Goal: Task Accomplishment & Management: Complete application form

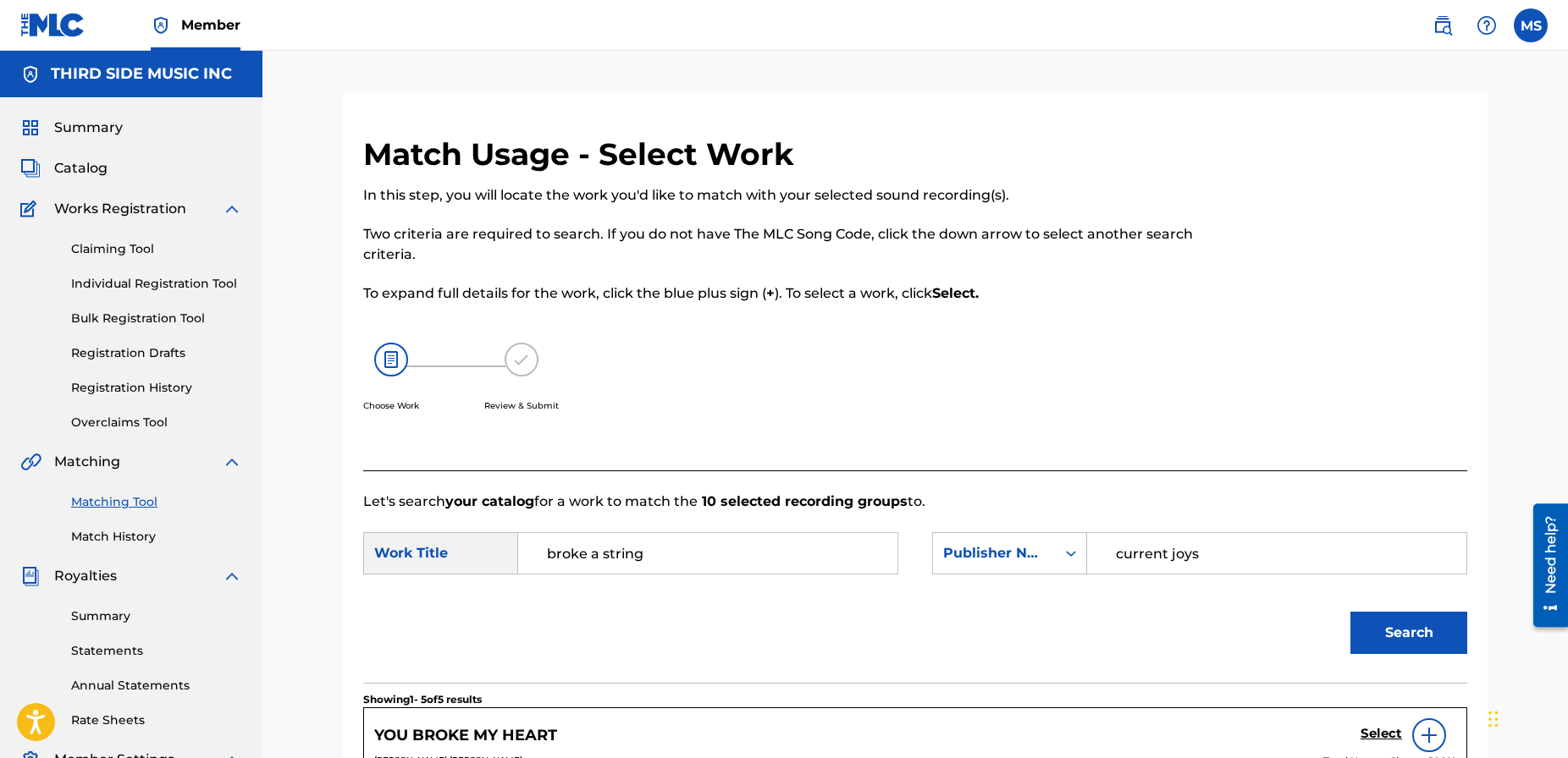
click at [122, 505] on link "Matching Tool" at bounding box center [156, 502] width 171 height 17
click at [139, 503] on link "Matching Tool" at bounding box center [156, 502] width 171 height 17
click at [67, 163] on span "Catalog" at bounding box center [81, 168] width 53 height 20
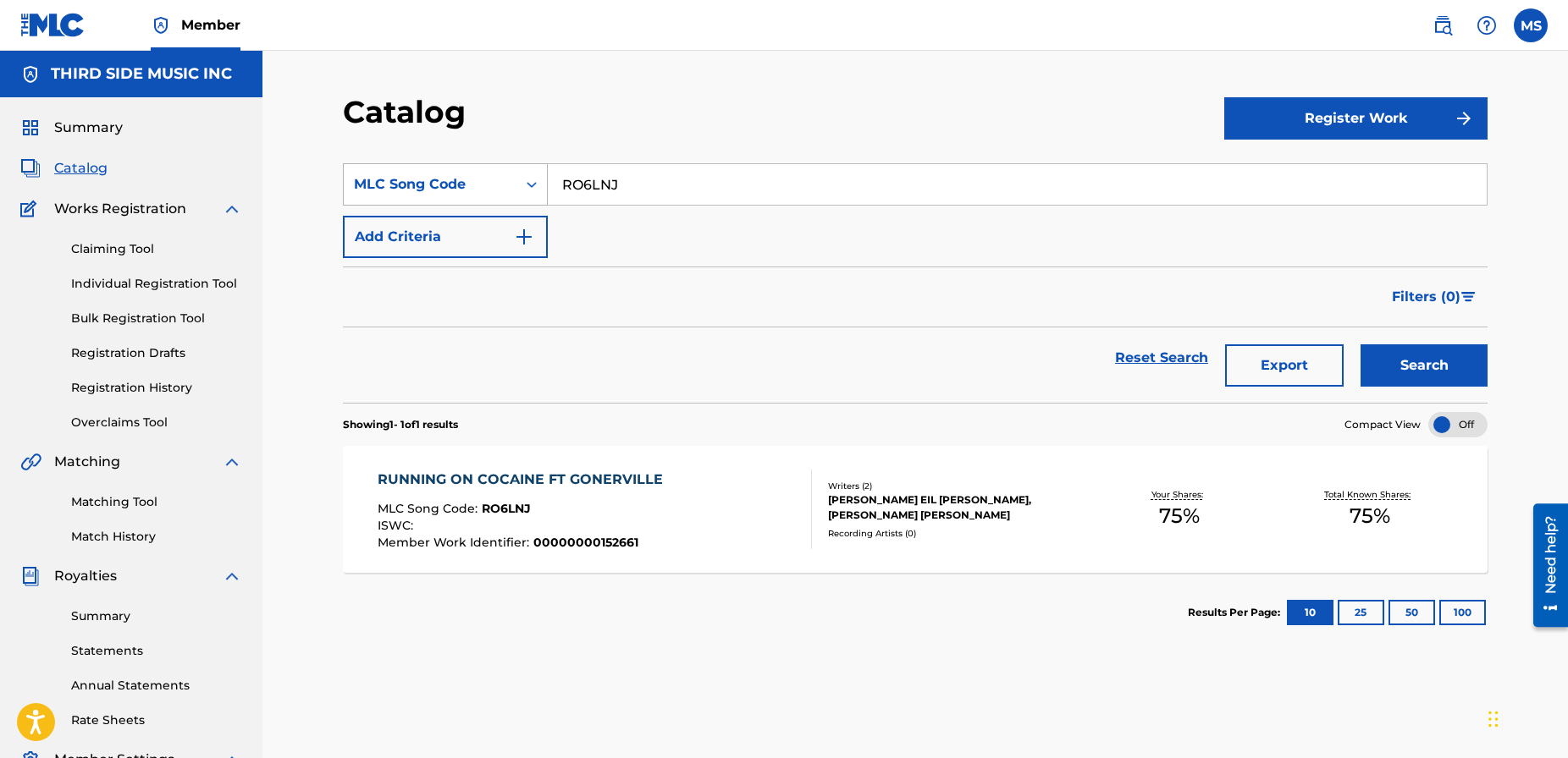
drag, startPoint x: 618, startPoint y: 187, endPoint x: 538, endPoint y: 187, distance: 80.0
click at [538, 187] on div "SearchWithCriteria5aa172af-26e2-4467-b579-f3724ff75002 MLC Song Code RO6LNJ" at bounding box center [915, 185] width 1144 height 42
type input "deep red"
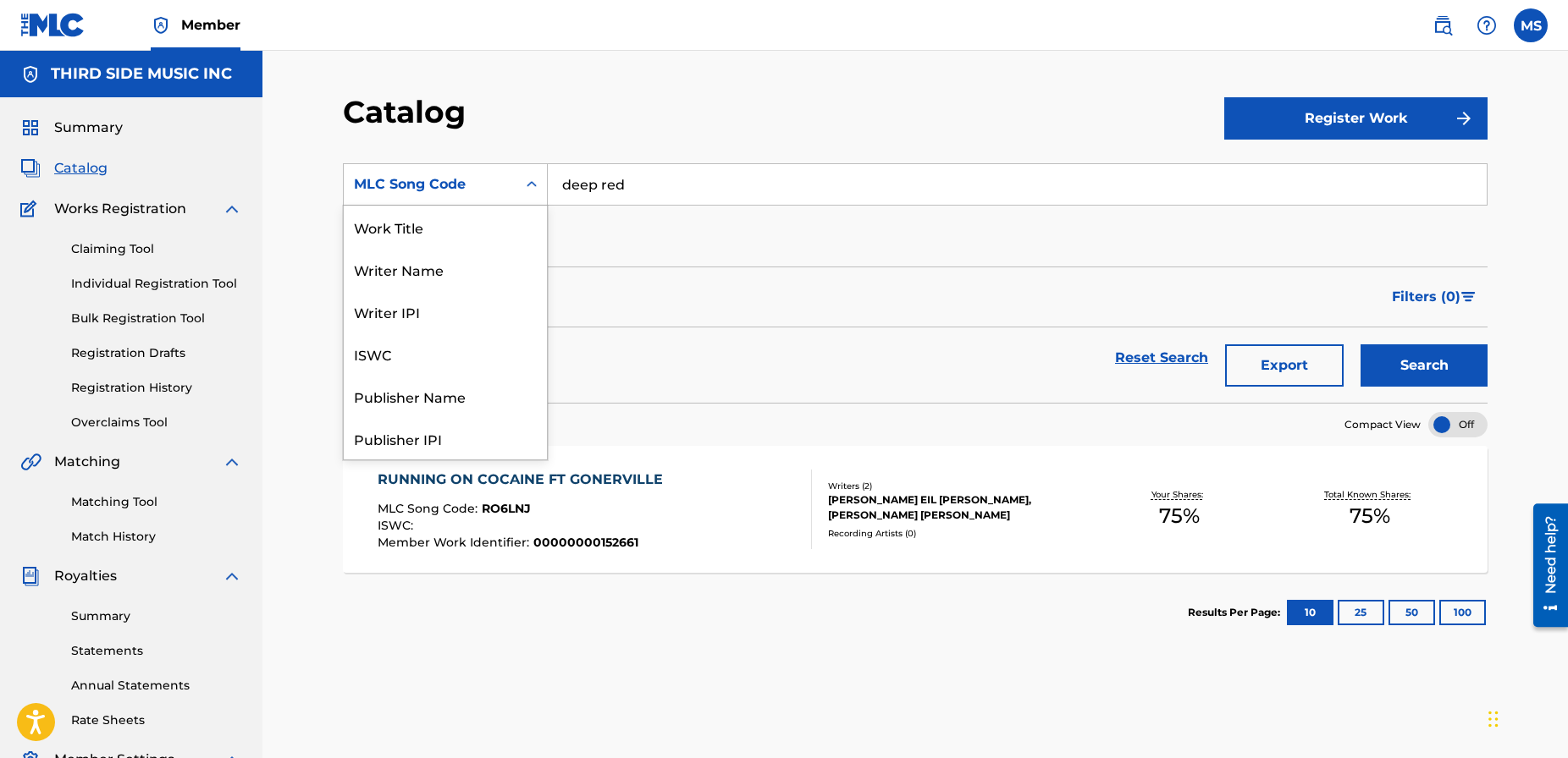
click at [531, 191] on icon "Search Form" at bounding box center [532, 185] width 17 height 17
click at [489, 233] on div "Work Title" at bounding box center [446, 227] width 203 height 42
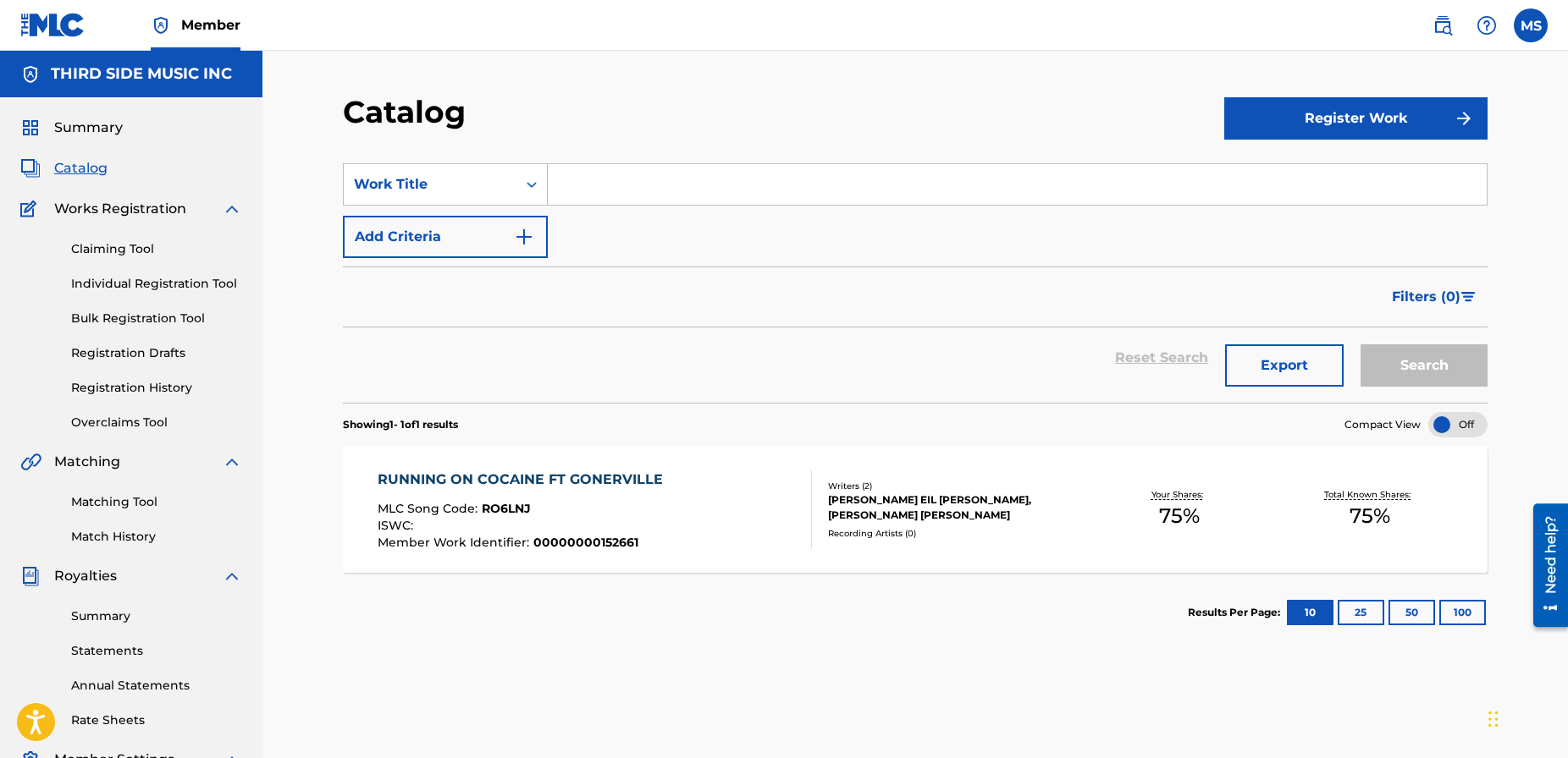
click at [656, 190] on input "Search Form" at bounding box center [1017, 185] width 940 height 40
type input "deep red"
drag, startPoint x: 712, startPoint y: 116, endPoint x: 762, endPoint y: 123, distance: 50.5
click at [716, 116] on div "Catalog" at bounding box center [784, 118] width 882 height 50
click at [1420, 368] on button "Search" at bounding box center [1423, 366] width 127 height 42
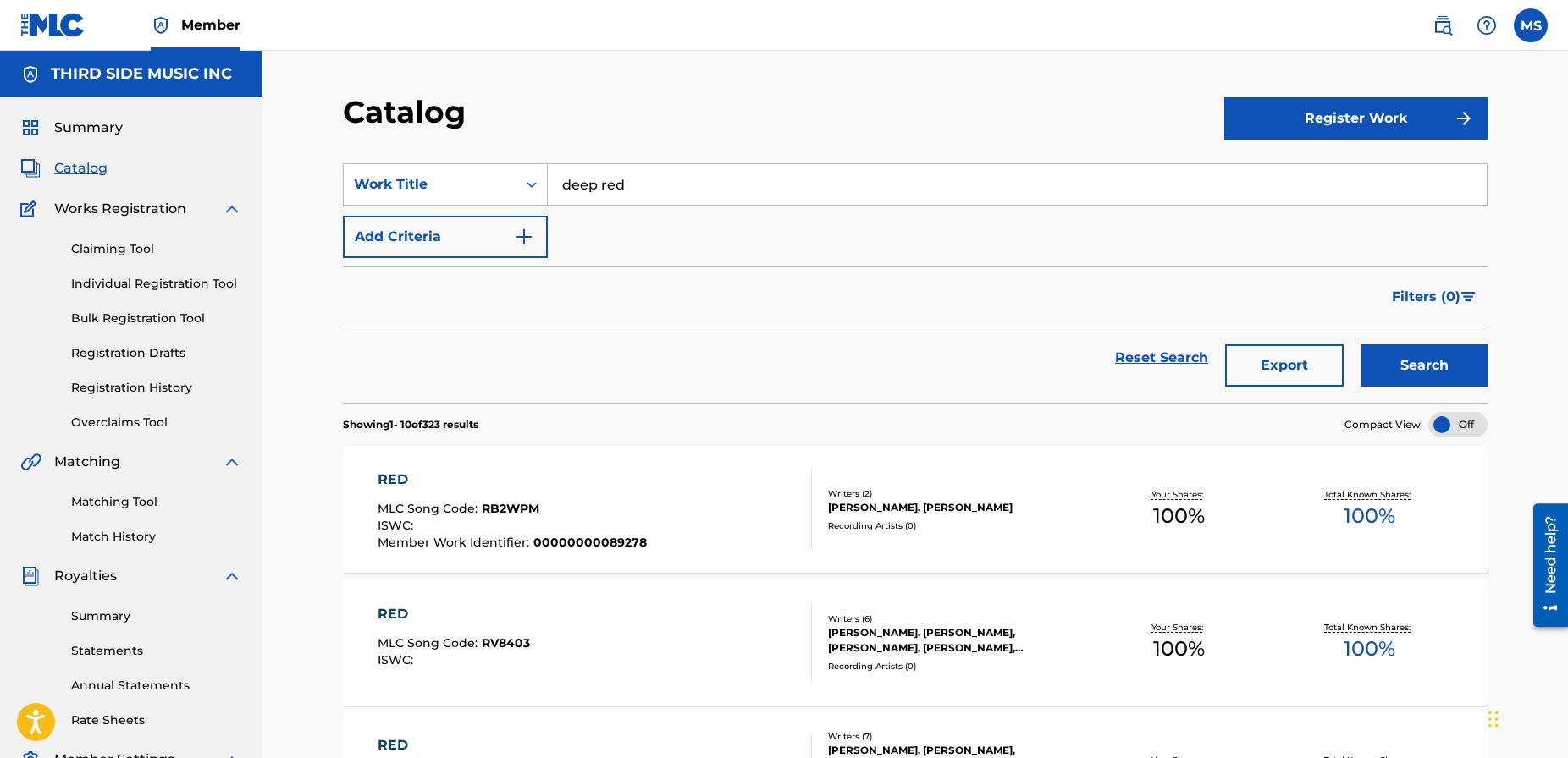
click at [479, 233] on button "Add Criteria" at bounding box center [446, 237] width 205 height 42
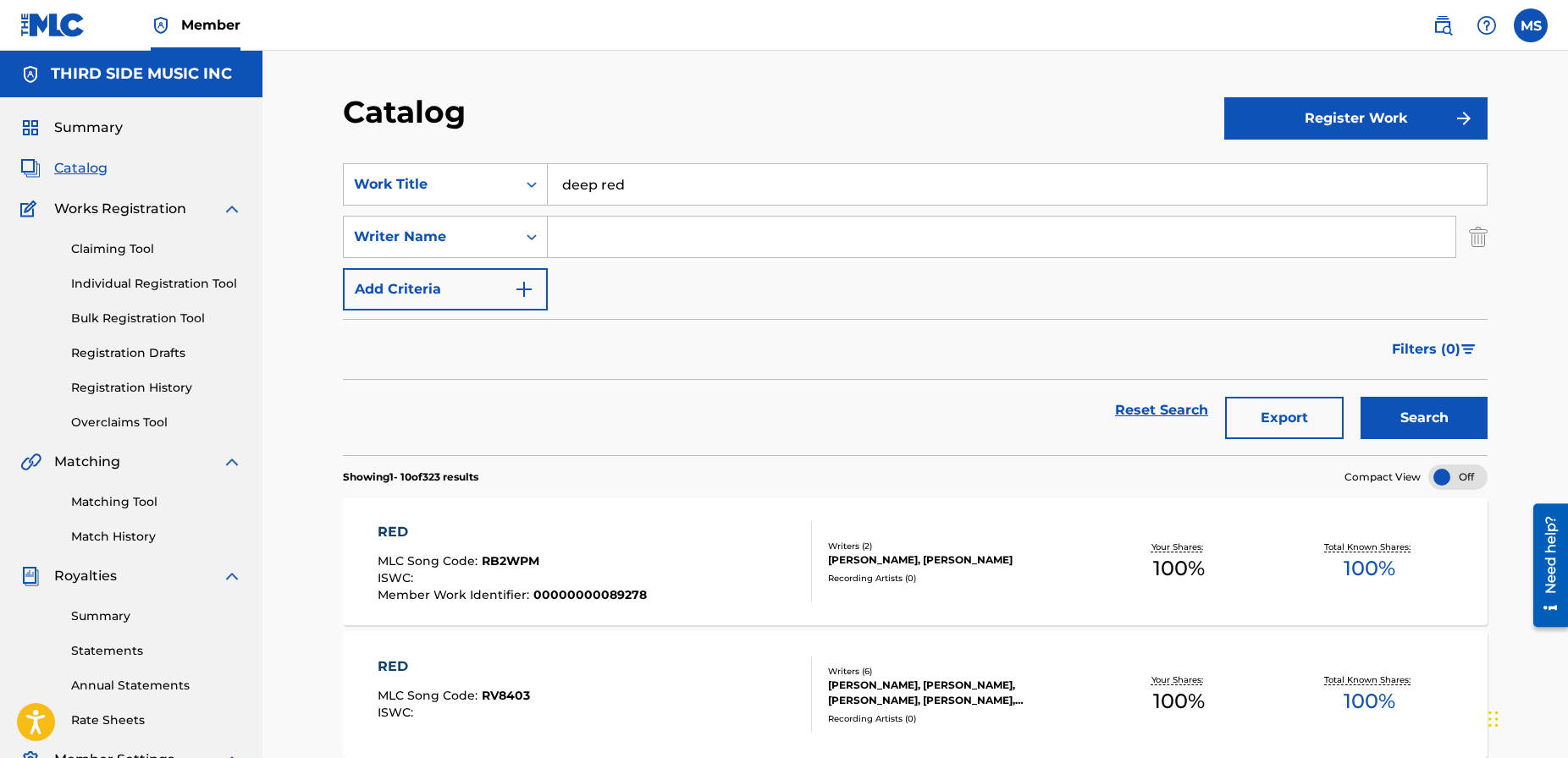
click at [585, 236] on input "Search Form" at bounding box center [1002, 237] width 908 height 40
type input "[PERSON_NAME]"
click at [1360, 397] on button "Search" at bounding box center [1423, 418] width 127 height 42
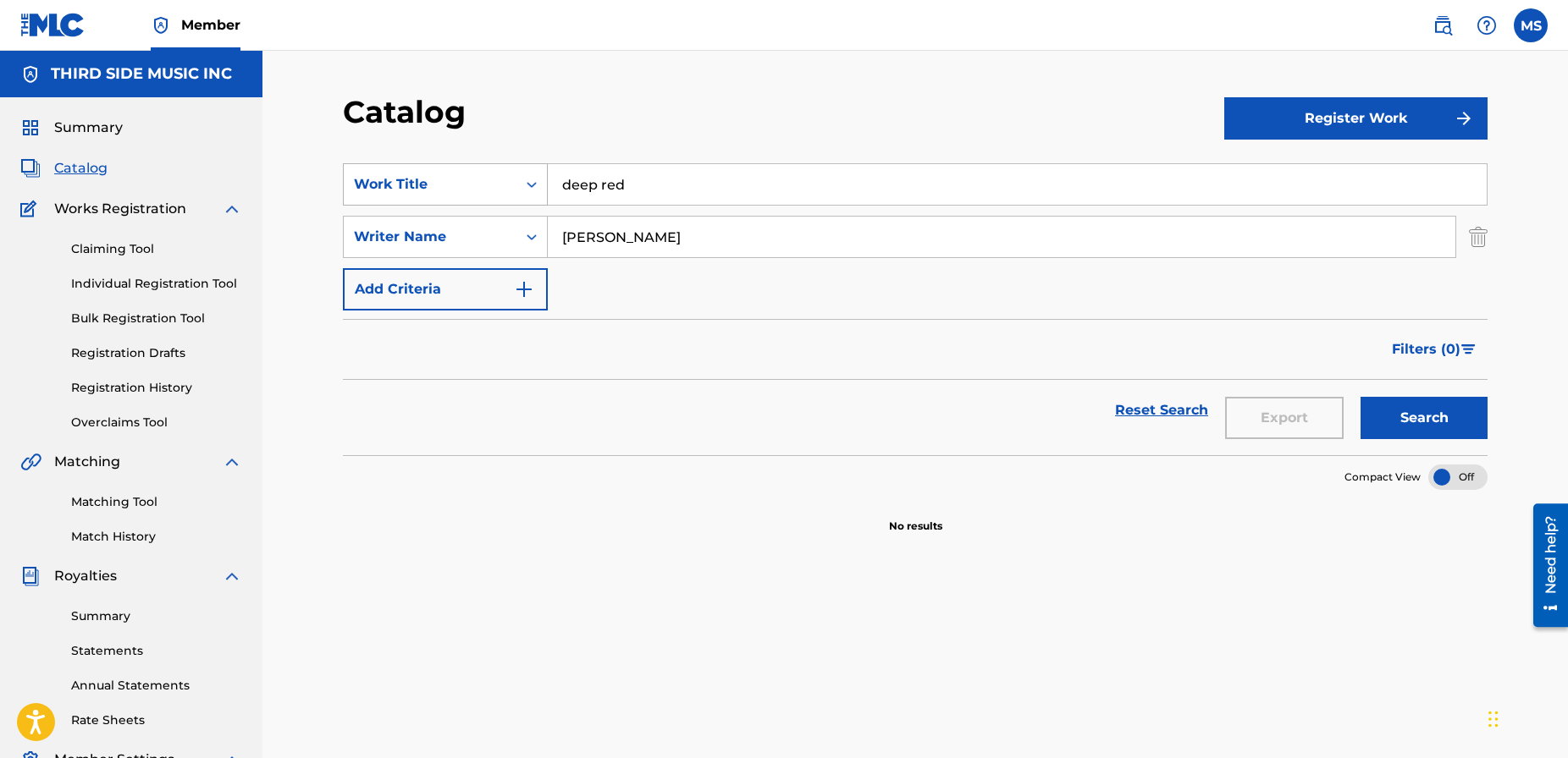
drag, startPoint x: 636, startPoint y: 187, endPoint x: 540, endPoint y: 174, distance: 96.9
click at [540, 174] on div "SearchWithCriteria1f40228c-5d6e-4826-911f-5a6391f9f8ae Work Title deep red" at bounding box center [915, 185] width 1144 height 42
type input "stuck on your mind"
click at [1360, 397] on button "Search" at bounding box center [1423, 418] width 127 height 42
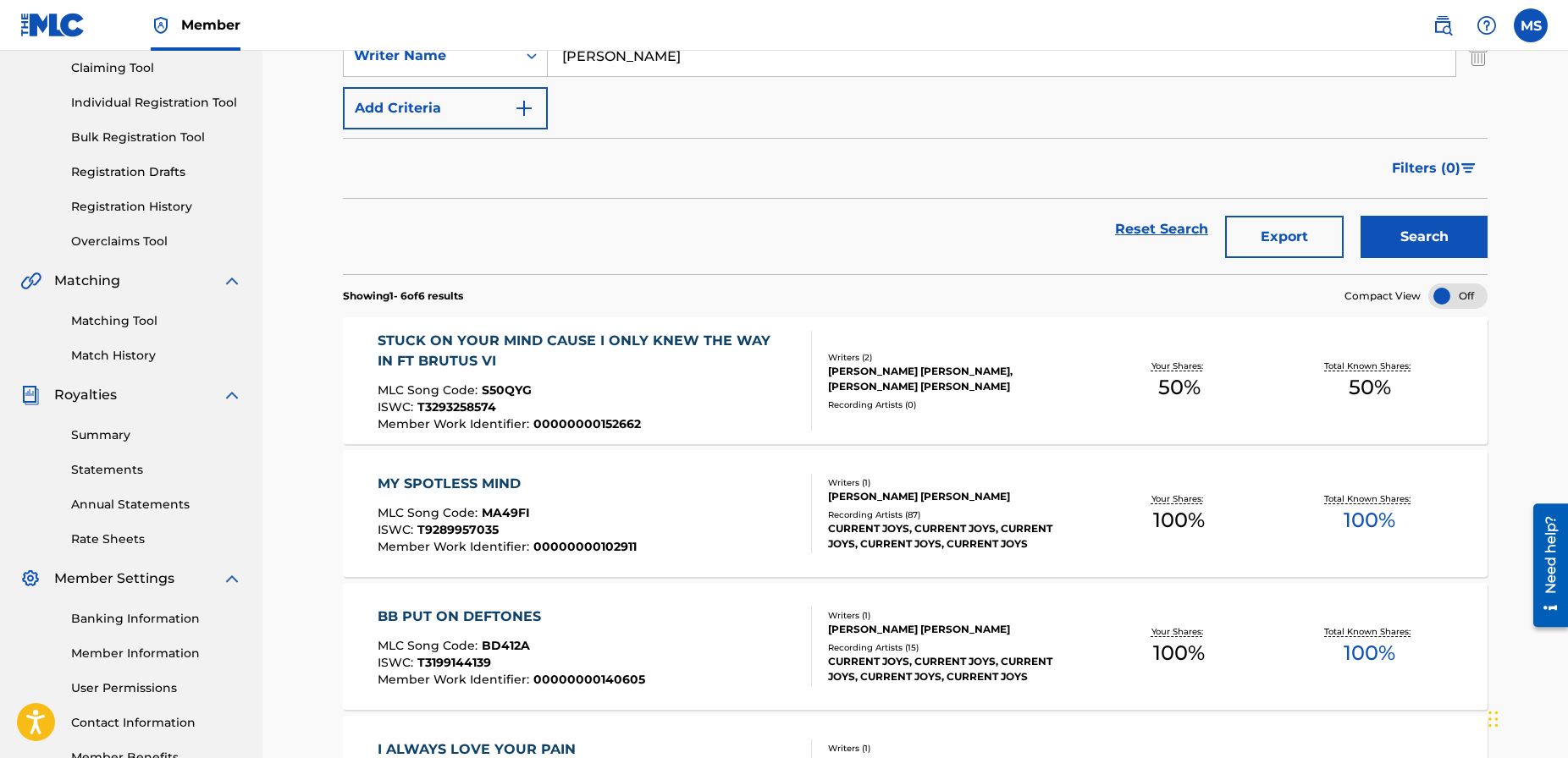
scroll to position [182, 0]
click at [561, 343] on div "STUCK ON YOUR MIND CAUSE I ONLY KNEW THE WAY IN FT BRUTUS VI" at bounding box center [588, 350] width 421 height 40
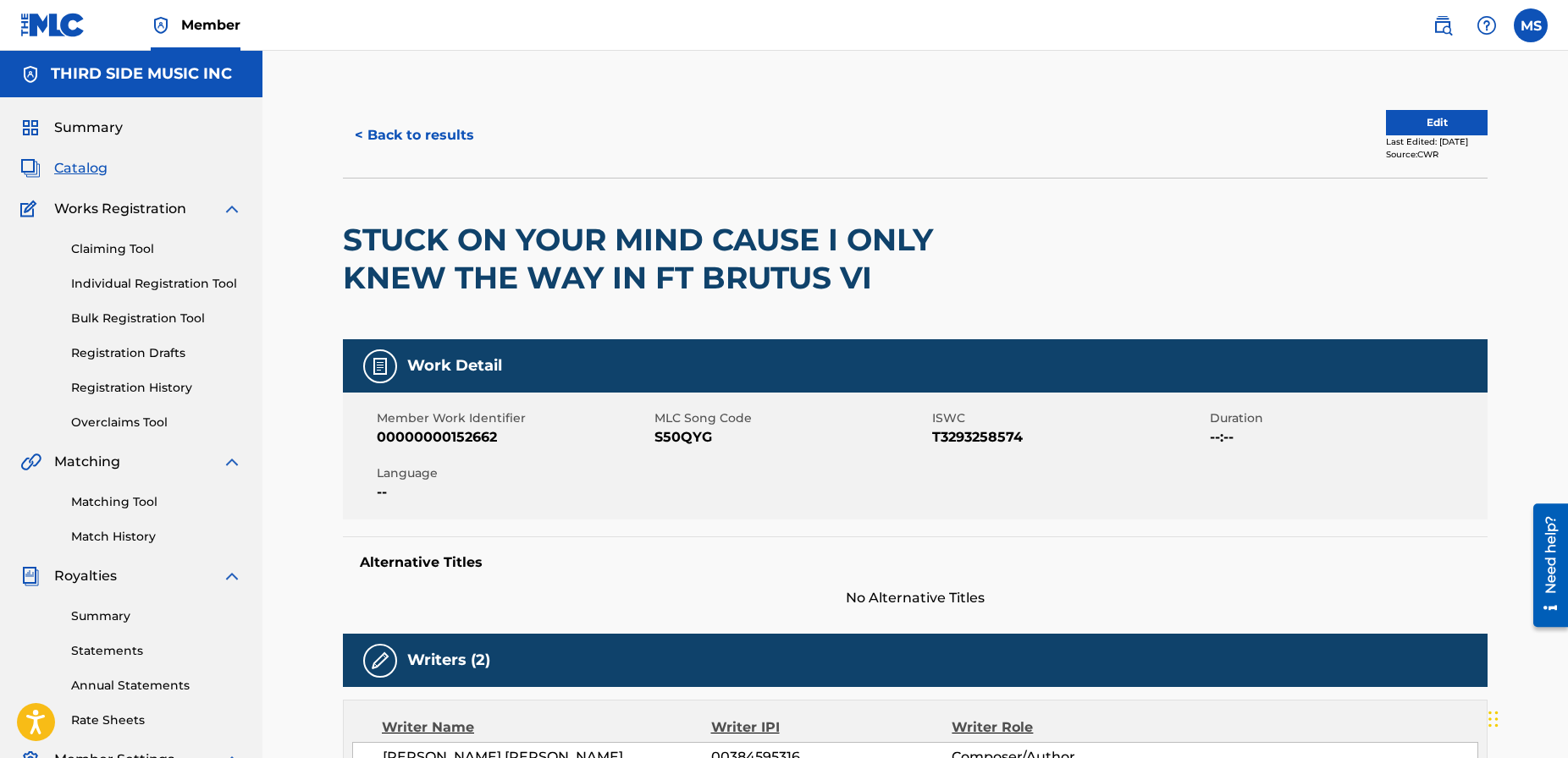
click at [1386, 124] on button "Edit" at bounding box center [1436, 123] width 102 height 26
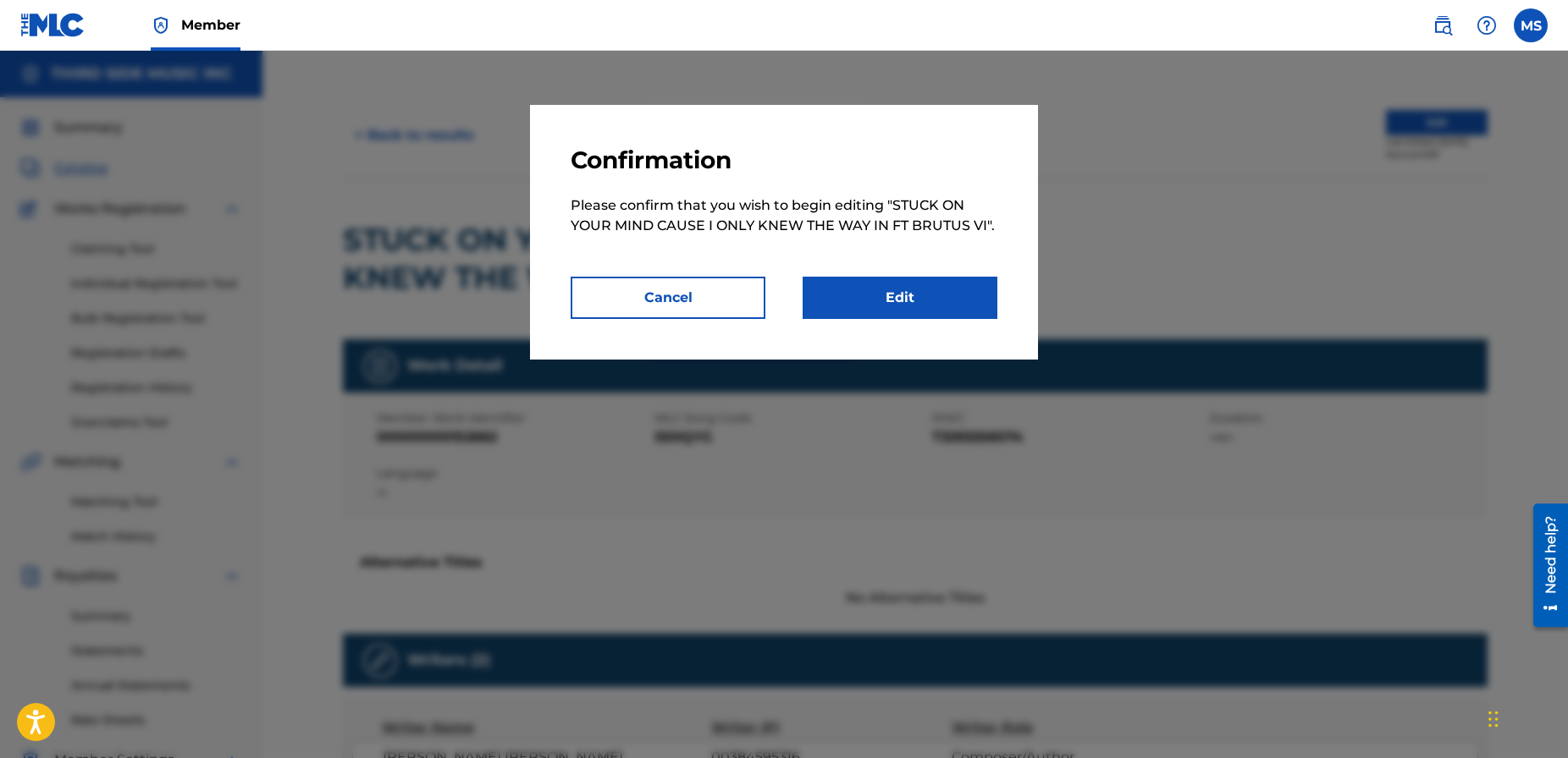
click at [925, 297] on link "Edit" at bounding box center [900, 298] width 195 height 42
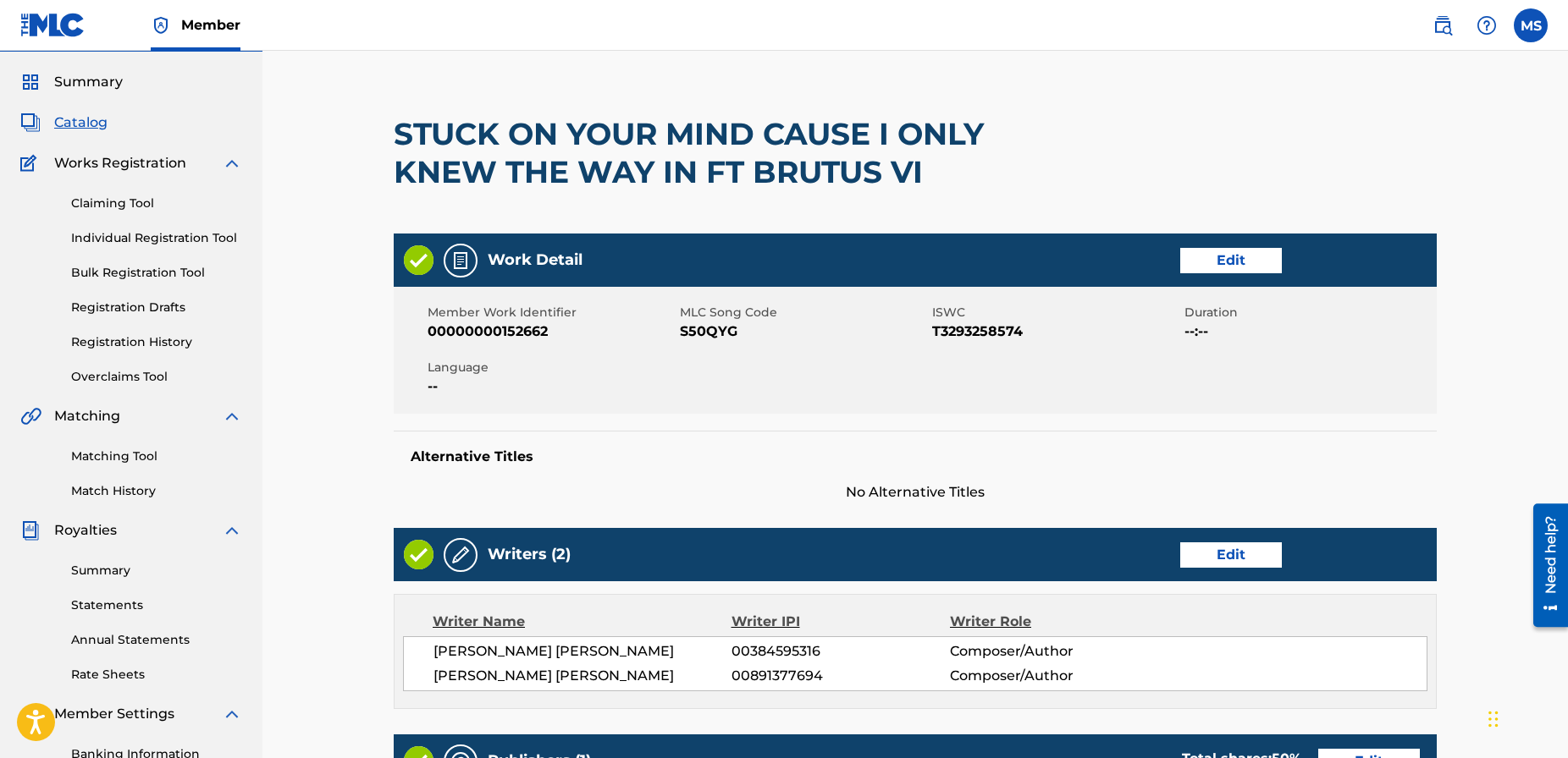
scroll to position [82, 0]
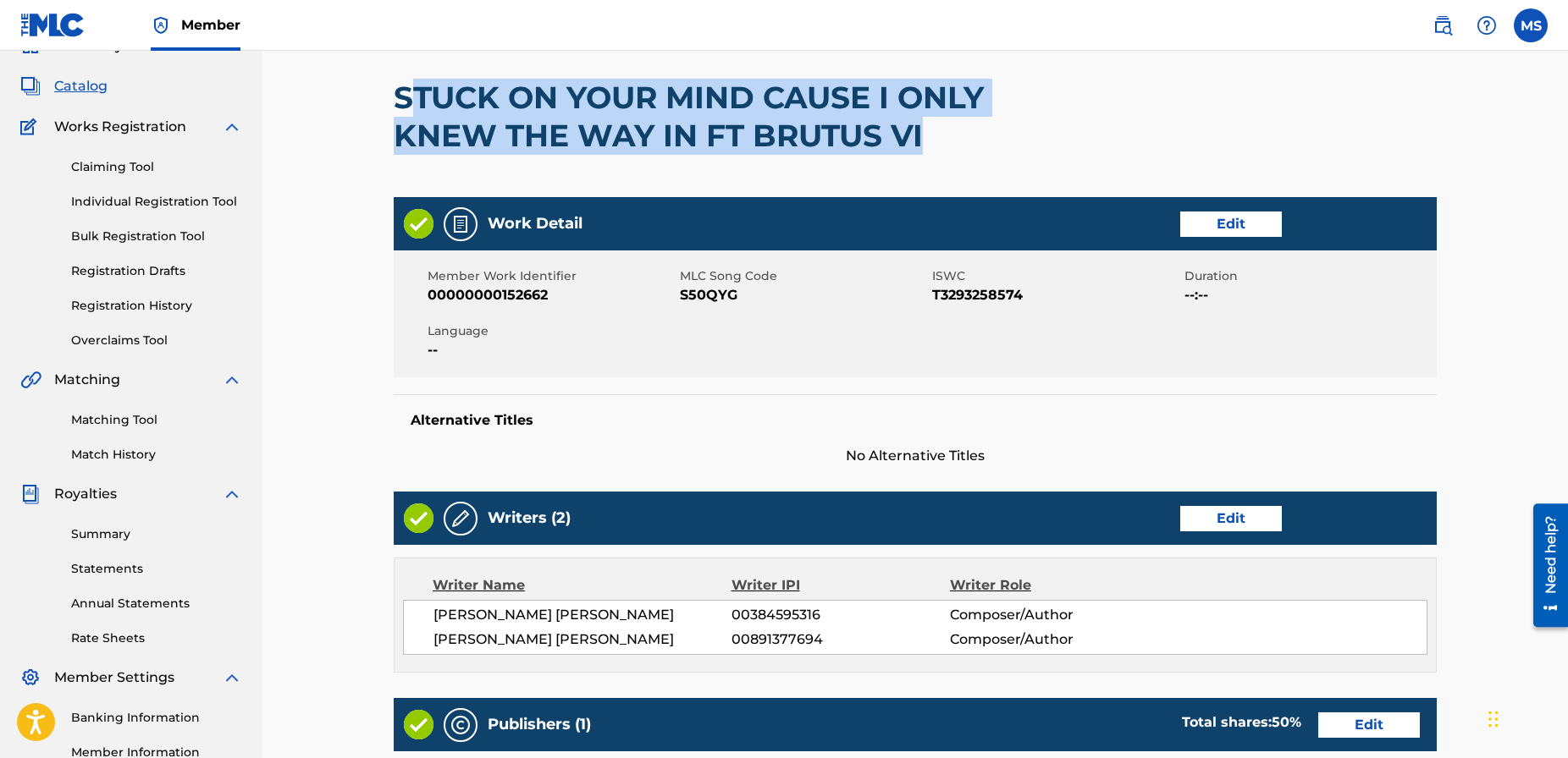
drag, startPoint x: 936, startPoint y: 150, endPoint x: 450, endPoint y: 97, distance: 488.9
click at [406, 91] on h2 "STUCK ON YOUR MIND CAUSE I ONLY KNEW THE WAY IN FT BRUTUS VI" at bounding box center [706, 116] width 626 height 76
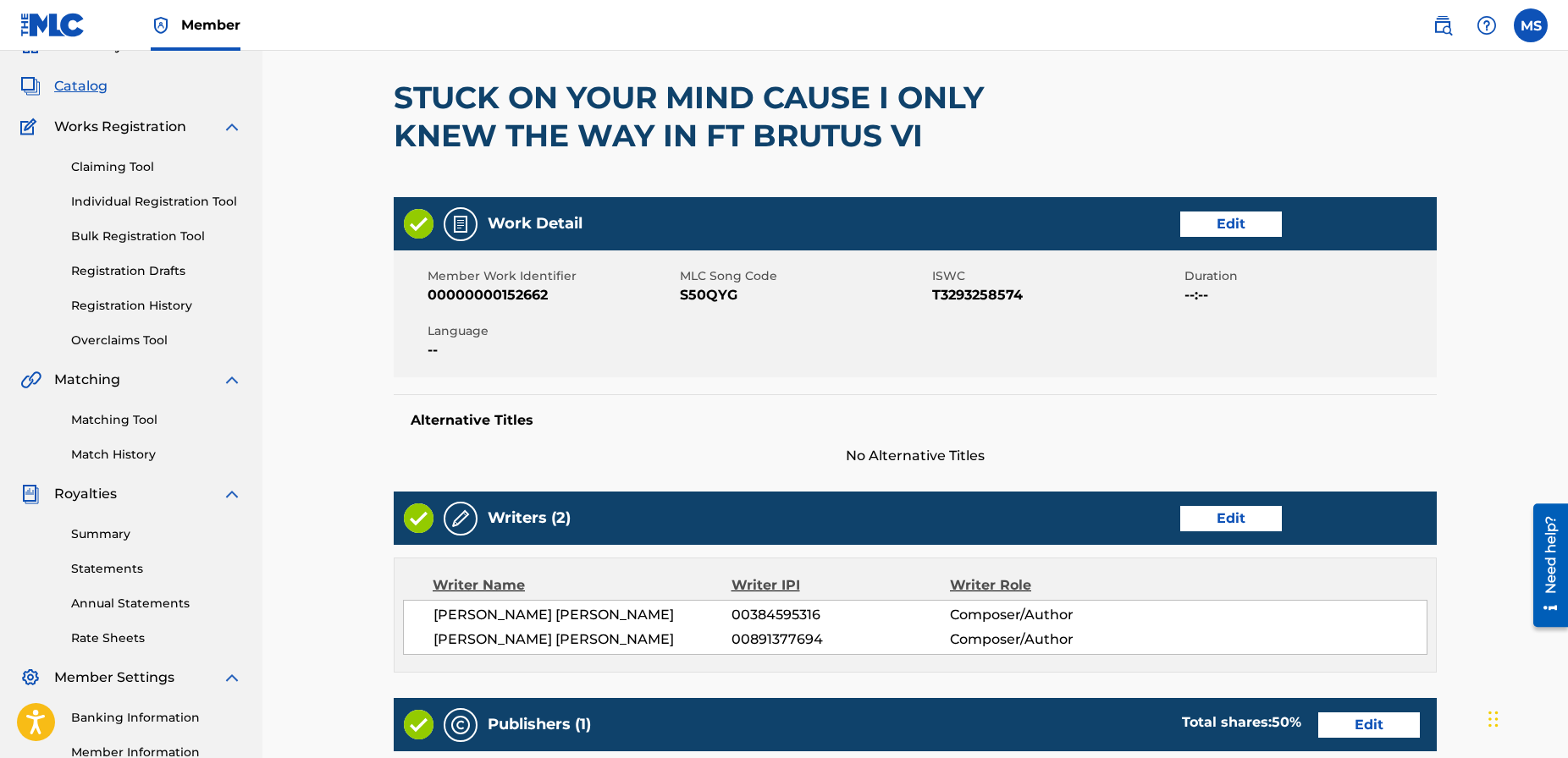
click at [381, 90] on main "< Back STUCK ON YOUR MIND CAUSE I ONLY KNEW THE WAY IN FT BRUTUS VI Work Detail…" at bounding box center [915, 671] width 1144 height 1320
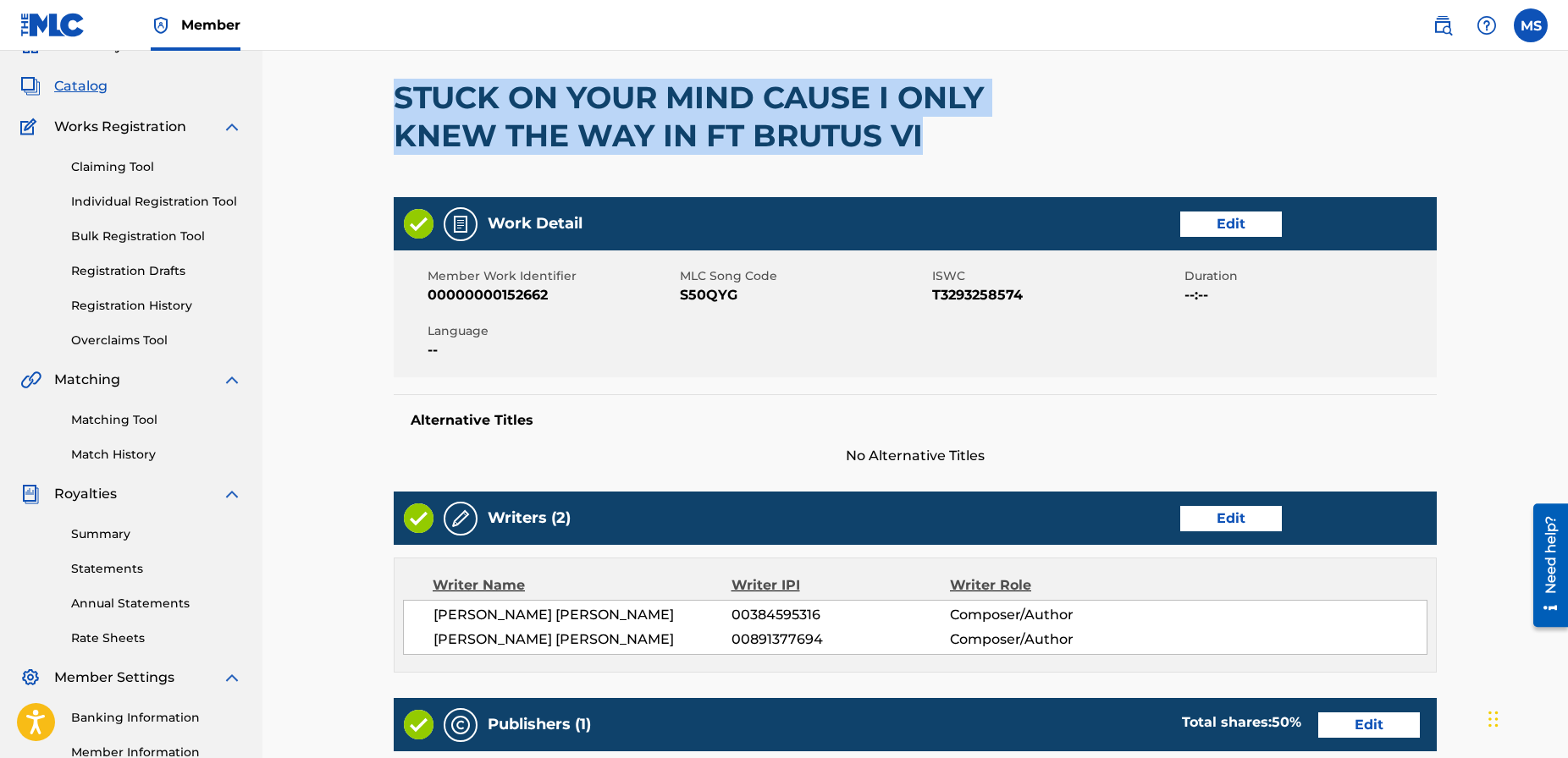
drag, startPoint x: 394, startPoint y: 92, endPoint x: 871, endPoint y: 138, distance: 479.2
click at [937, 144] on h2 "STUCK ON YOUR MIND CAUSE I ONLY KNEW THE WAY IN FT BRUTUS VI" at bounding box center [706, 116] width 626 height 76
copy h2 "STUCK ON YOUR MIND CAUSE I ONLY KNEW THE WAY IN FT BRUTUS VI"
click at [1228, 222] on link "Edit" at bounding box center [1230, 224] width 102 height 26
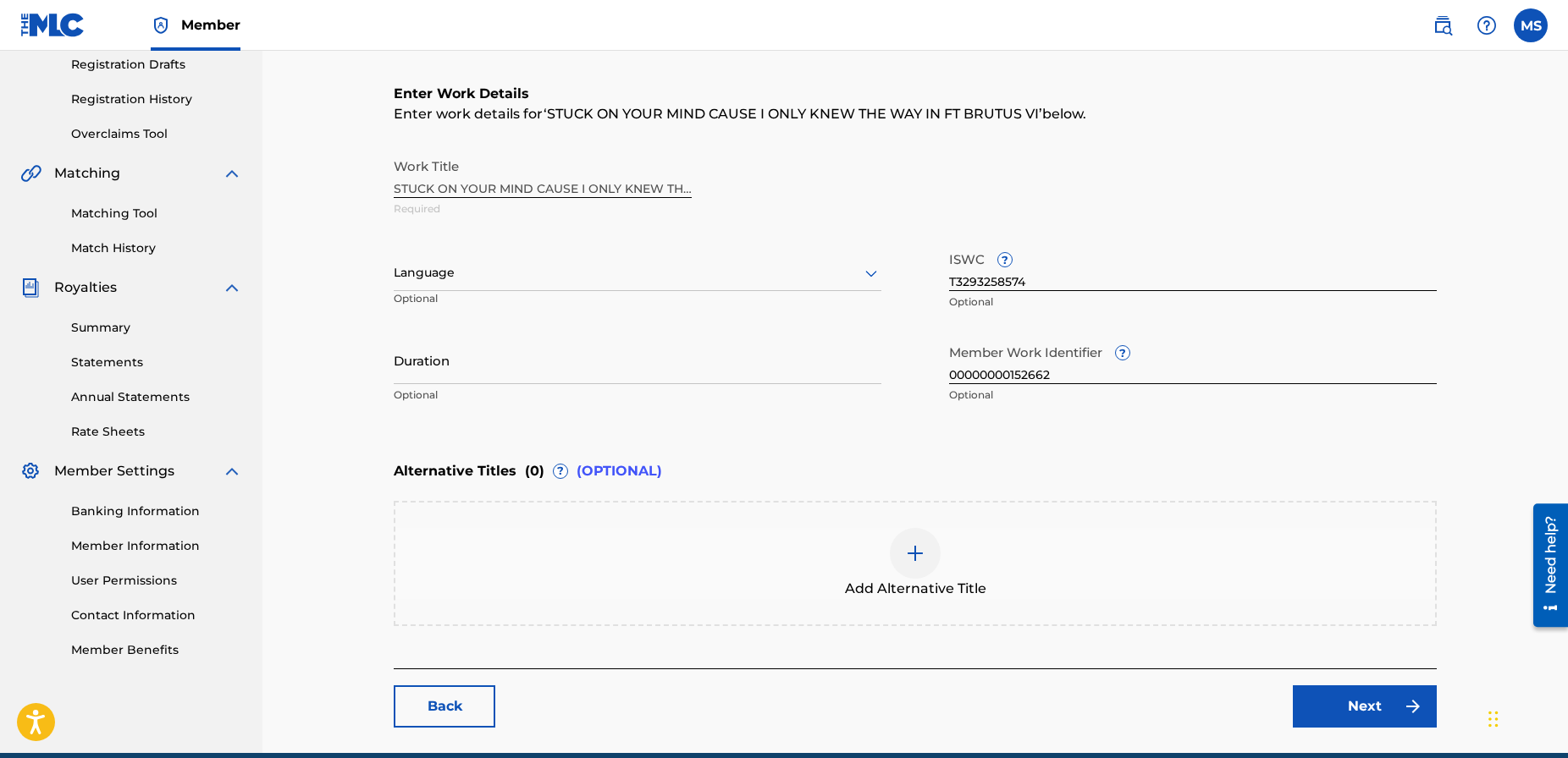
scroll to position [315, 0]
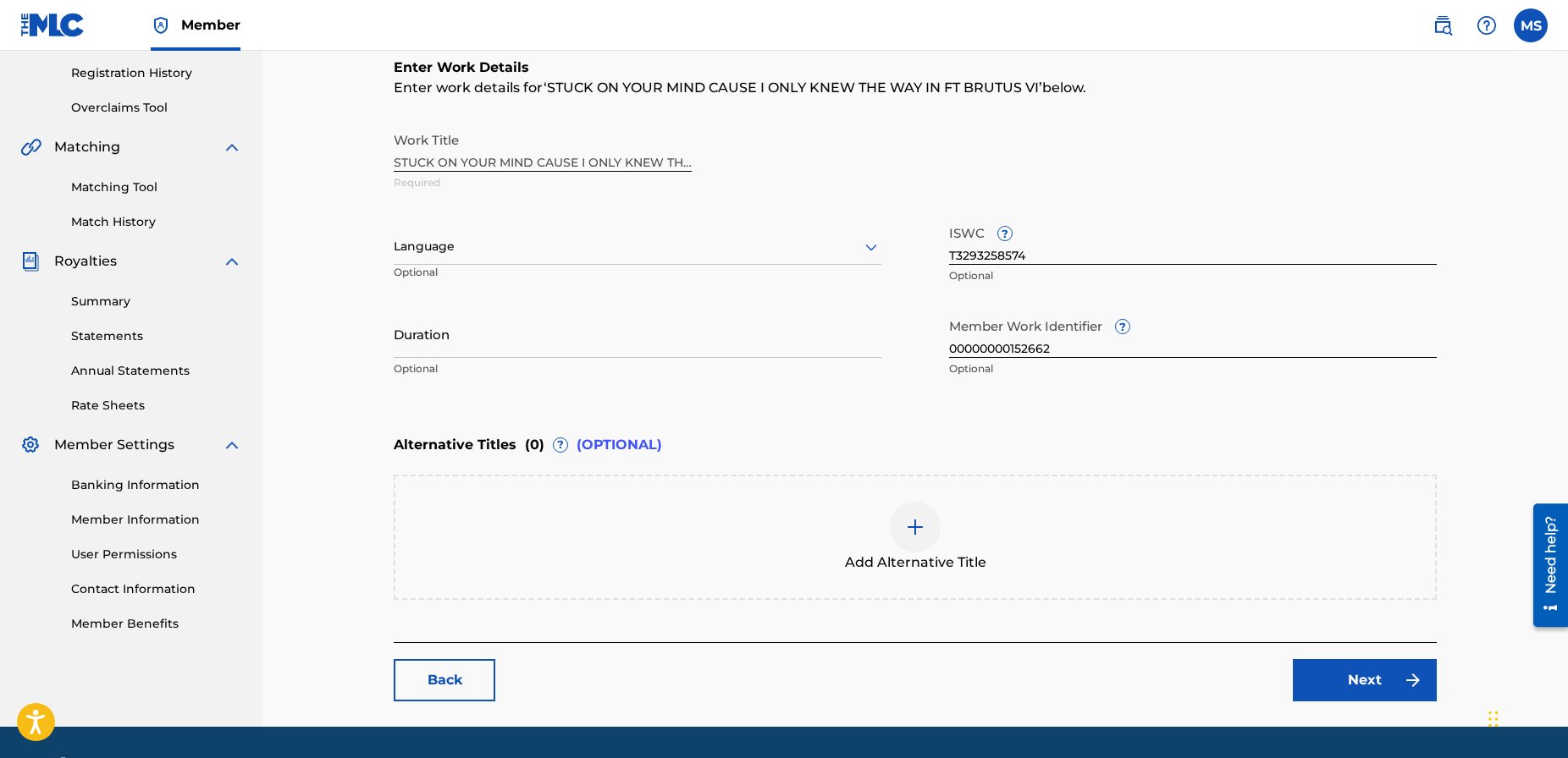
click at [909, 518] on img at bounding box center [916, 528] width 20 height 20
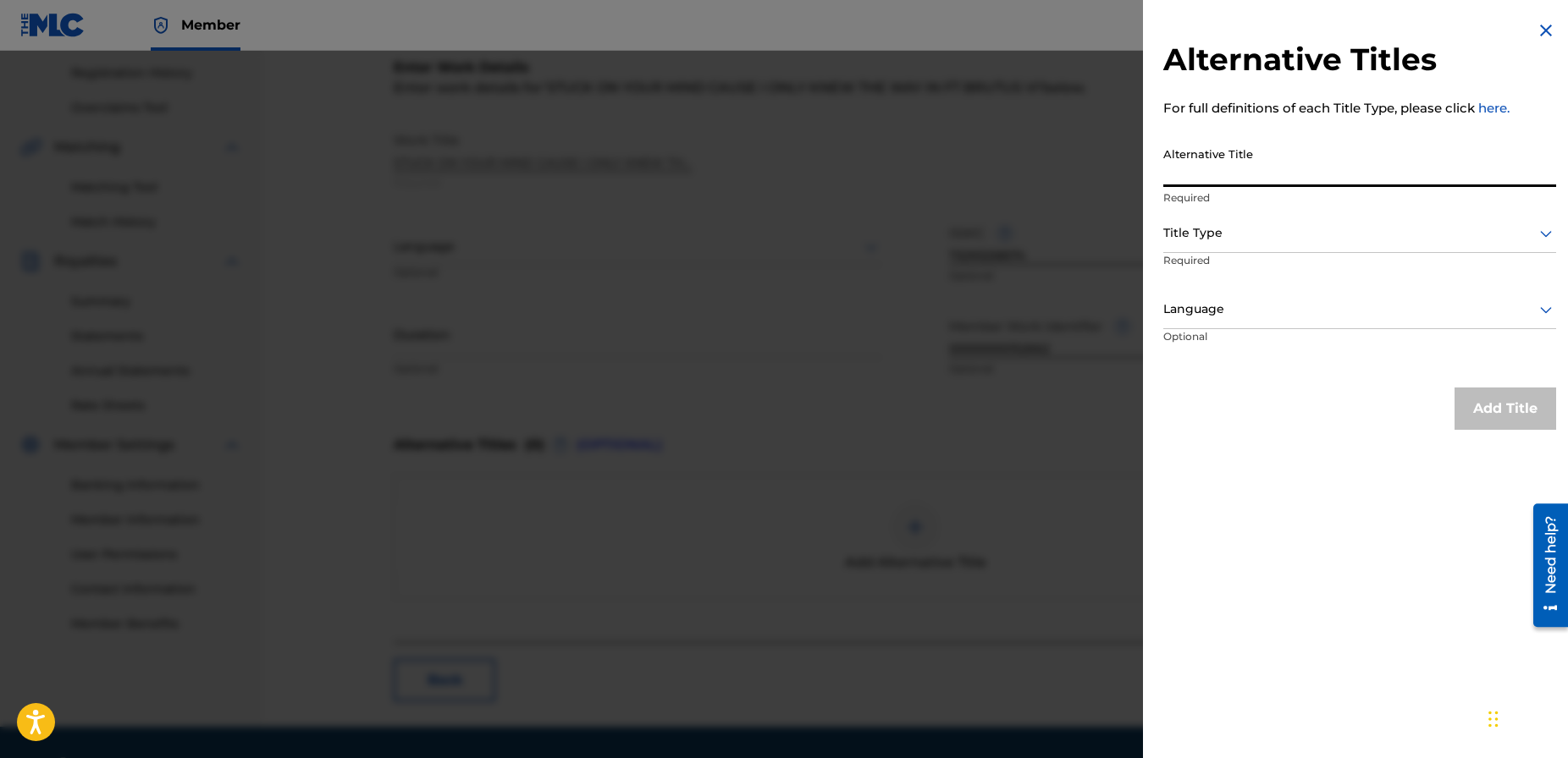
paste input "STUCK ON YOUR MIND CAUSE I ONLY KNEW THE WAY IN FT BRUTUS VI"
drag, startPoint x: 1470, startPoint y: 178, endPoint x: 1604, endPoint y: 179, distance: 134.0
click at [1567, 179] on html "Accessibility Screen-Reader Guide, Feedback, and Issue Reporting | New window M…" at bounding box center [784, 64] width 1568 height 758
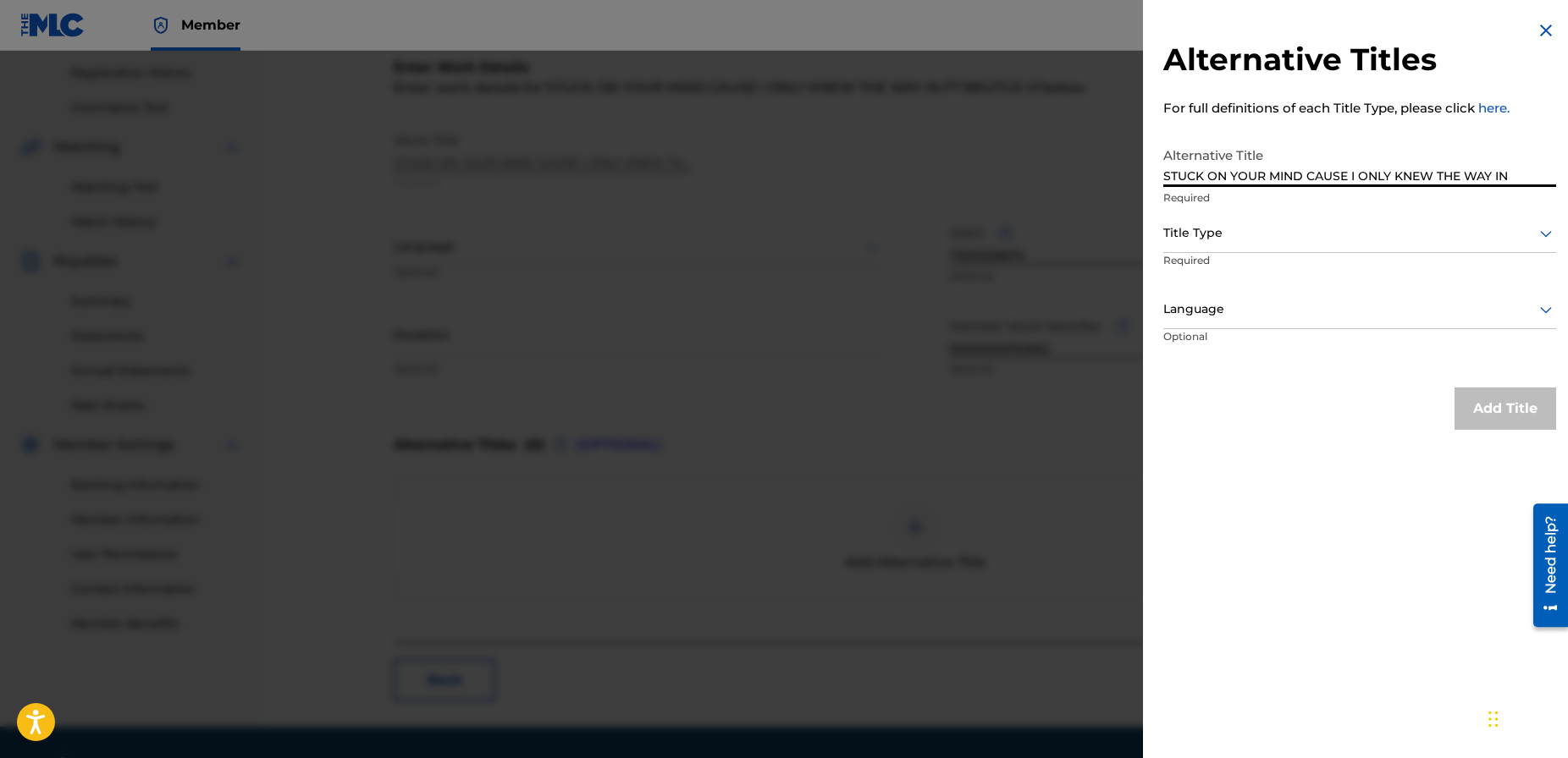
type input "STUCK ON YOUR MIND CAUSE I ONLY KNEW THE WAY IN"
click at [1393, 249] on div "Title Type" at bounding box center [1359, 234] width 392 height 38
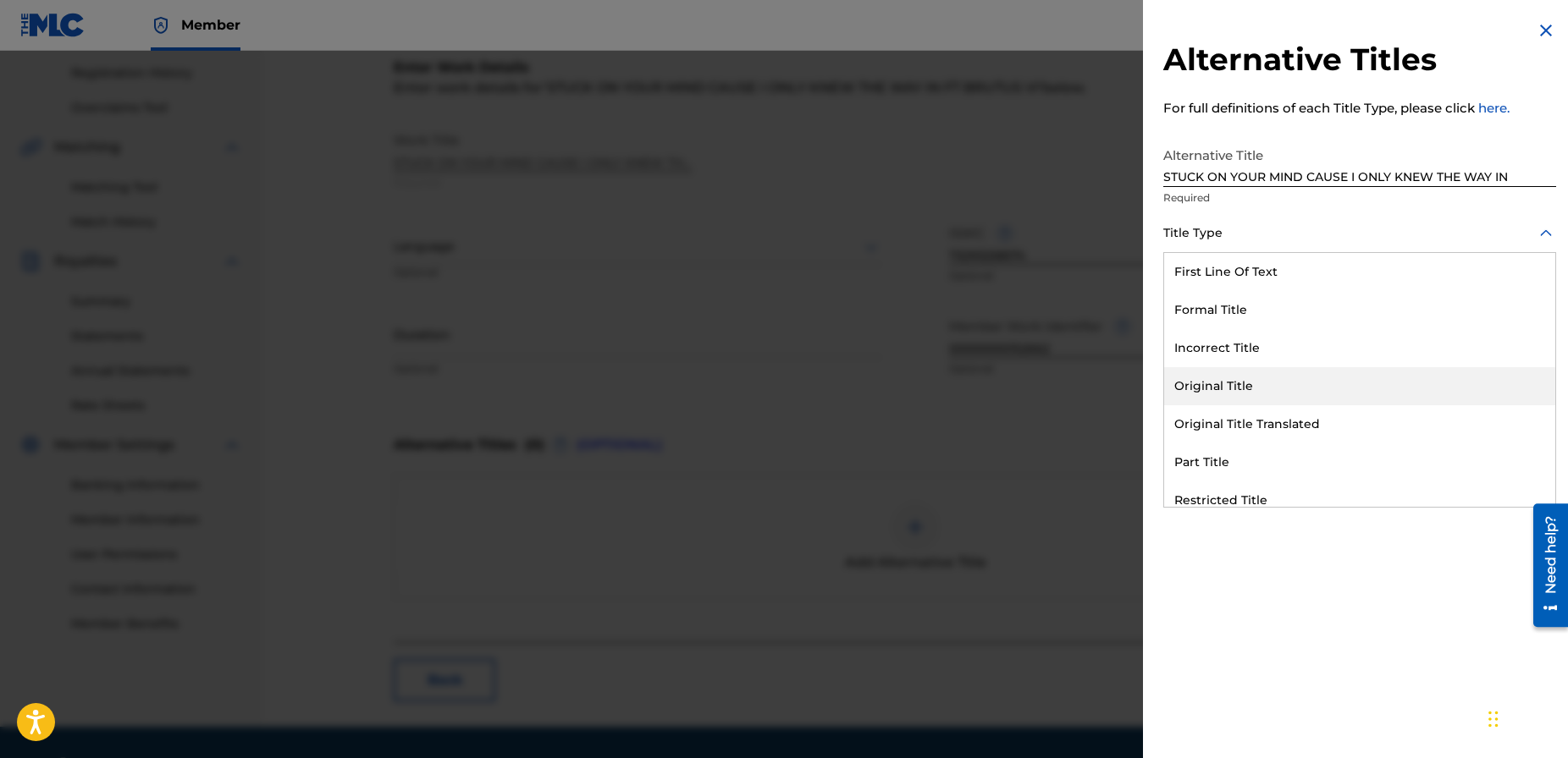
click at [1240, 379] on div "Original Title" at bounding box center [1360, 387] width 392 height 38
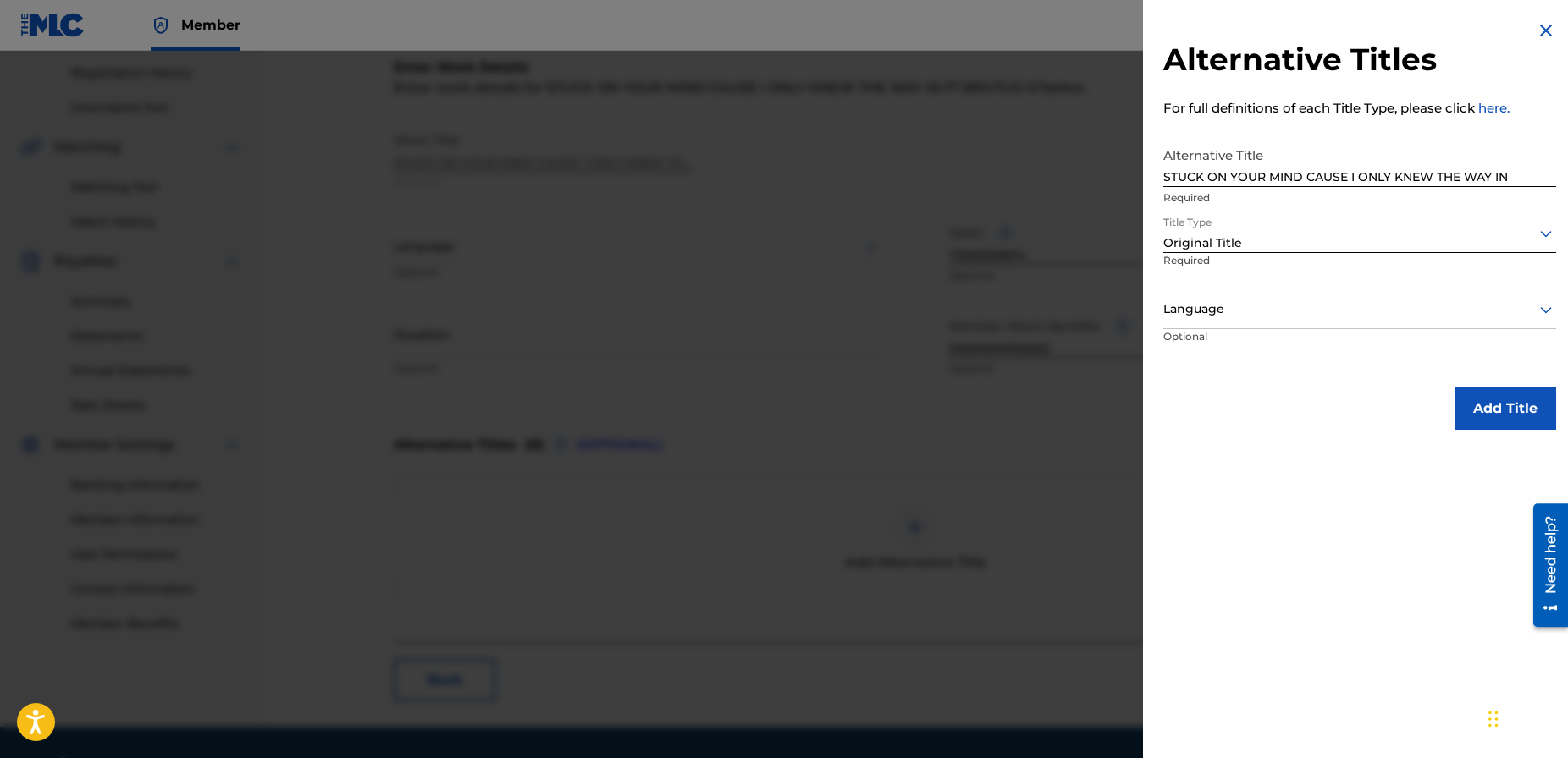
click at [1487, 413] on button "Add Title" at bounding box center [1505, 409] width 102 height 42
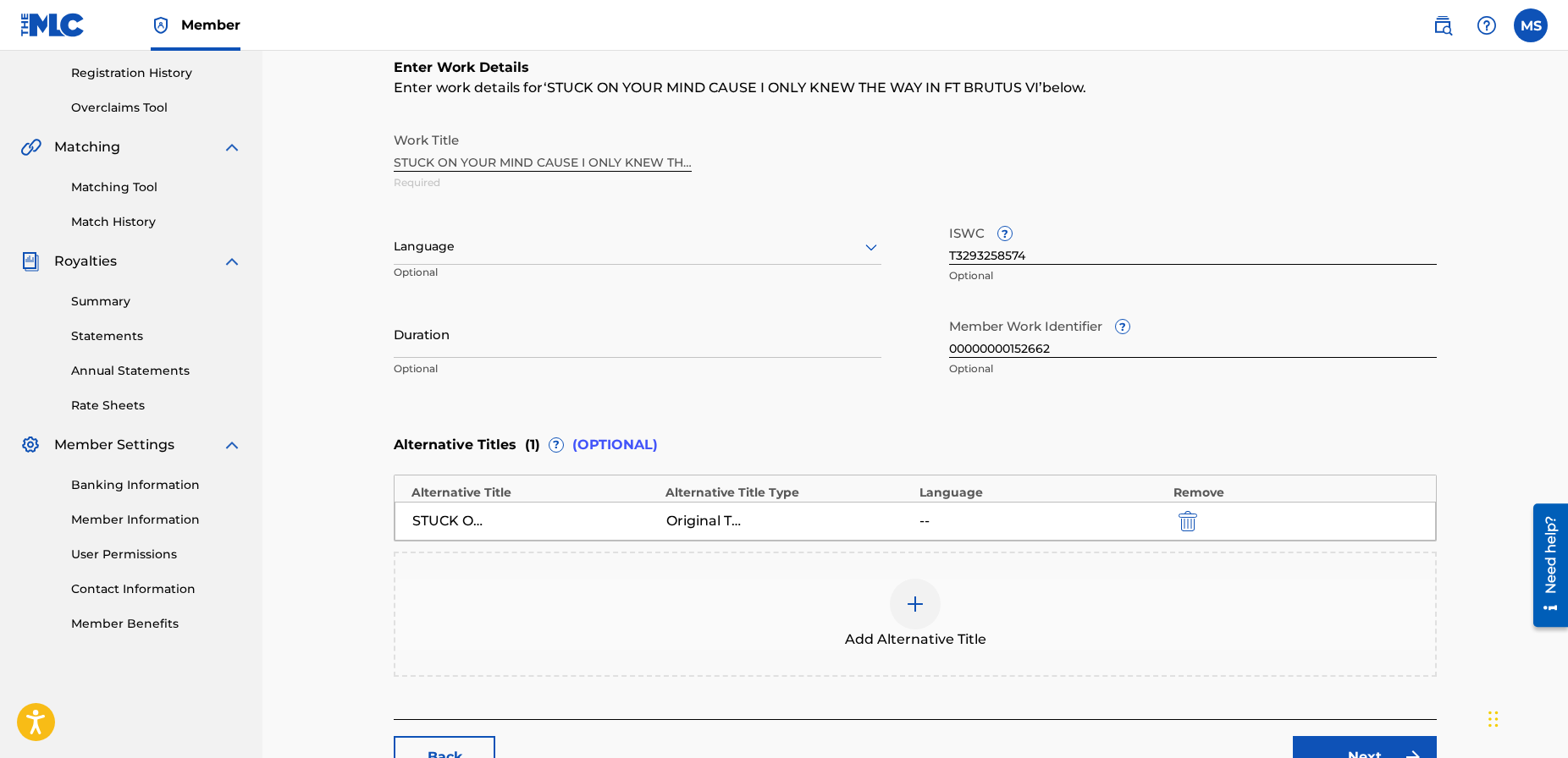
click at [913, 601] on img at bounding box center [916, 604] width 20 height 20
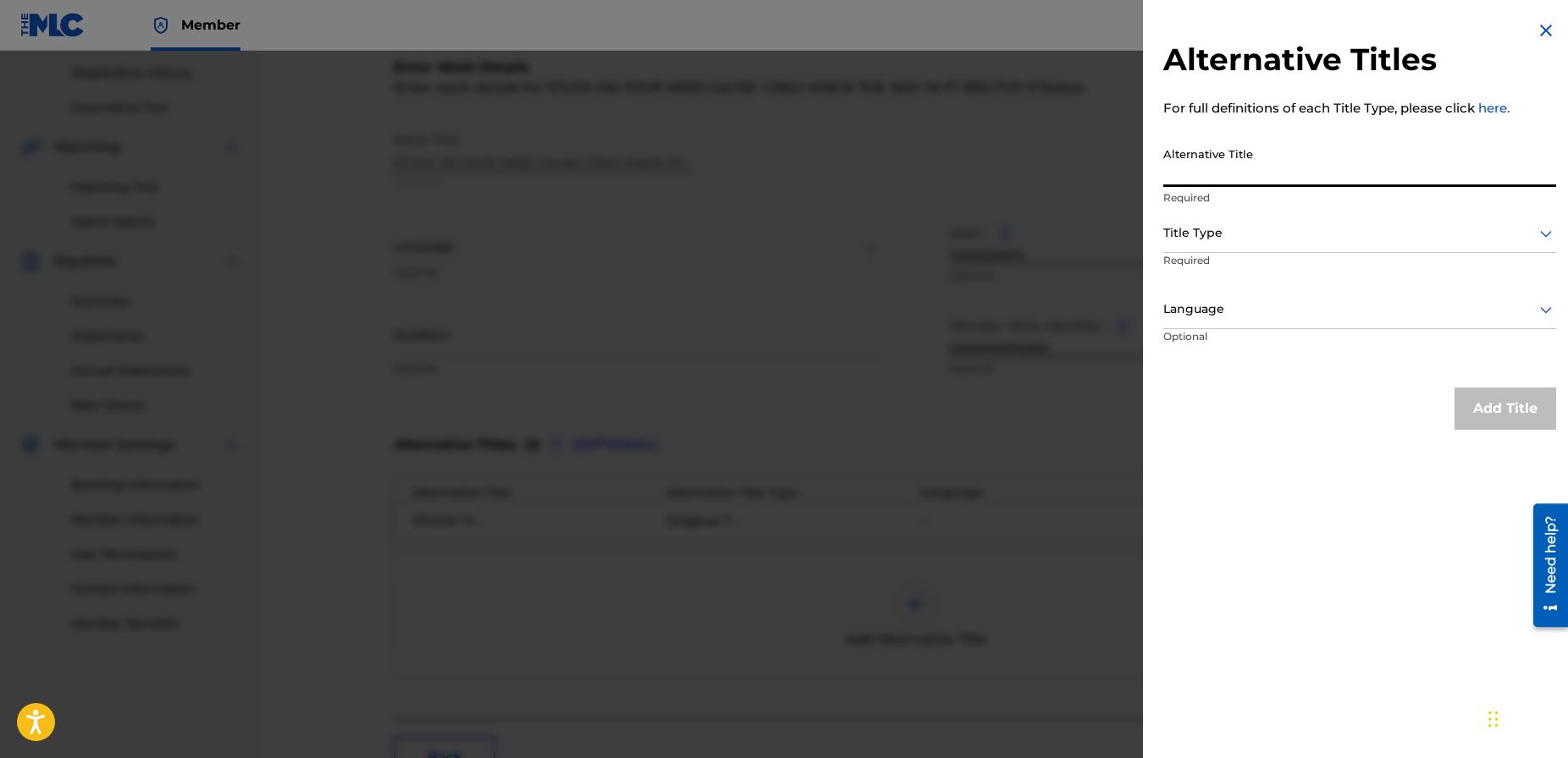
paste input "STUCK ON YOUR MIND CAUSE I ONLY KNEW THE WAY IN FT BRUTUS VI"
type input "STUCK ON YOUR MIND CAUSE I ONLY KNEW THE WAY IN FT [PERSON_NAME]"
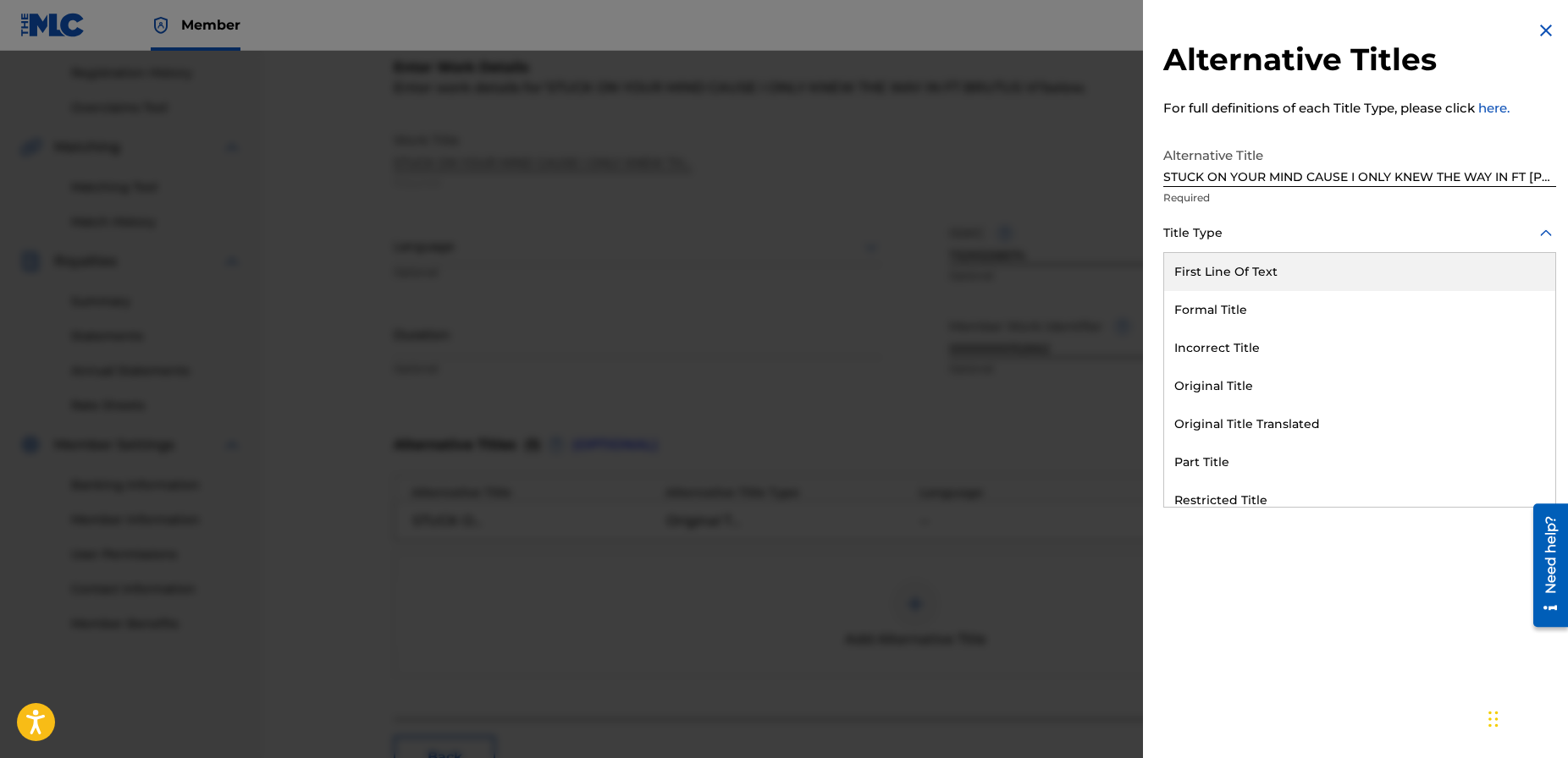
click at [1248, 240] on div at bounding box center [1359, 232] width 392 height 21
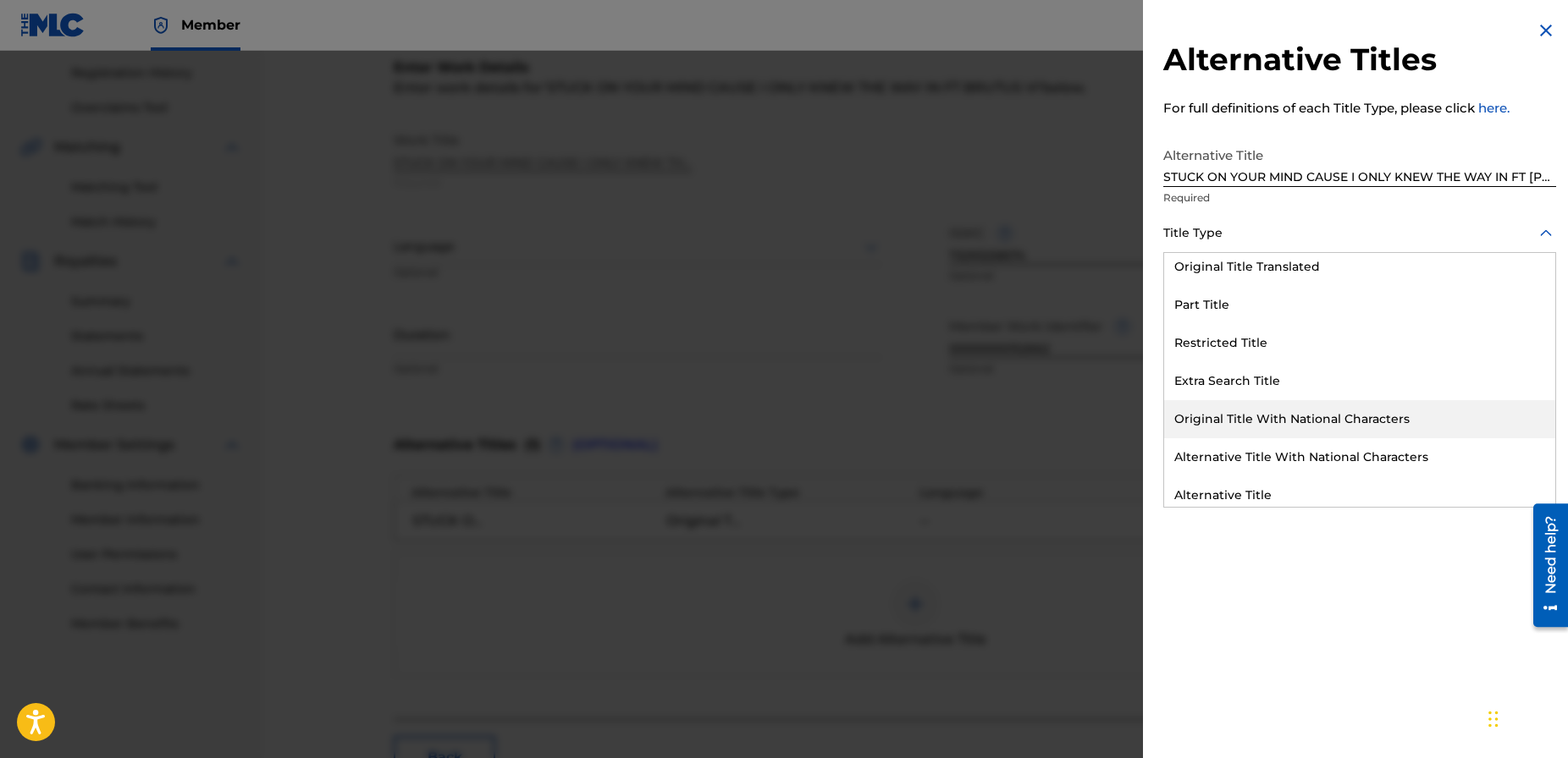
scroll to position [165, 0]
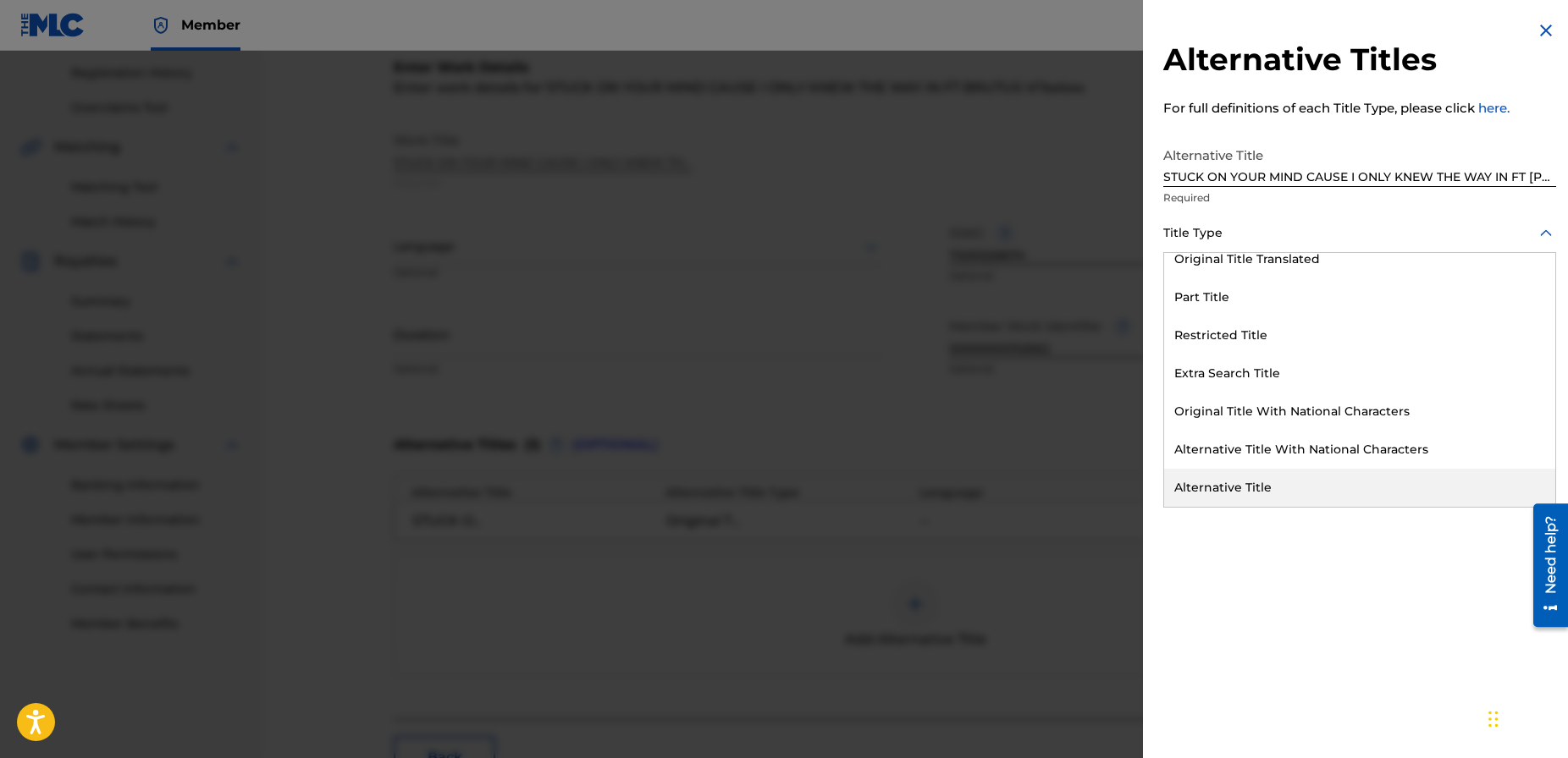
click at [1222, 482] on div "Alternative Title" at bounding box center [1360, 488] width 392 height 38
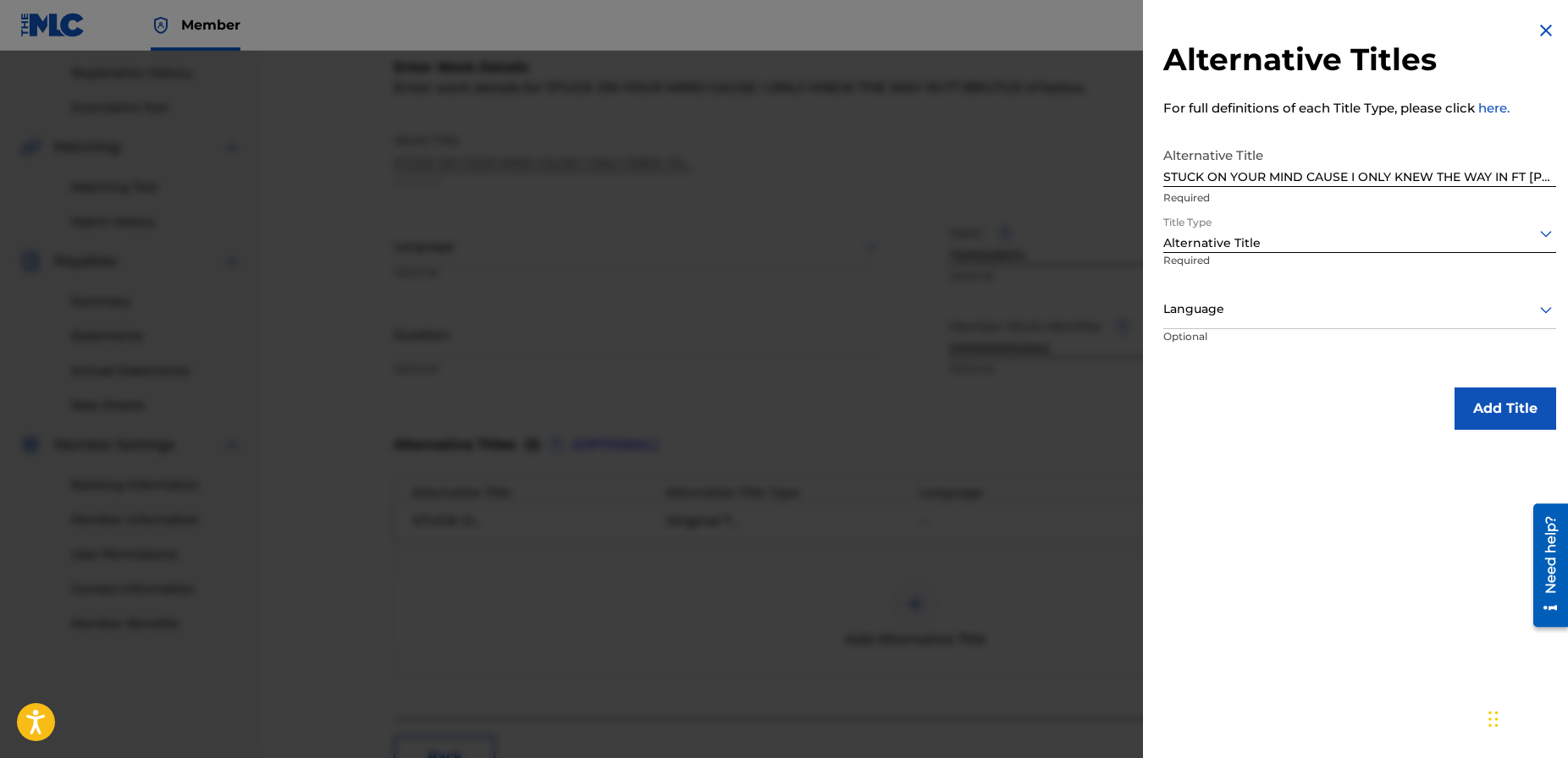
drag, startPoint x: 1489, startPoint y: 412, endPoint x: 1475, endPoint y: 412, distance: 14.0
click at [1488, 412] on button "Add Title" at bounding box center [1505, 409] width 102 height 42
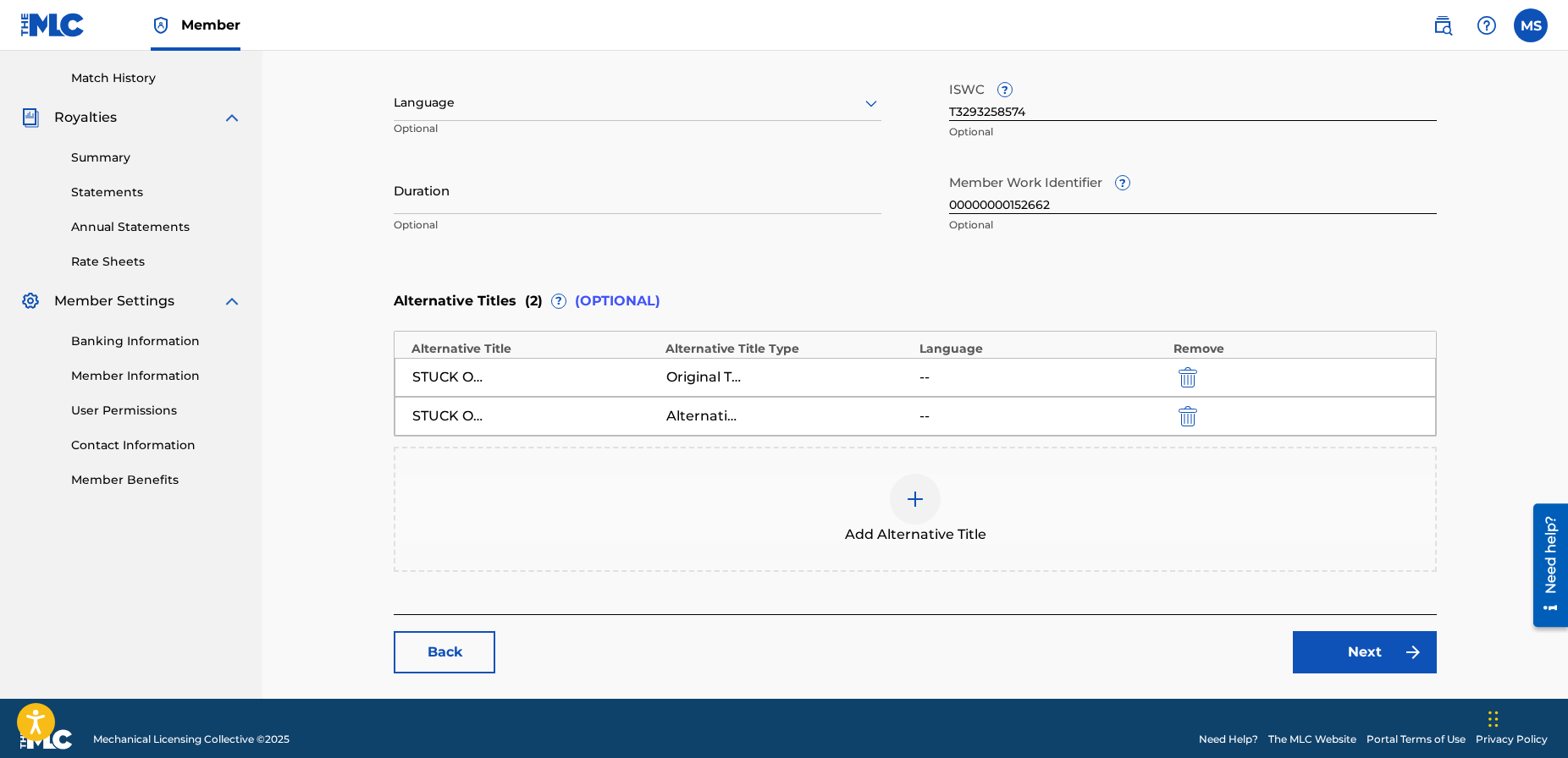
scroll to position [481, 0]
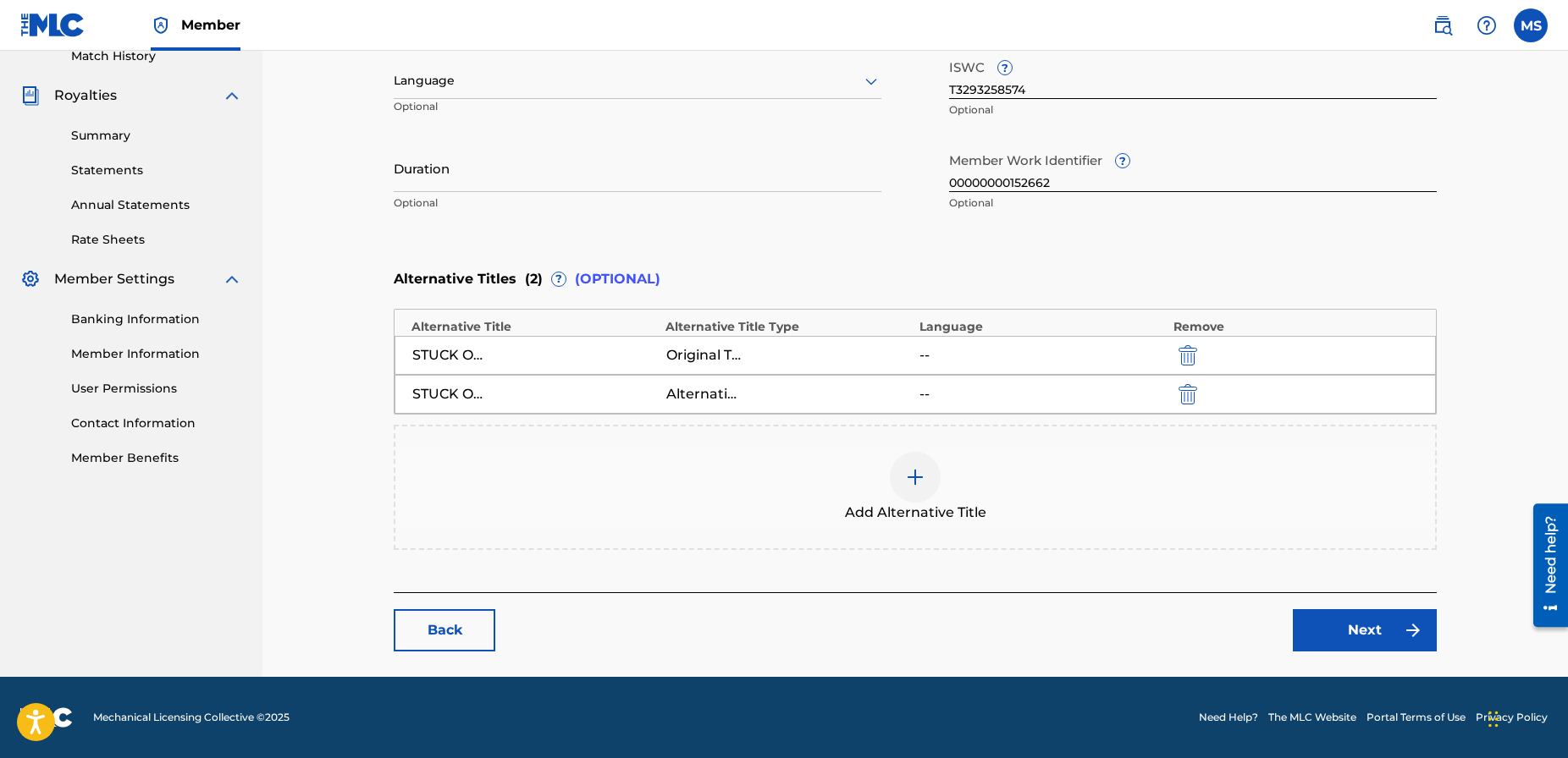
click at [1353, 632] on link "Next" at bounding box center [1364, 630] width 144 height 42
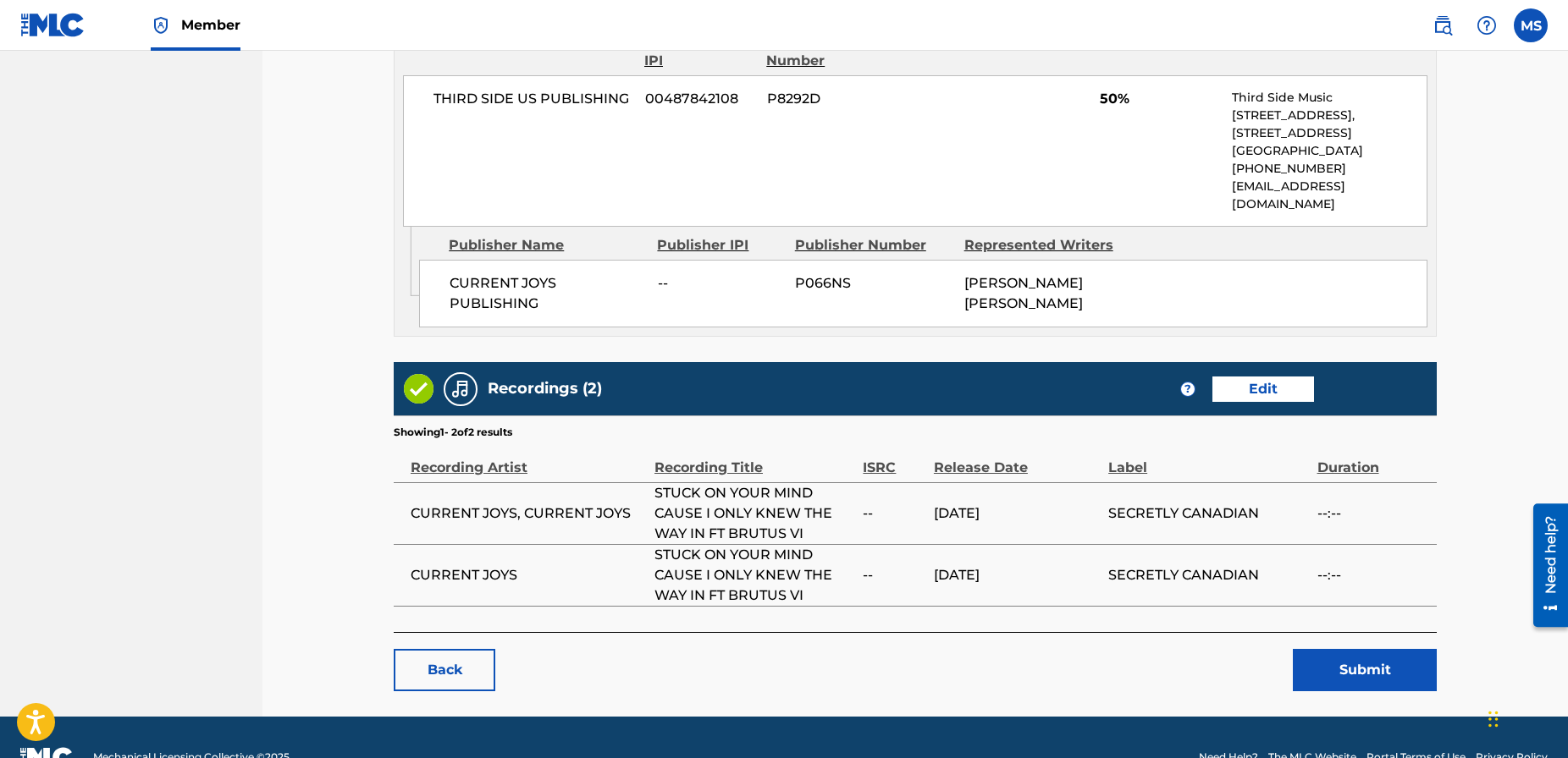
scroll to position [1069, 0]
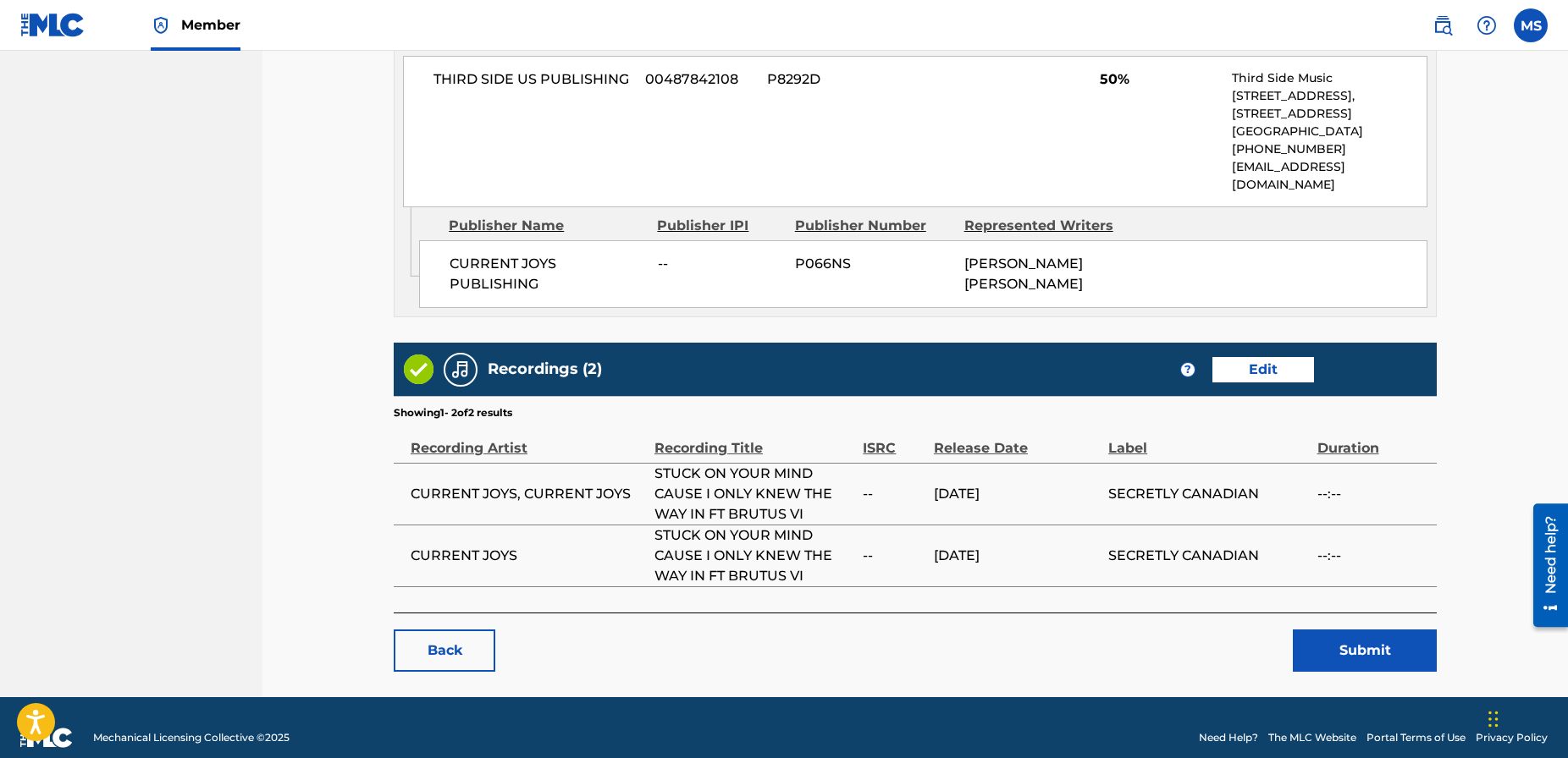
click at [1257, 358] on link "Edit" at bounding box center [1263, 370] width 102 height 26
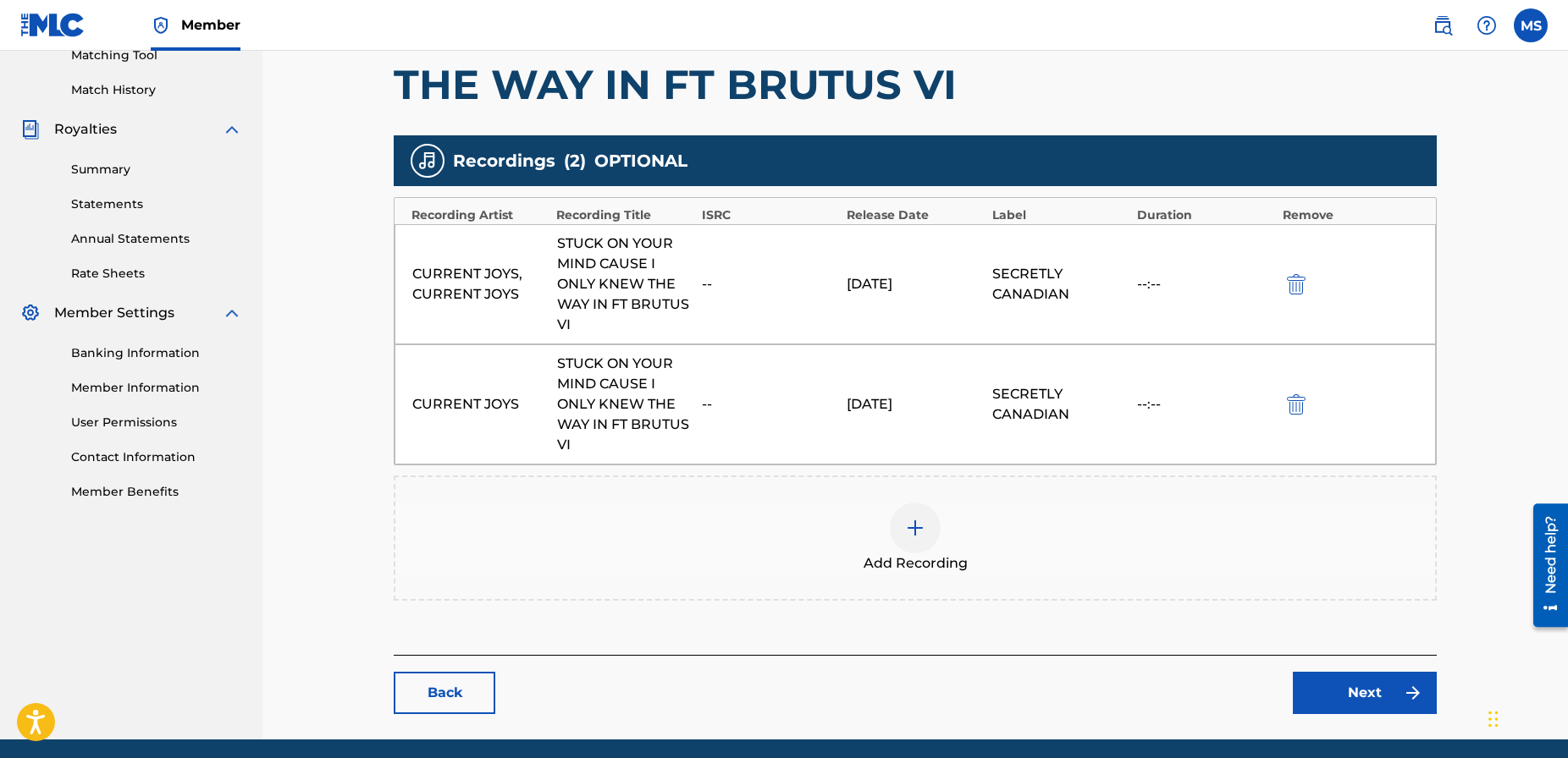
scroll to position [469, 0]
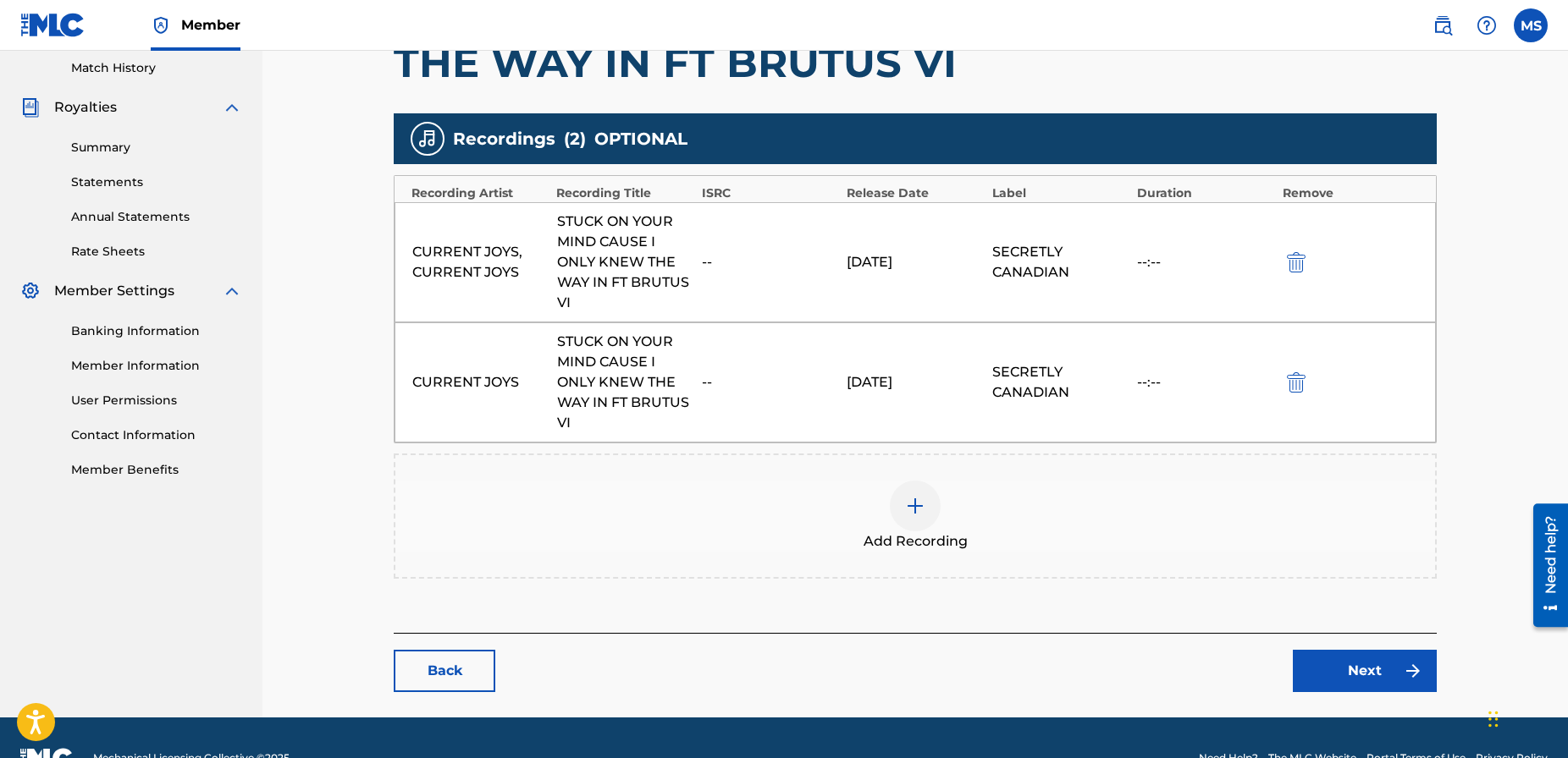
click at [916, 507] on img at bounding box center [916, 506] width 20 height 20
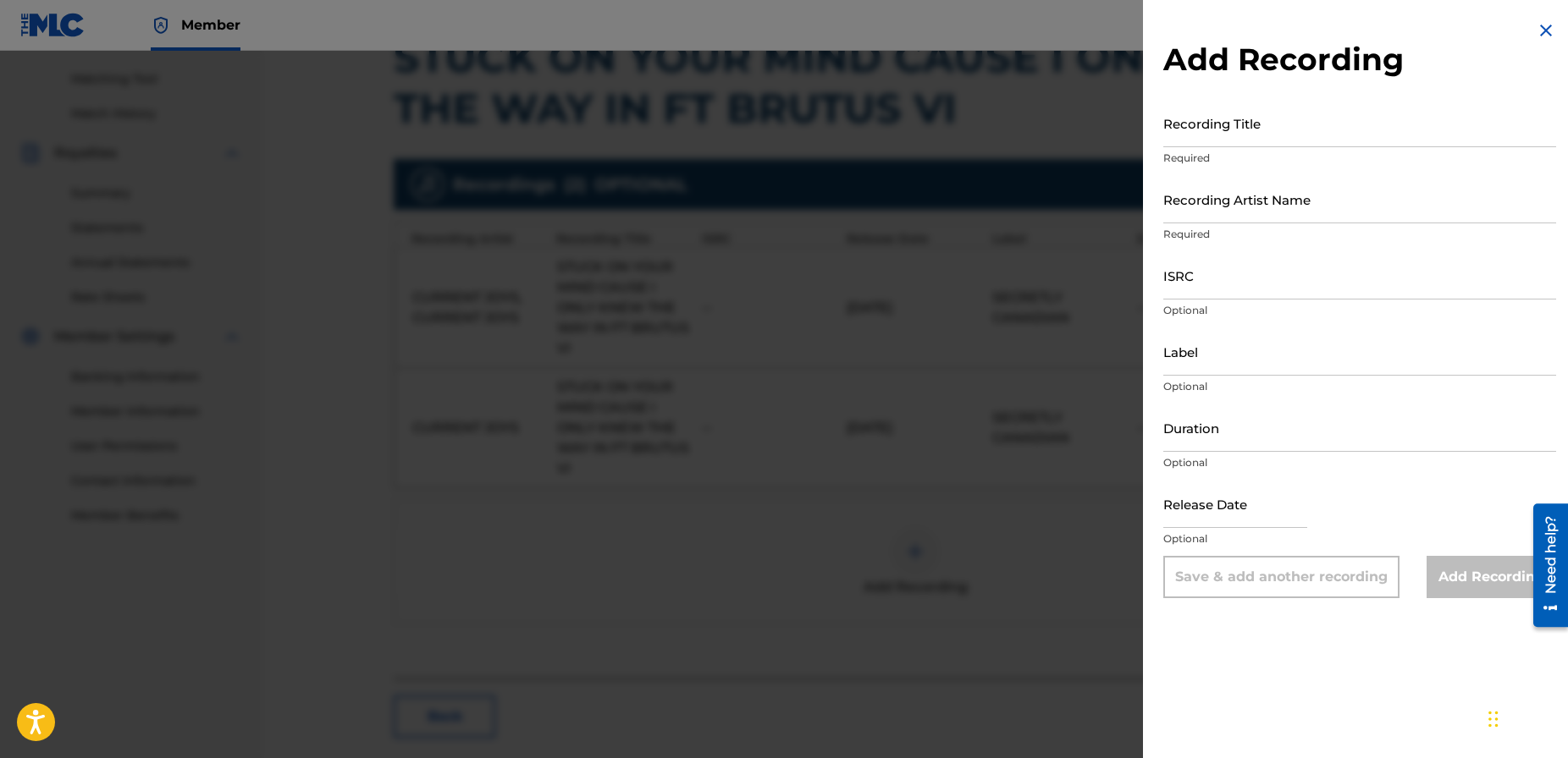
scroll to position [418, 0]
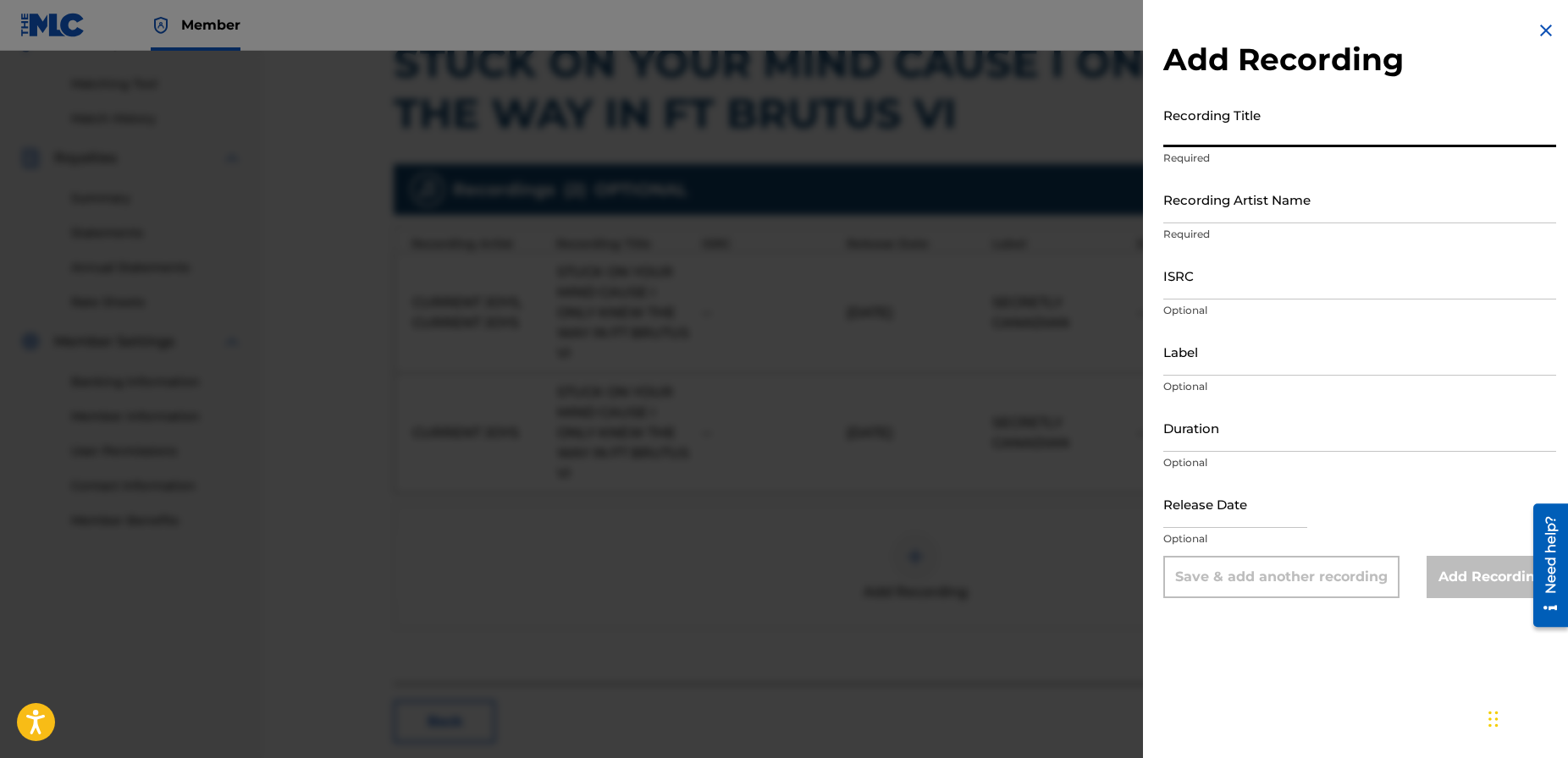
click at [1224, 131] on input "Recording Title" at bounding box center [1359, 123] width 392 height 48
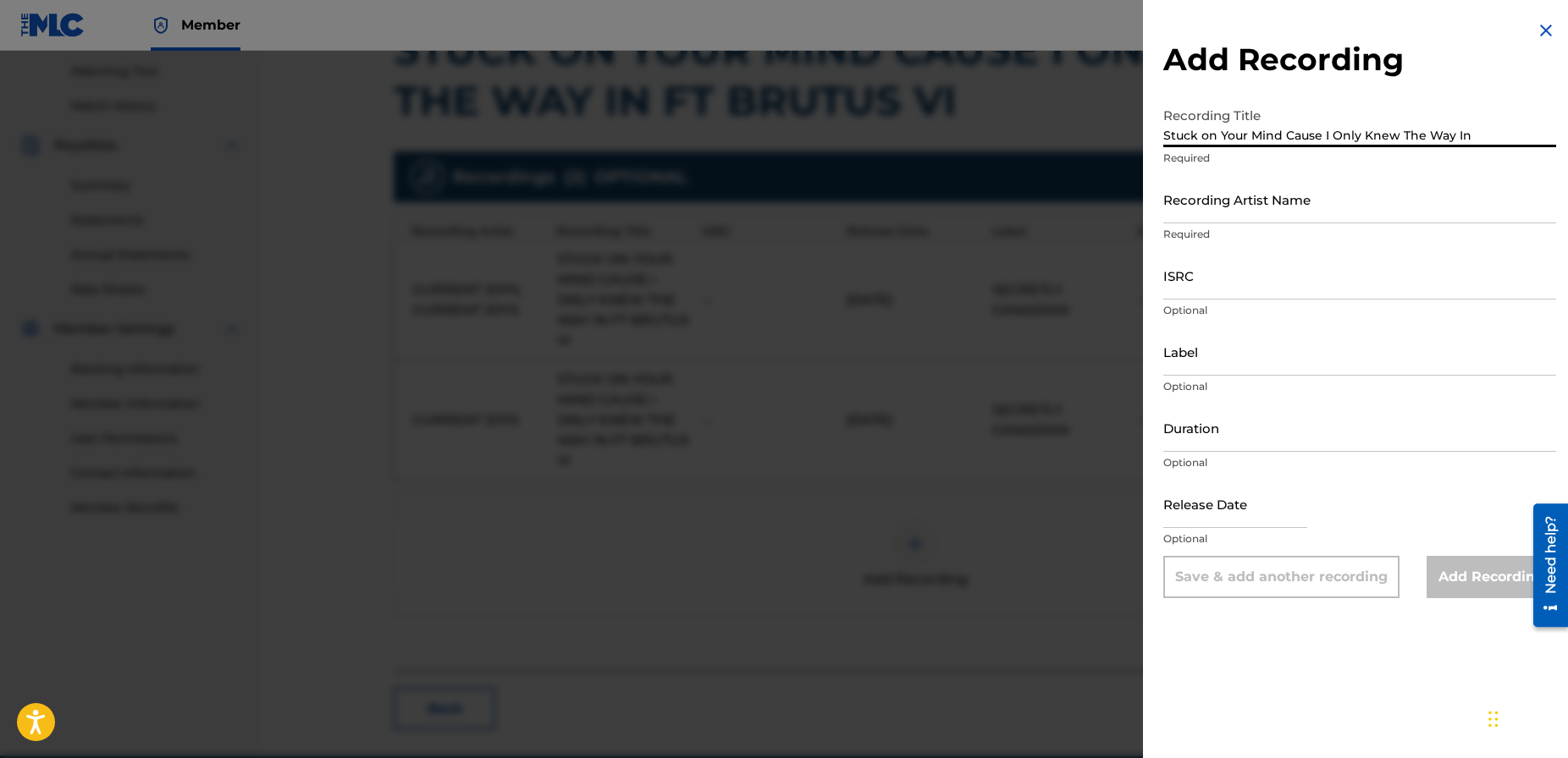
type input "Stuck on Your Mind Cause I Only Knew The Way In"
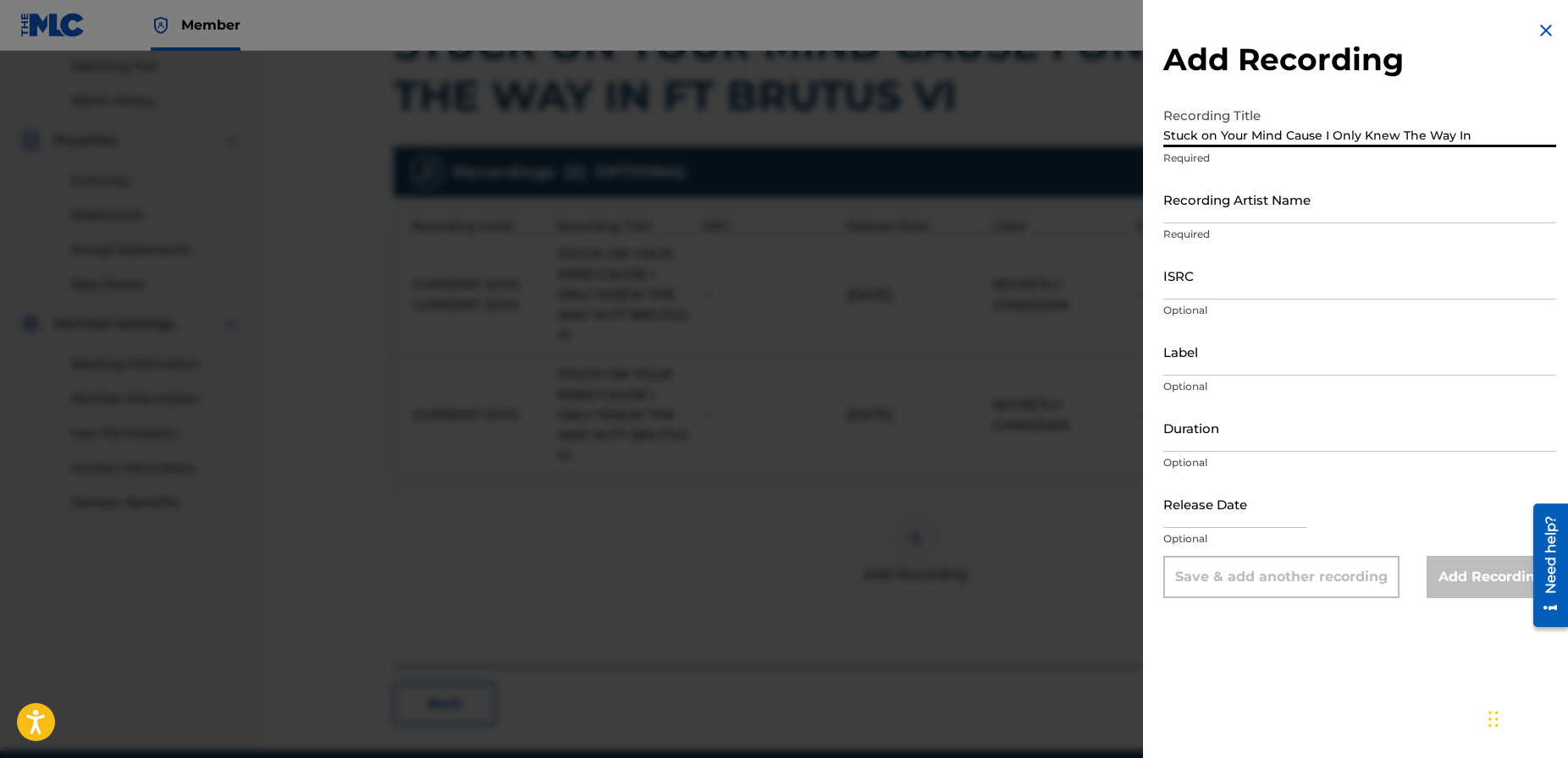
click at [1256, 209] on input "Recording Artist Name" at bounding box center [1359, 199] width 392 height 48
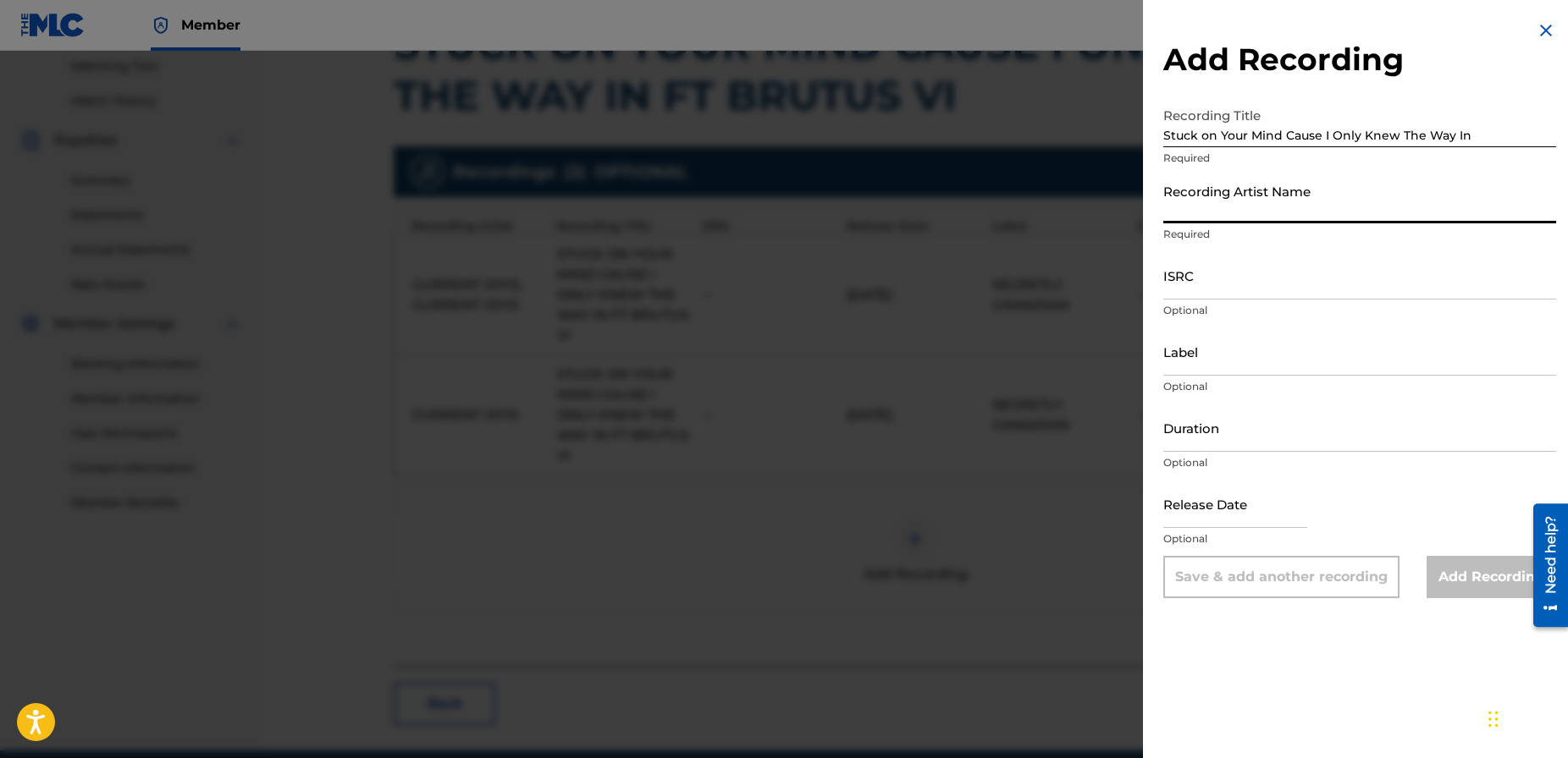
scroll to position [432, 0]
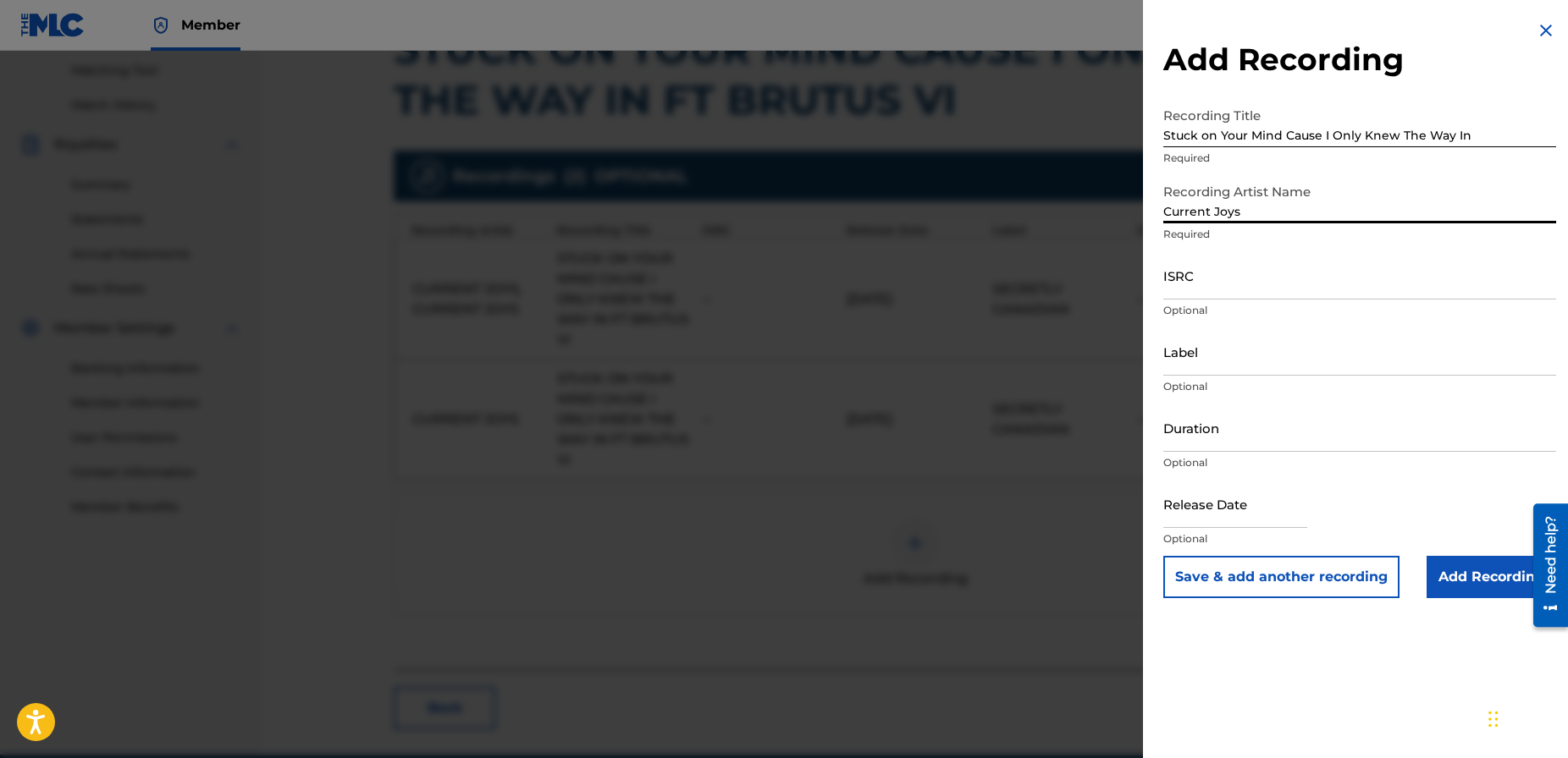
type input "Current Joys"
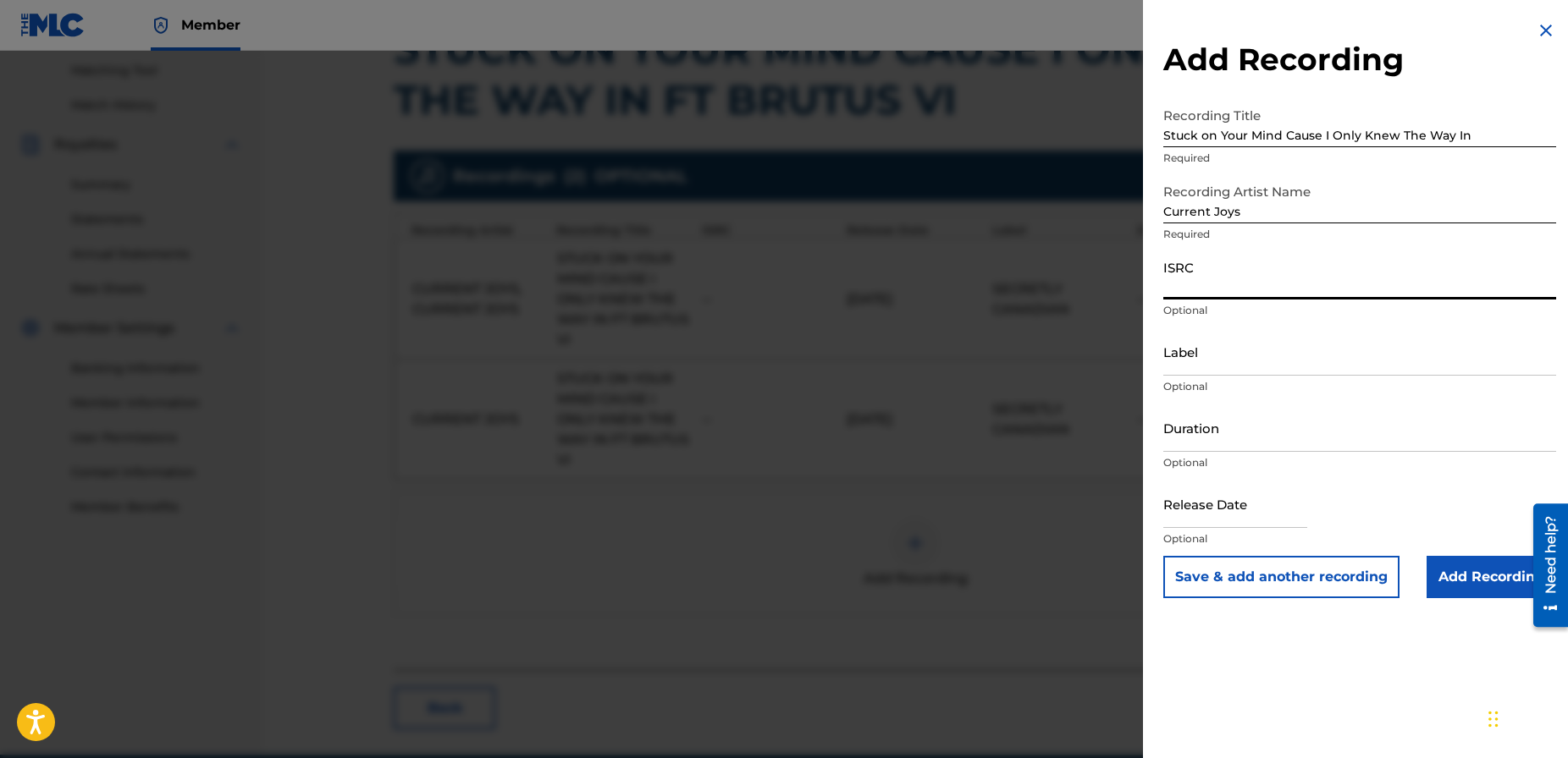
paste input "US-38W-24-49503"
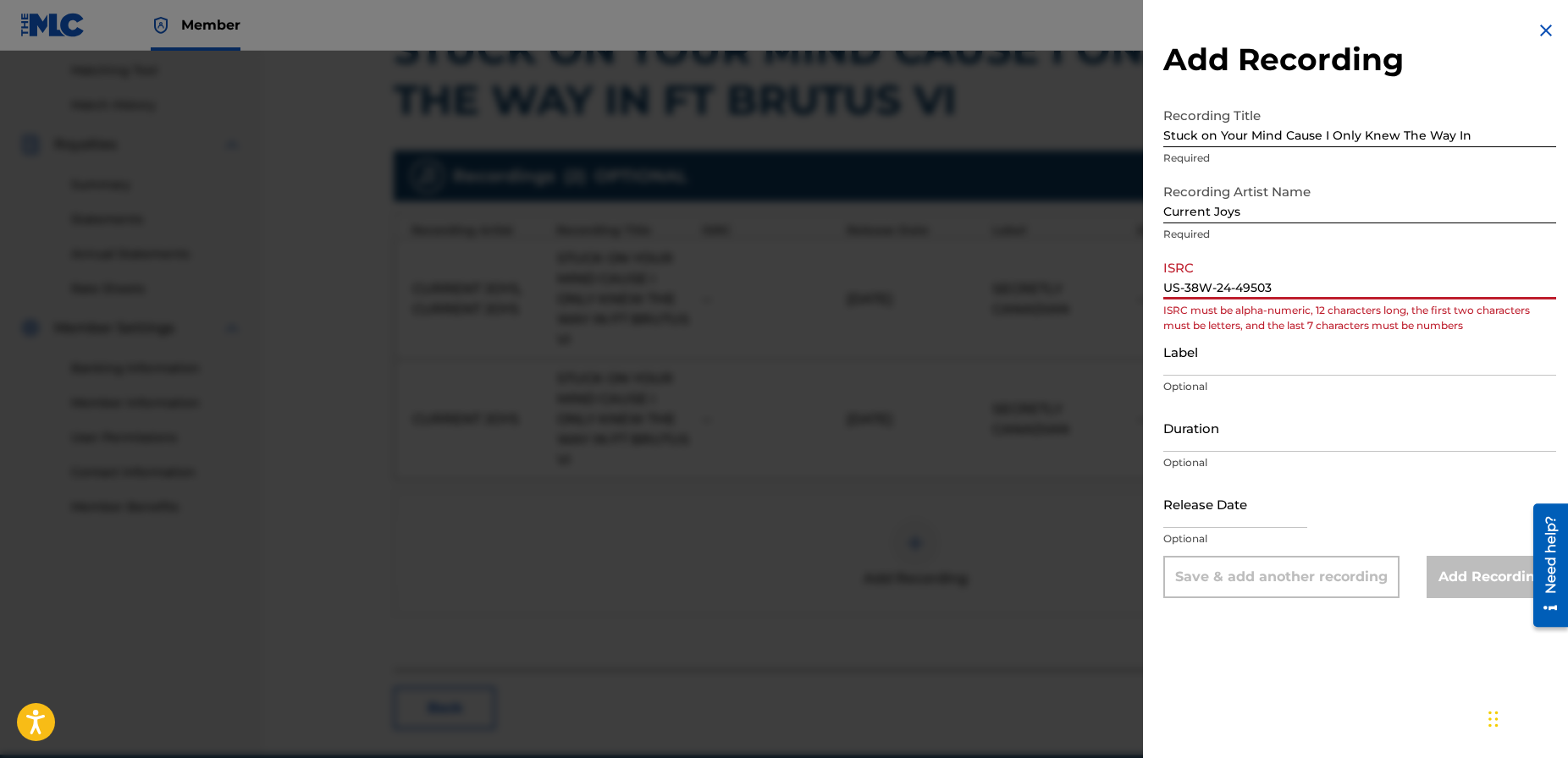
click at [1243, 289] on input "US-38W-24-49503" at bounding box center [1359, 275] width 392 height 48
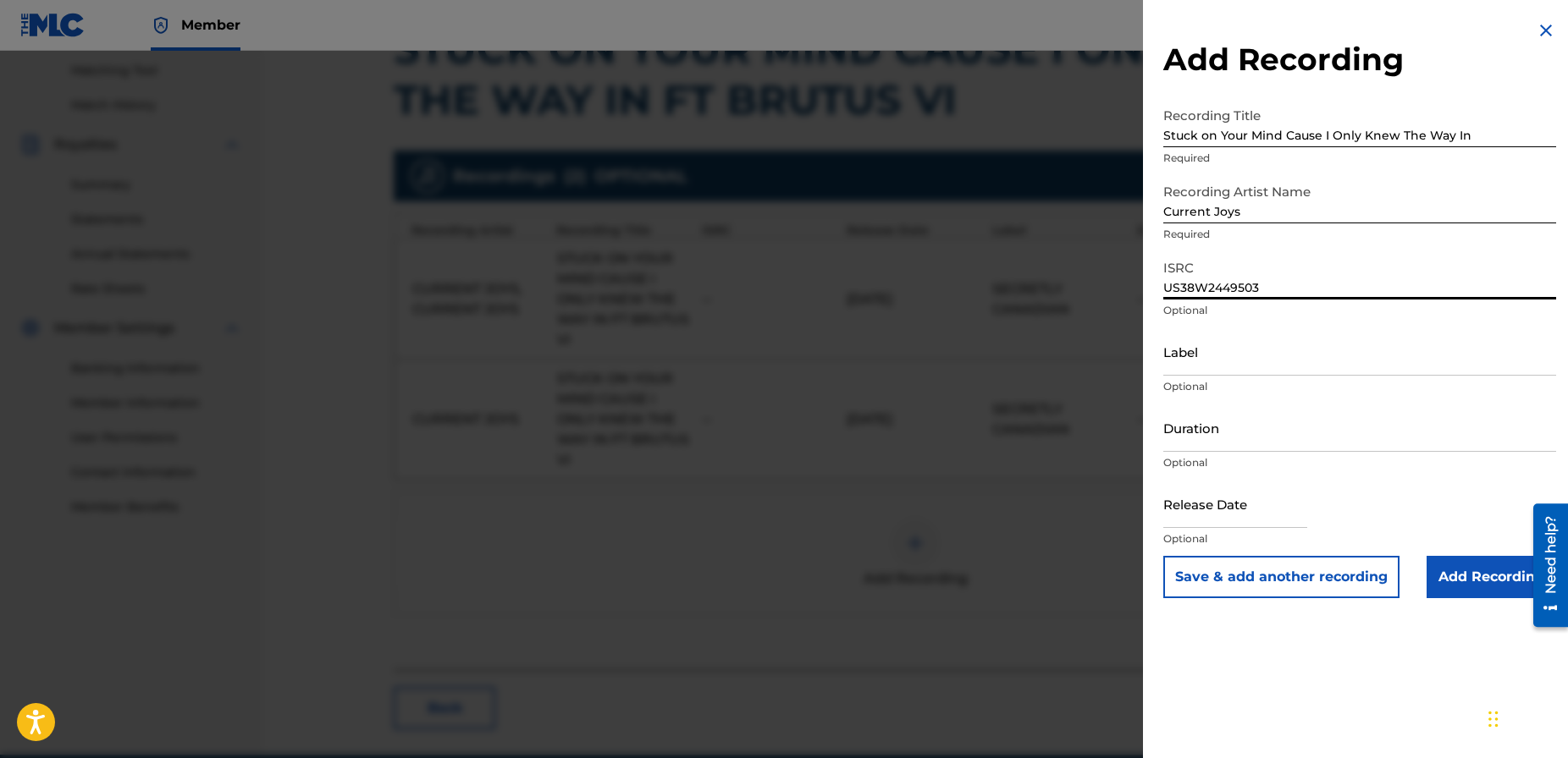
type input "US38W2449503"
click at [1469, 570] on input "Add Recording" at bounding box center [1492, 577] width 130 height 42
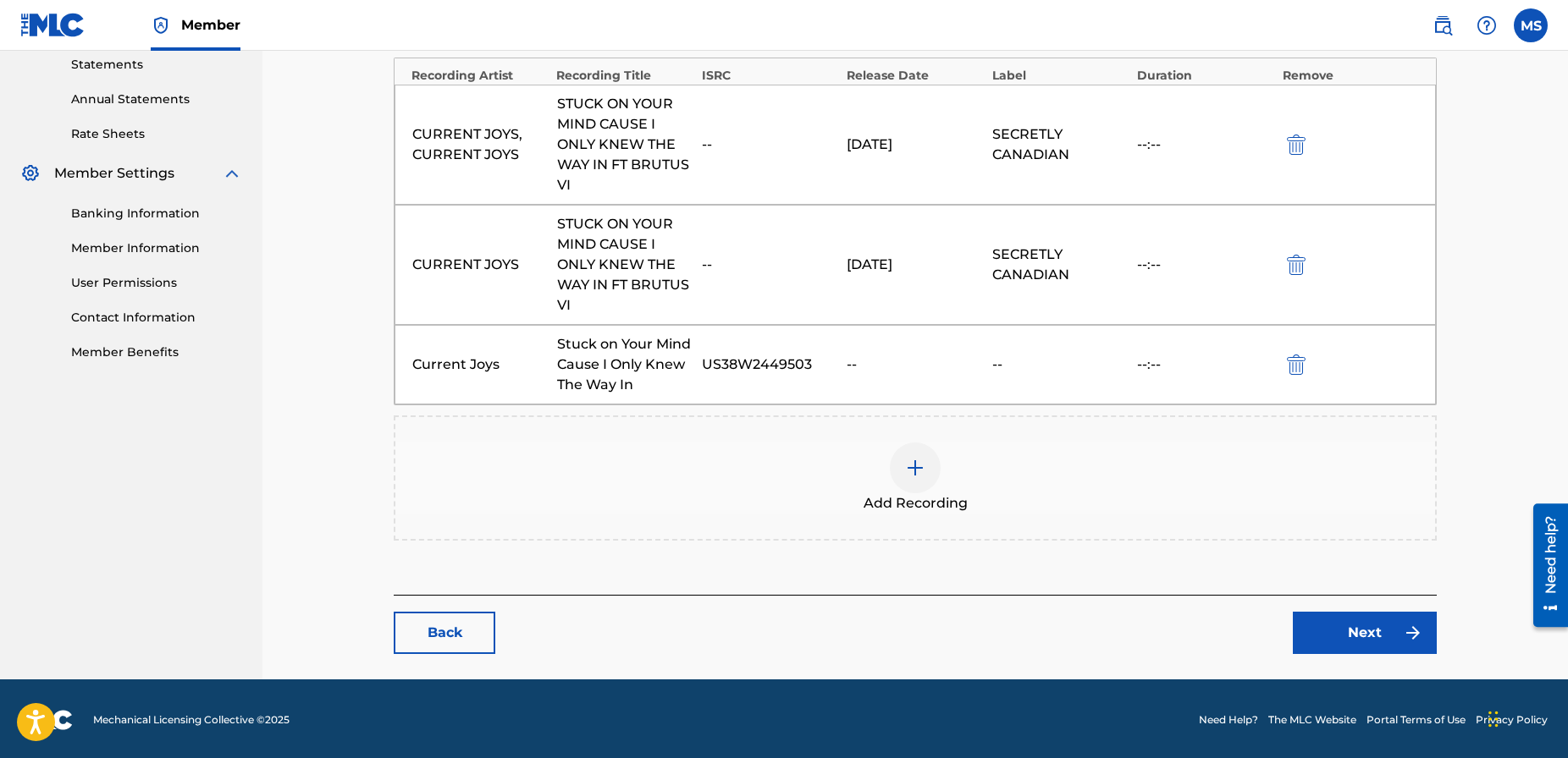
scroll to position [589, 0]
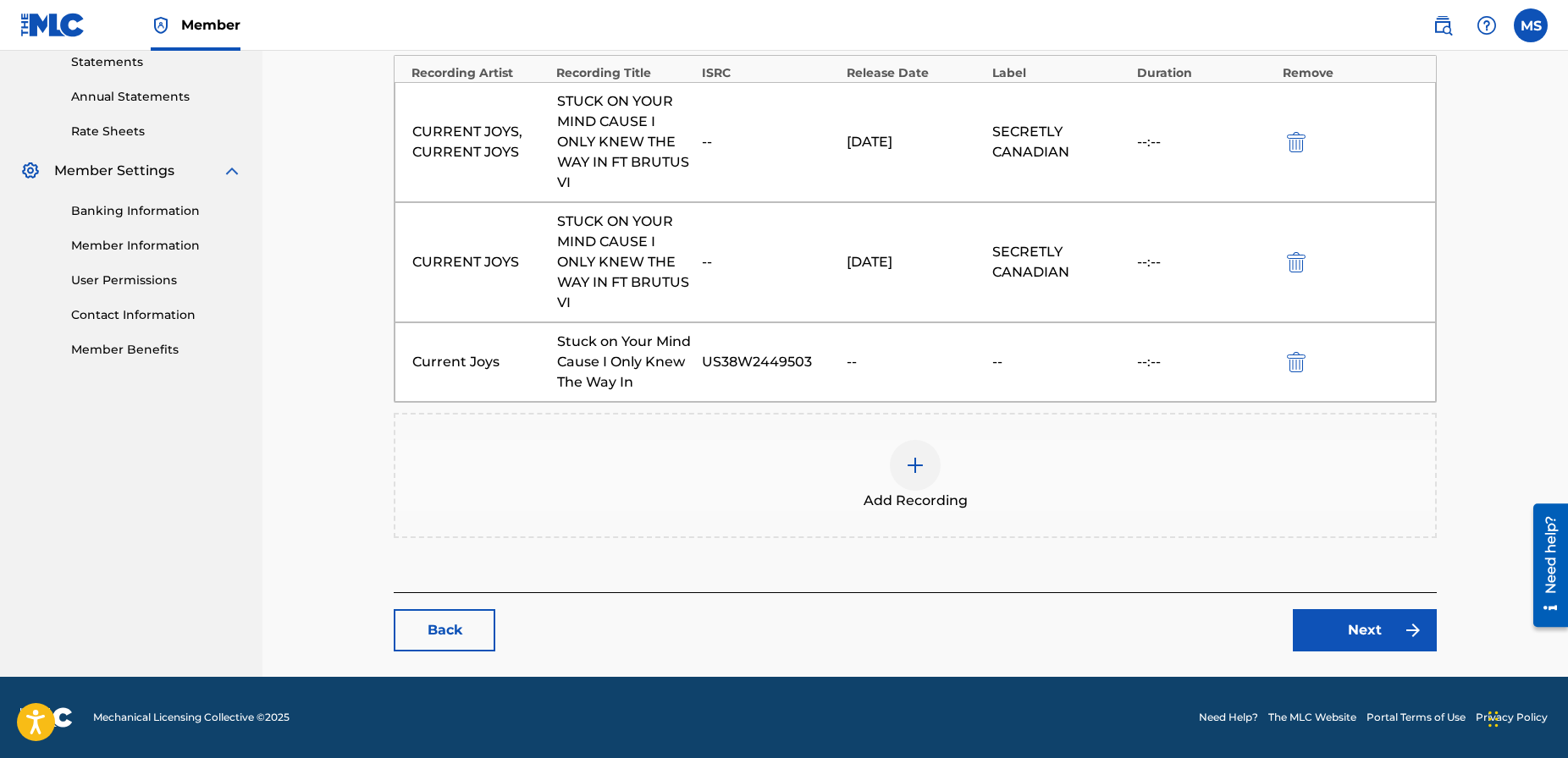
click at [1357, 625] on link "Next" at bounding box center [1364, 630] width 144 height 42
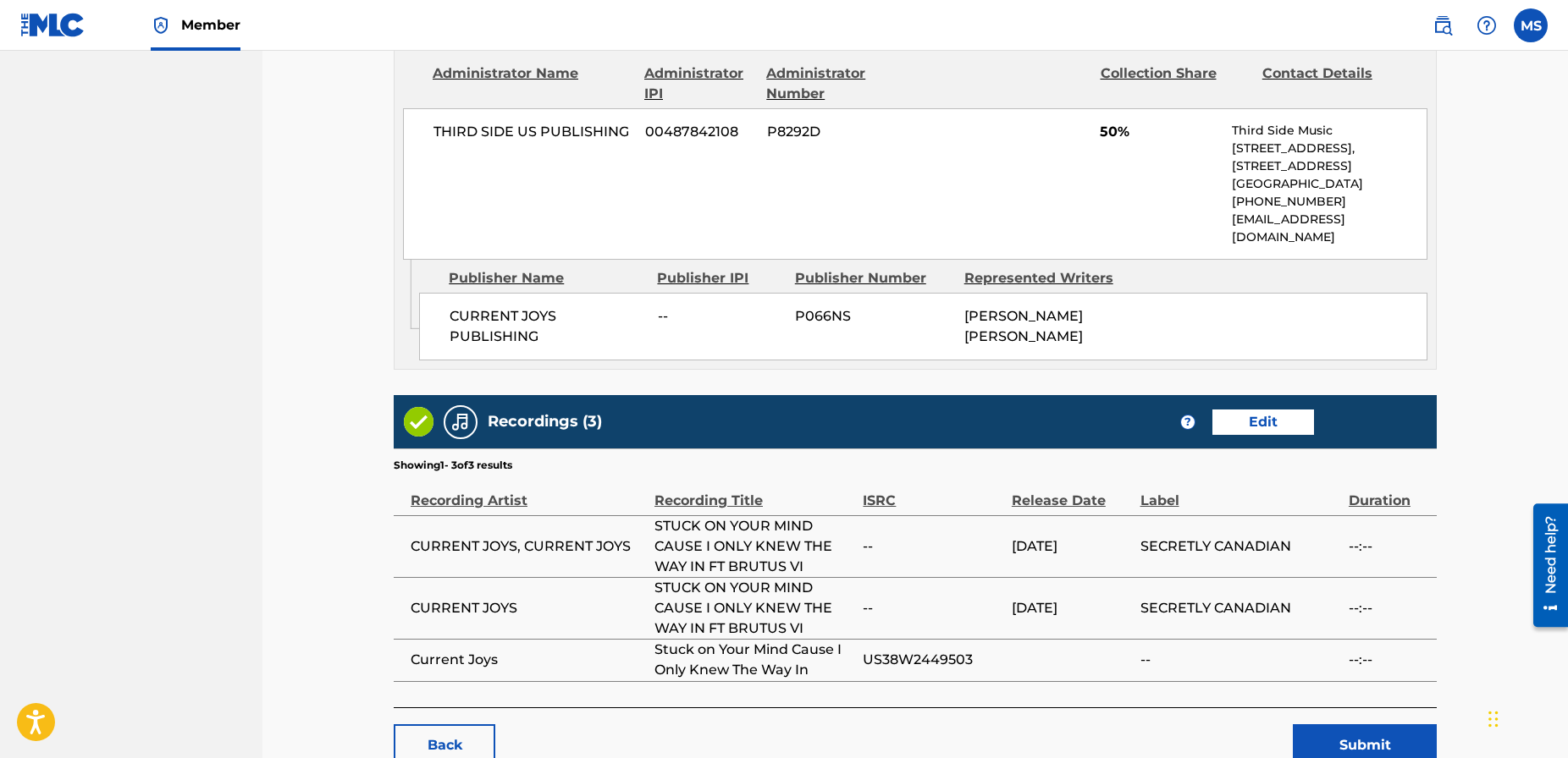
scroll to position [1111, 0]
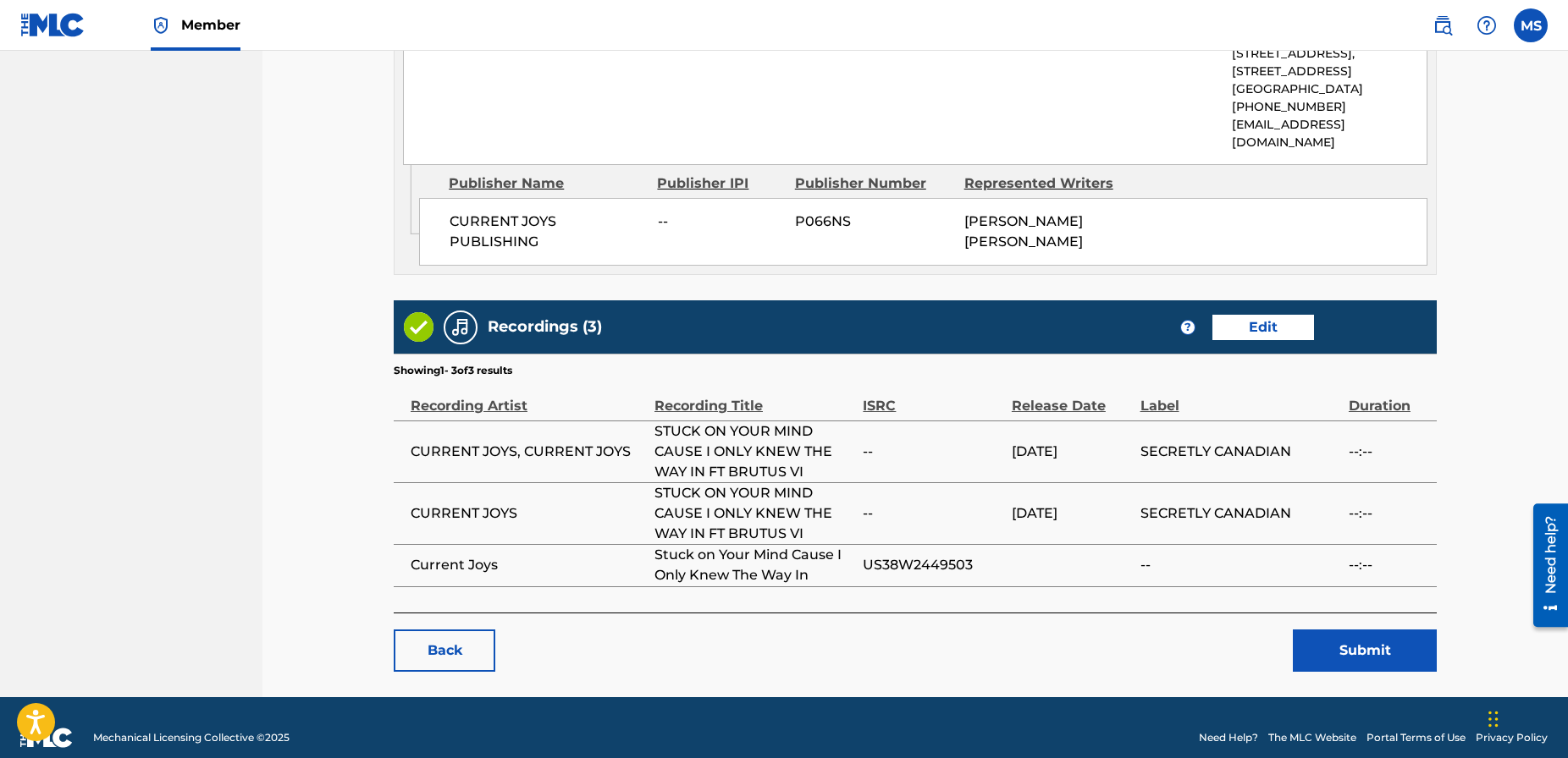
click at [1370, 630] on button "Submit" at bounding box center [1364, 651] width 144 height 42
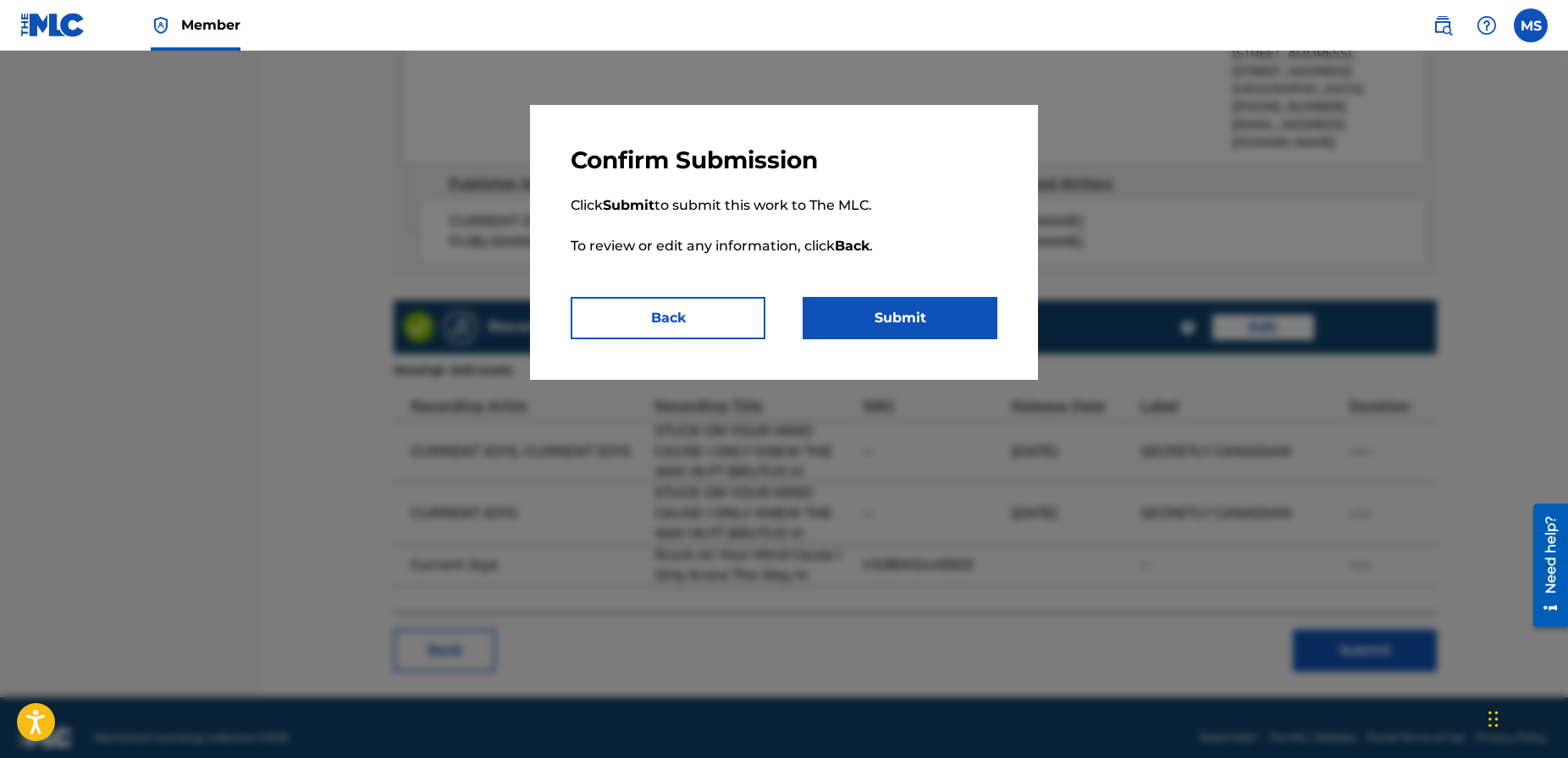
click at [901, 314] on button "Submit" at bounding box center [900, 318] width 195 height 42
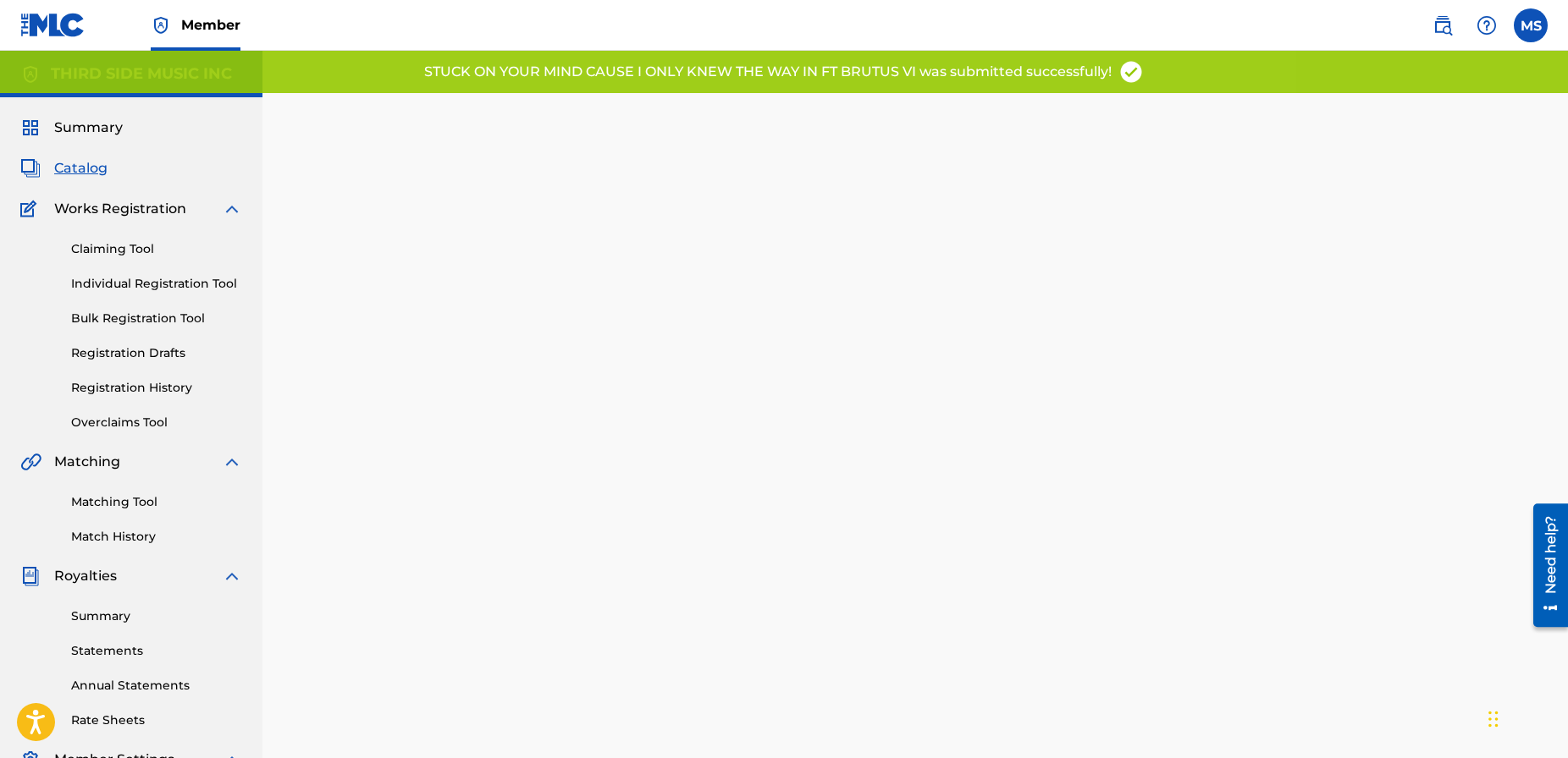
click at [118, 246] on link "Claiming Tool" at bounding box center [156, 249] width 171 height 17
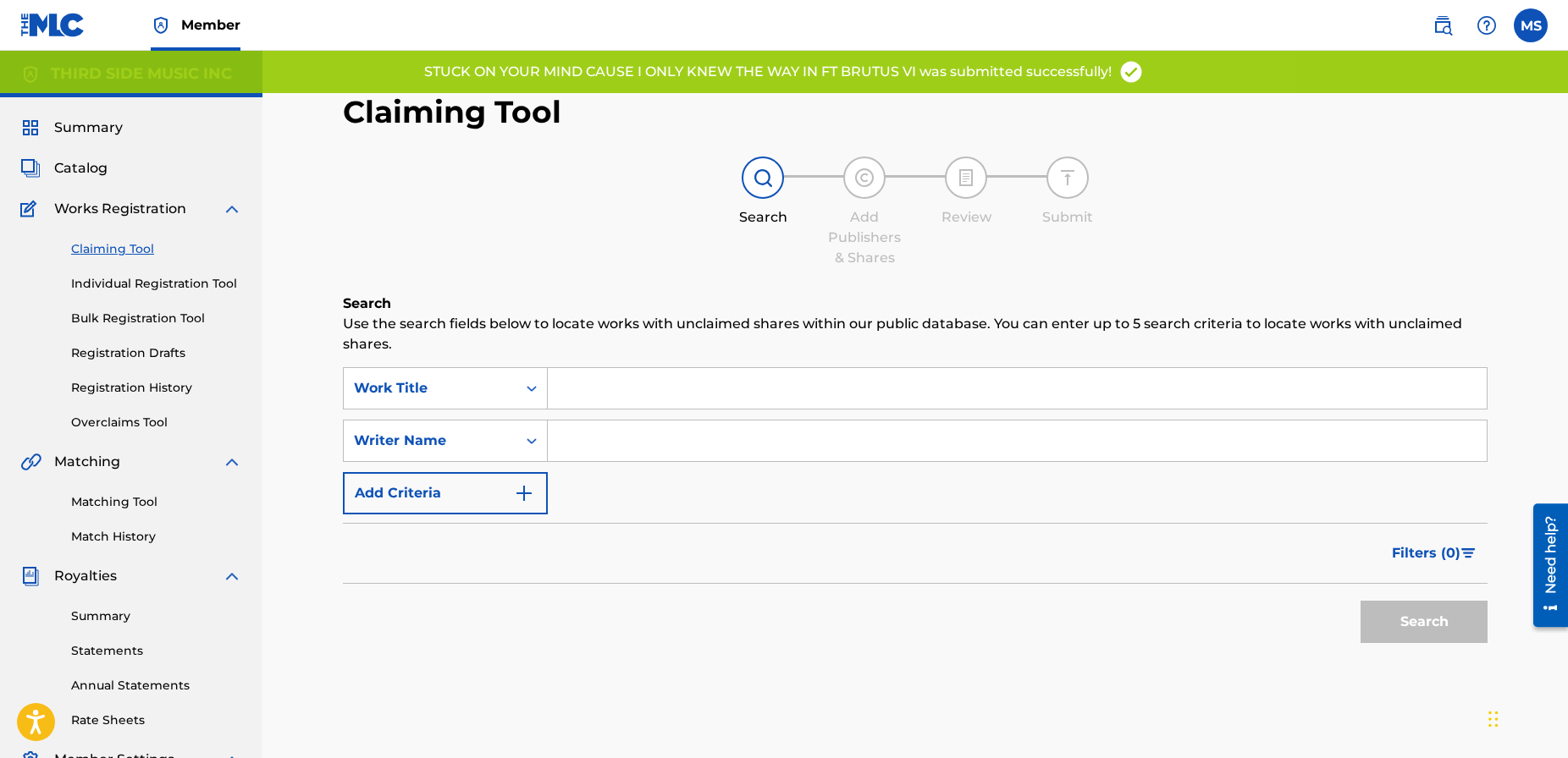
click at [586, 389] on input "Search Form" at bounding box center [1017, 389] width 940 height 40
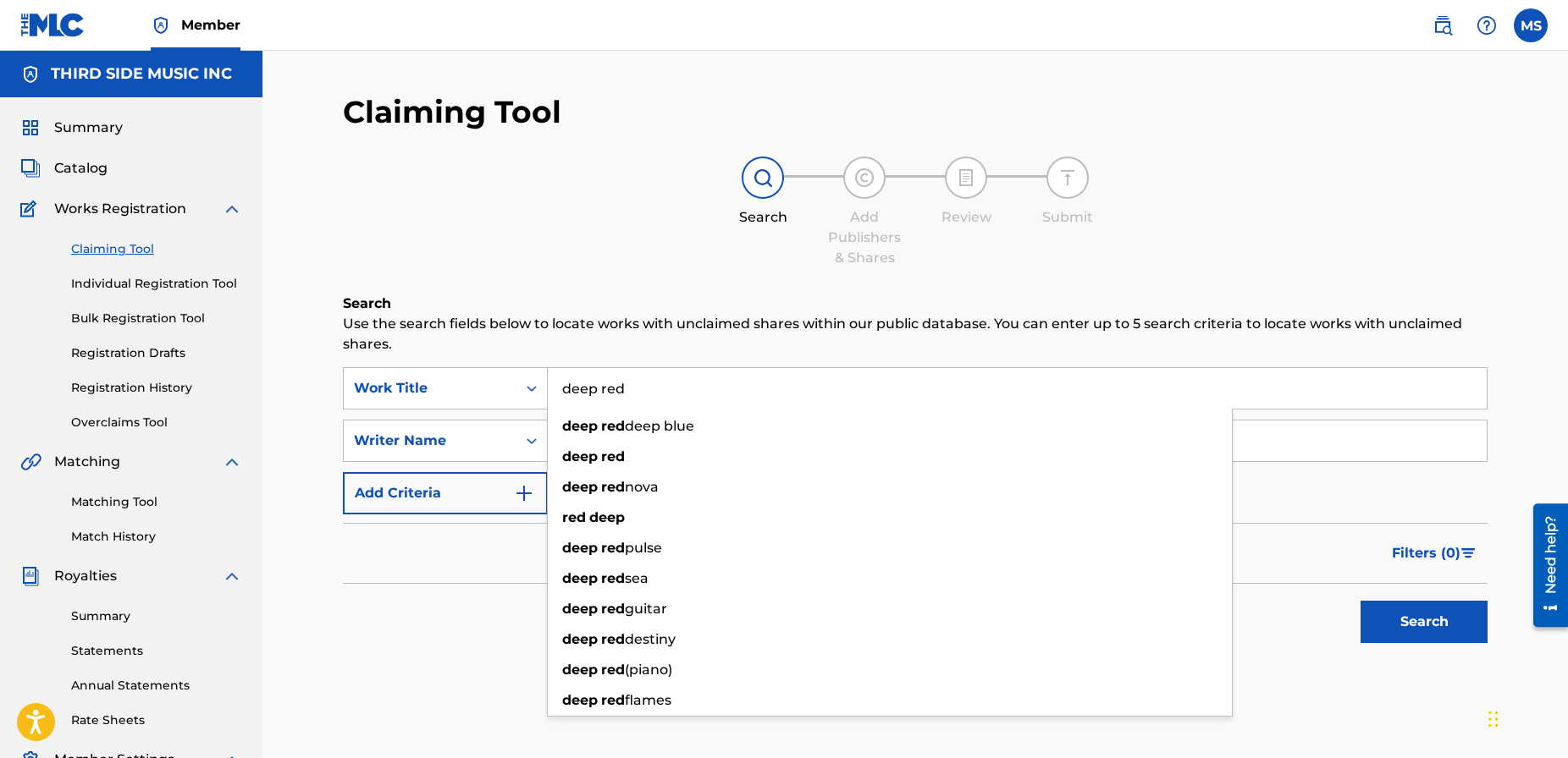
type input "deep red"
click at [1360, 601] on button "Search" at bounding box center [1423, 622] width 127 height 42
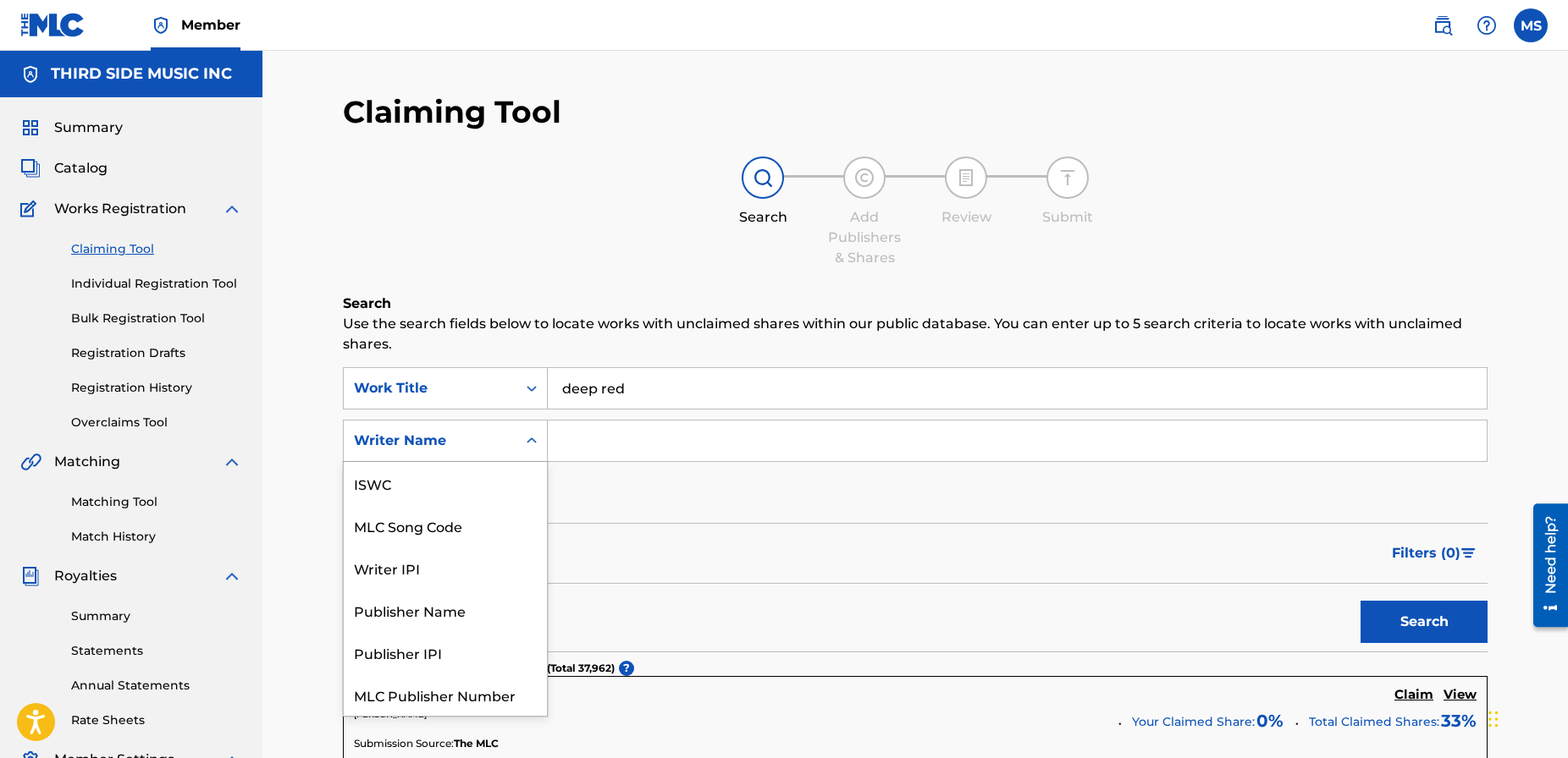
click at [529, 439] on icon "Search Form" at bounding box center [532, 441] width 17 height 17
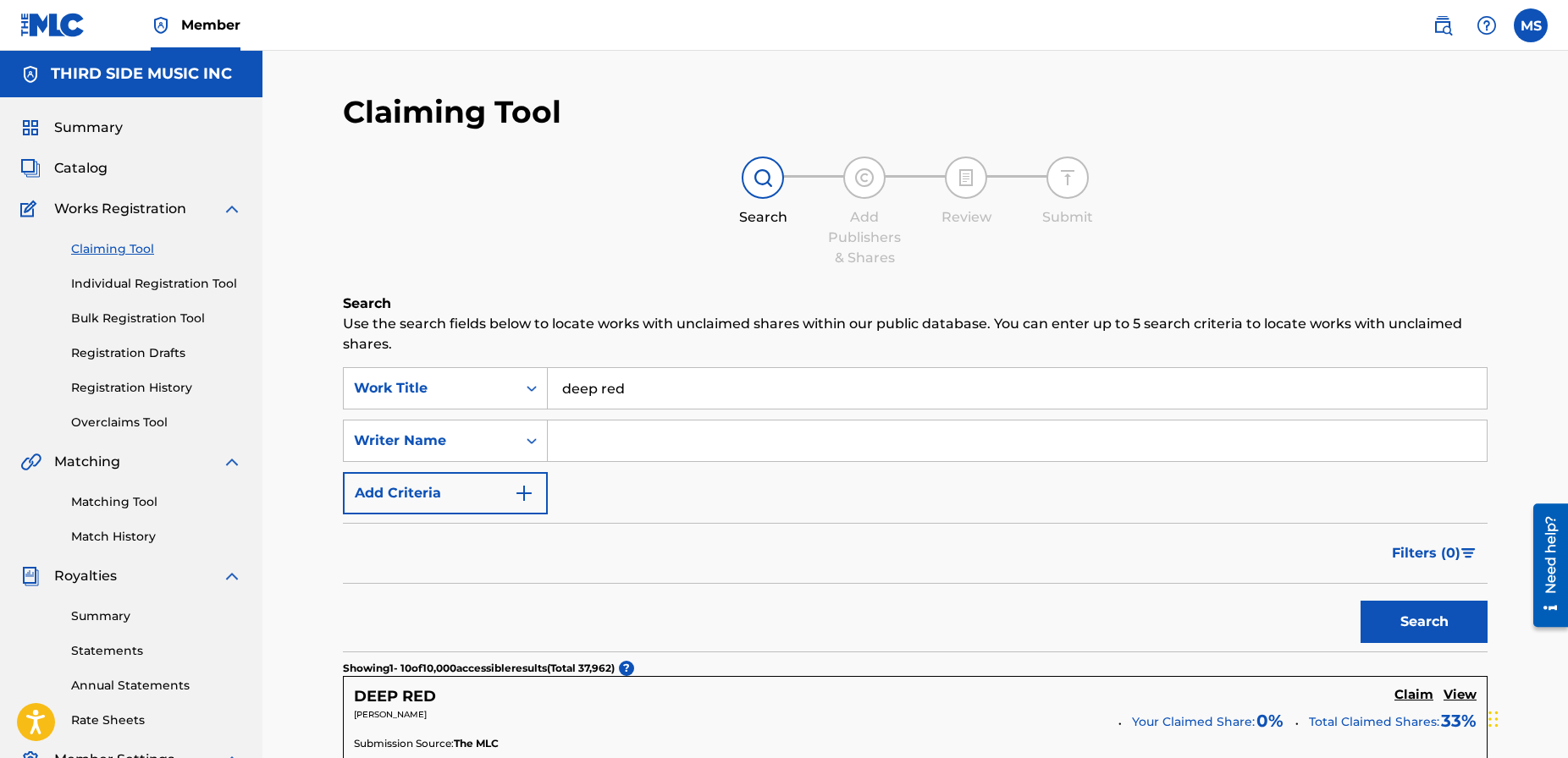
click at [740, 529] on div "Filters ( 0 )" at bounding box center [915, 553] width 1144 height 61
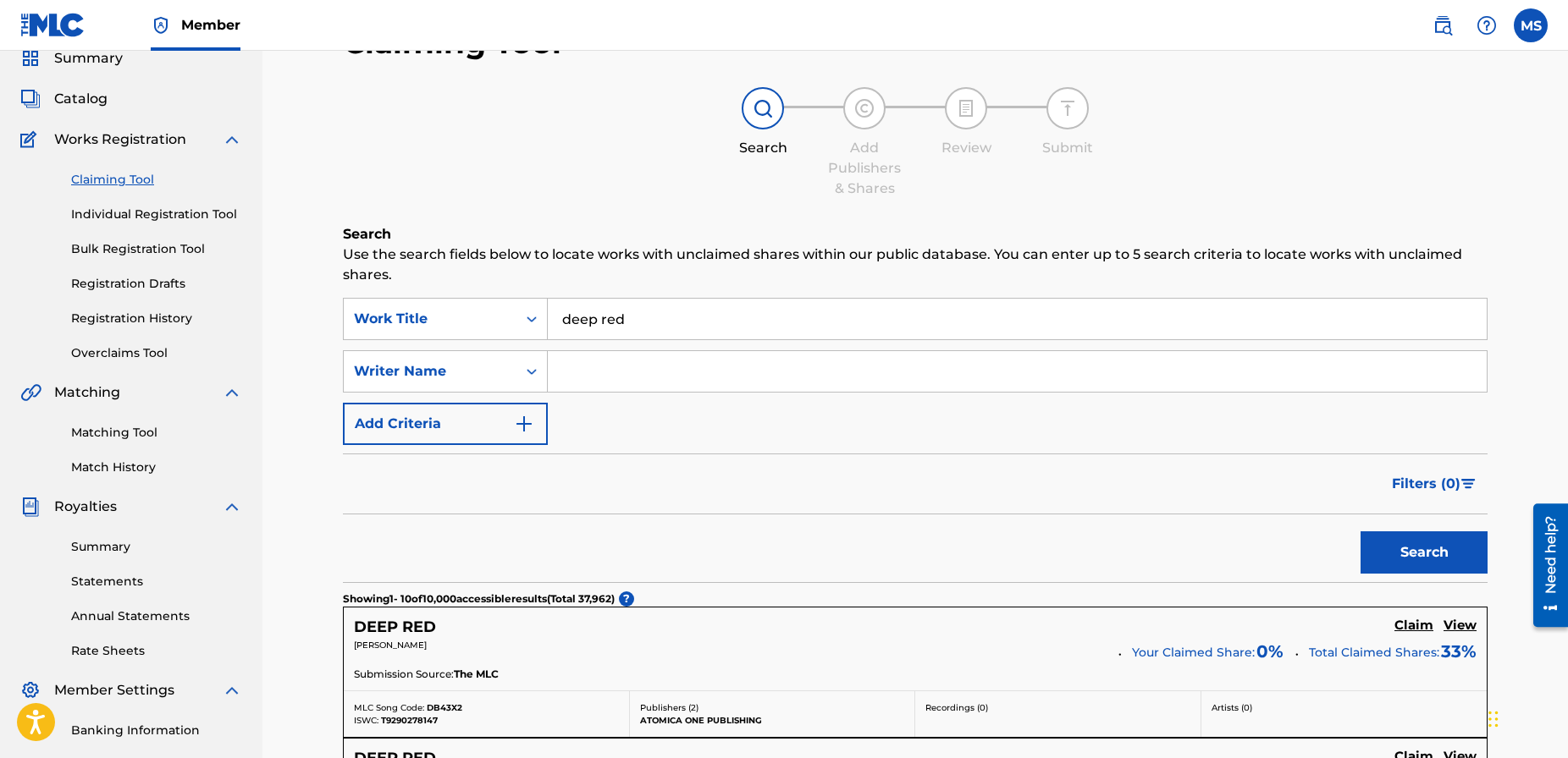
scroll to position [187, 0]
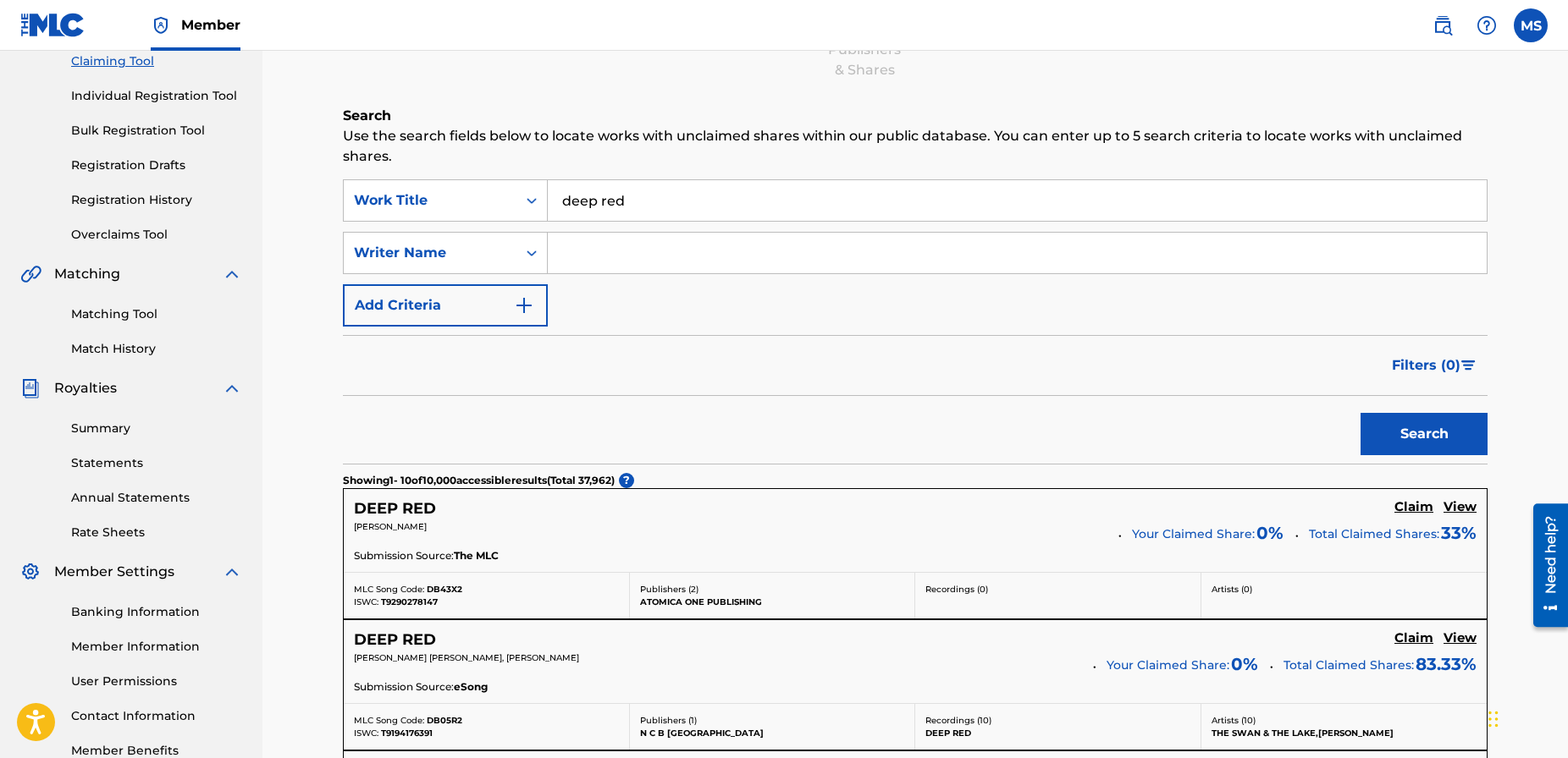
click at [574, 257] on input "Search Form" at bounding box center [1017, 253] width 940 height 40
type input "[PERSON_NAME]"
click at [1360, 413] on button "Search" at bounding box center [1423, 434] width 127 height 42
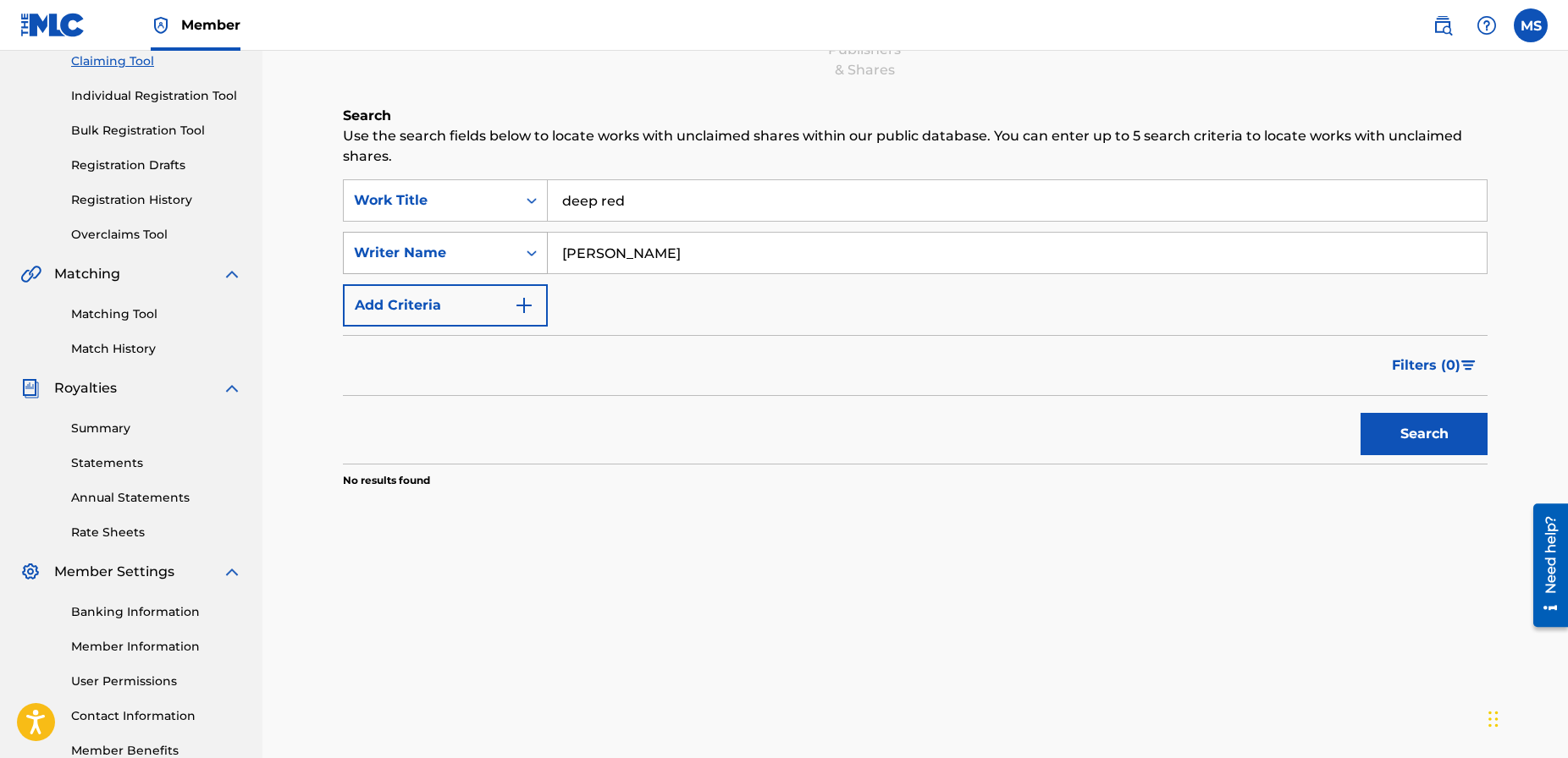
drag, startPoint x: 633, startPoint y: 253, endPoint x: 503, endPoint y: 238, distance: 130.9
click at [504, 238] on div "SearchWithCriteriac19e78c3-1376-429a-809b-3abbdba28ecb Writer Name [PERSON_NAME]" at bounding box center [915, 253] width 1144 height 42
drag, startPoint x: 1438, startPoint y: 438, endPoint x: 1388, endPoint y: 433, distance: 50.2
click at [1432, 437] on button "Search" at bounding box center [1423, 434] width 127 height 42
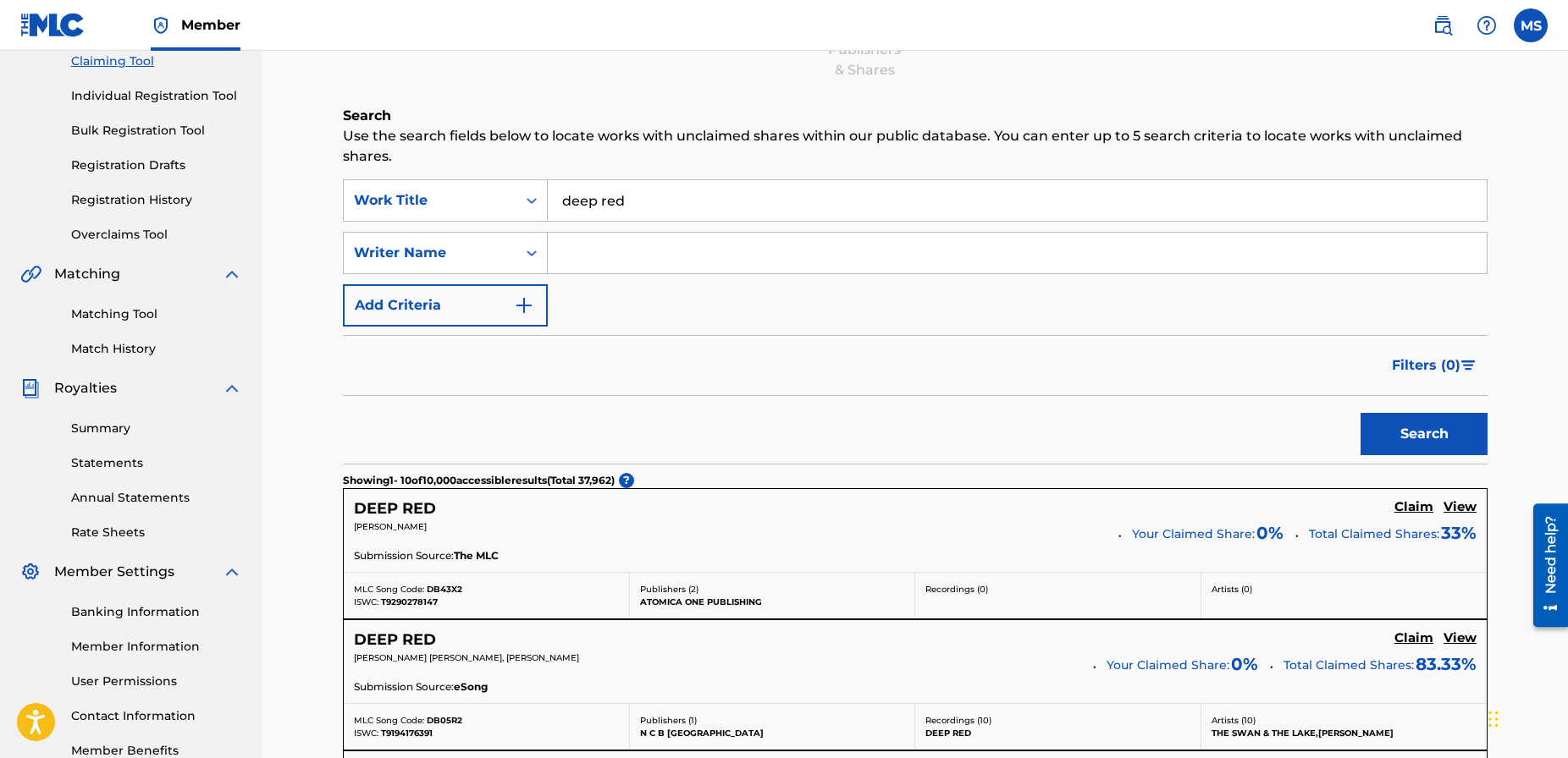
click at [504, 308] on button "Add Criteria" at bounding box center [446, 305] width 205 height 42
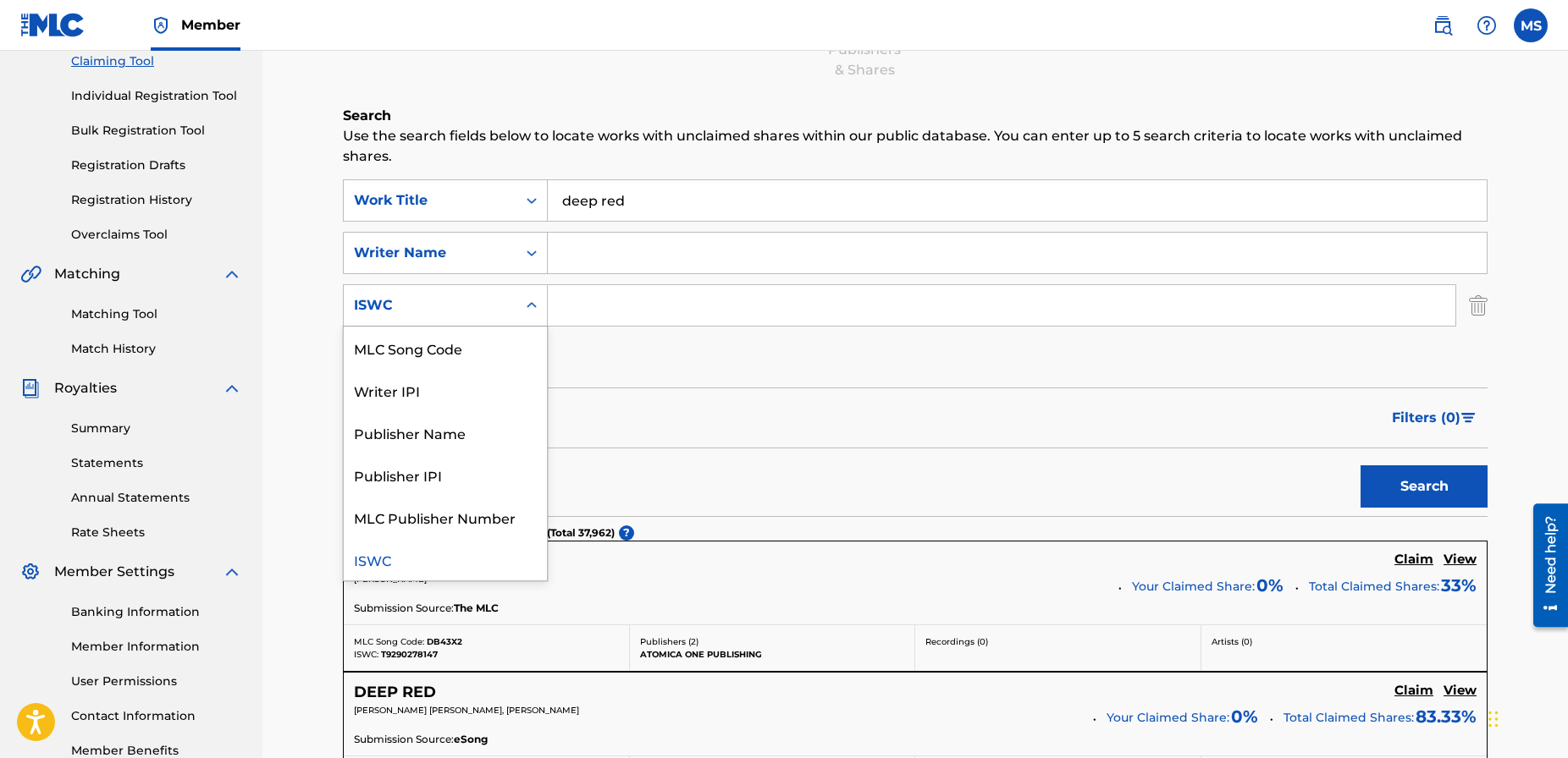
click at [529, 294] on div "Search Form" at bounding box center [532, 304] width 30 height 30
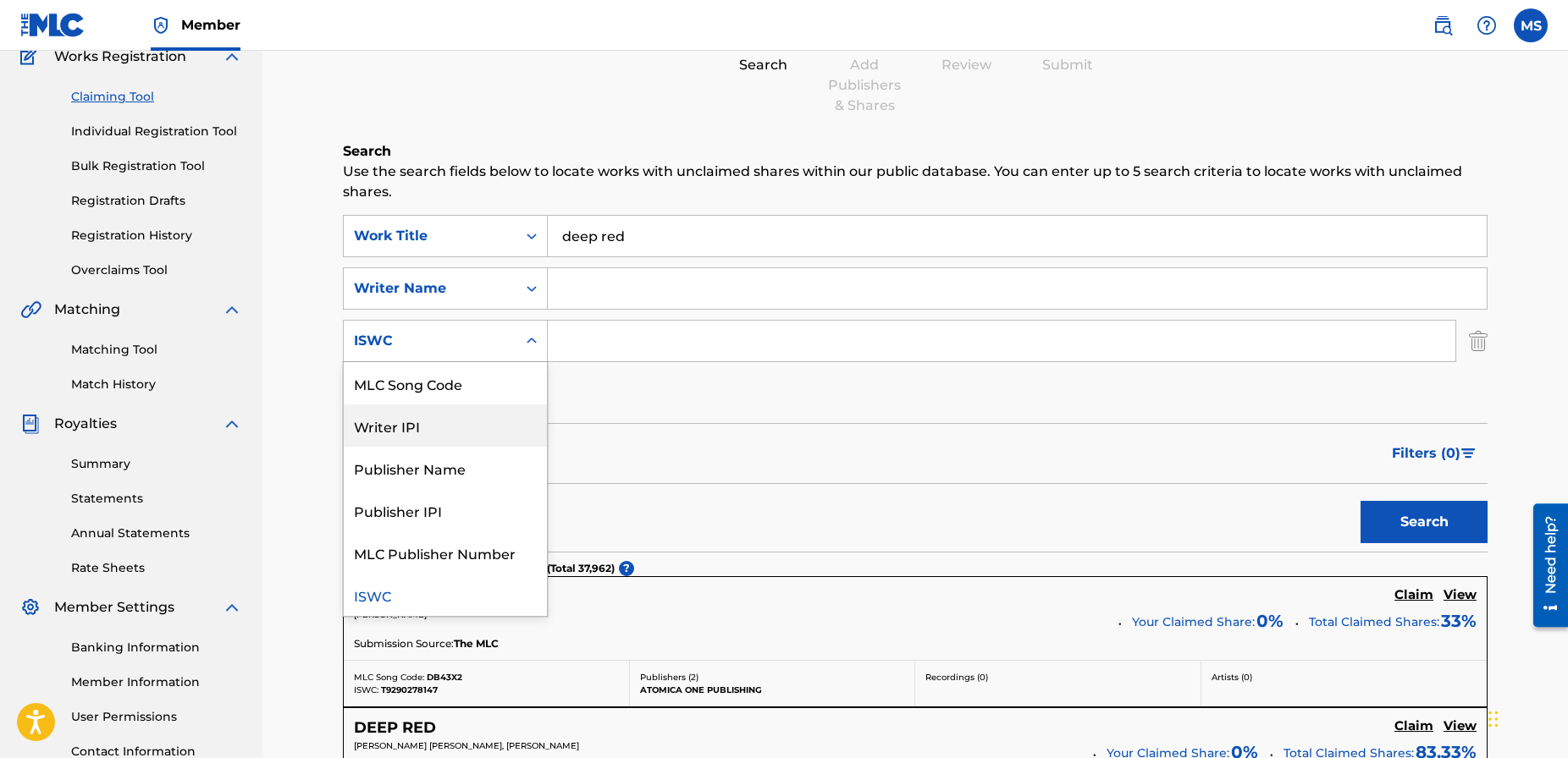
scroll to position [121, 0]
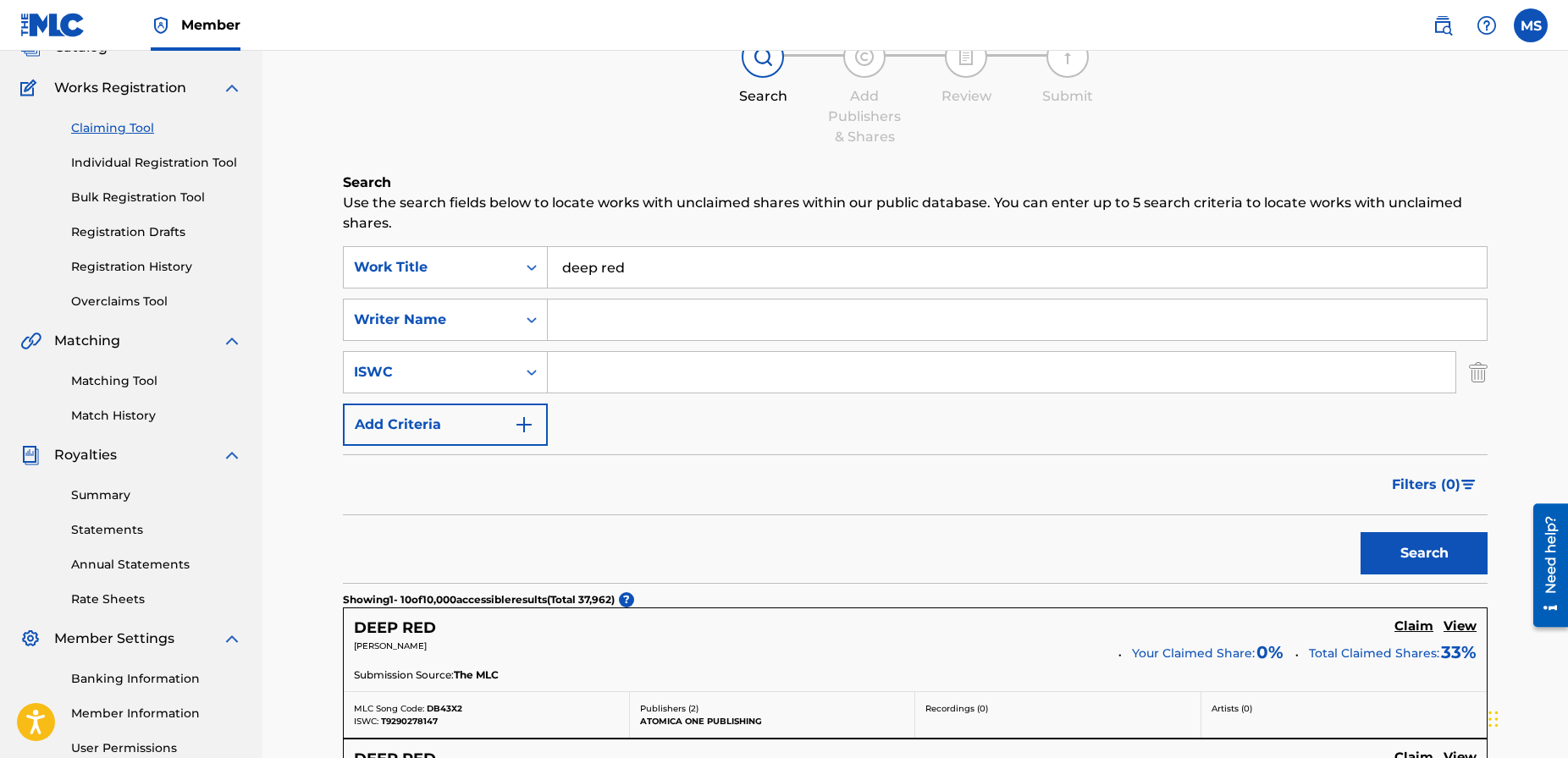
click at [669, 349] on div "SearchWithCriteriaf70168a9-055b-410b-b97c-718182826a34 Work Title deep red Sear…" at bounding box center [915, 346] width 1144 height 199
click at [575, 313] on input "Search Form" at bounding box center [1017, 320] width 940 height 40
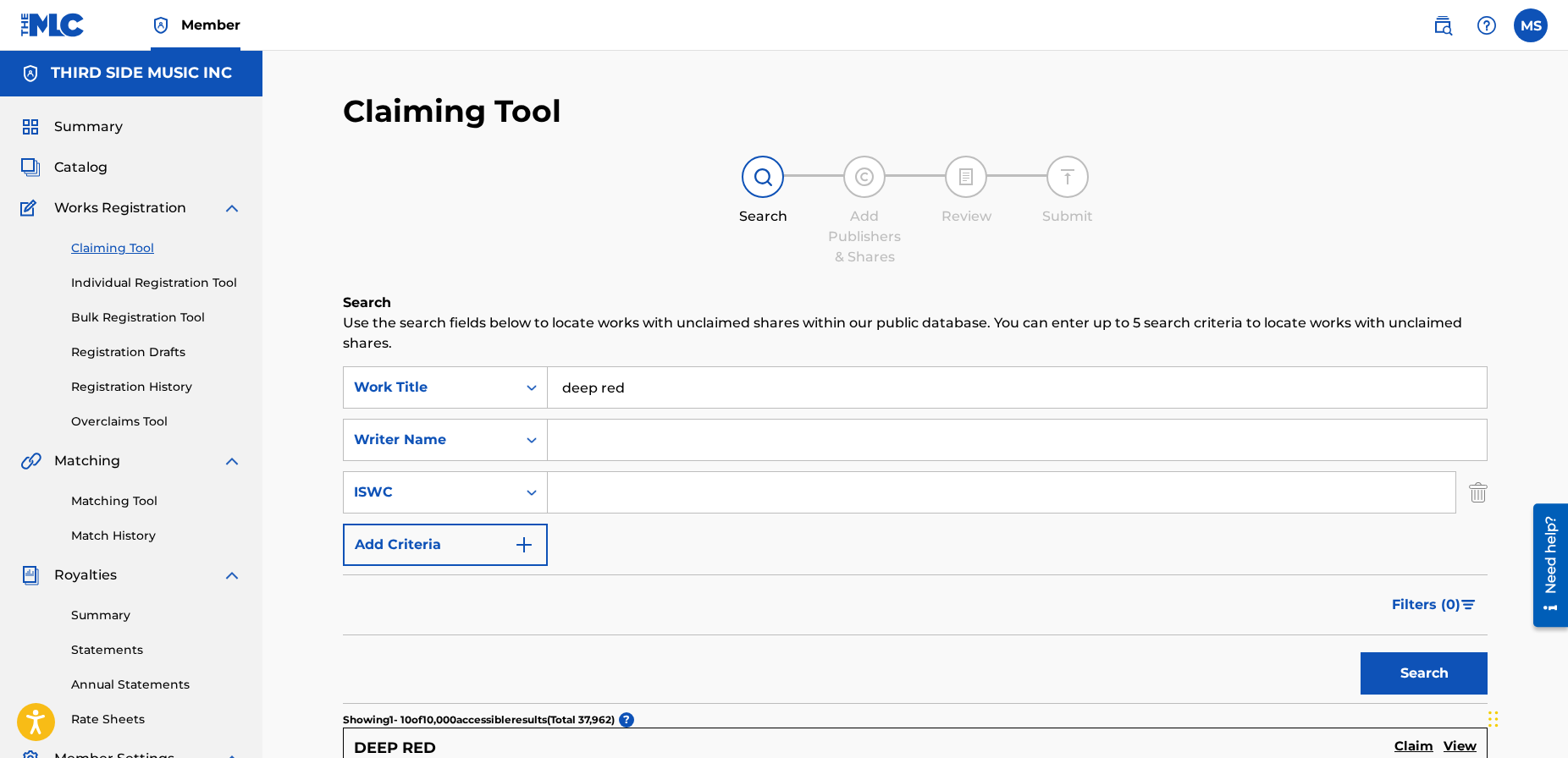
scroll to position [0, 0]
click at [117, 279] on link "Individual Registration Tool" at bounding box center [156, 283] width 171 height 17
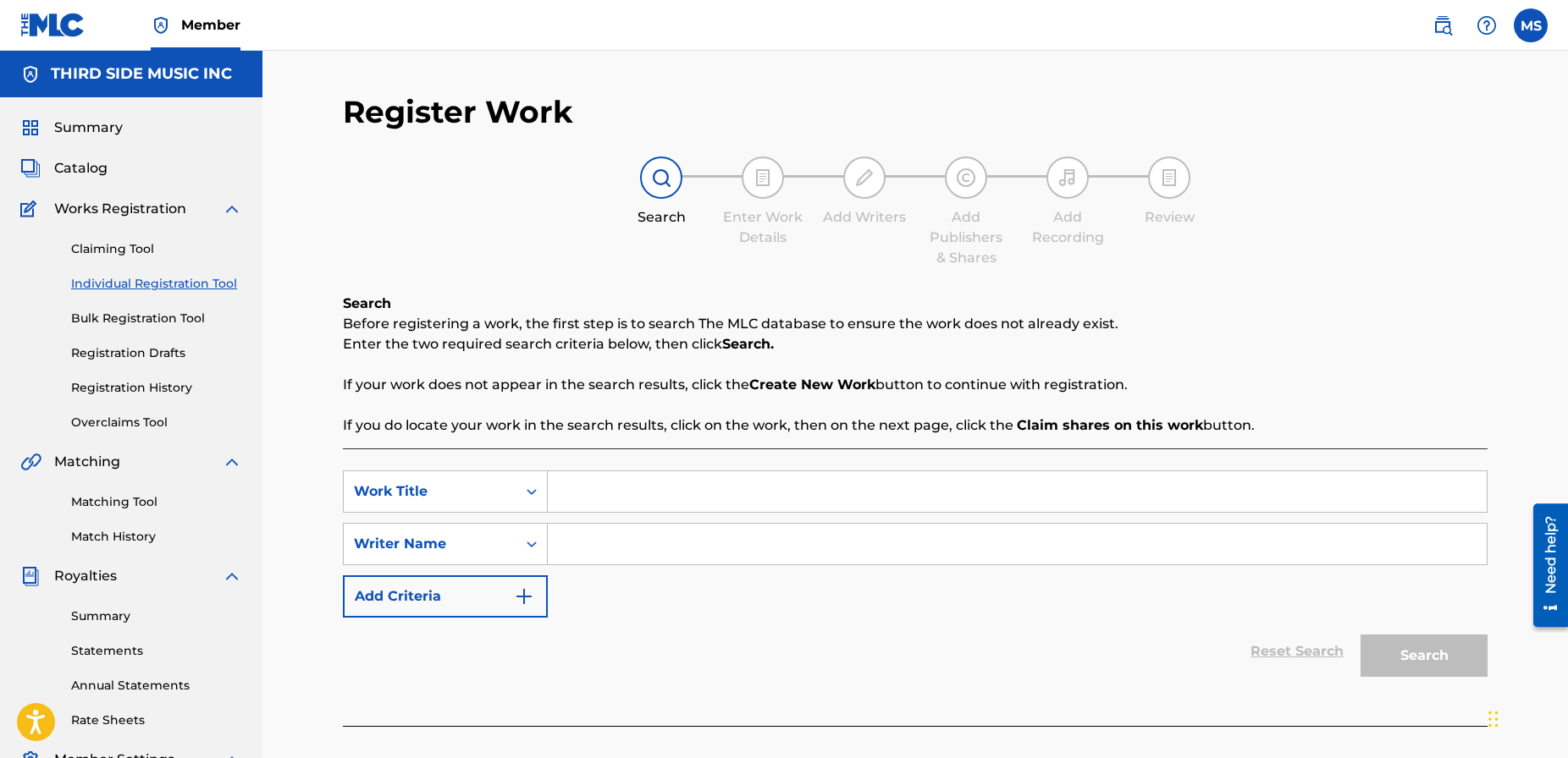
click at [619, 503] on input "Search Form" at bounding box center [1017, 492] width 940 height 40
type input "DEEP RED"
drag, startPoint x: 646, startPoint y: 358, endPoint x: 655, endPoint y: 368, distance: 13.5
click at [645, 358] on div "Search Before registering a work, the first step is to search The MLC database …" at bounding box center [915, 365] width 1144 height 143
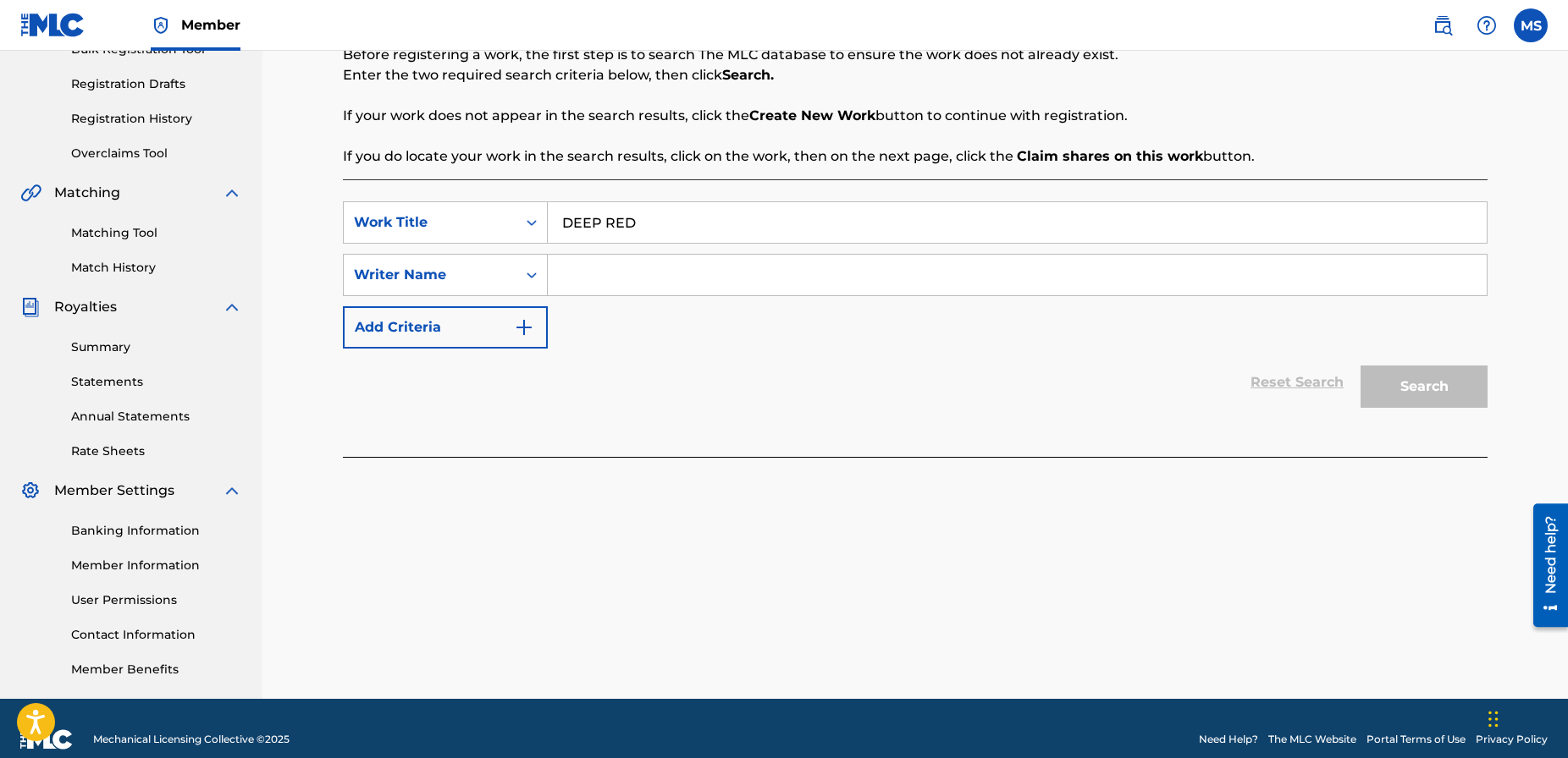
scroll to position [268, 0]
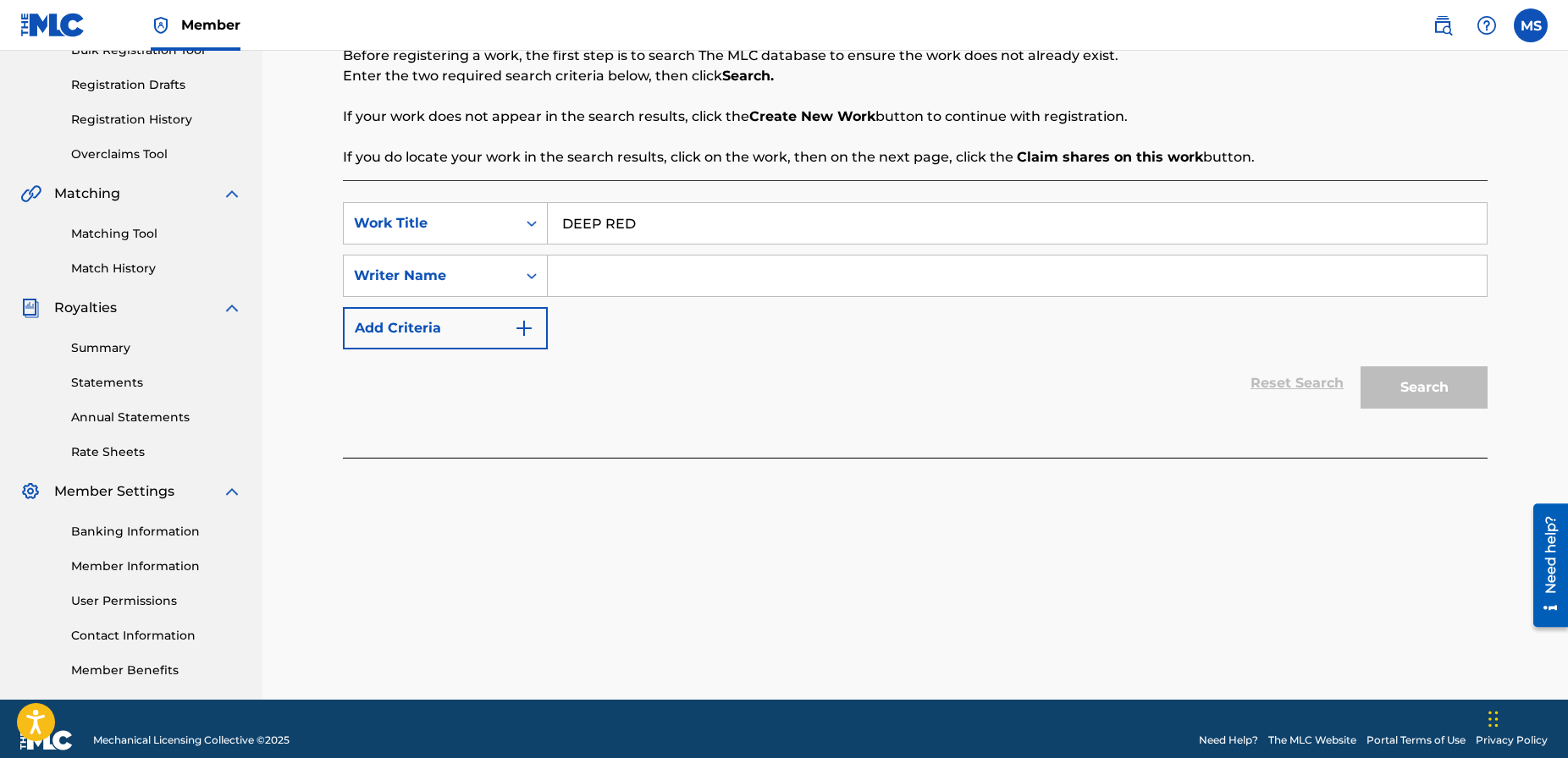
click at [617, 284] on input "Search Form" at bounding box center [1017, 276] width 940 height 40
type input "[PERSON_NAME]"
click at [1360, 367] on button "Search" at bounding box center [1423, 388] width 127 height 42
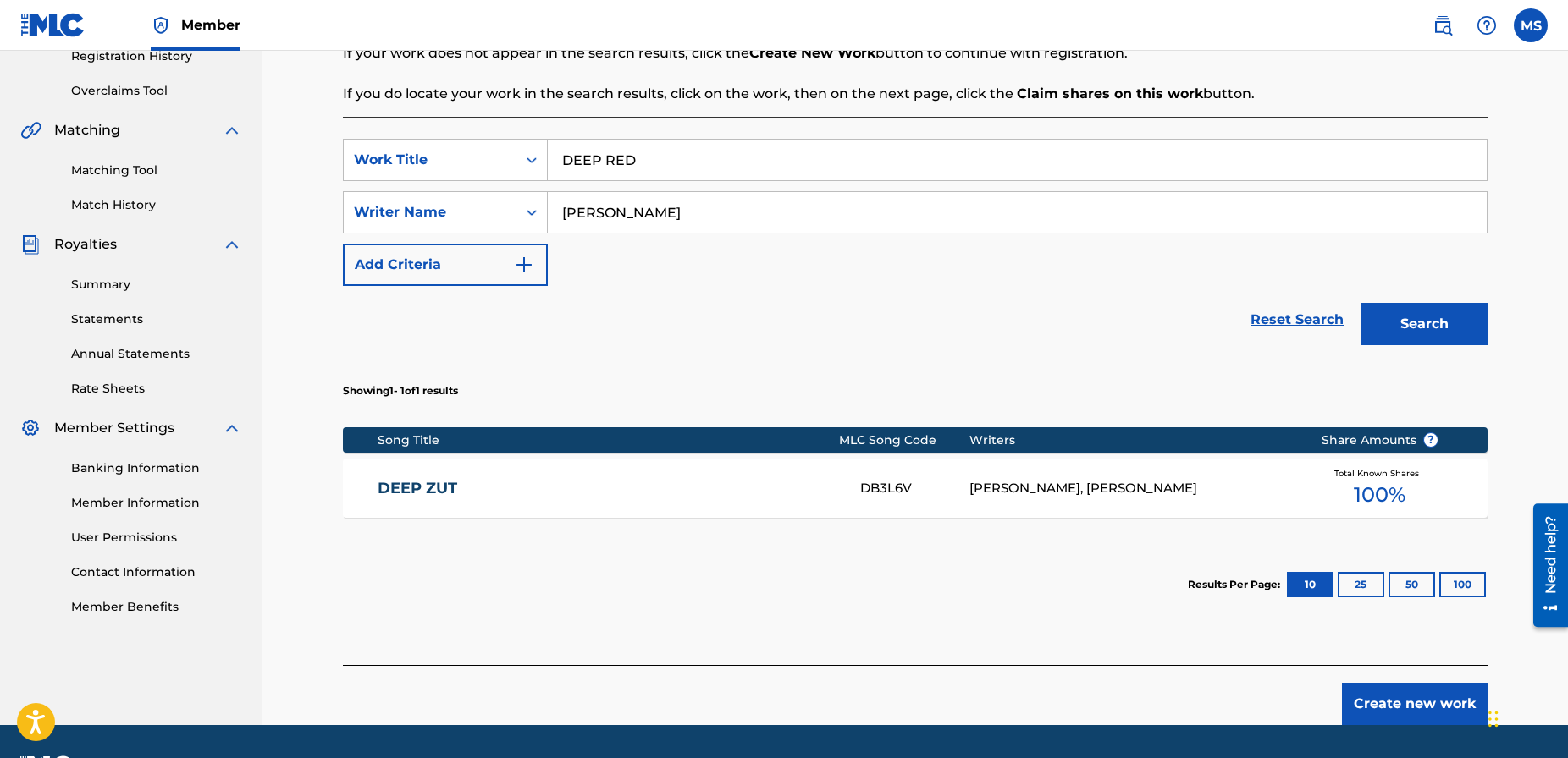
scroll to position [380, 0]
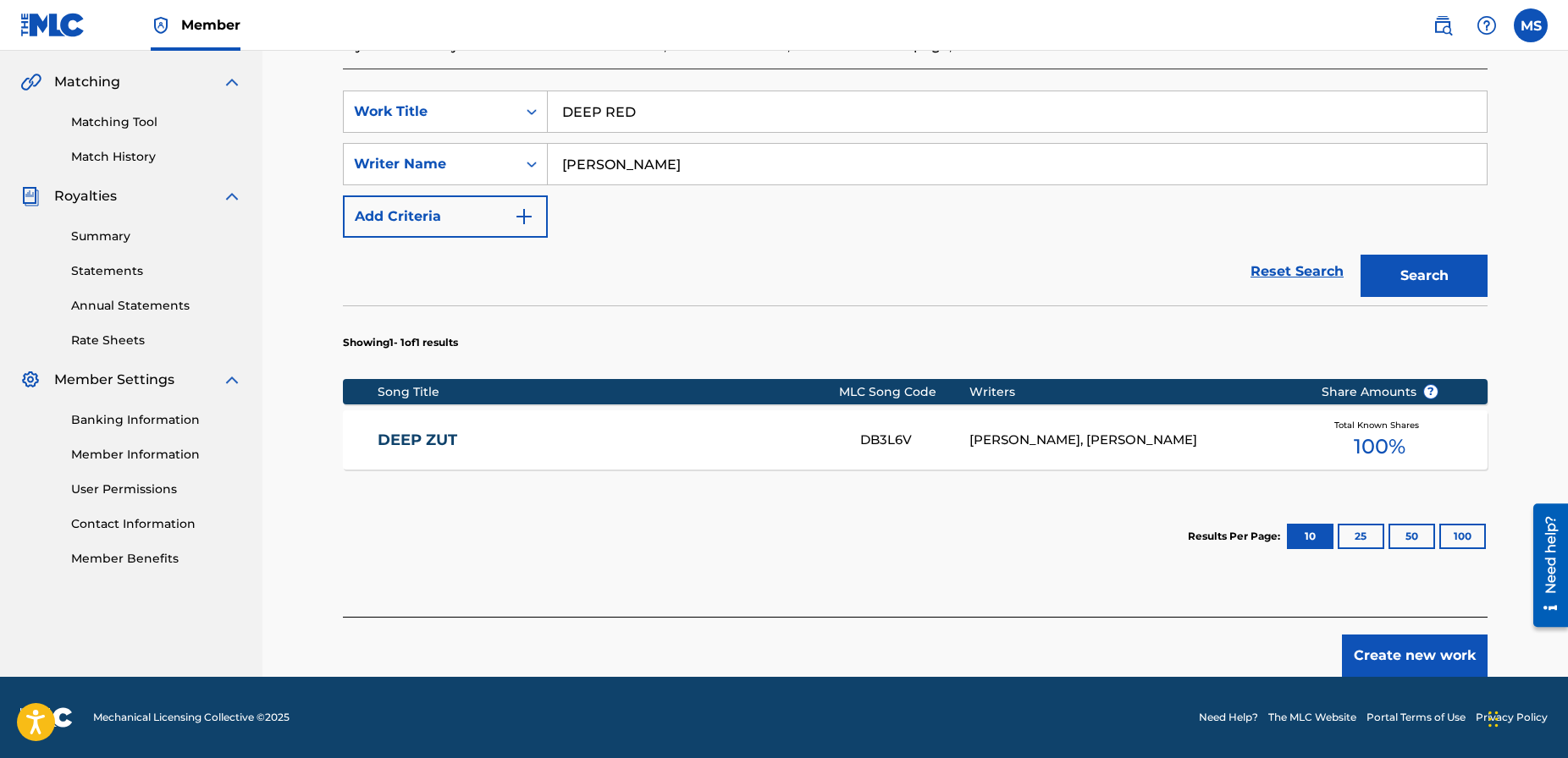
click at [1430, 655] on button "Create new work" at bounding box center [1414, 656] width 145 height 42
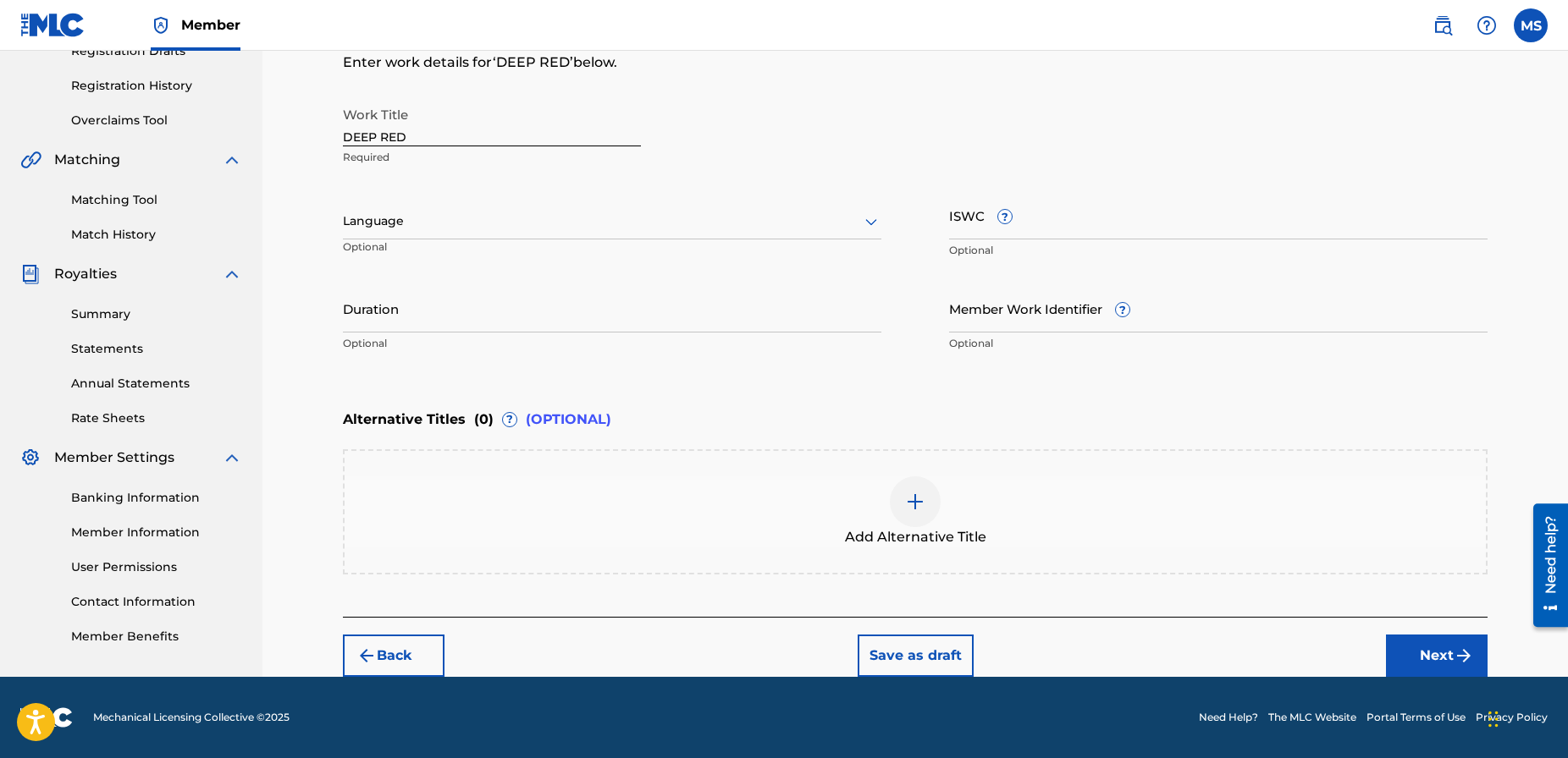
scroll to position [302, 0]
click at [920, 503] on img at bounding box center [916, 502] width 20 height 20
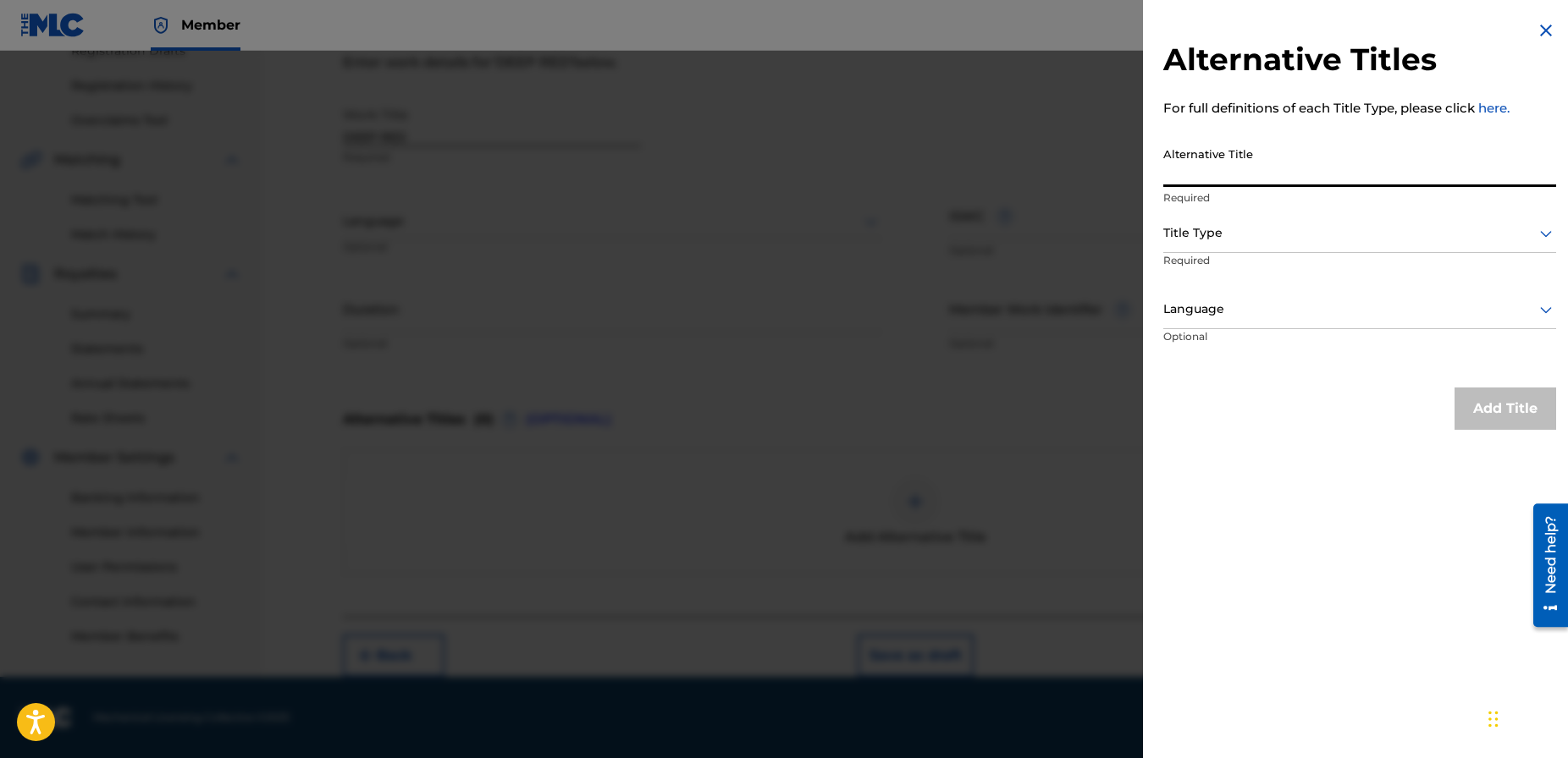
paste input "Deep Red (Ft Feardorian)"
type input "Deep Red (Ft Feardorian)"
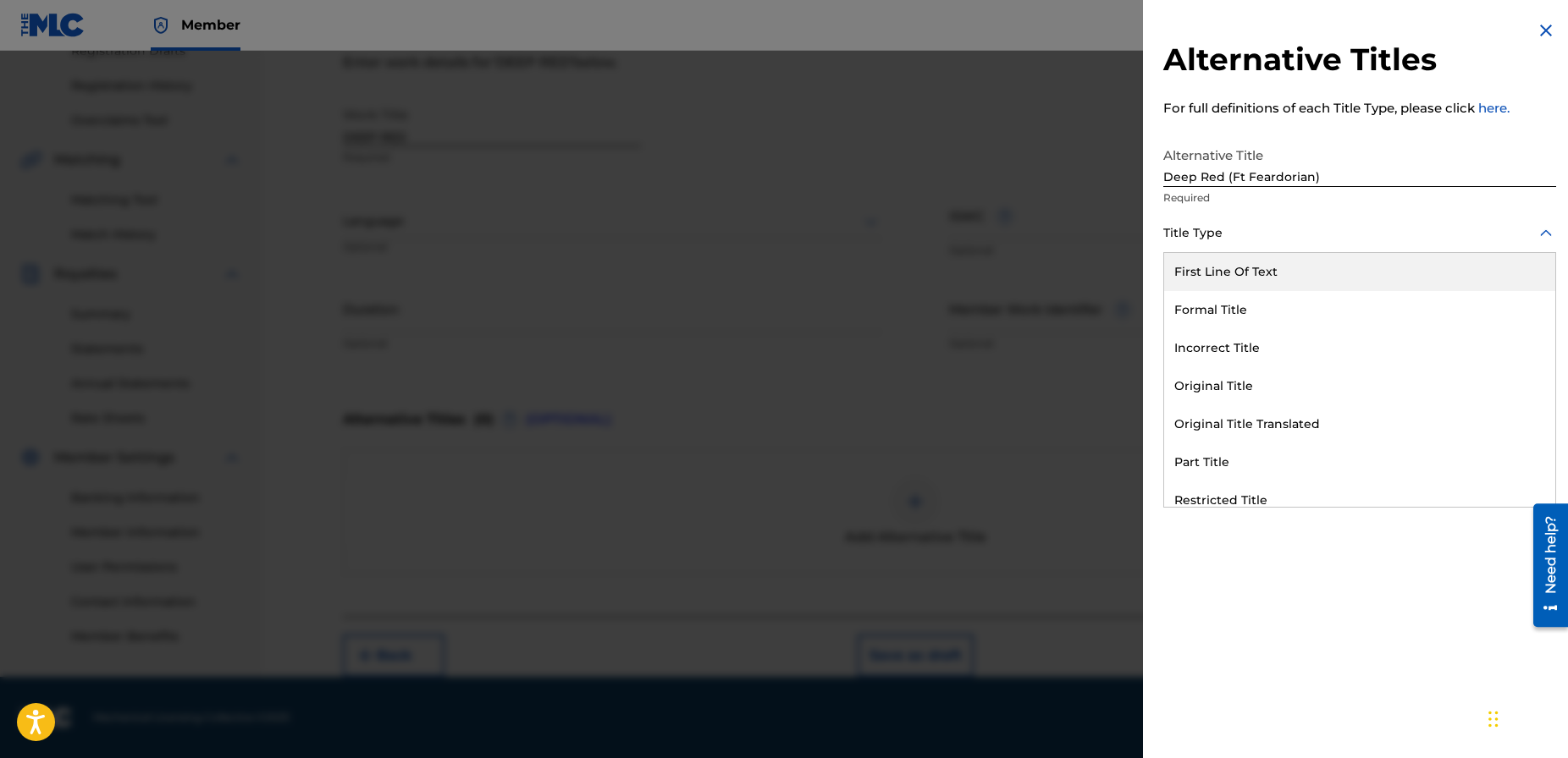
click at [1197, 240] on div at bounding box center [1359, 232] width 392 height 21
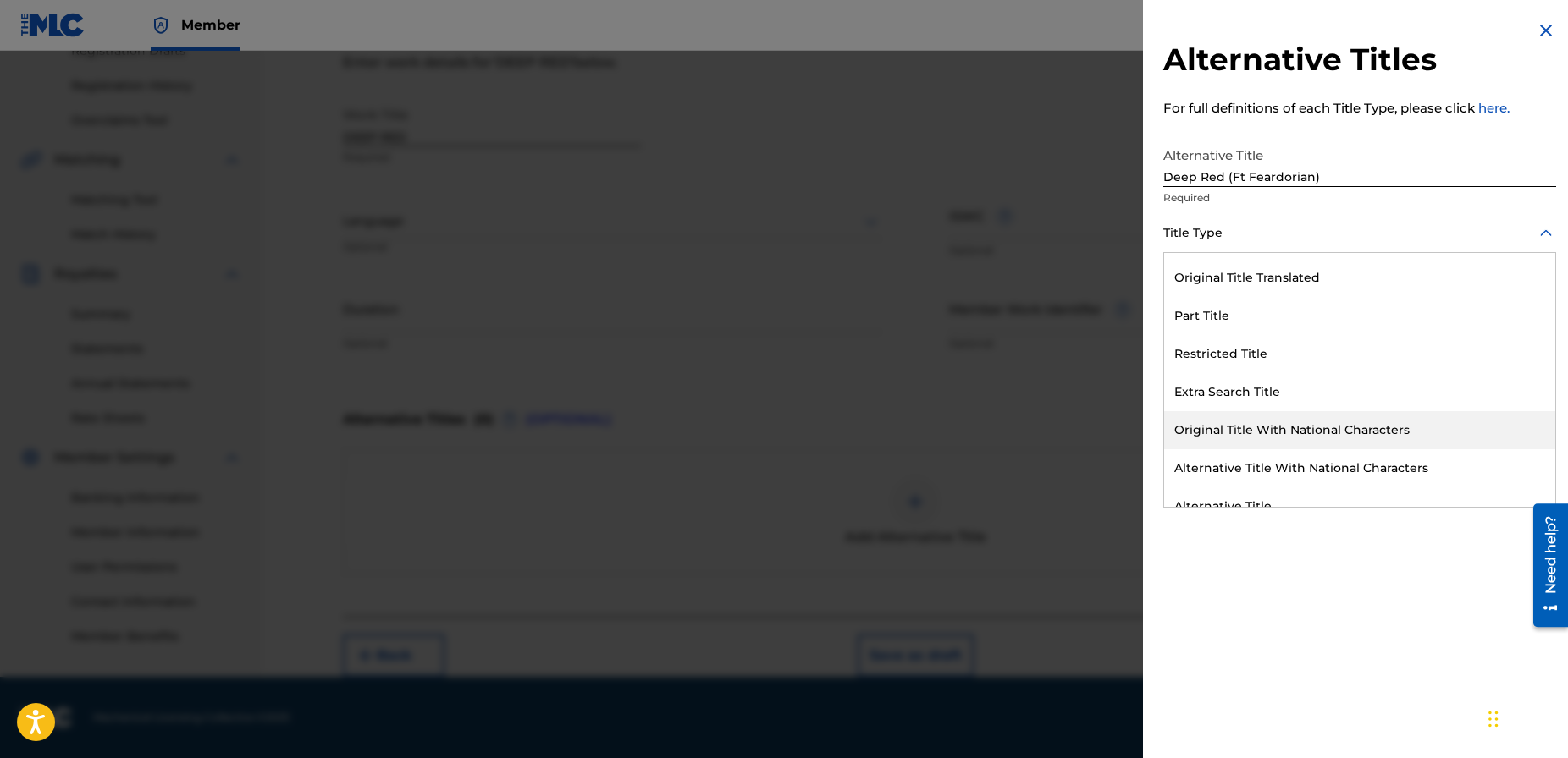
scroll to position [165, 0]
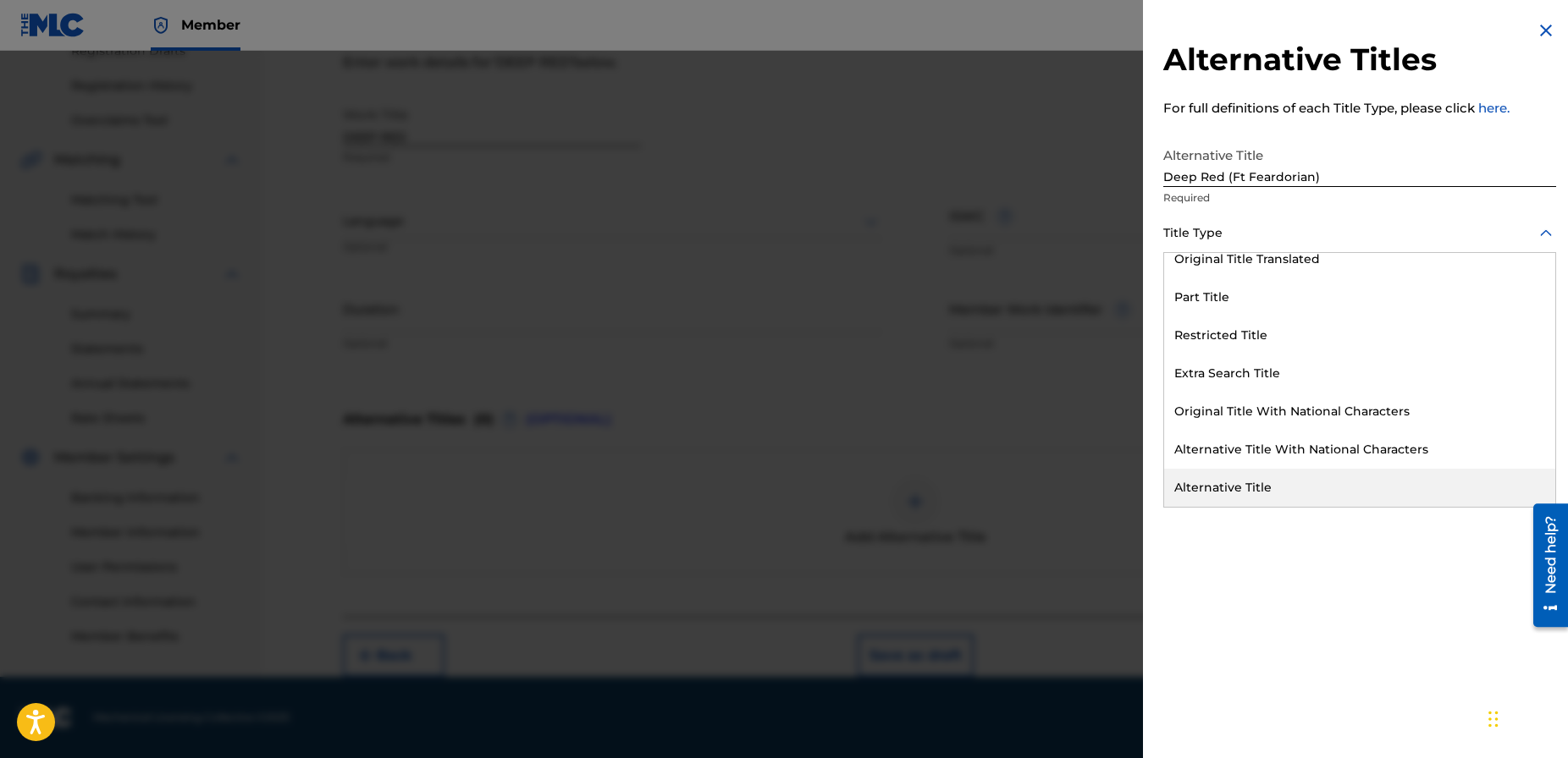
click at [1229, 485] on div "Alternative Title" at bounding box center [1360, 488] width 392 height 38
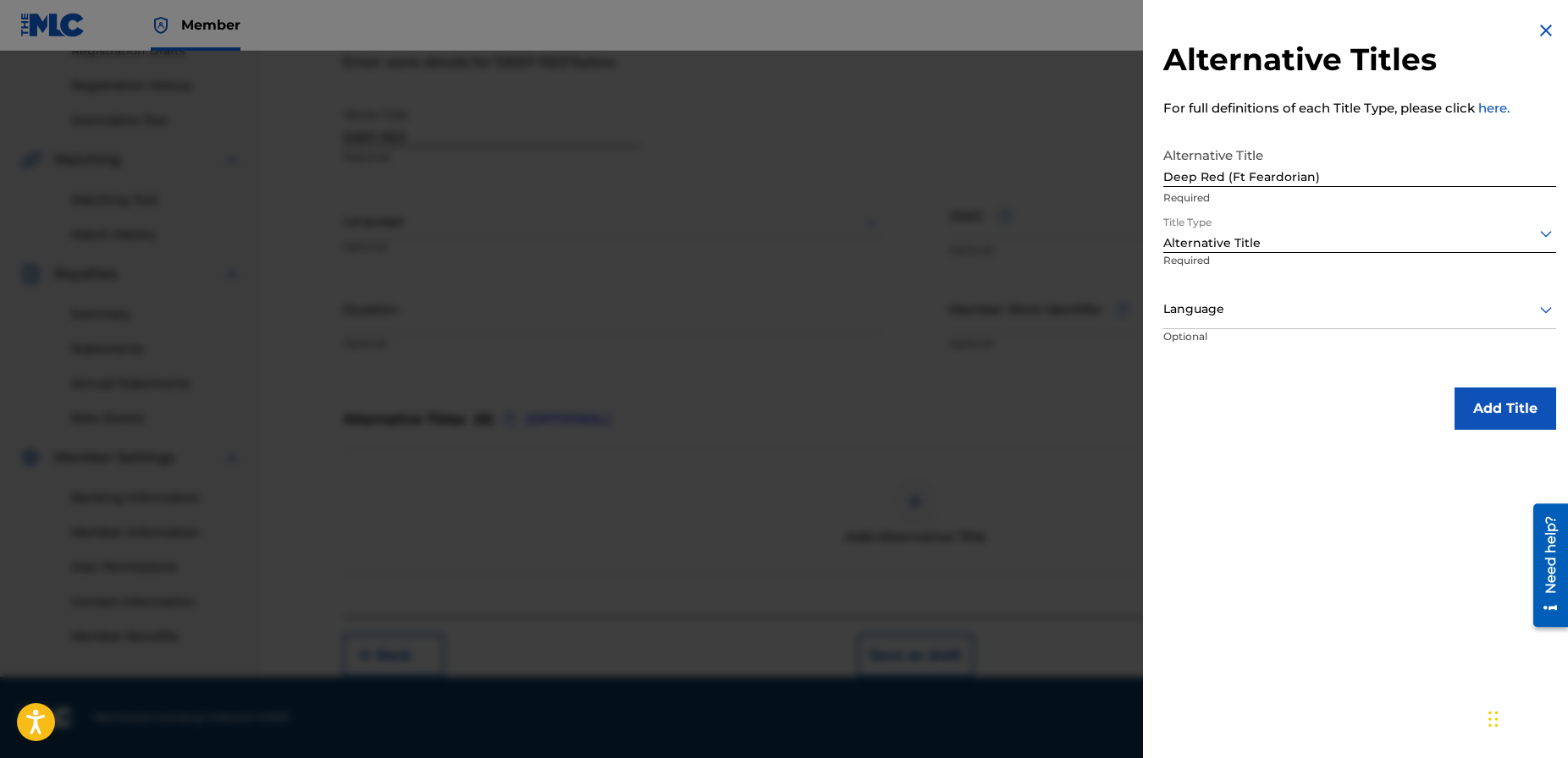
click at [1485, 415] on button "Add Title" at bounding box center [1505, 409] width 102 height 42
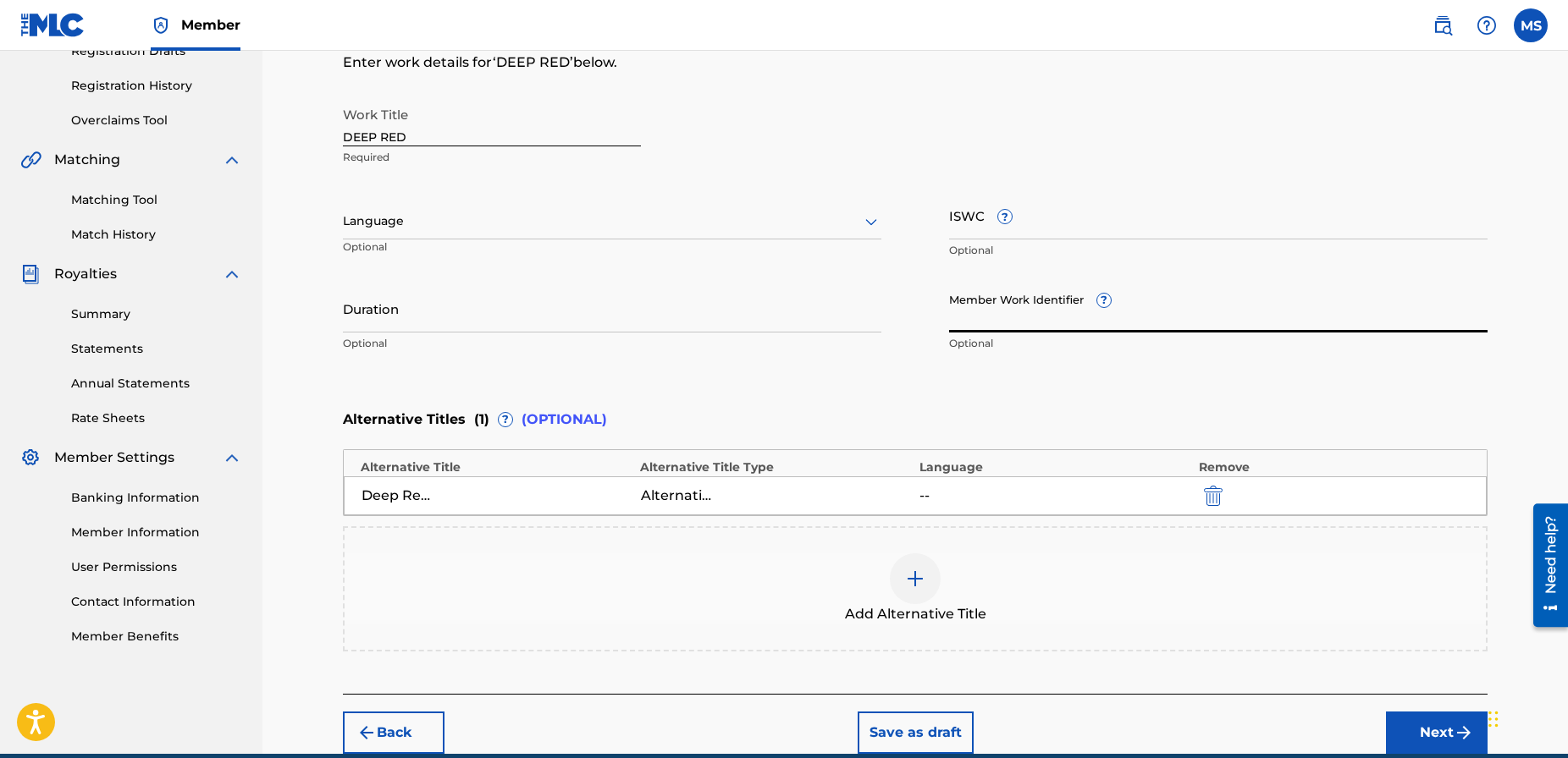
click at [972, 308] on input "Member Work Identifier ?" at bounding box center [1219, 308] width 539 height 48
type input "152666"
click at [1018, 233] on input "ISWC ?" at bounding box center [1219, 215] width 539 height 48
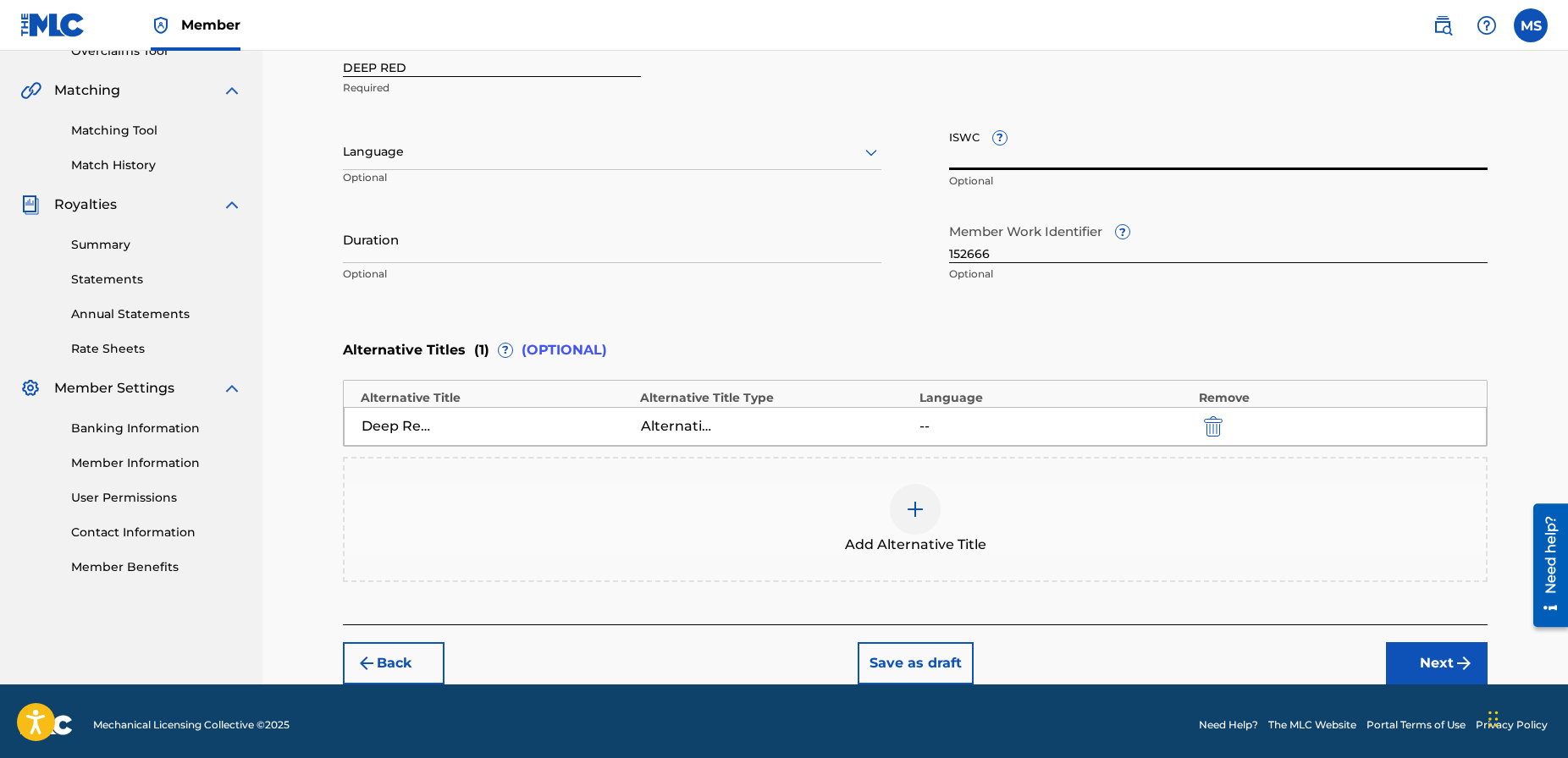
scroll to position [379, 0]
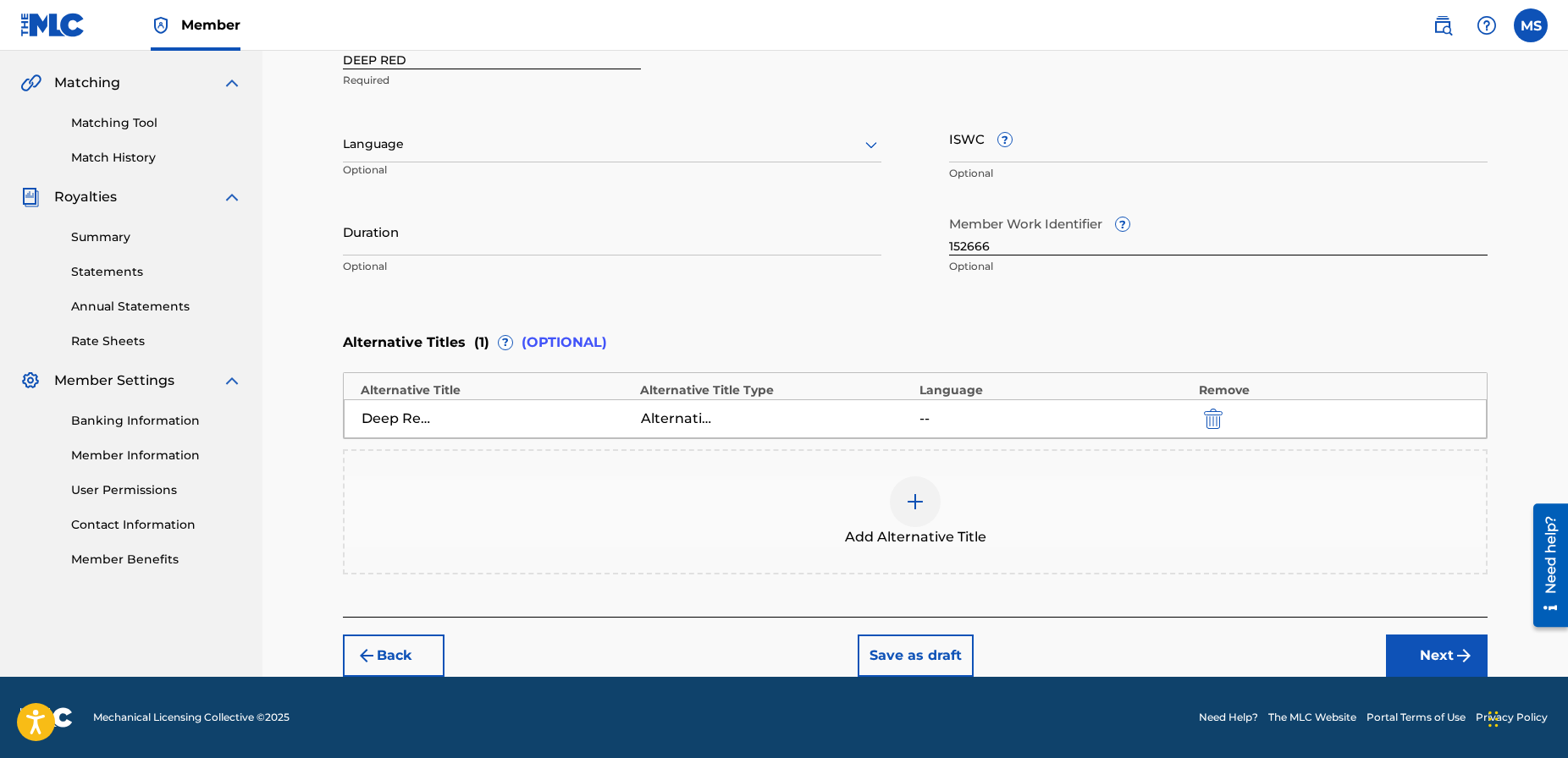
click at [1441, 657] on button "Next" at bounding box center [1436, 656] width 102 height 42
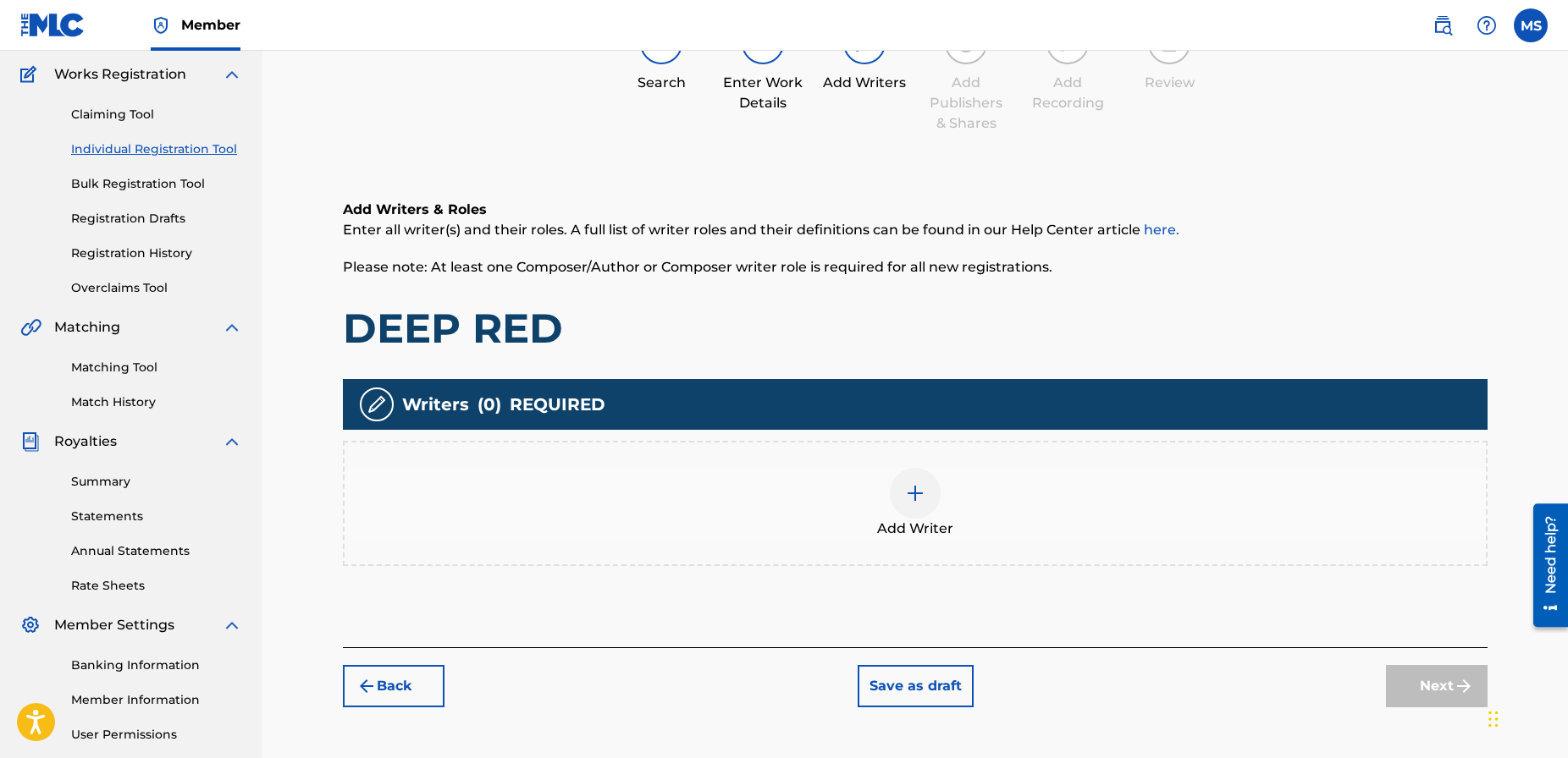
scroll to position [76, 0]
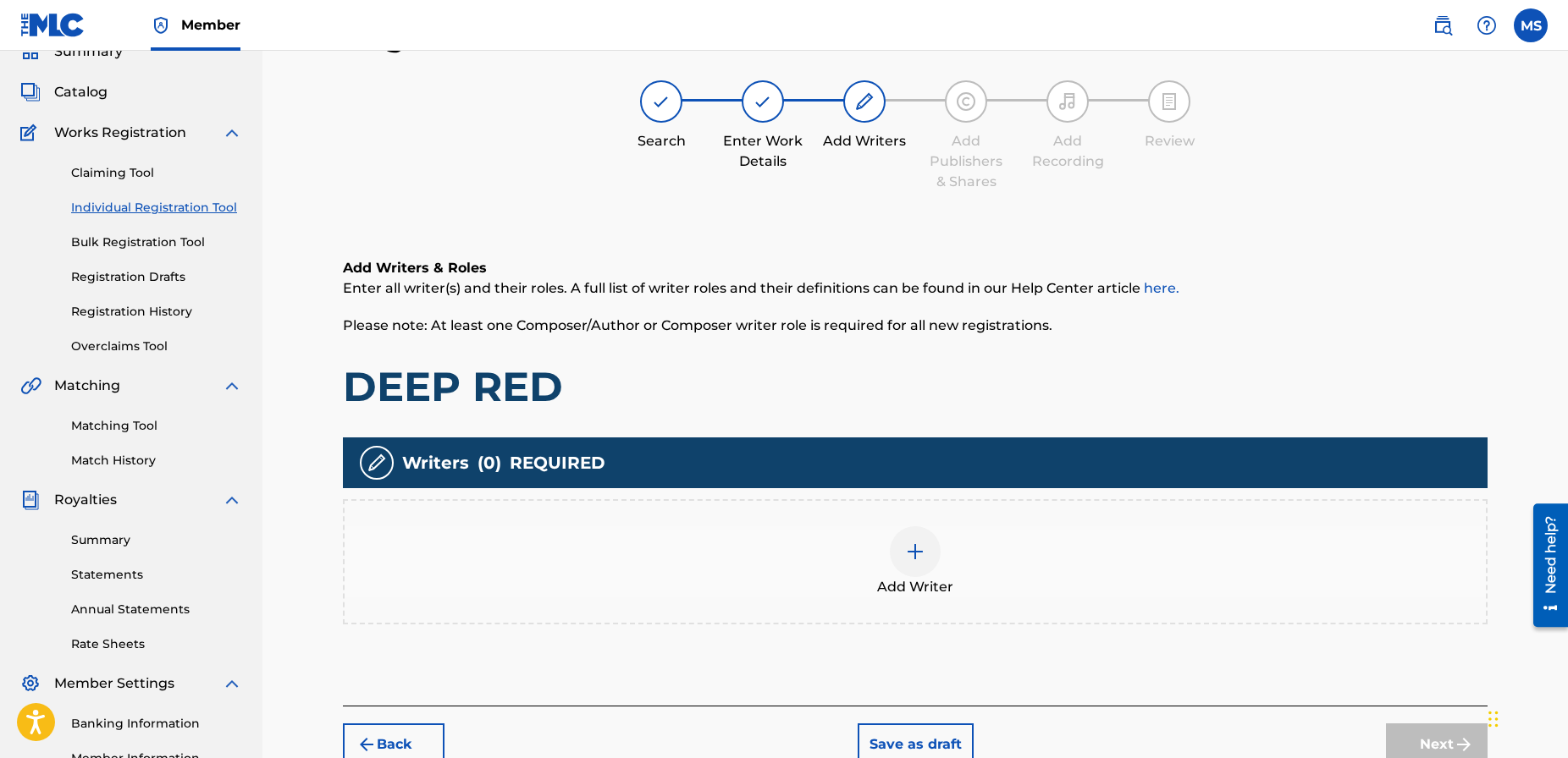
click at [917, 555] on img at bounding box center [916, 551] width 20 height 20
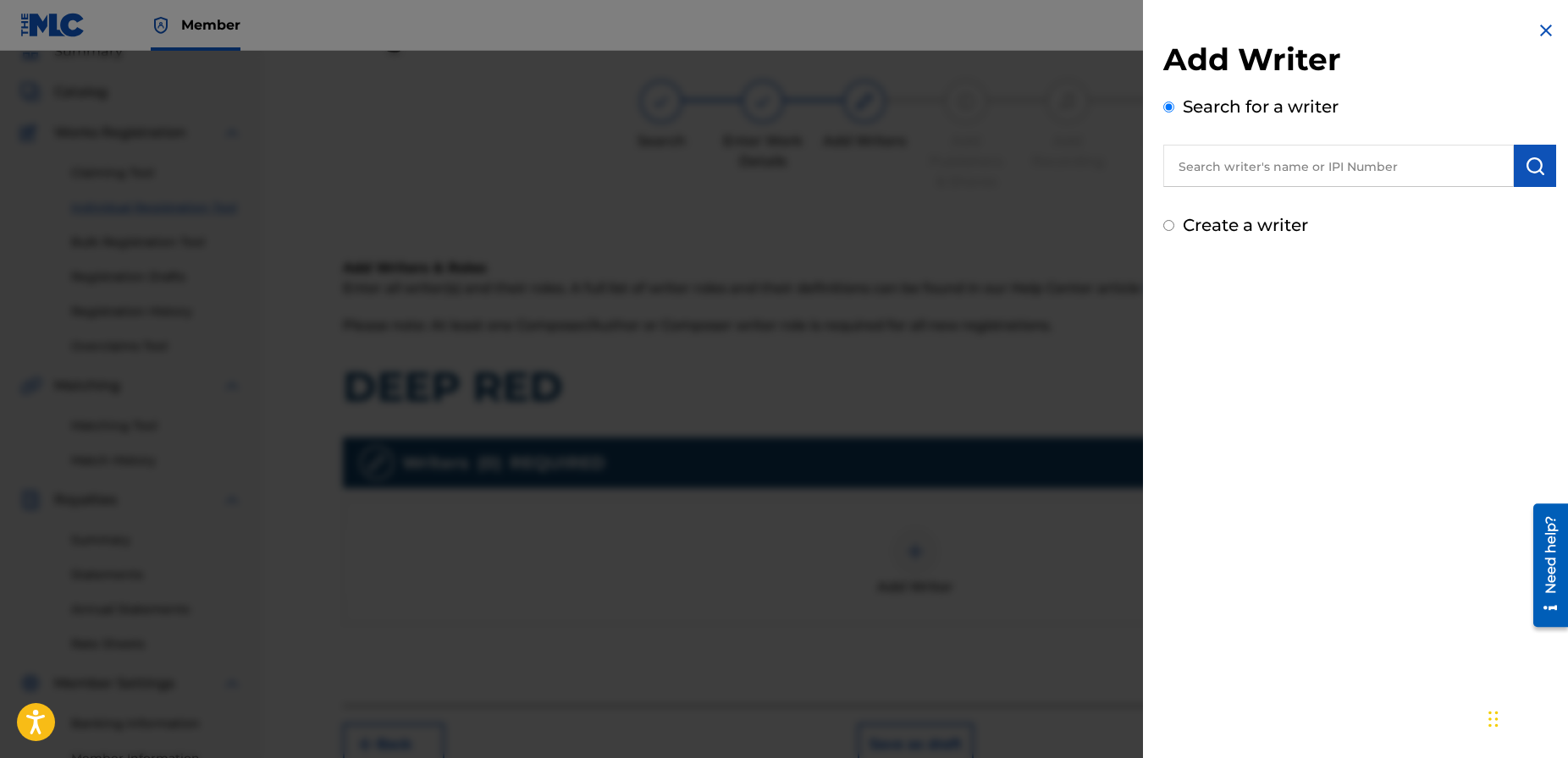
click at [1268, 173] on input "text" at bounding box center [1338, 165] width 350 height 42
paste input "00384595316"
type input "00384595316"
click at [1531, 165] on img "submit" at bounding box center [1535, 165] width 20 height 20
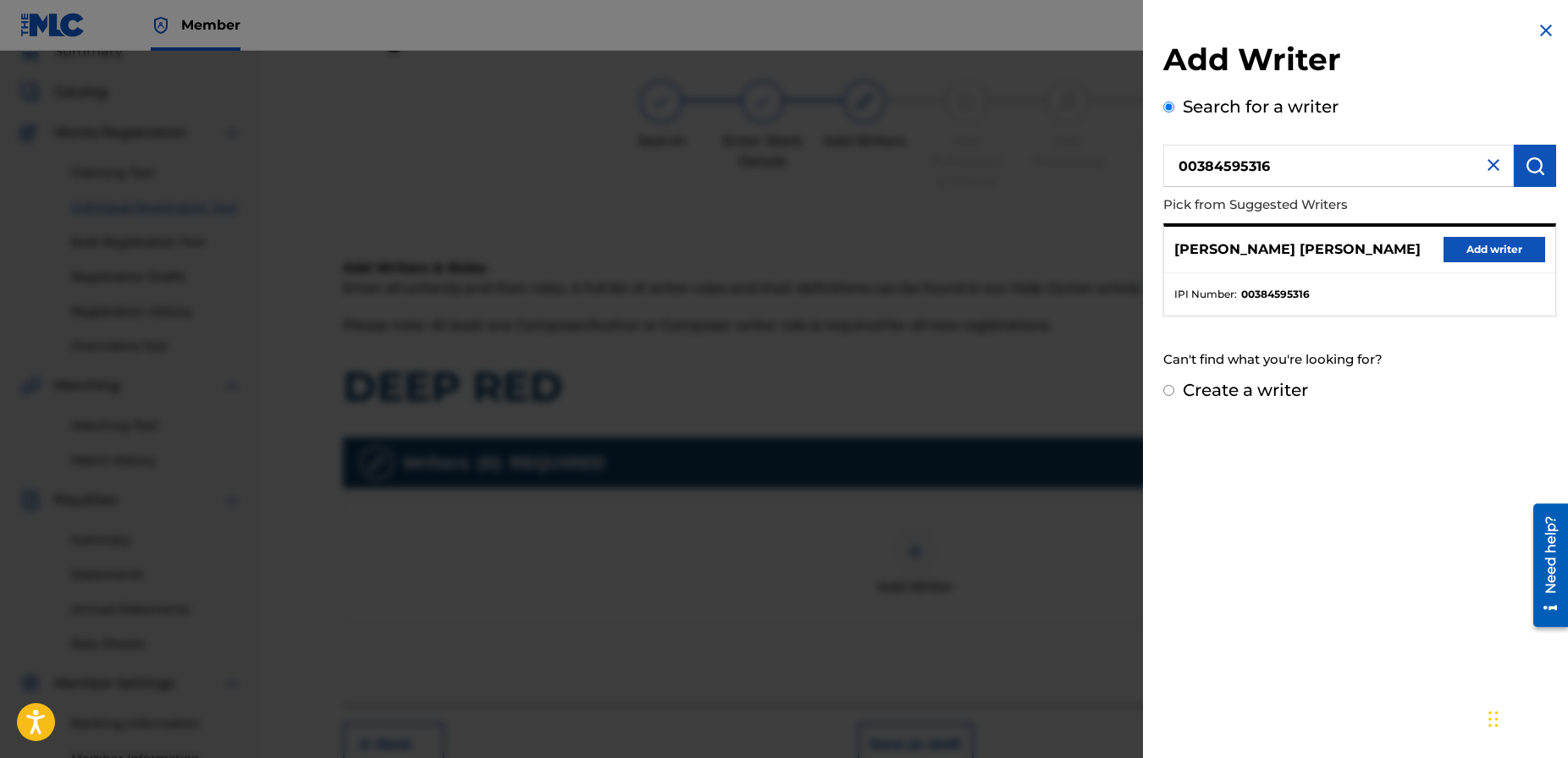
click at [1485, 252] on button "Add writer" at bounding box center [1494, 250] width 102 height 26
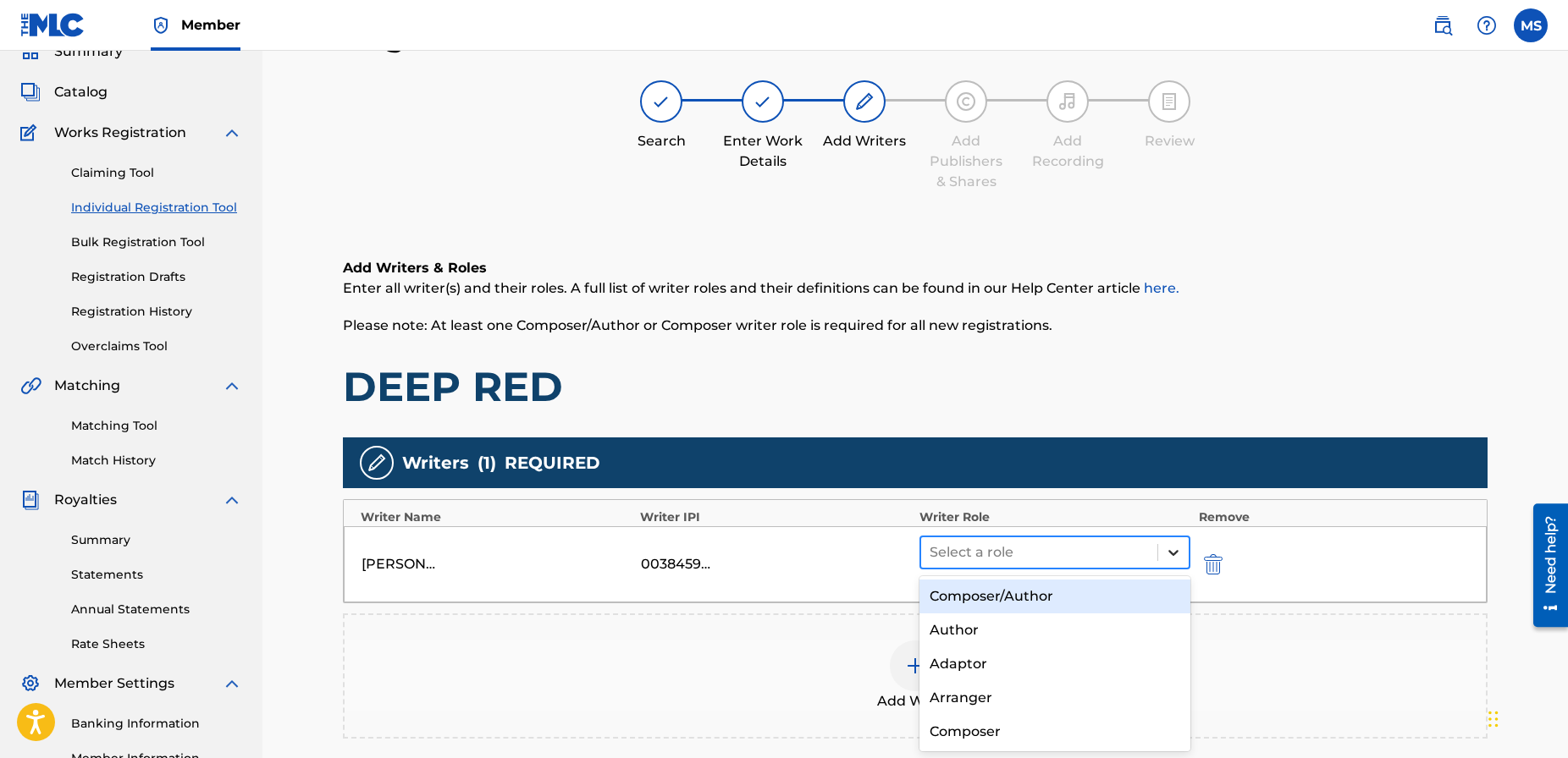
click at [1176, 559] on icon at bounding box center [1174, 552] width 17 height 17
drag, startPoint x: 1059, startPoint y: 594, endPoint x: 1057, endPoint y: 580, distance: 14.1
click at [1059, 594] on div "Composer/Author" at bounding box center [1055, 596] width 271 height 34
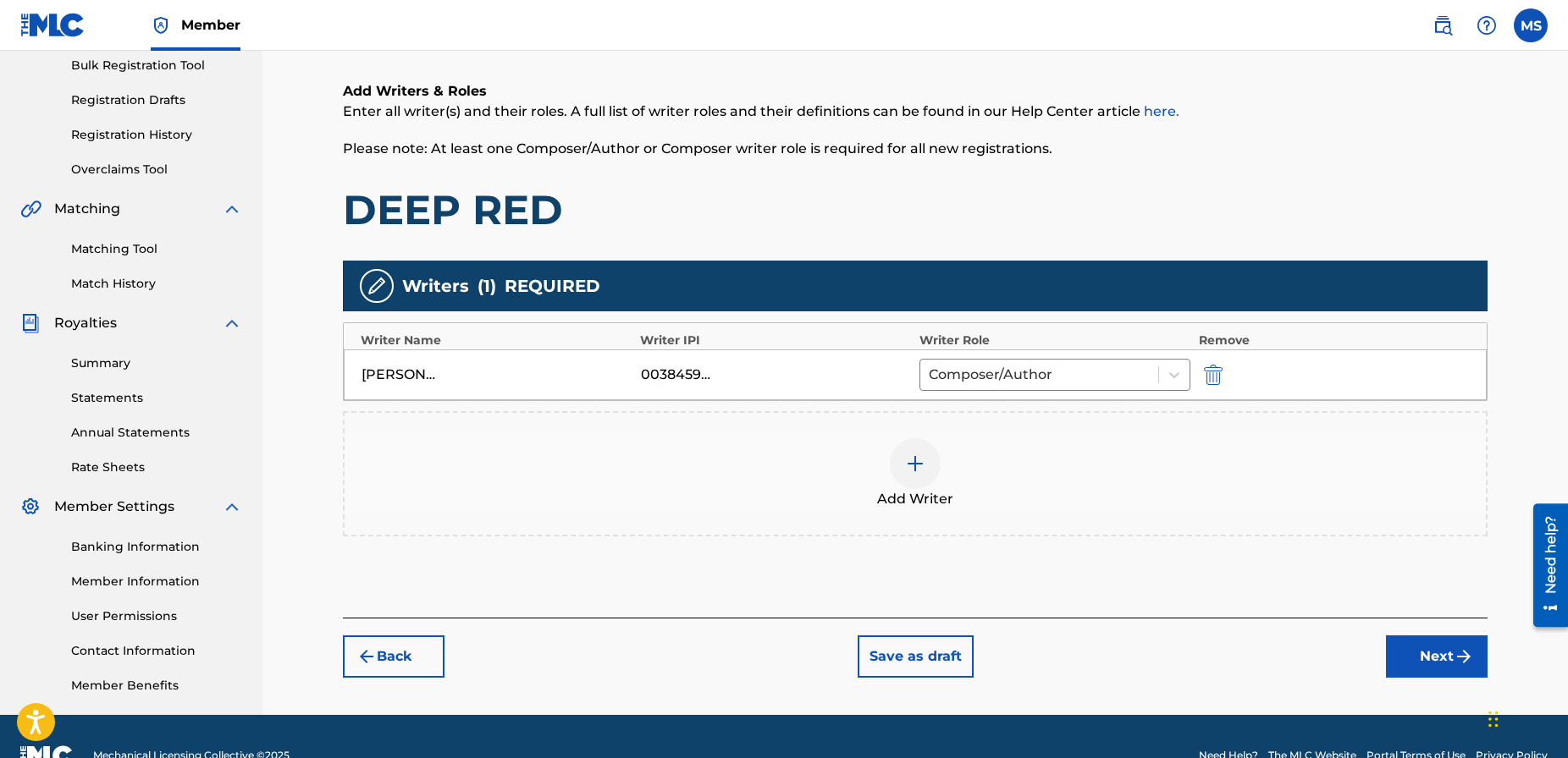
scroll to position [272, 0]
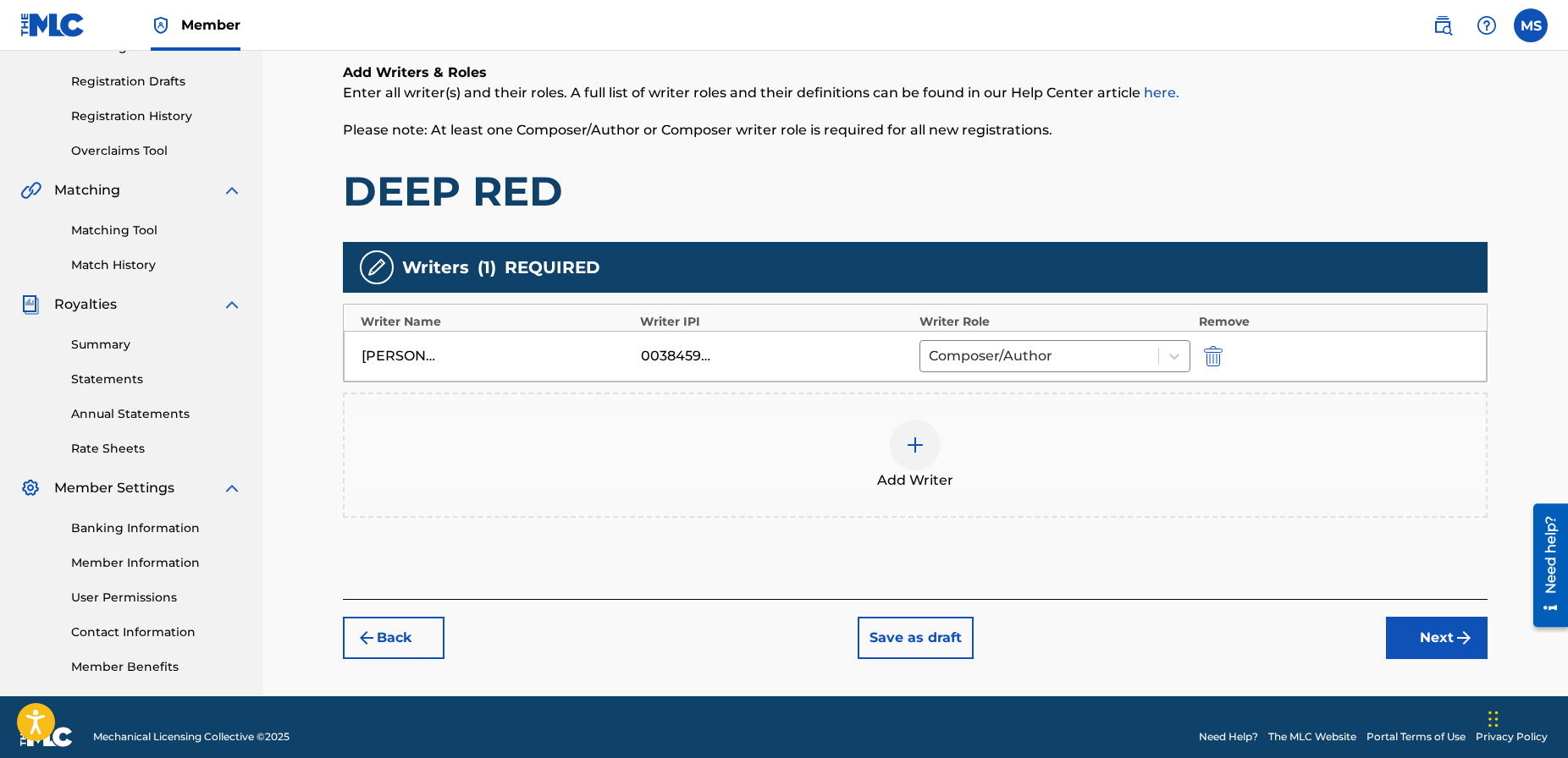
click at [902, 441] on div at bounding box center [916, 445] width 51 height 51
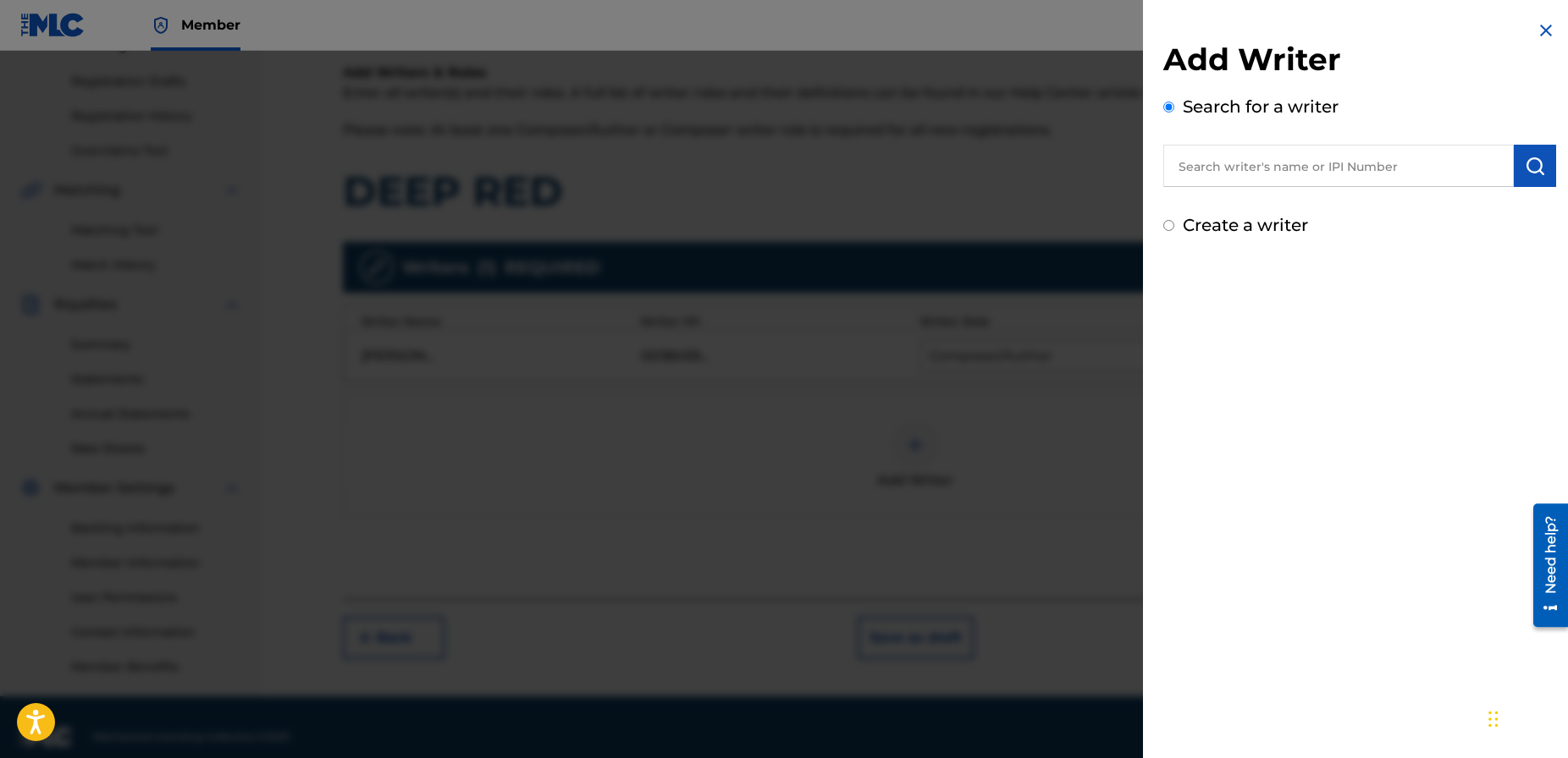
scroll to position [272, 0]
paste input "01246585923"
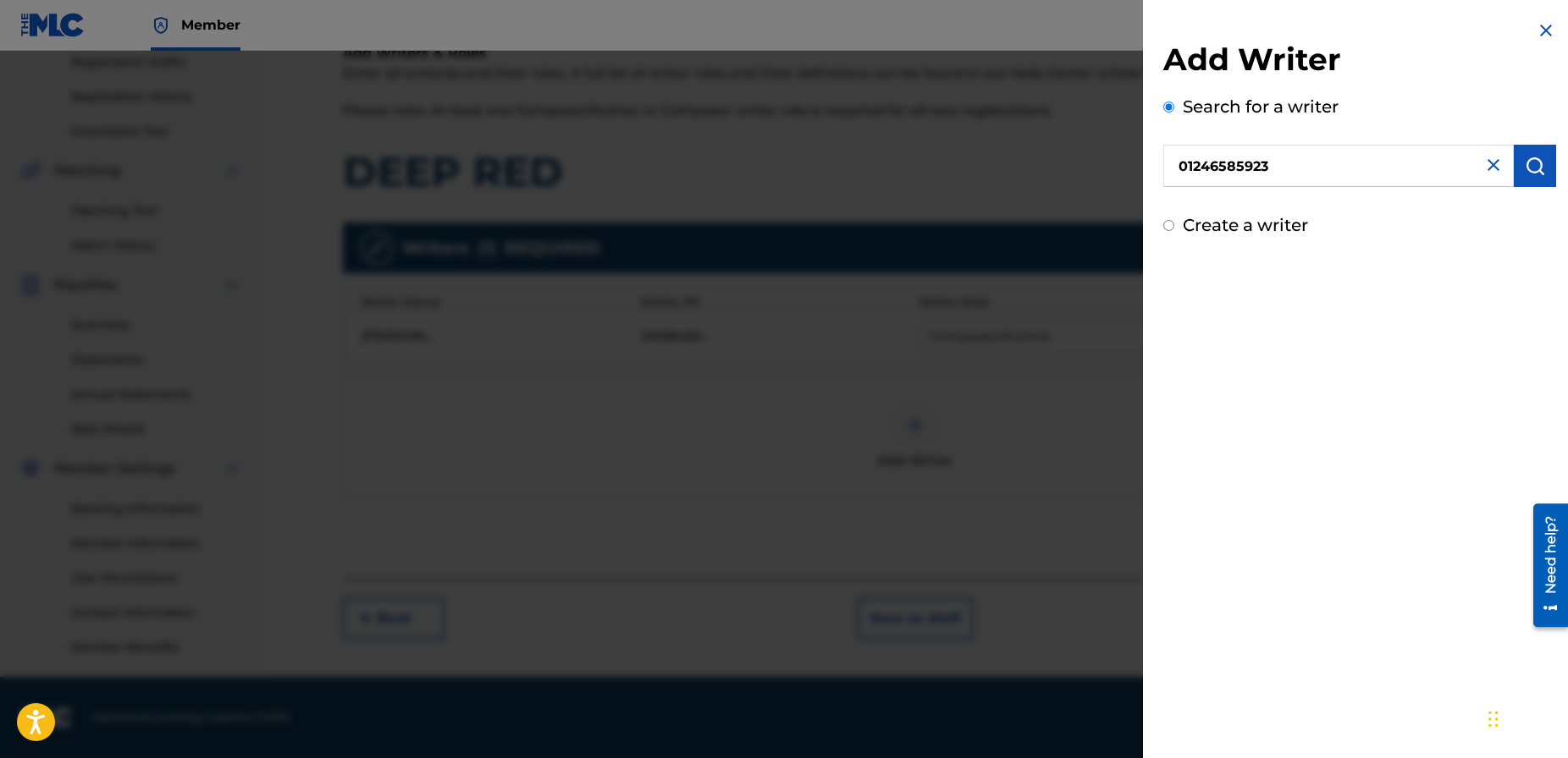
type input "01246585923"
click at [1531, 169] on img "submit" at bounding box center [1535, 165] width 20 height 20
drag, startPoint x: 1304, startPoint y: 165, endPoint x: 1155, endPoint y: 156, distance: 149.3
click at [1155, 156] on div "Add Writer Search for a writer 01246585923 Not found Can't find what you're loo…" at bounding box center [1360, 165] width 434 height 330
drag, startPoint x: 1370, startPoint y: 156, endPoint x: 1359, endPoint y: 164, distance: 13.6
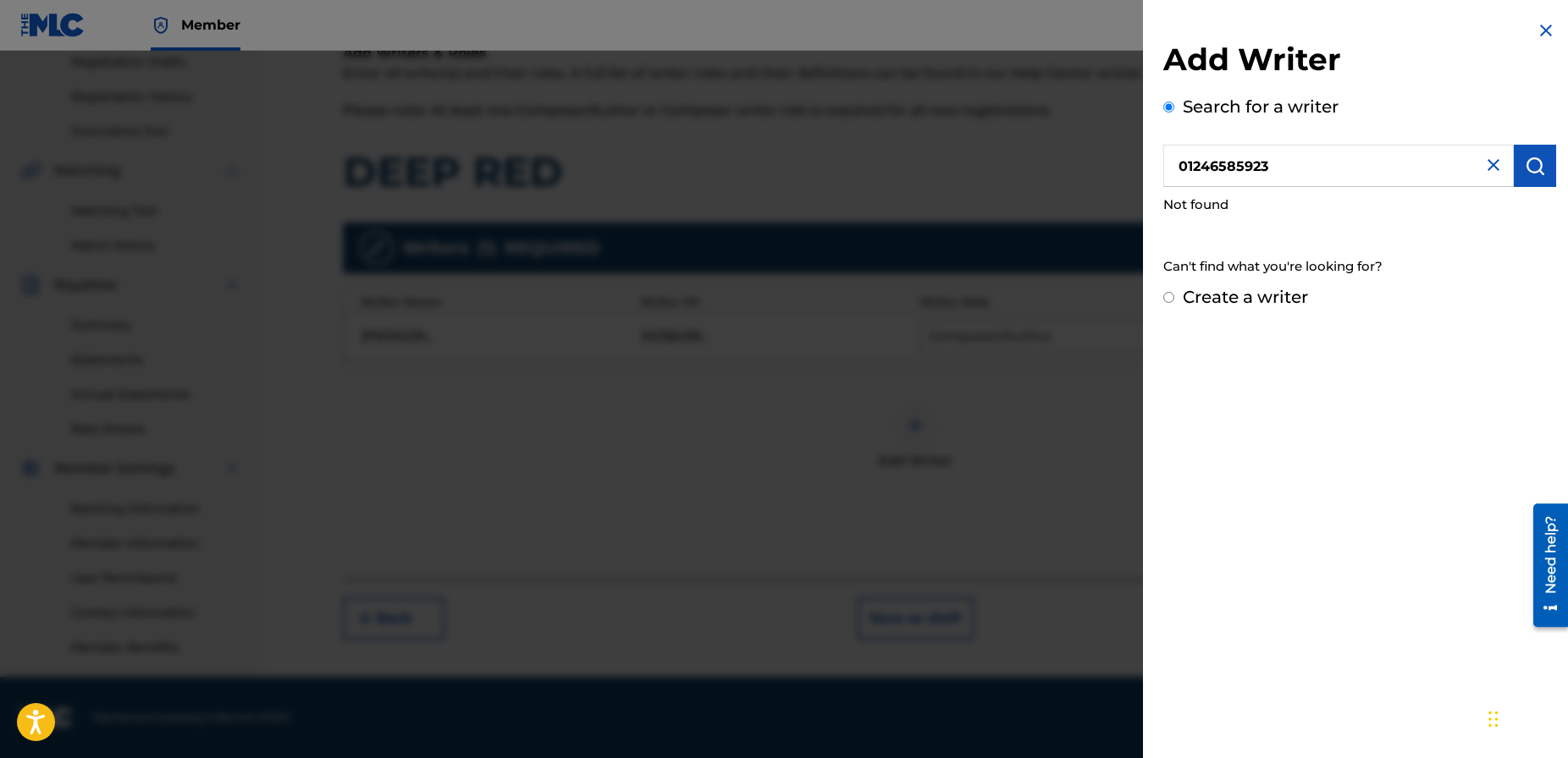
click at [1369, 158] on input "01246585923" at bounding box center [1338, 165] width 350 height 42
click at [1518, 164] on button "submit" at bounding box center [1535, 165] width 42 height 42
drag, startPoint x: 1299, startPoint y: 169, endPoint x: 1190, endPoint y: 265, distance: 145.2
click at [1145, 181] on div "Add Writer Search for a writer 01246585923 Not found Can't find what you're loo…" at bounding box center [1360, 165] width 434 height 330
click at [1166, 297] on input "Create a writer" at bounding box center [1169, 297] width 11 height 11
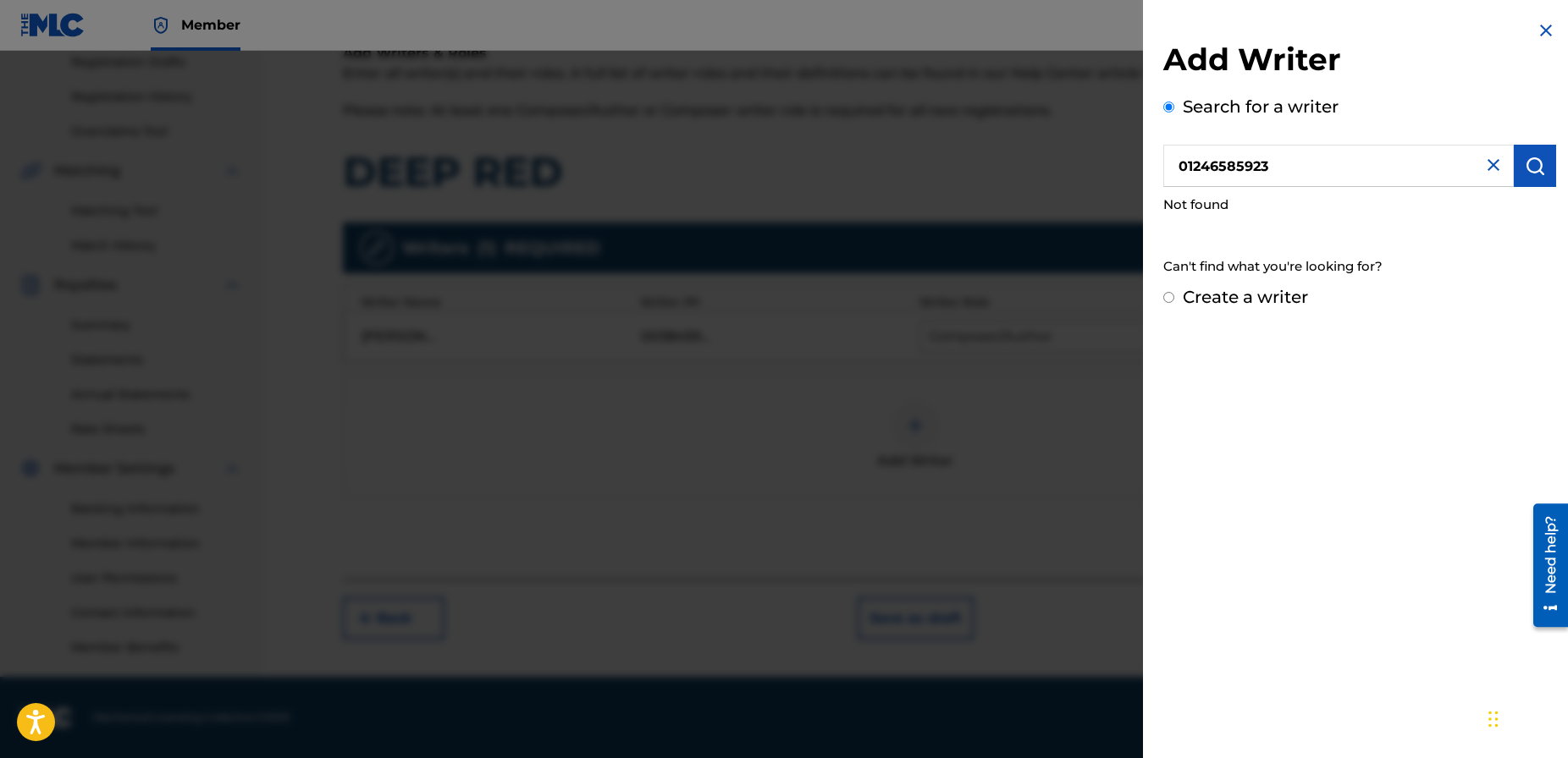
radio input "false"
radio input "true"
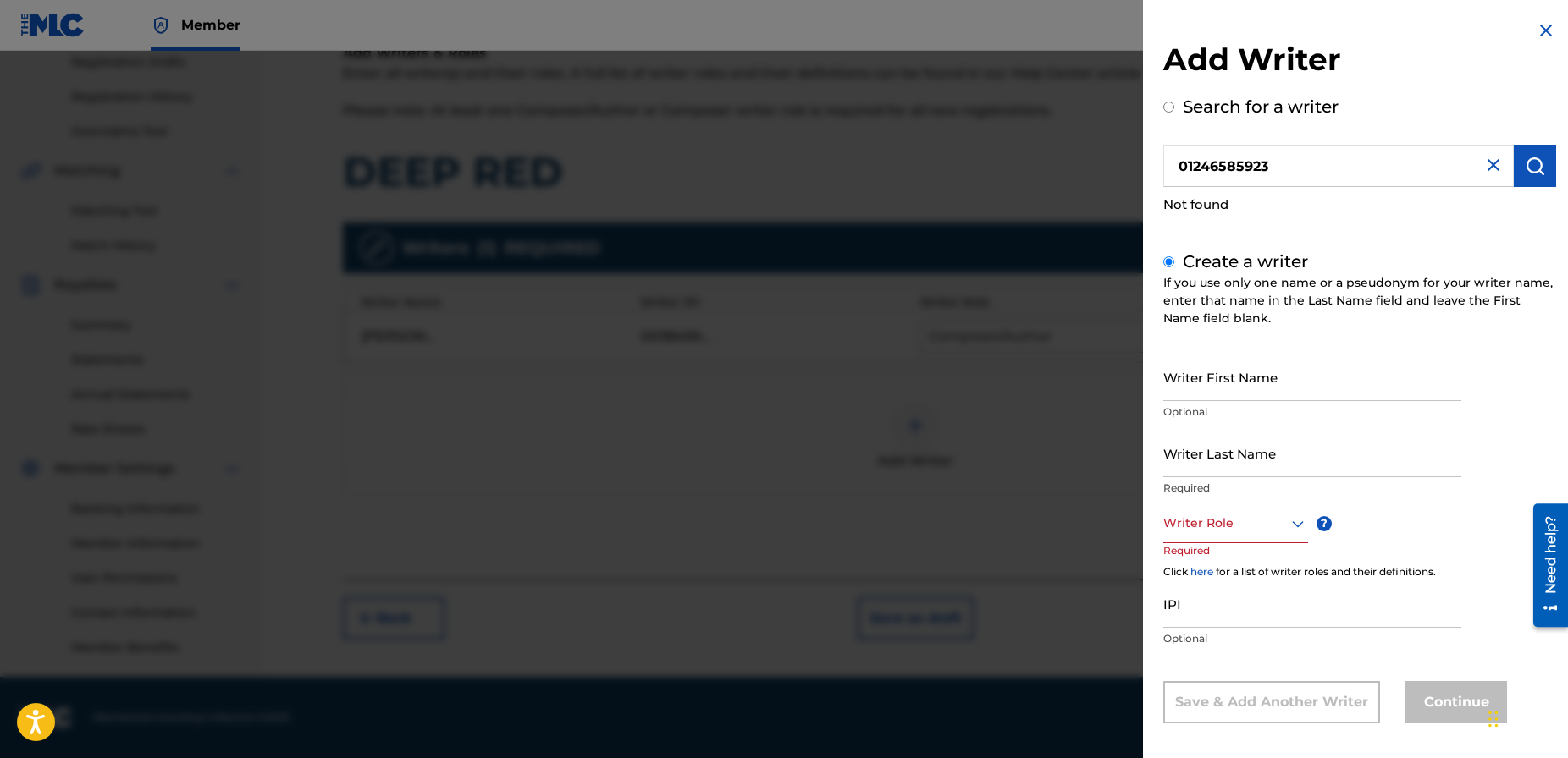
click at [1230, 394] on input "Writer First Name" at bounding box center [1313, 377] width 298 height 48
type input "DORIAN"
type input "[PERSON_NAME]"
click at [1294, 372] on input "DORIAN" at bounding box center [1313, 377] width 298 height 48
click at [1277, 398] on input "DORIAN" at bounding box center [1313, 377] width 298 height 48
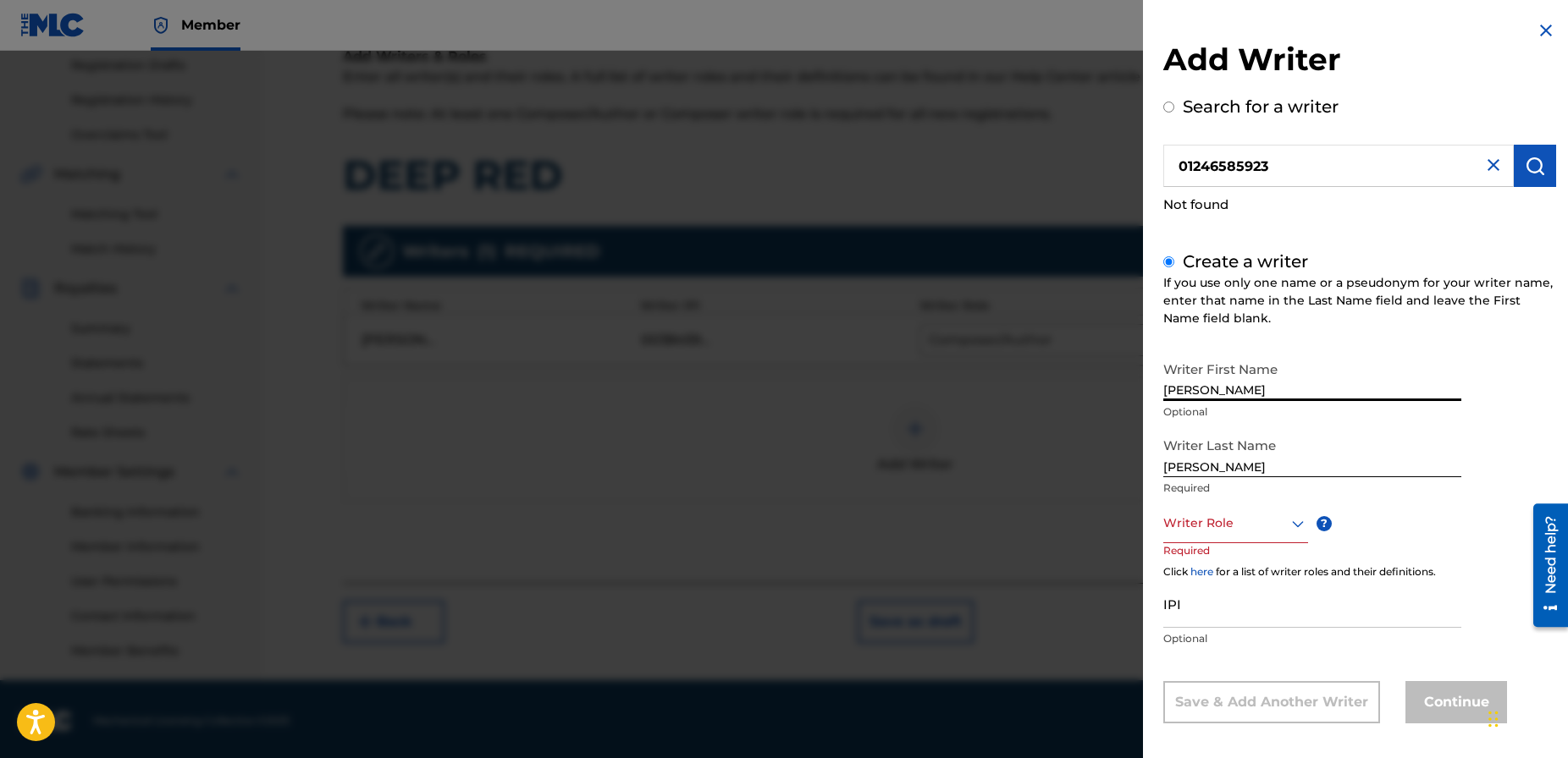
type input "[PERSON_NAME]"
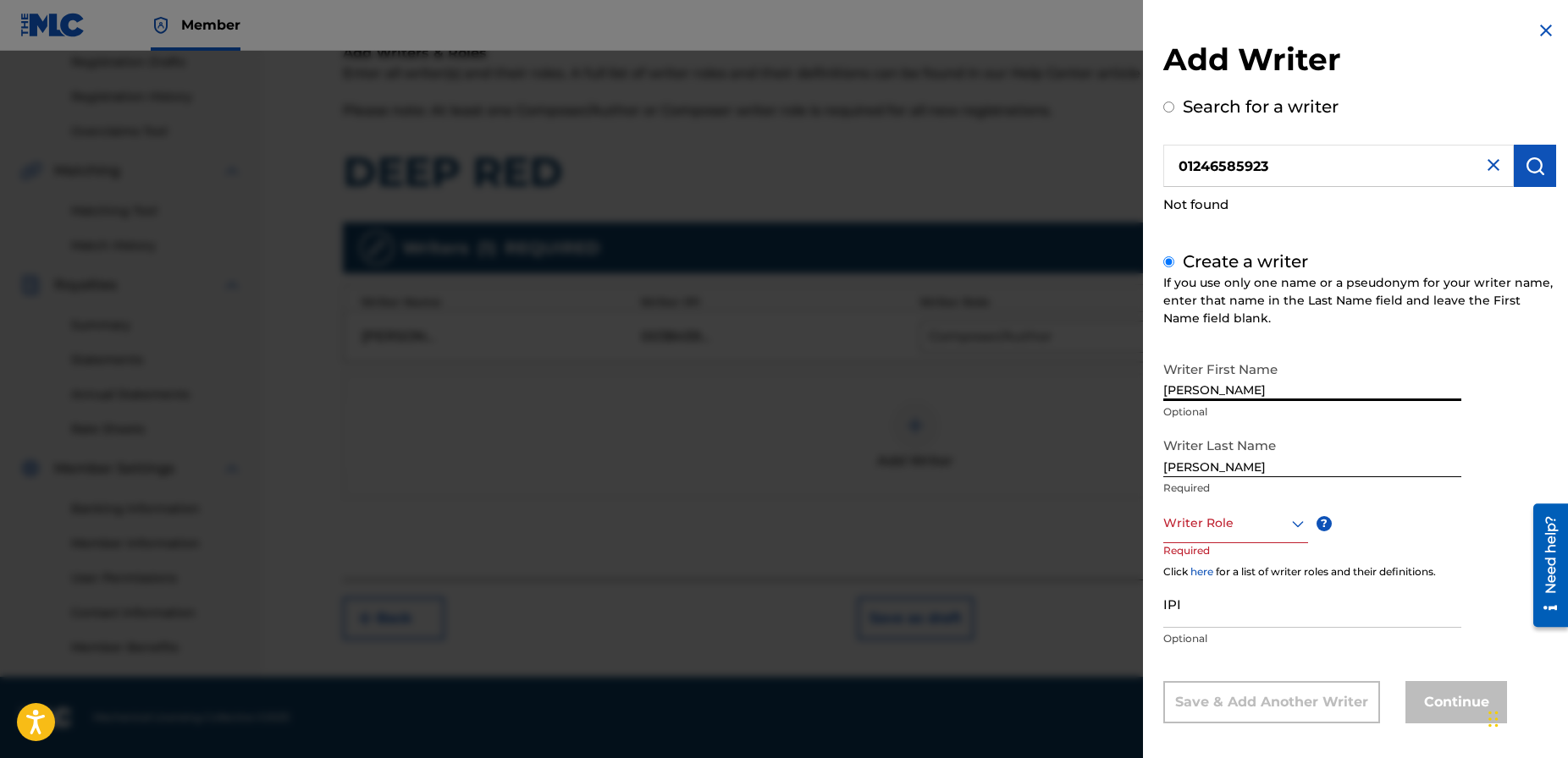
scroll to position [11, 0]
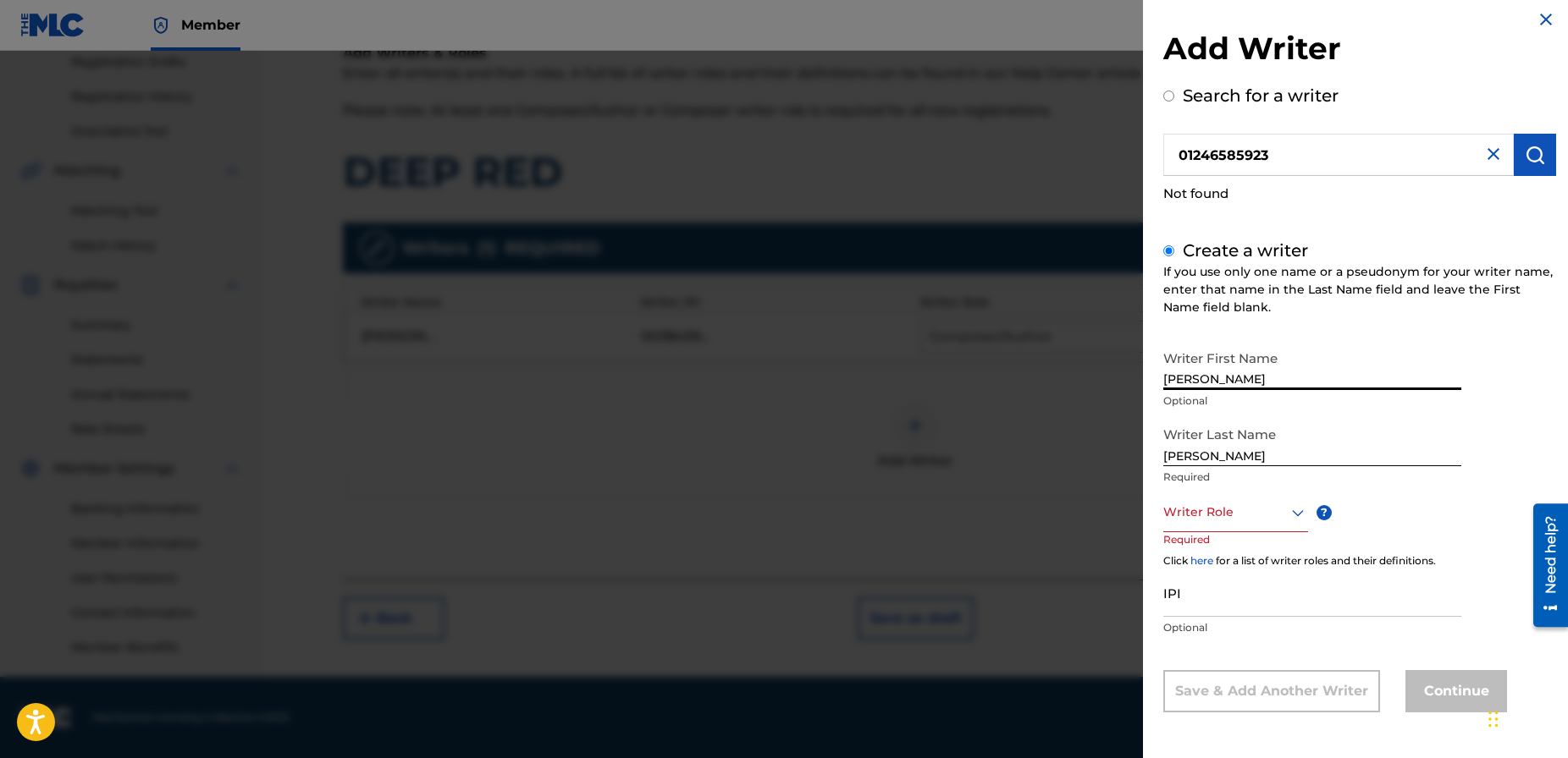
click at [1253, 518] on div at bounding box center [1236, 512] width 145 height 21
click at [1244, 550] on div "Composer/Author" at bounding box center [1236, 551] width 143 height 38
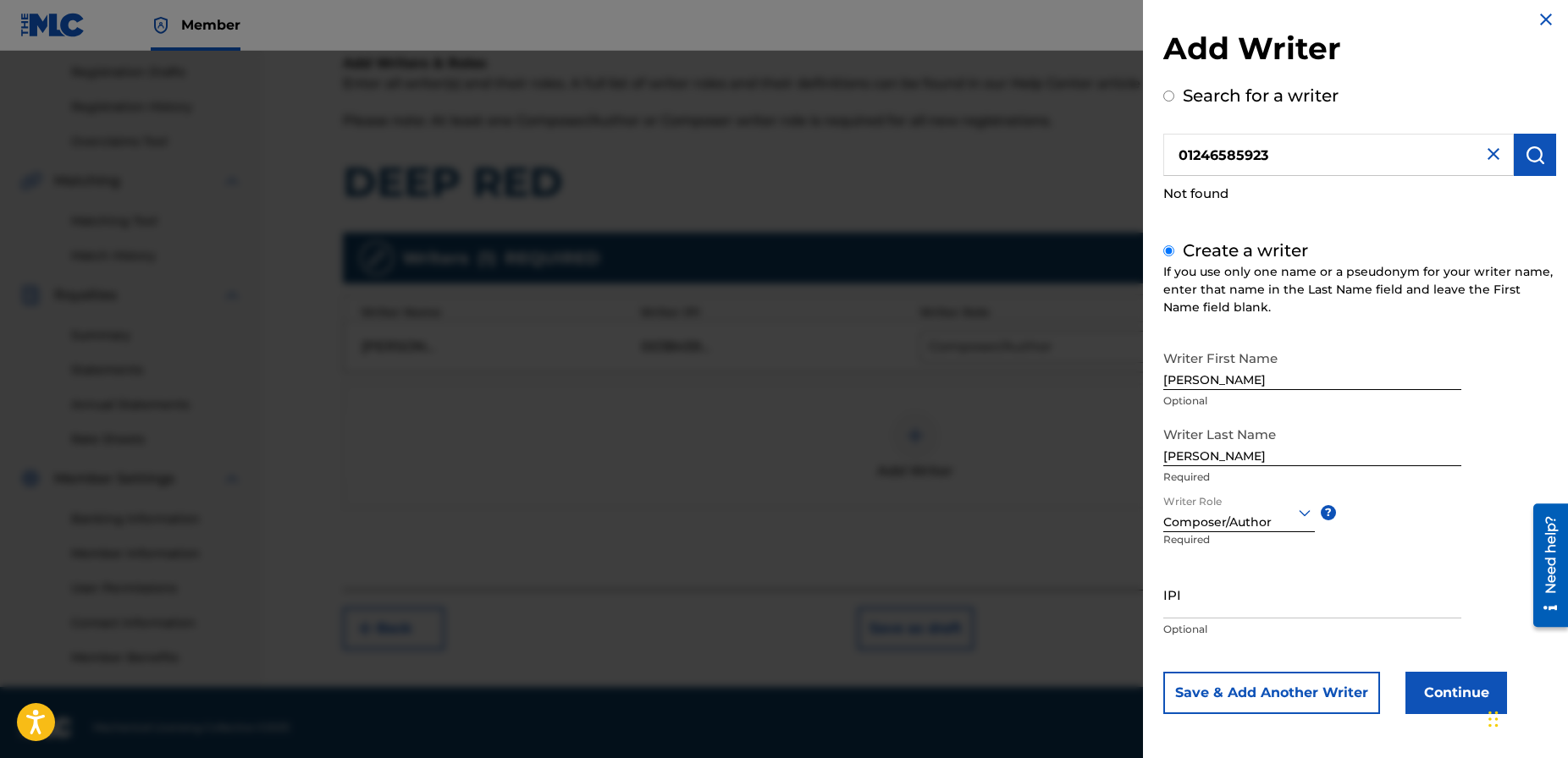
click at [1276, 601] on input "IPI" at bounding box center [1313, 594] width 298 height 48
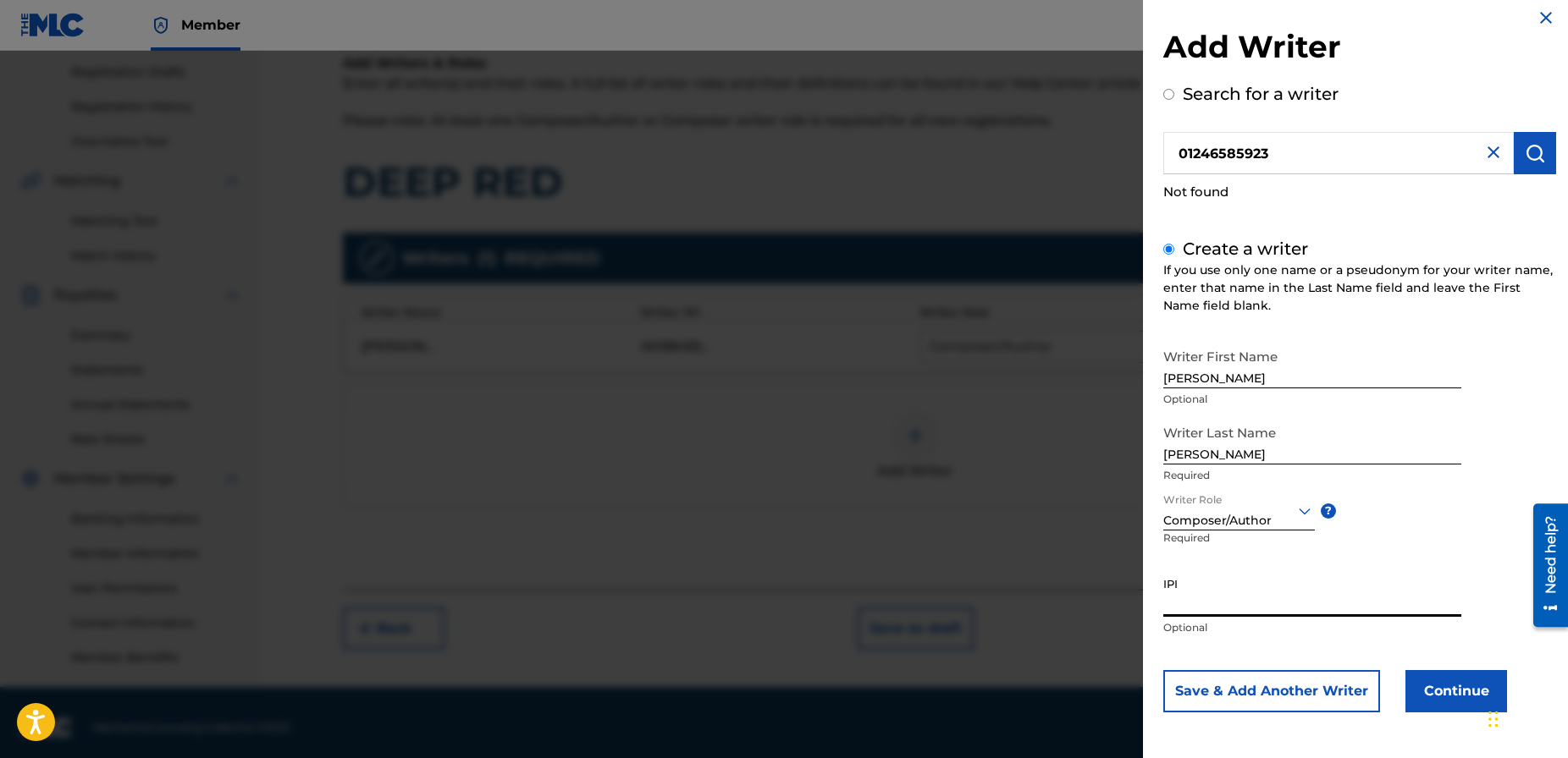
paste input "01246585923"
type input "01246585923"
click at [1427, 686] on button "Continue" at bounding box center [1456, 691] width 102 height 42
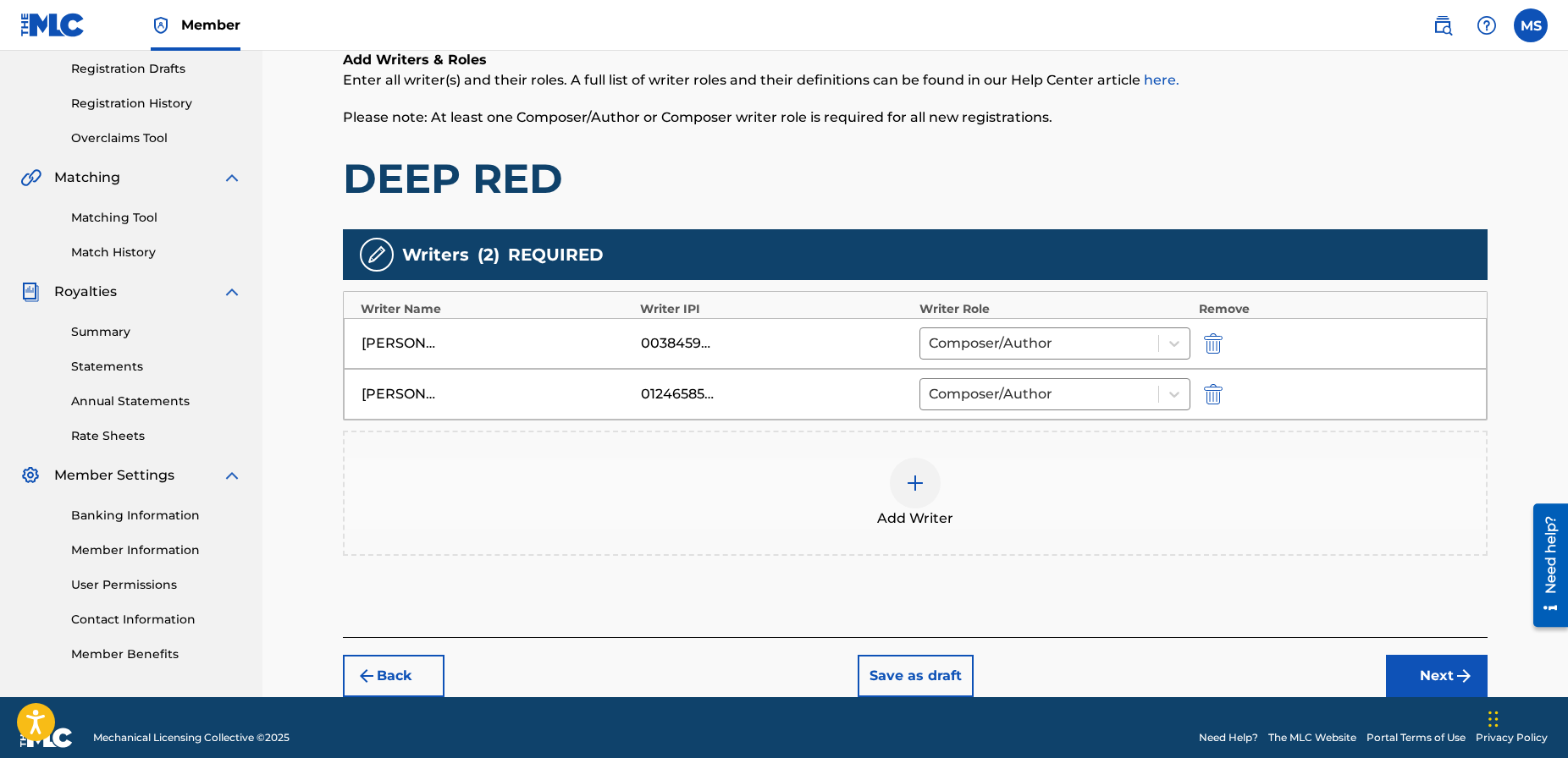
scroll to position [304, 0]
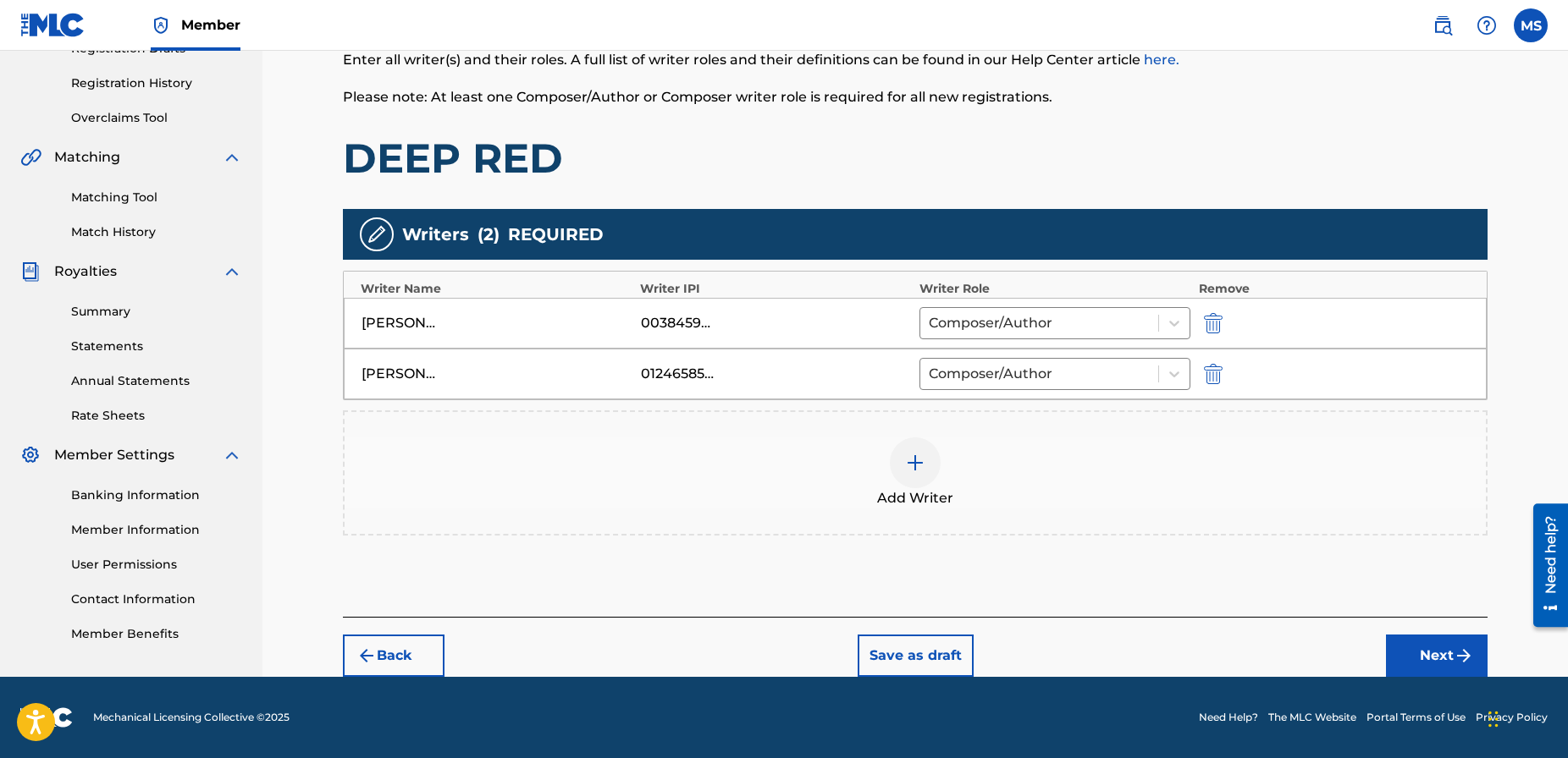
click at [1434, 653] on button "Next" at bounding box center [1436, 656] width 102 height 42
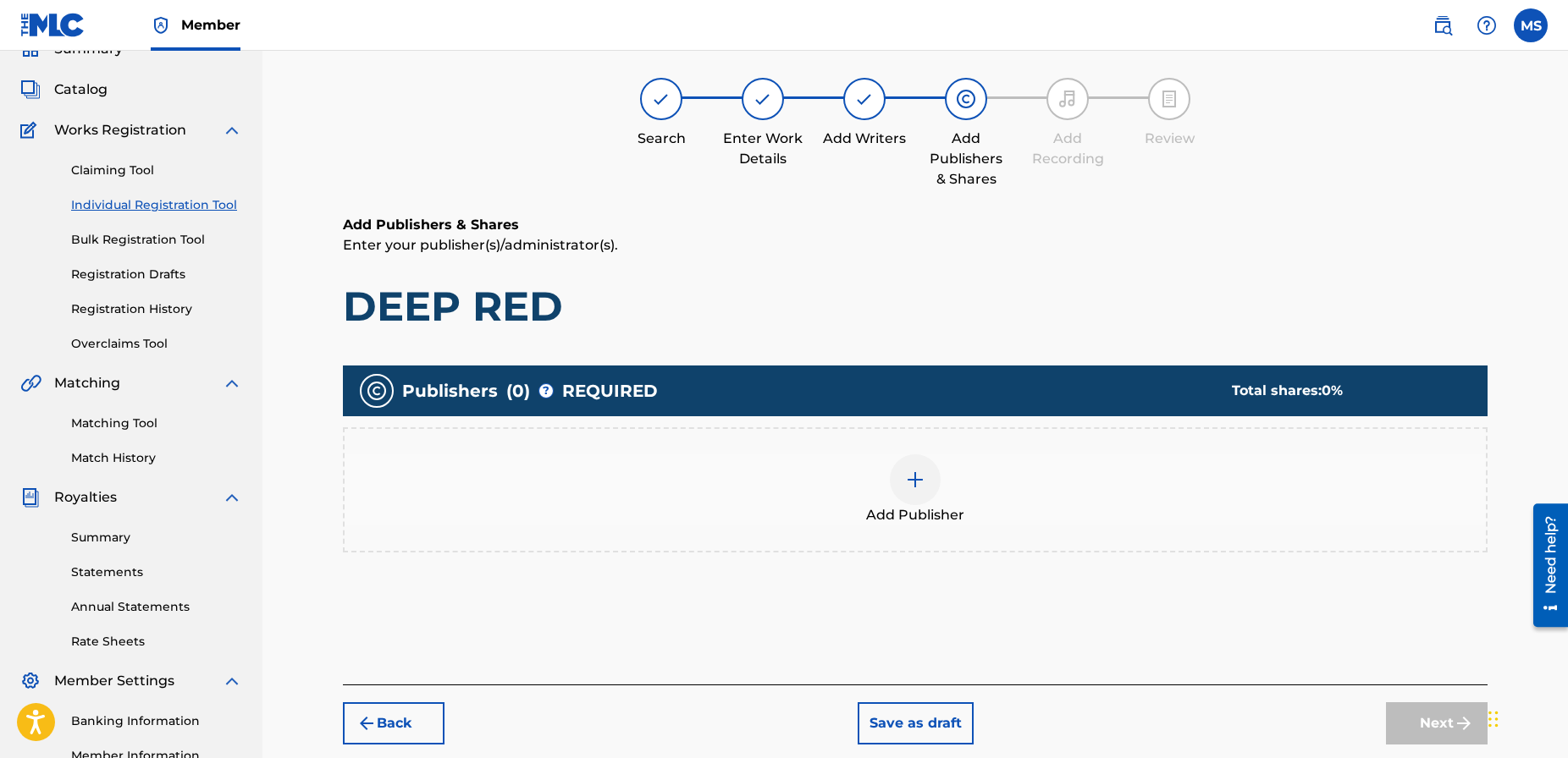
scroll to position [76, 0]
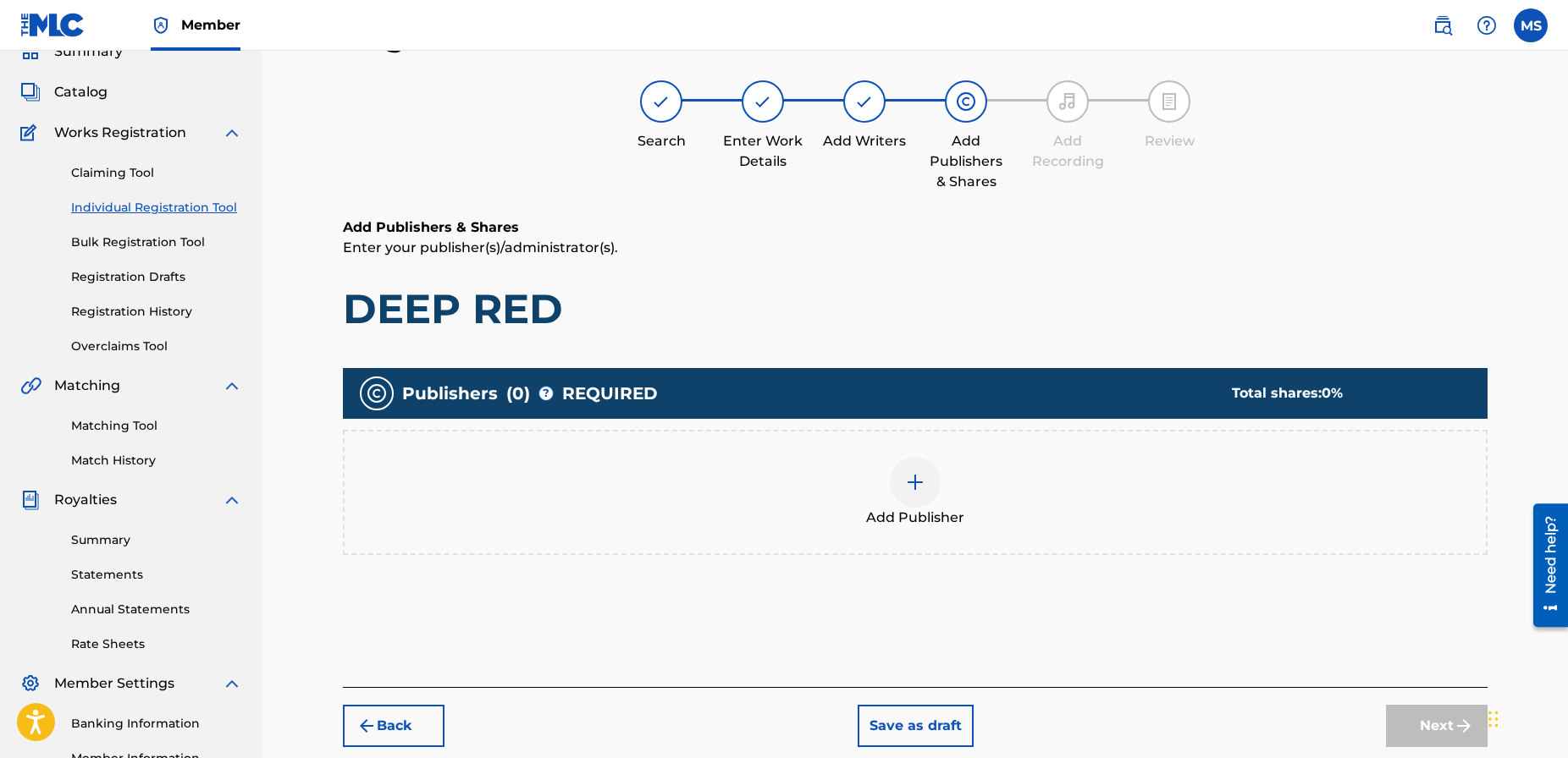
click at [913, 487] on img at bounding box center [916, 483] width 20 height 20
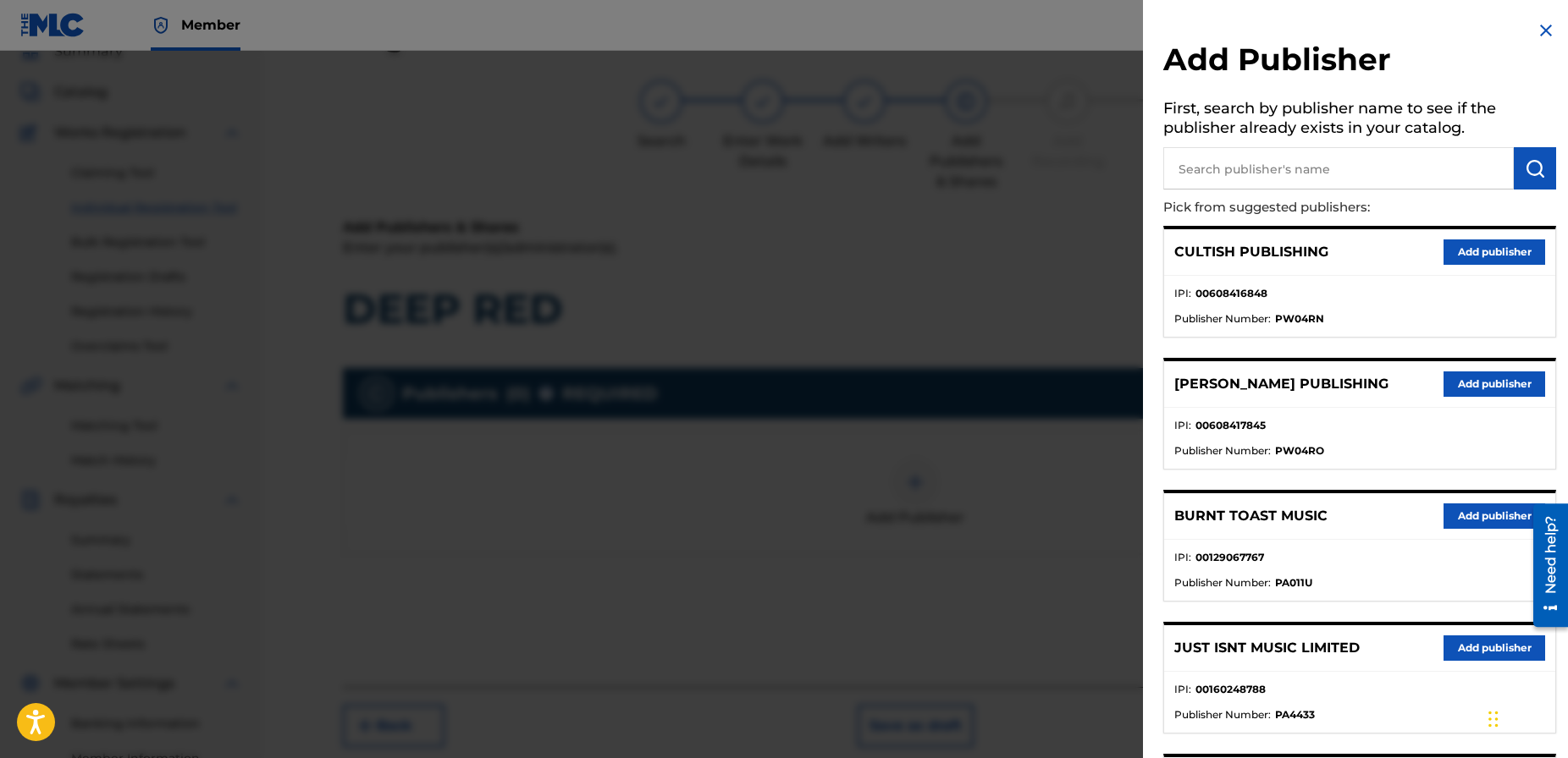
click at [1212, 165] on input "text" at bounding box center [1338, 168] width 350 height 42
type input "c"
type input "current joys"
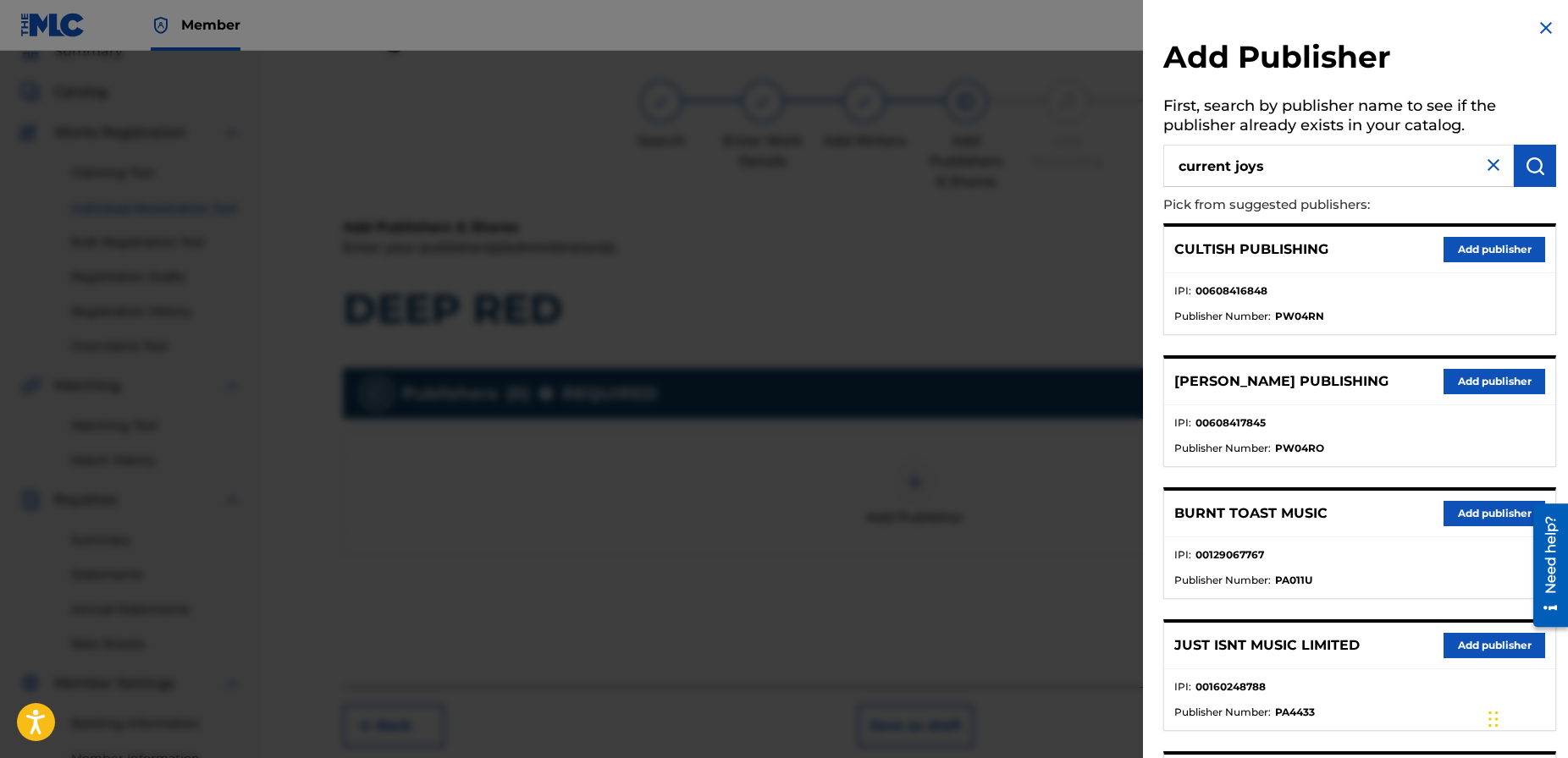
click at [1539, 168] on img "submit" at bounding box center [1535, 165] width 20 height 20
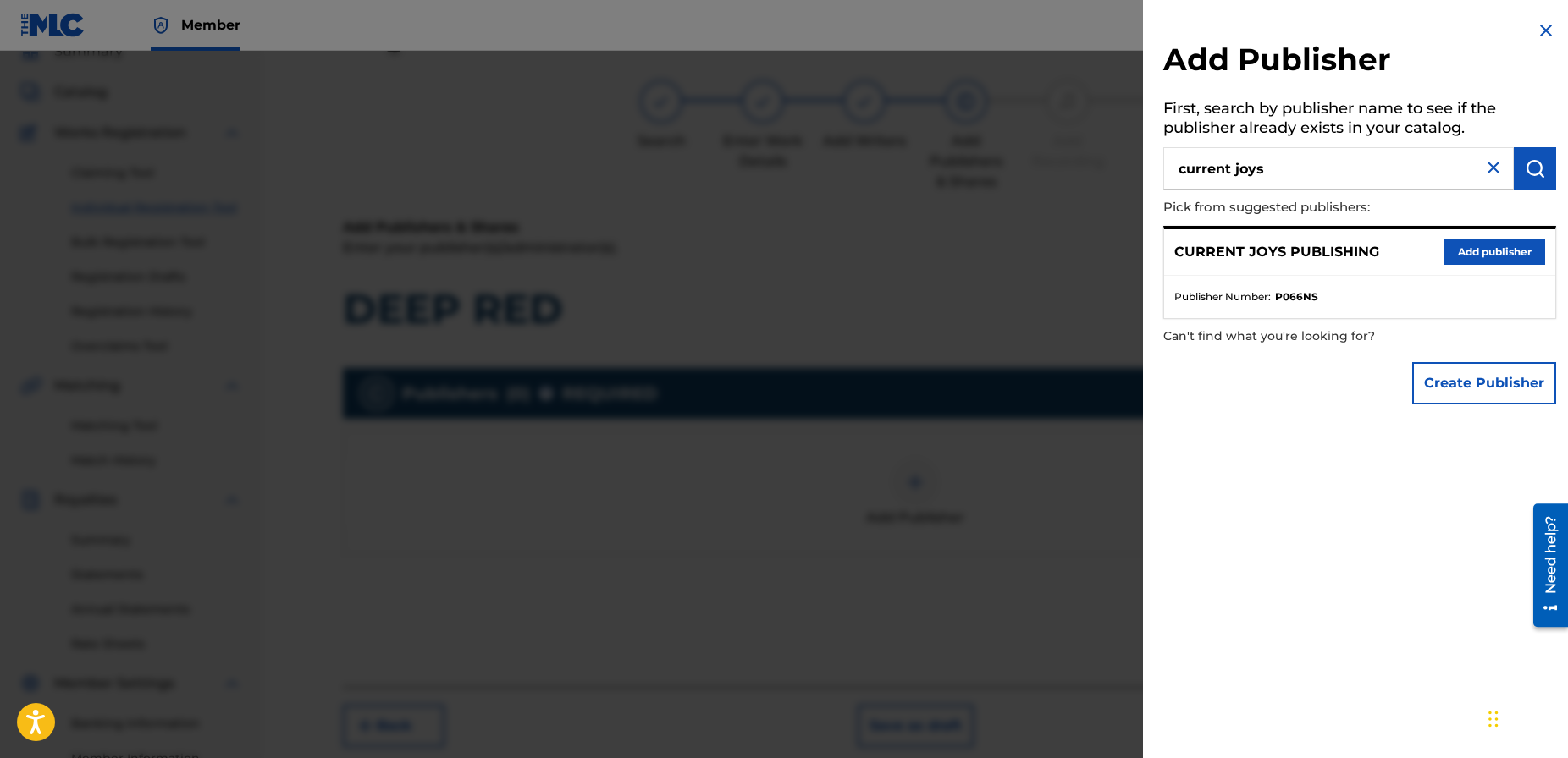
click at [1502, 248] on button "Add publisher" at bounding box center [1494, 252] width 102 height 26
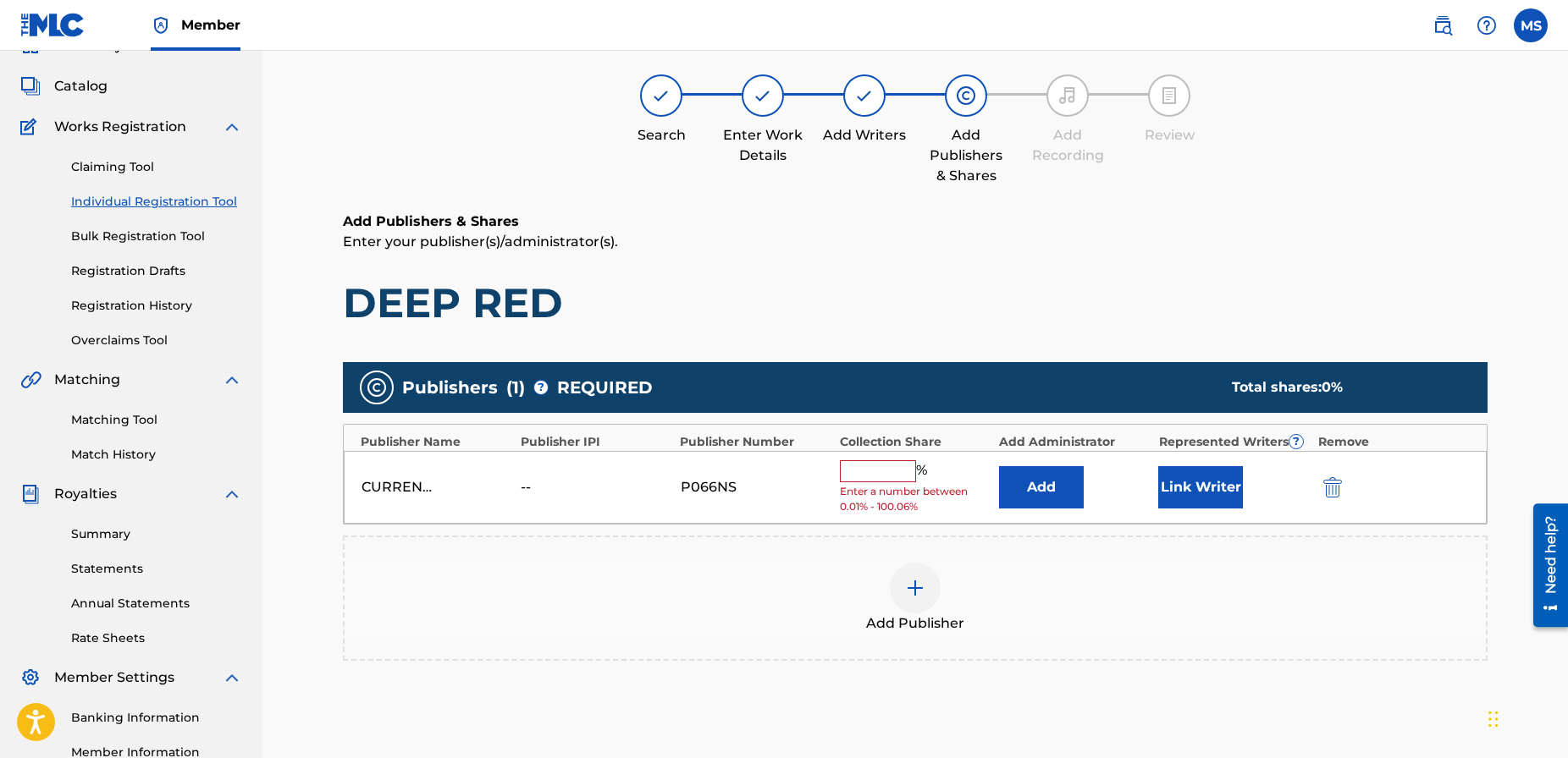
scroll to position [83, 0]
click at [1338, 491] on img "submit" at bounding box center [1333, 486] width 18 height 20
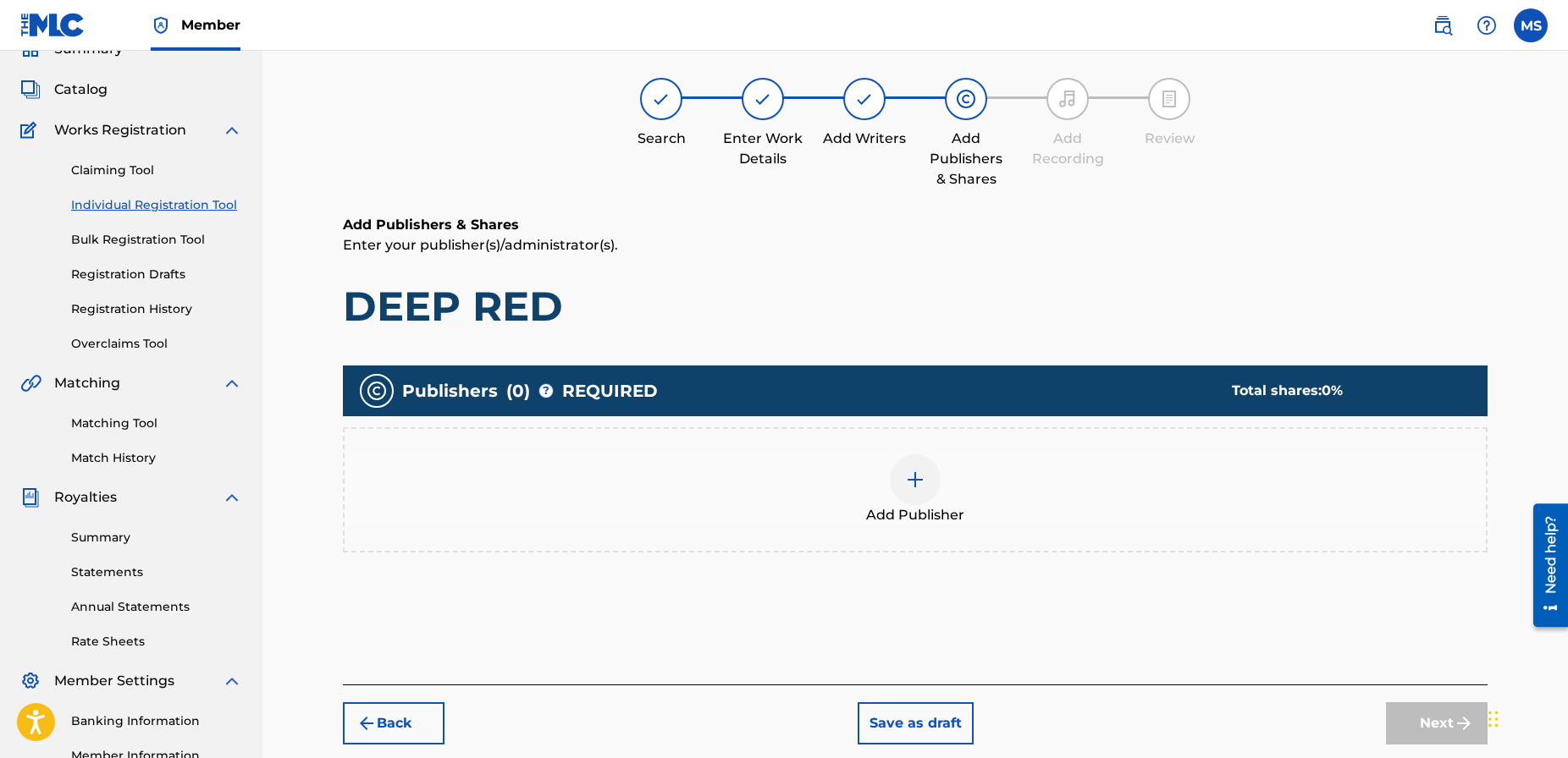
click at [931, 474] on div at bounding box center [916, 480] width 51 height 51
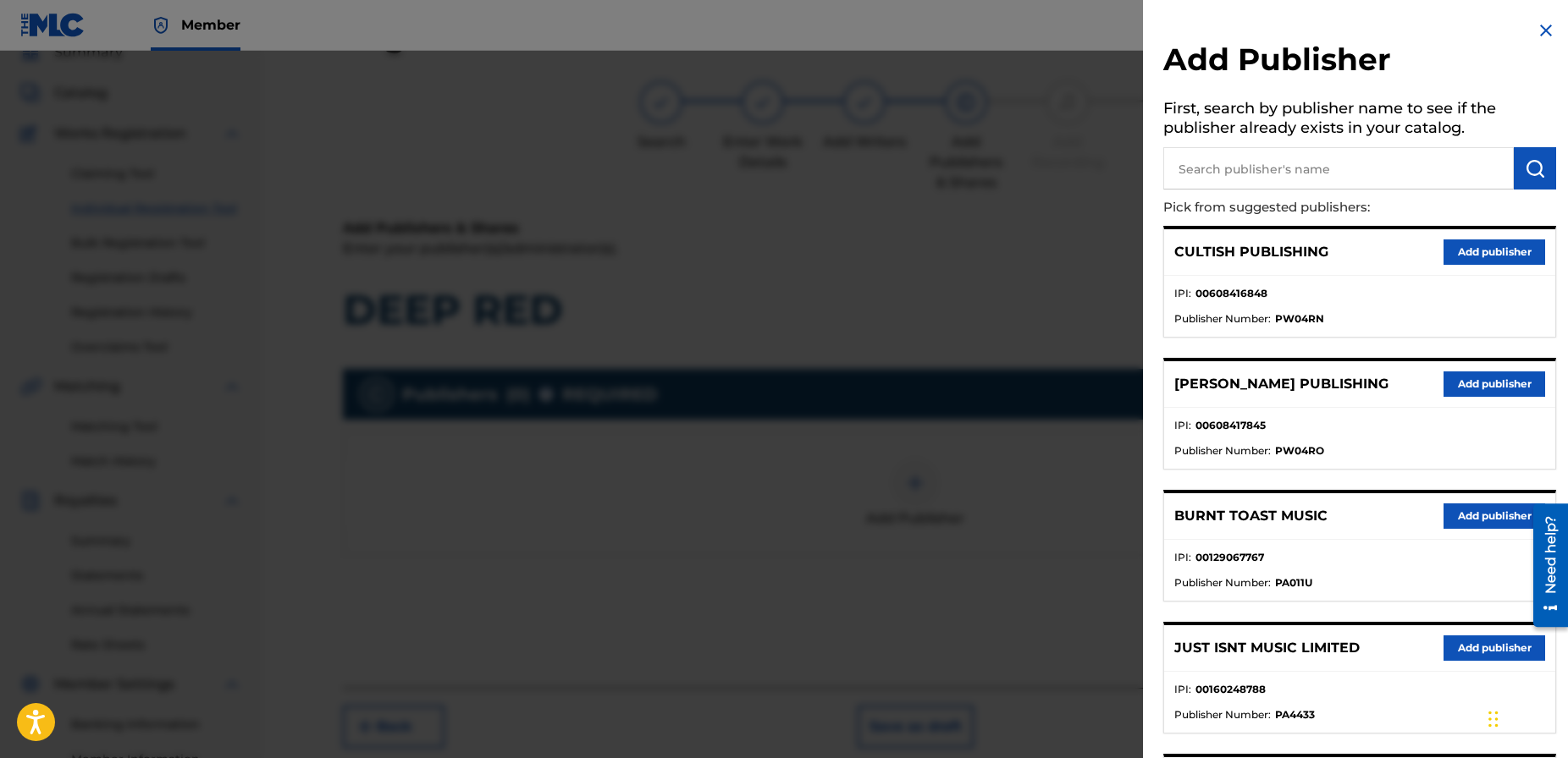
scroll to position [74, 0]
click at [1372, 165] on input "text" at bounding box center [1338, 168] width 350 height 42
paste input "00388222932"
type input "00388222932"
click at [1525, 173] on img "submit" at bounding box center [1535, 168] width 20 height 20
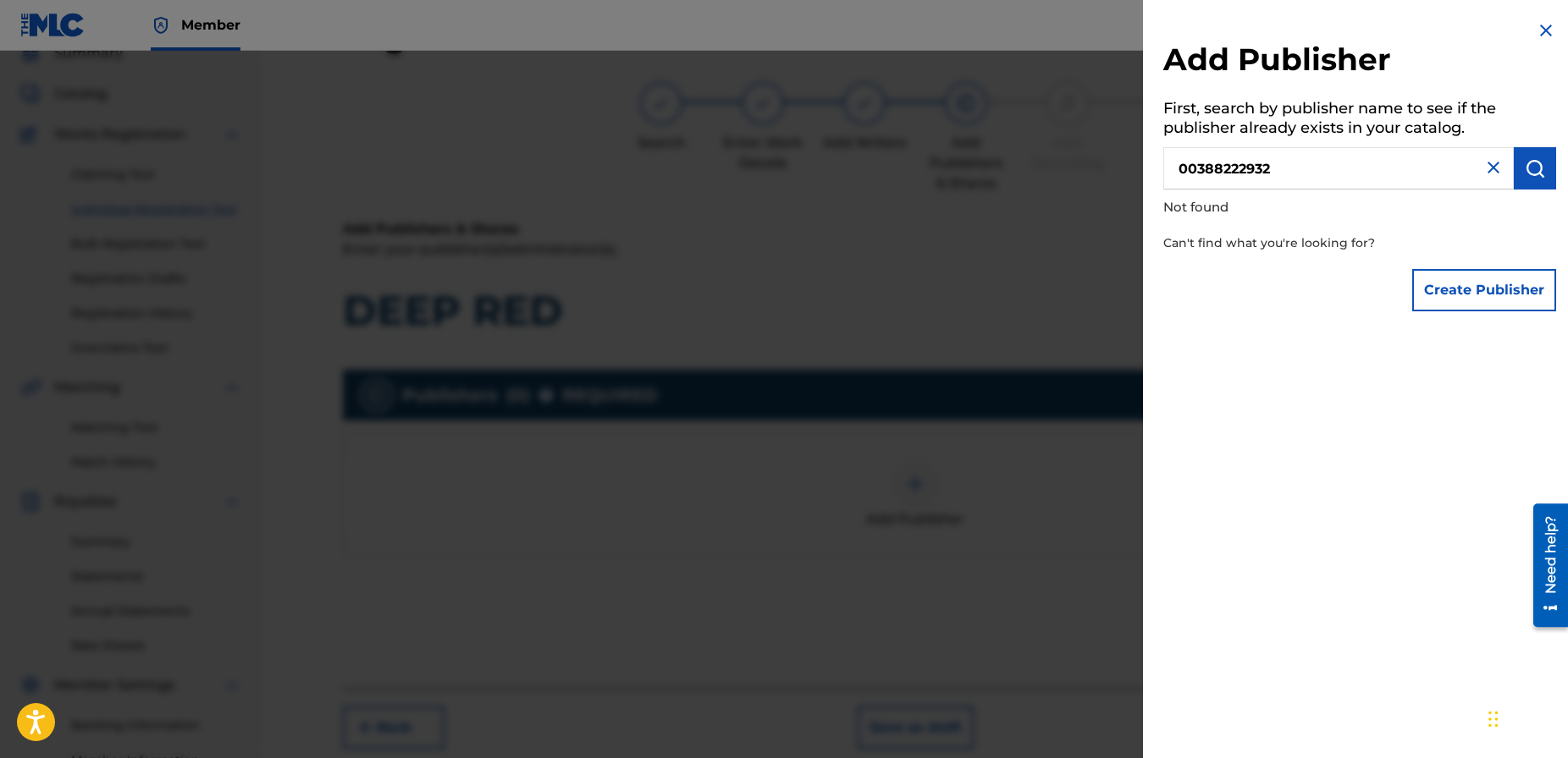
click at [1472, 287] on button "Create Publisher" at bounding box center [1484, 290] width 144 height 42
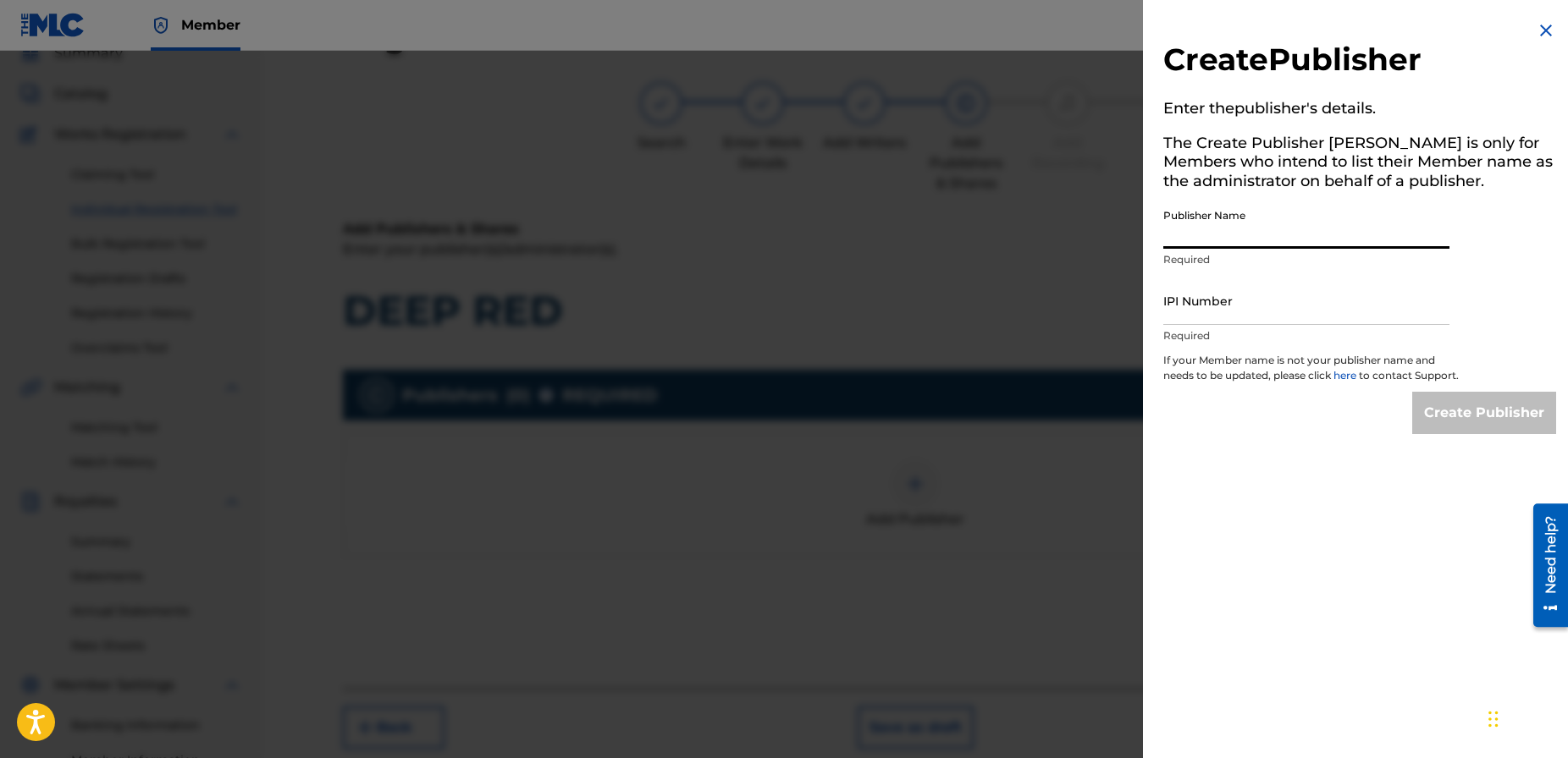
click at [1204, 238] on input "Publisher Name" at bounding box center [1306, 224] width 286 height 48
type input "CURRENT JOYS PUBLISHING"
paste input "00388222932"
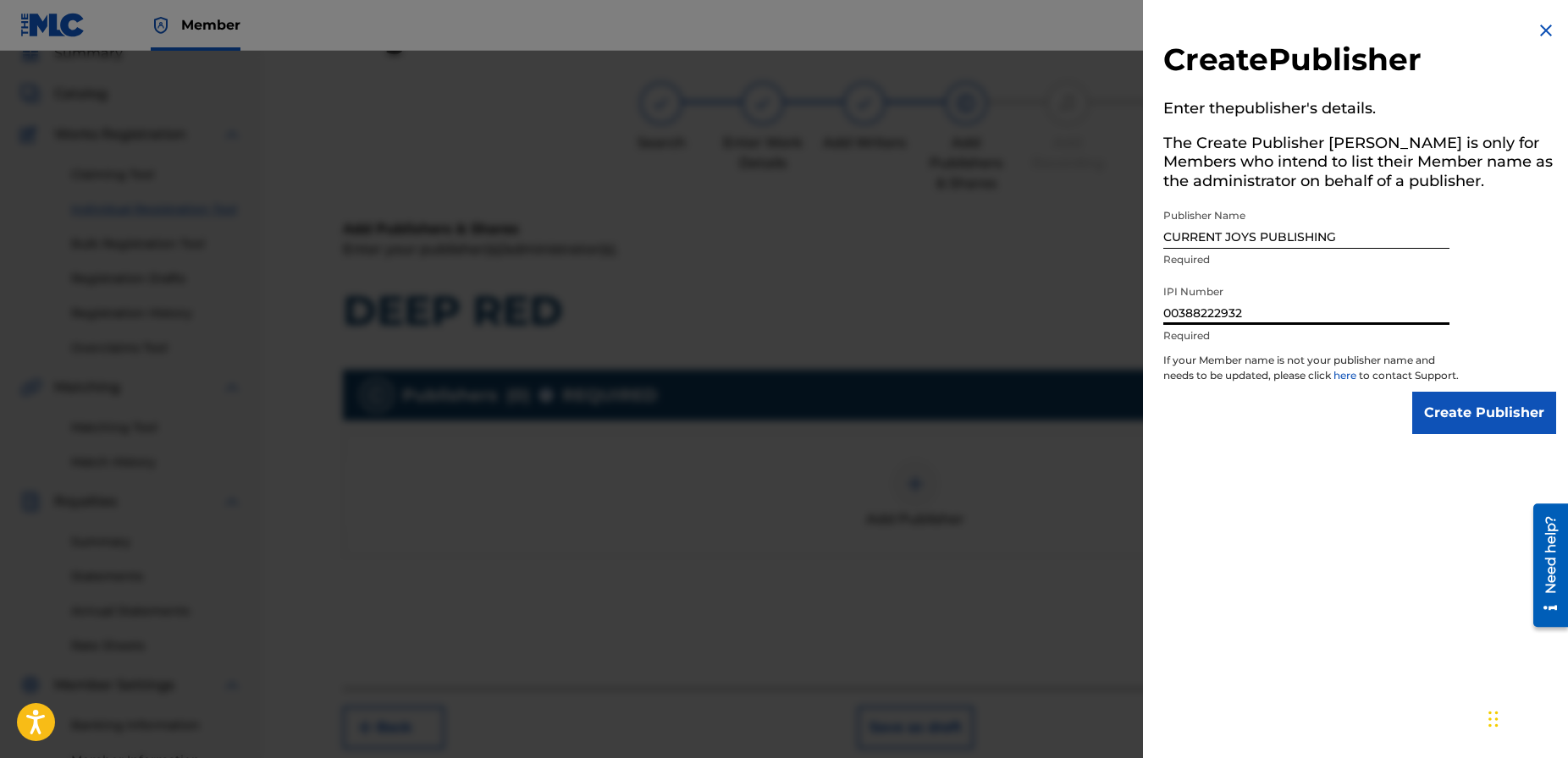
type input "00388222932"
click at [1477, 432] on input "Create Publisher" at bounding box center [1484, 413] width 144 height 42
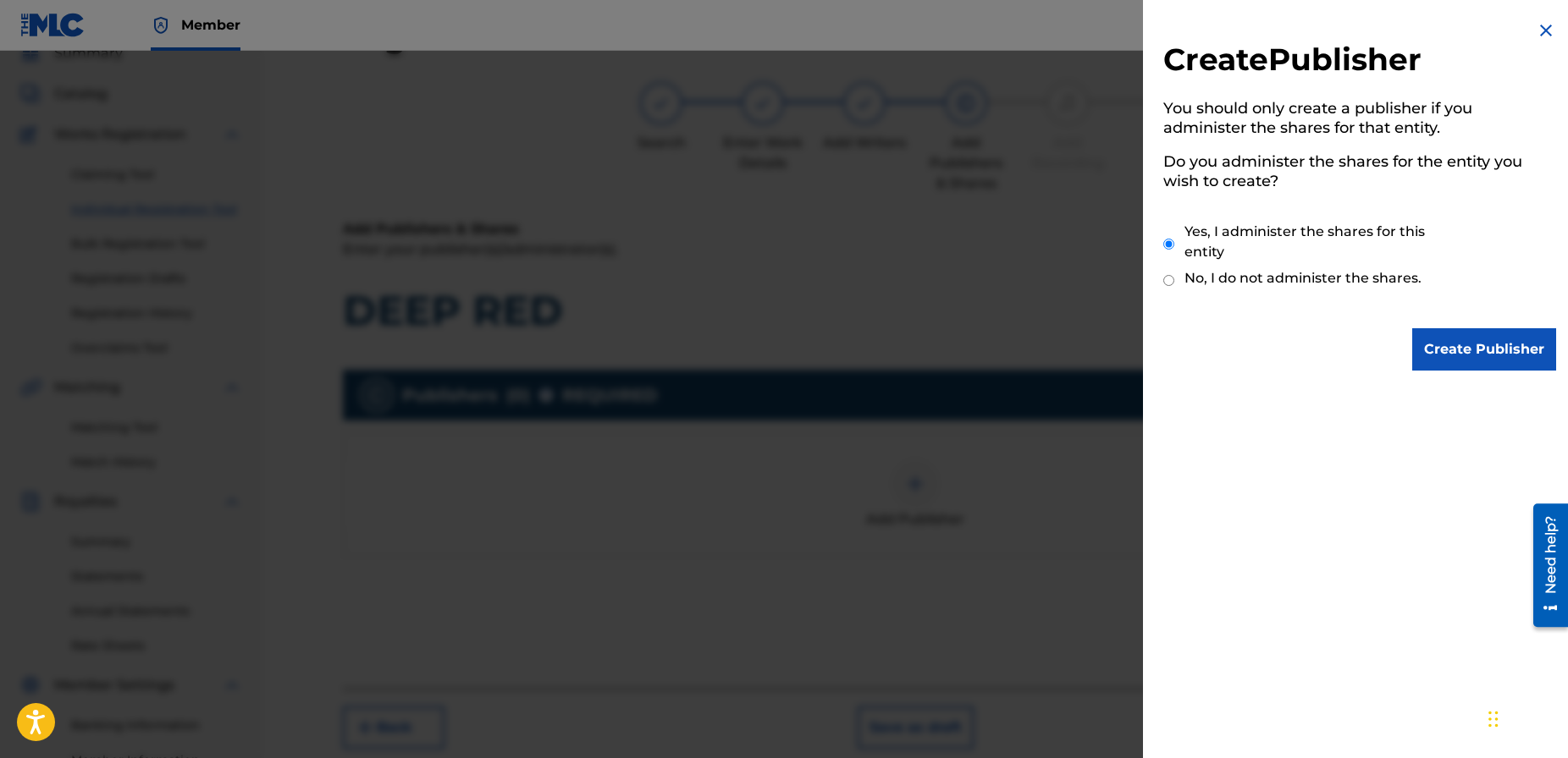
click at [1475, 362] on input "Create Publisher" at bounding box center [1484, 349] width 144 height 42
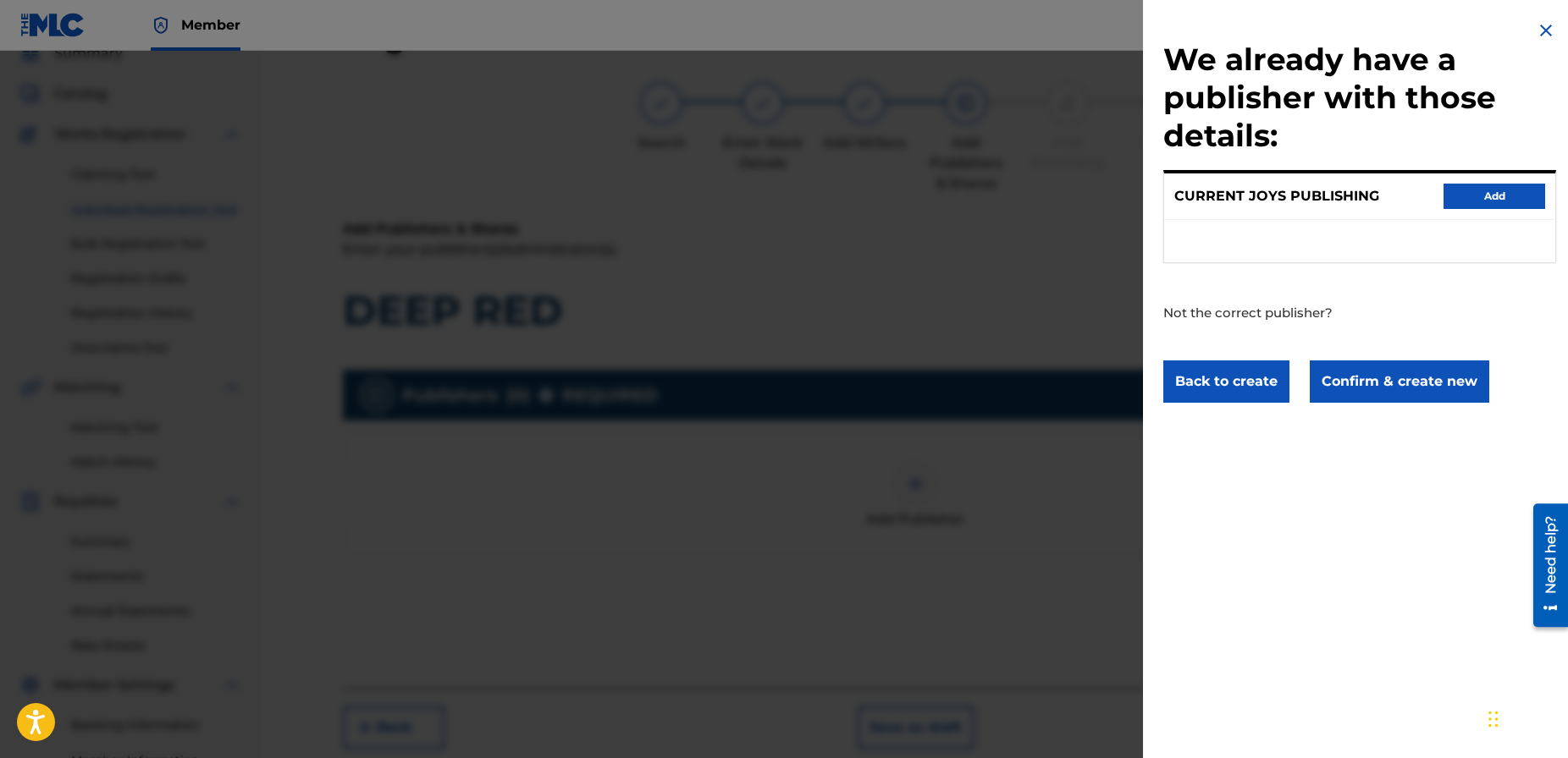
click at [1489, 200] on button "Add" at bounding box center [1494, 197] width 102 height 26
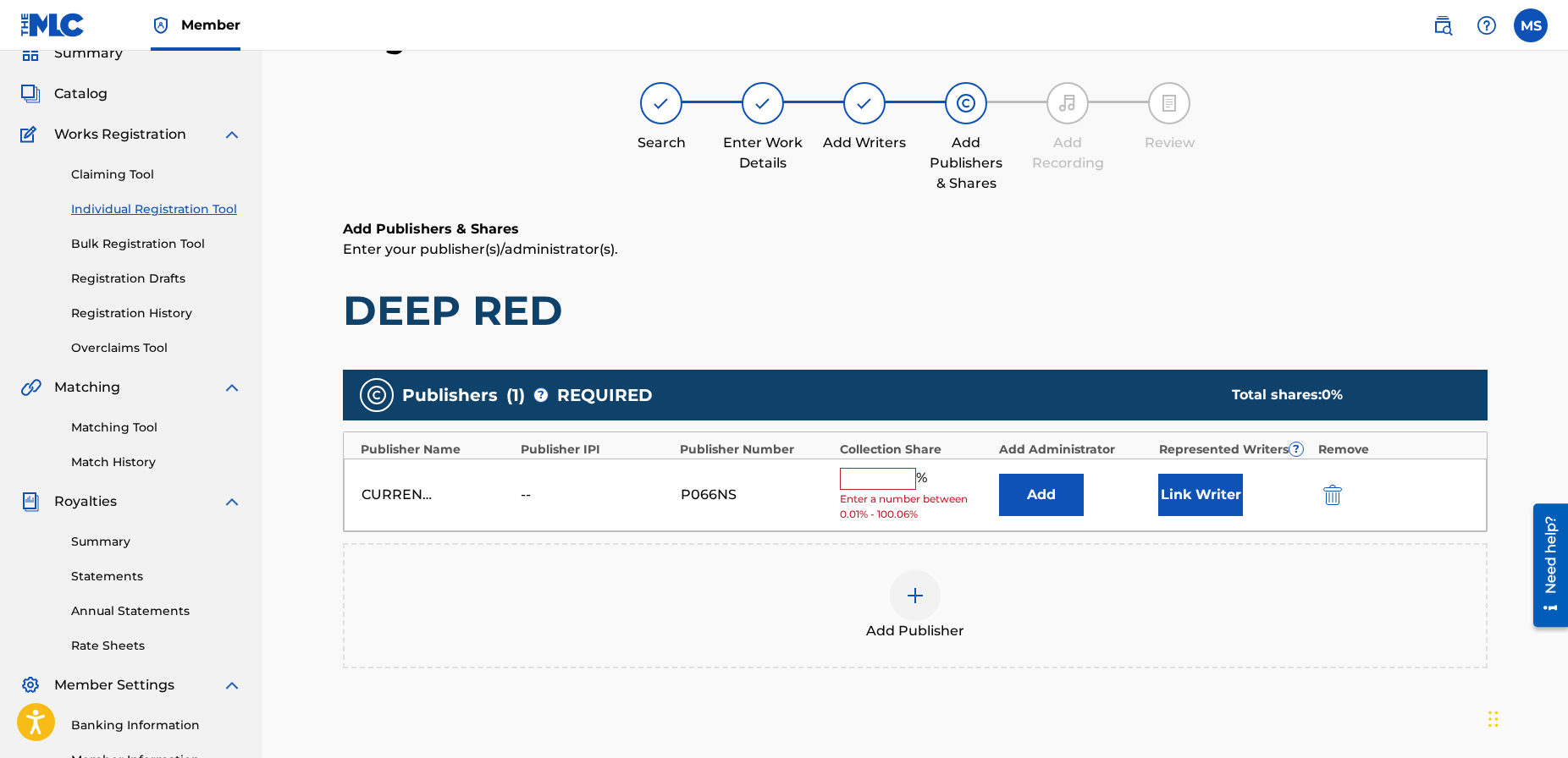
click at [894, 478] on input "text" at bounding box center [877, 479] width 76 height 22
drag, startPoint x: 976, startPoint y: 445, endPoint x: 990, endPoint y: 454, distance: 16.6
click at [976, 445] on div "Collection Share" at bounding box center [916, 449] width 152 height 17
click at [1027, 488] on button "Add" at bounding box center [1041, 495] width 85 height 42
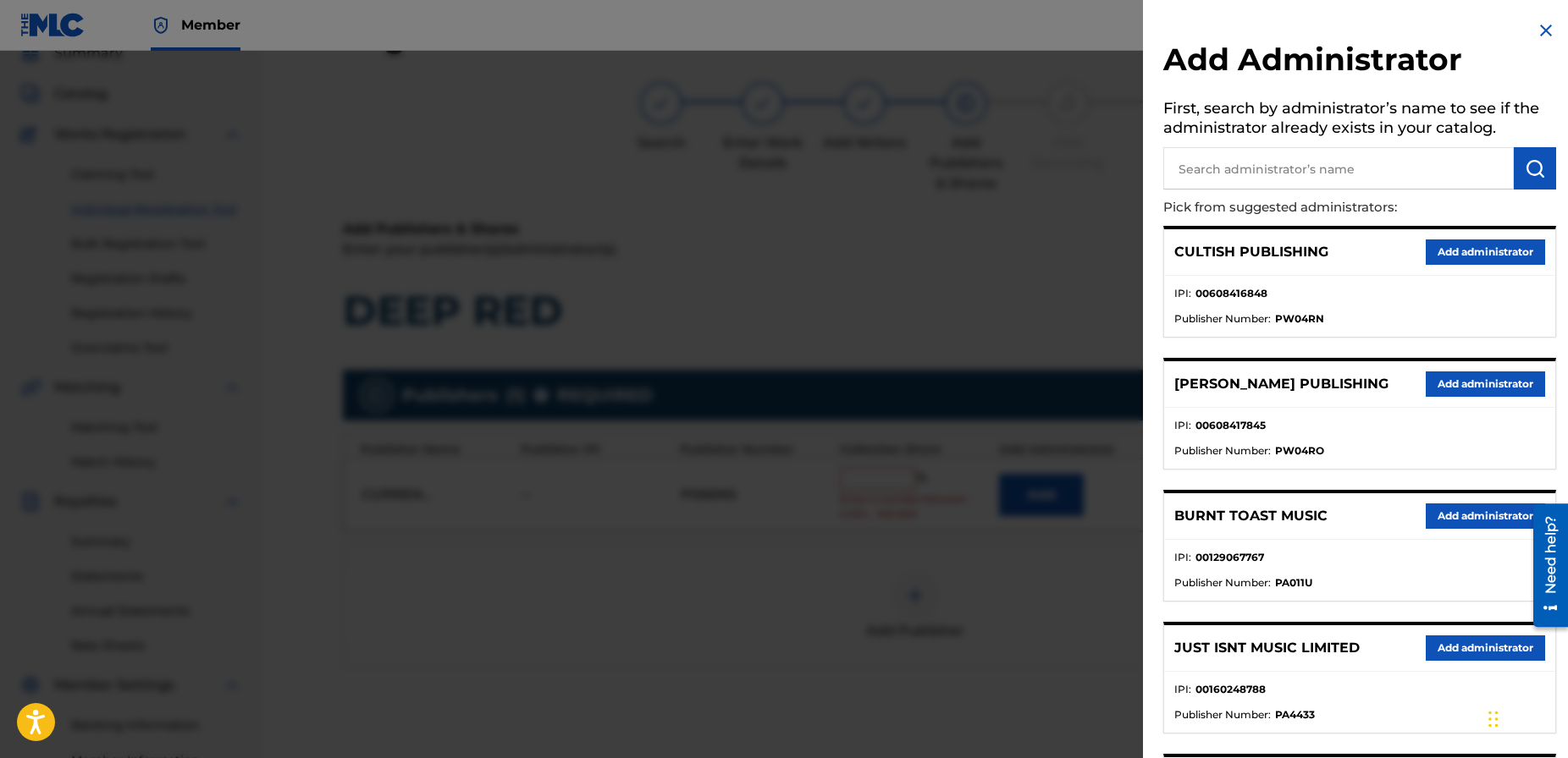
click at [1245, 176] on input "text" at bounding box center [1338, 168] width 350 height 42
type input "THIRD SIDE"
click at [1525, 170] on img "submit" at bounding box center [1535, 168] width 20 height 20
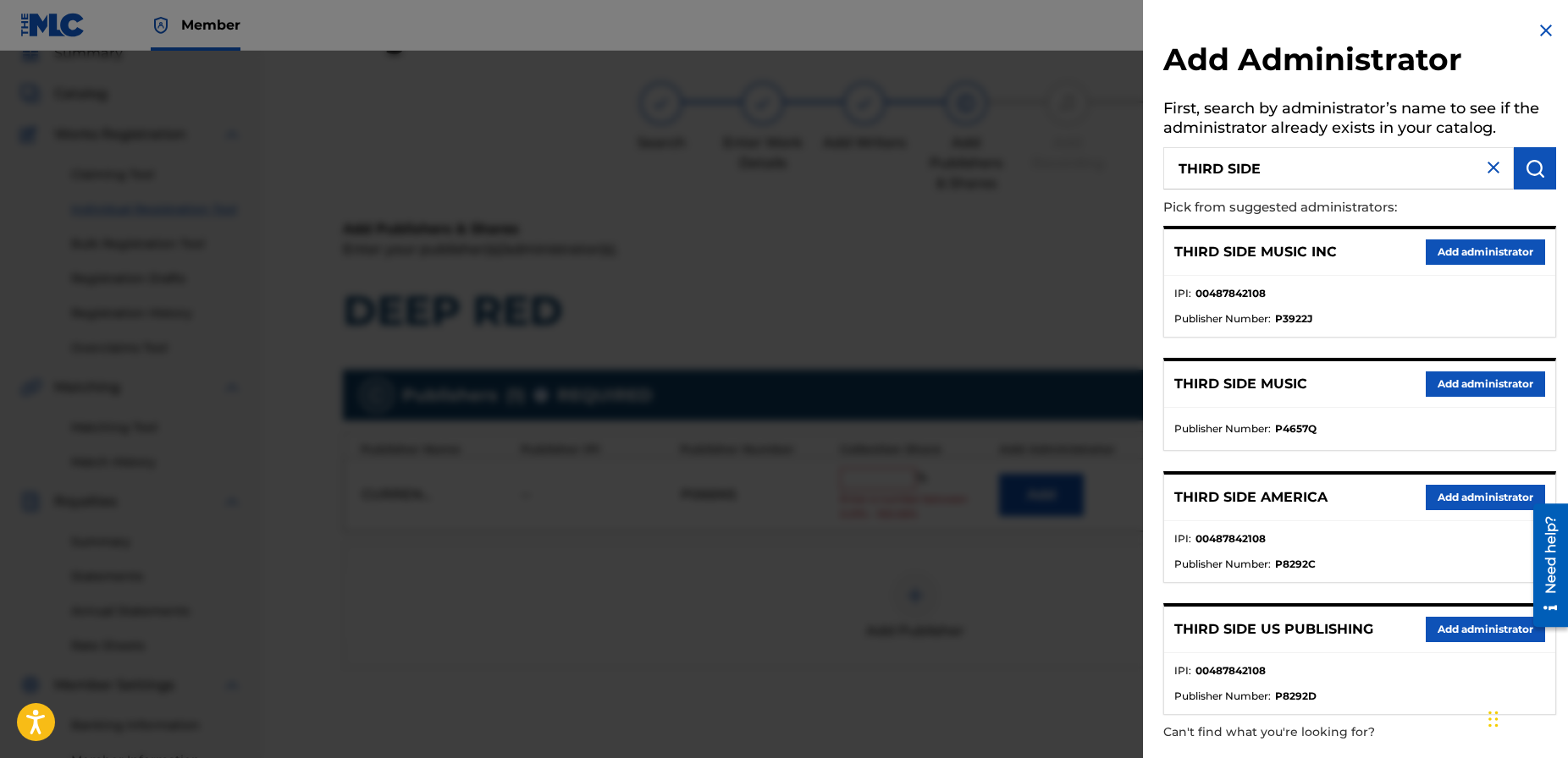
click at [1473, 248] on button "Add administrator" at bounding box center [1486, 252] width 120 height 26
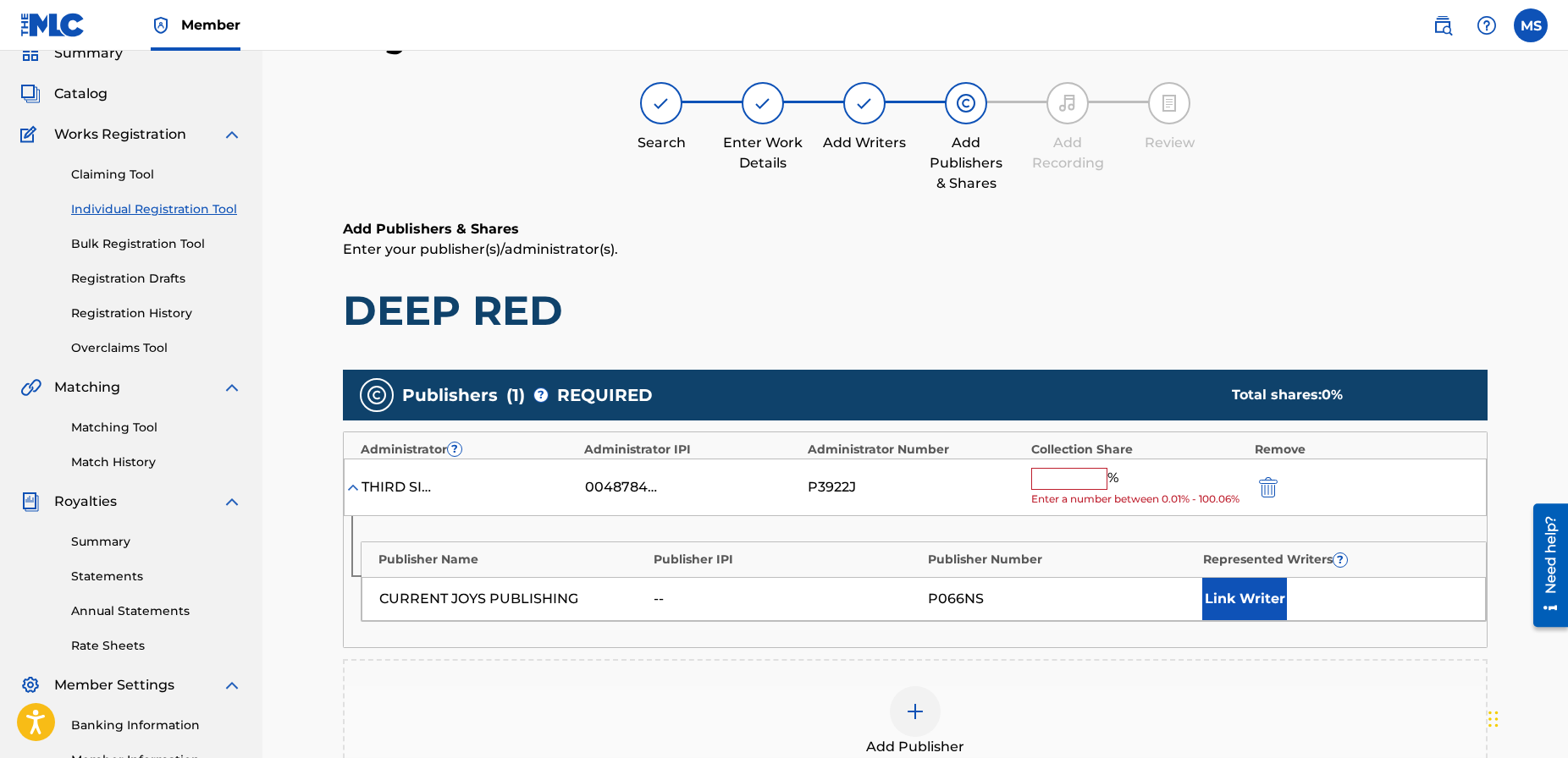
click at [1047, 480] on input "text" at bounding box center [1069, 479] width 76 height 22
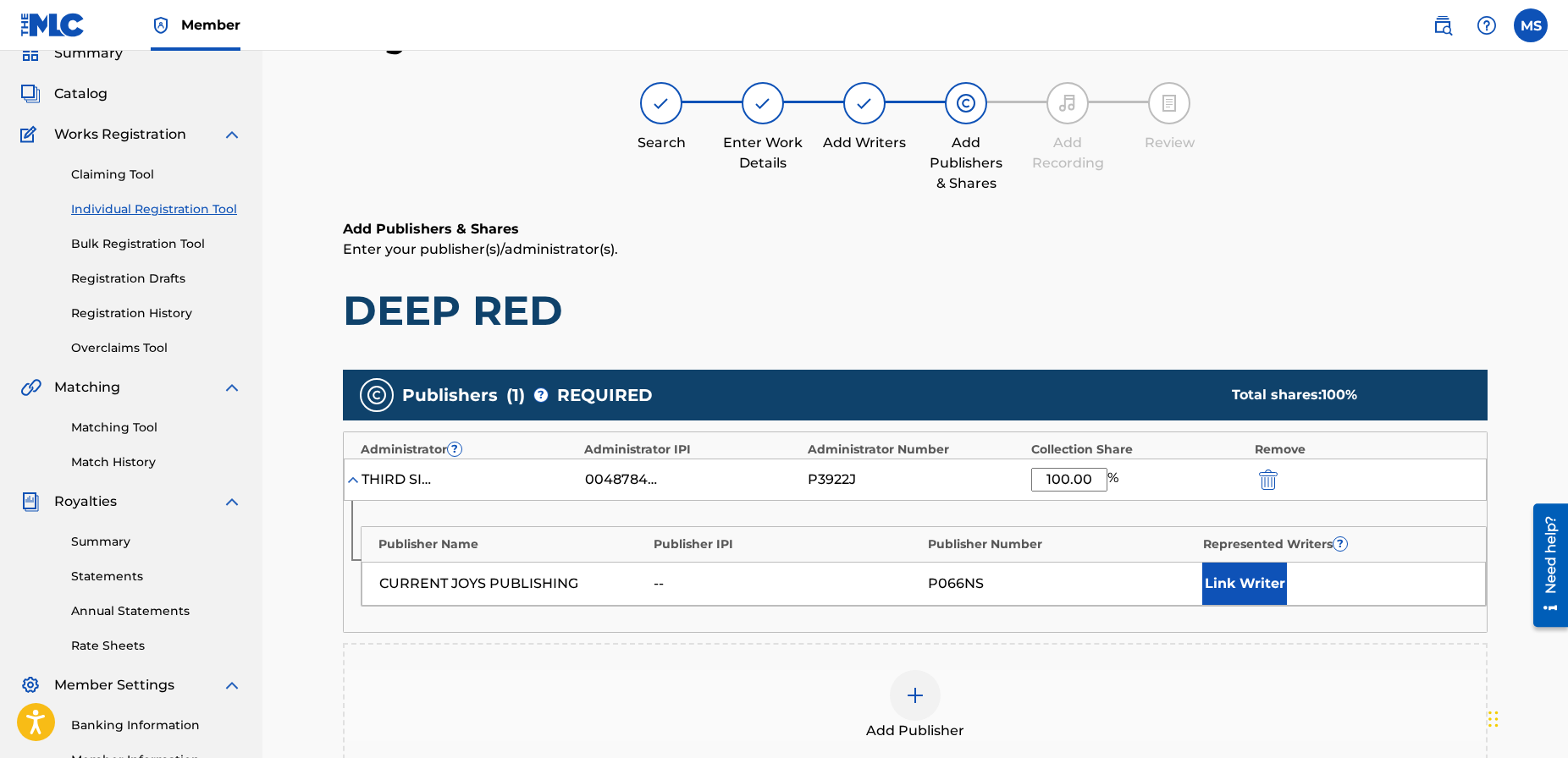
click at [1256, 583] on button "Link Writer" at bounding box center [1244, 584] width 85 height 42
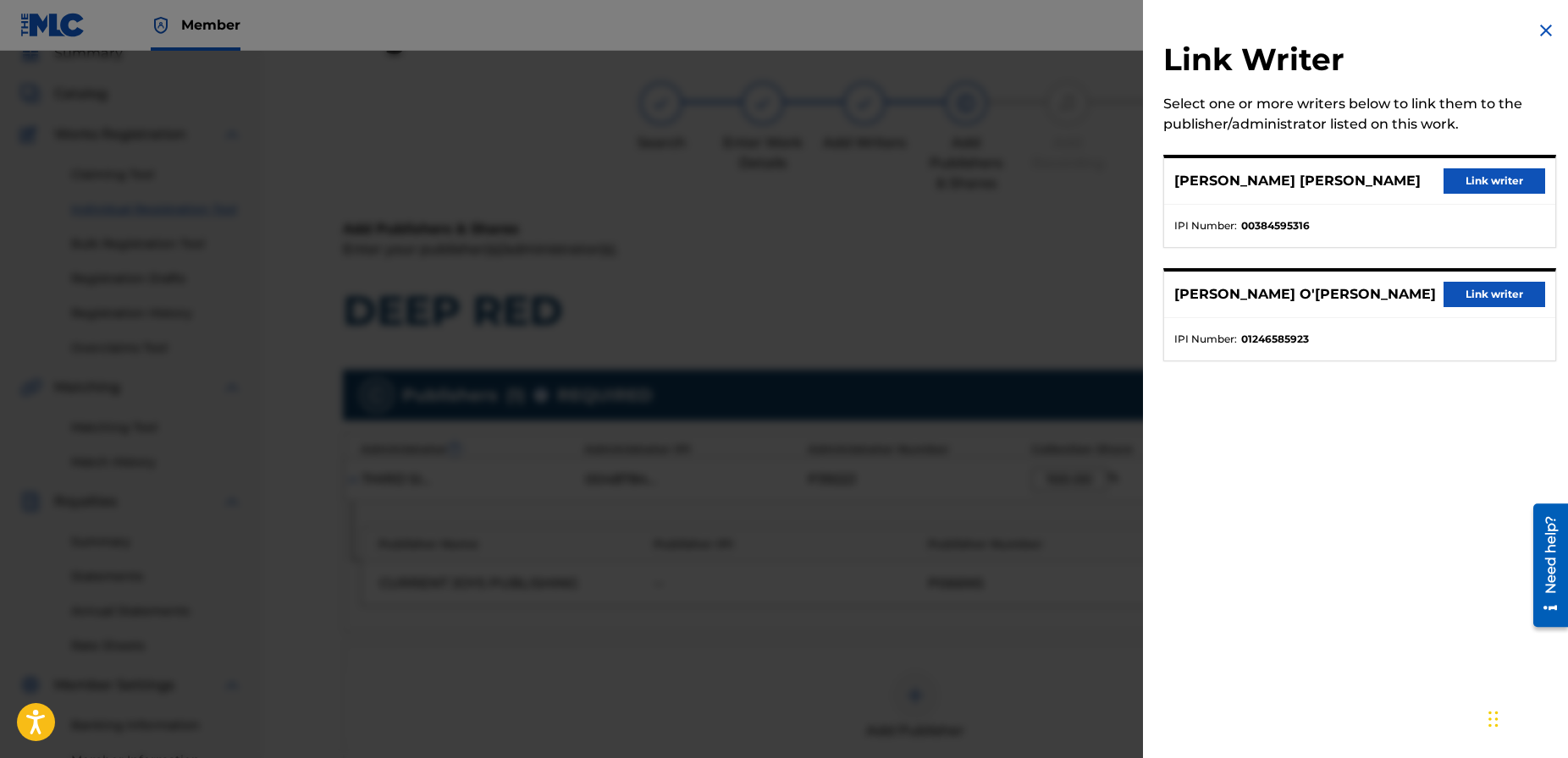
click at [1480, 183] on button "Link writer" at bounding box center [1494, 181] width 102 height 26
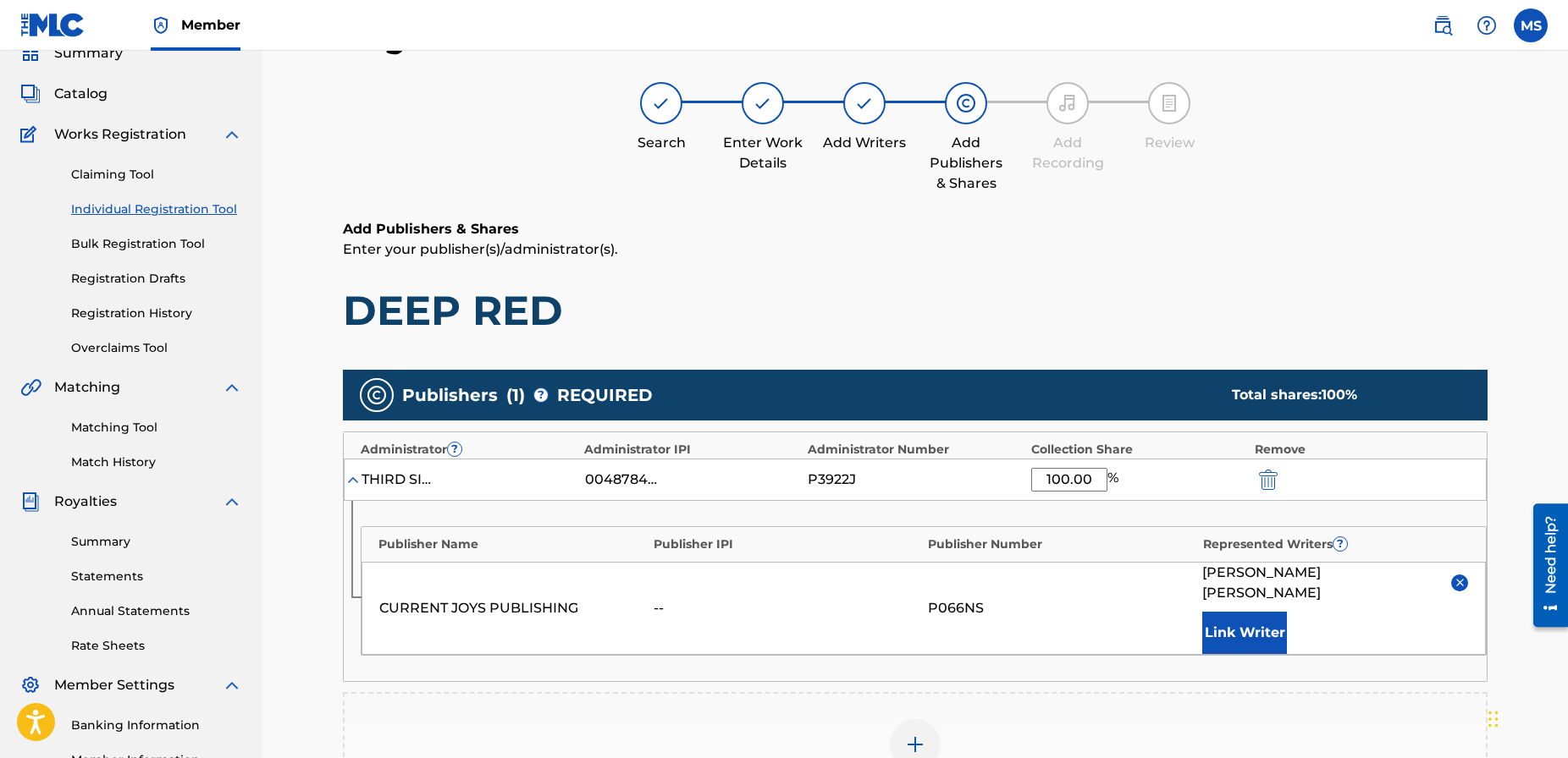
drag, startPoint x: 1085, startPoint y: 475, endPoint x: 985, endPoint y: 467, distance: 100.3
click at [988, 469] on div "THIRD SIDE MUSIC INC 00487842108 P3922J 100.00 %" at bounding box center [916, 480] width 1144 height 42
type input "50"
click at [1239, 614] on button "Link Writer" at bounding box center [1244, 633] width 85 height 42
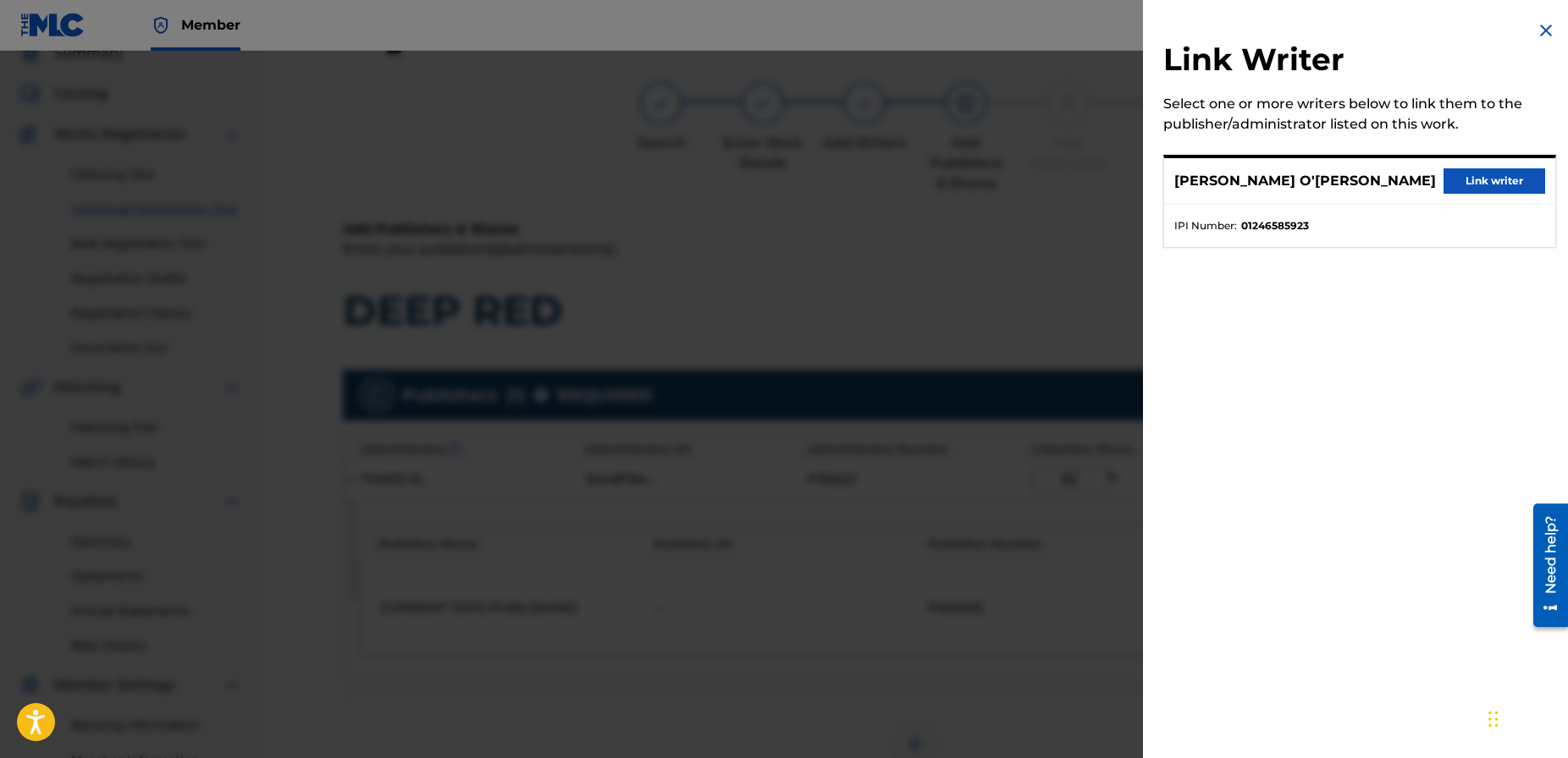
drag, startPoint x: 1420, startPoint y: 462, endPoint x: 1433, endPoint y: 361, distance: 101.8
click at [1417, 432] on div "Link Writer Select one or more writers below to link them to the publisher/admi…" at bounding box center [1360, 379] width 434 height 758
click at [1540, 30] on img at bounding box center [1546, 30] width 20 height 20
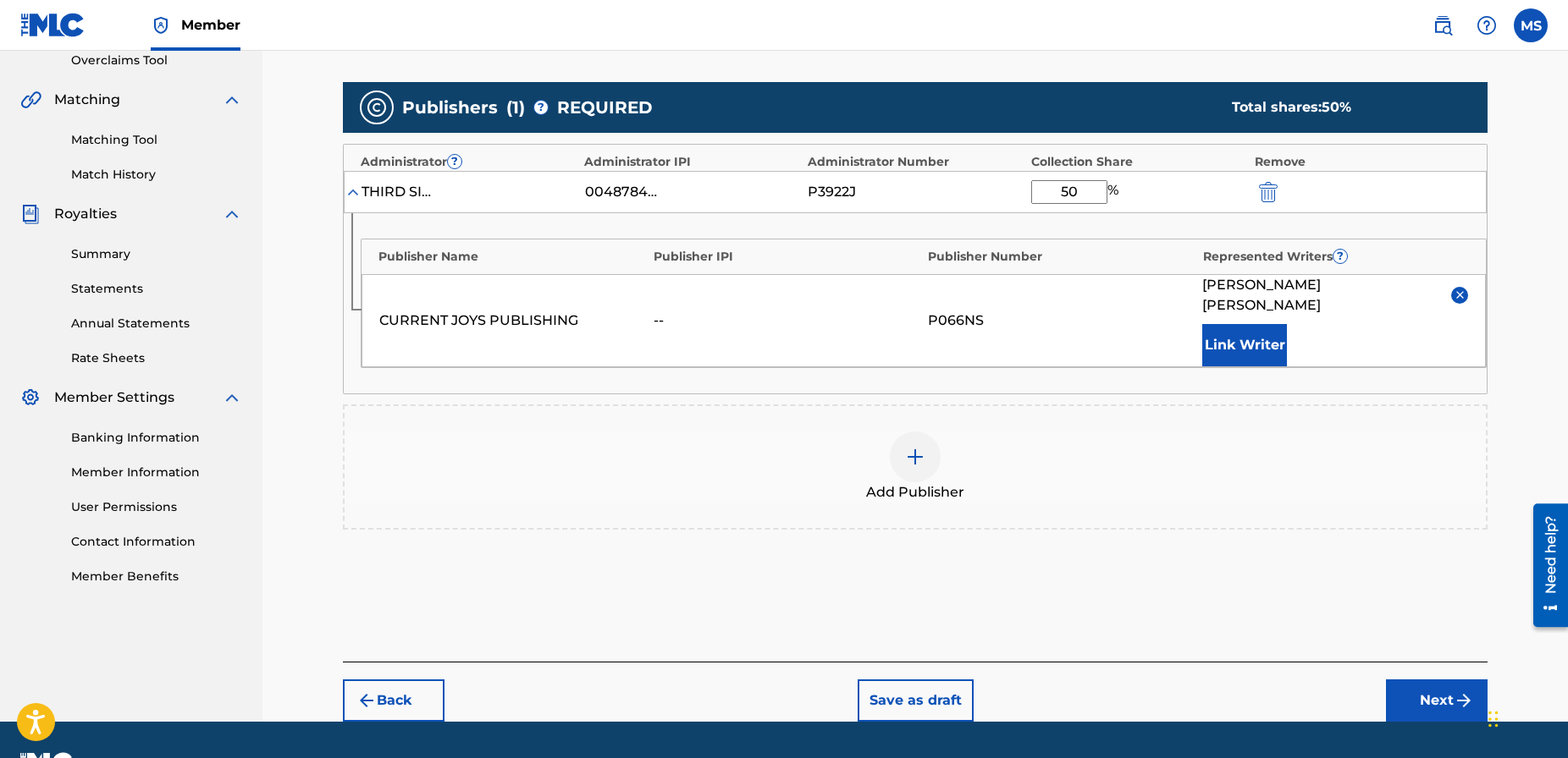
scroll to position [387, 0]
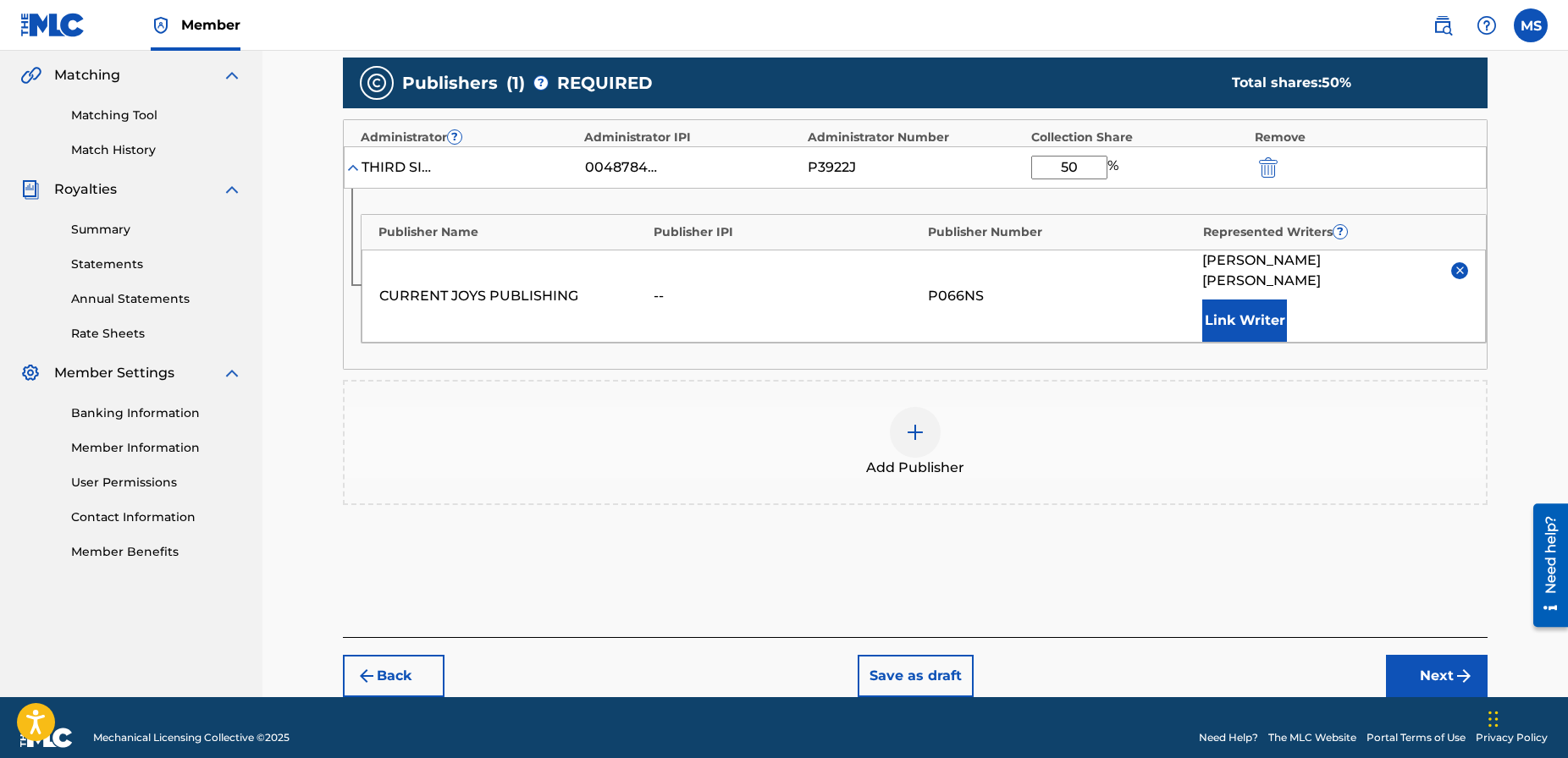
click at [1426, 655] on button "Next" at bounding box center [1436, 676] width 102 height 42
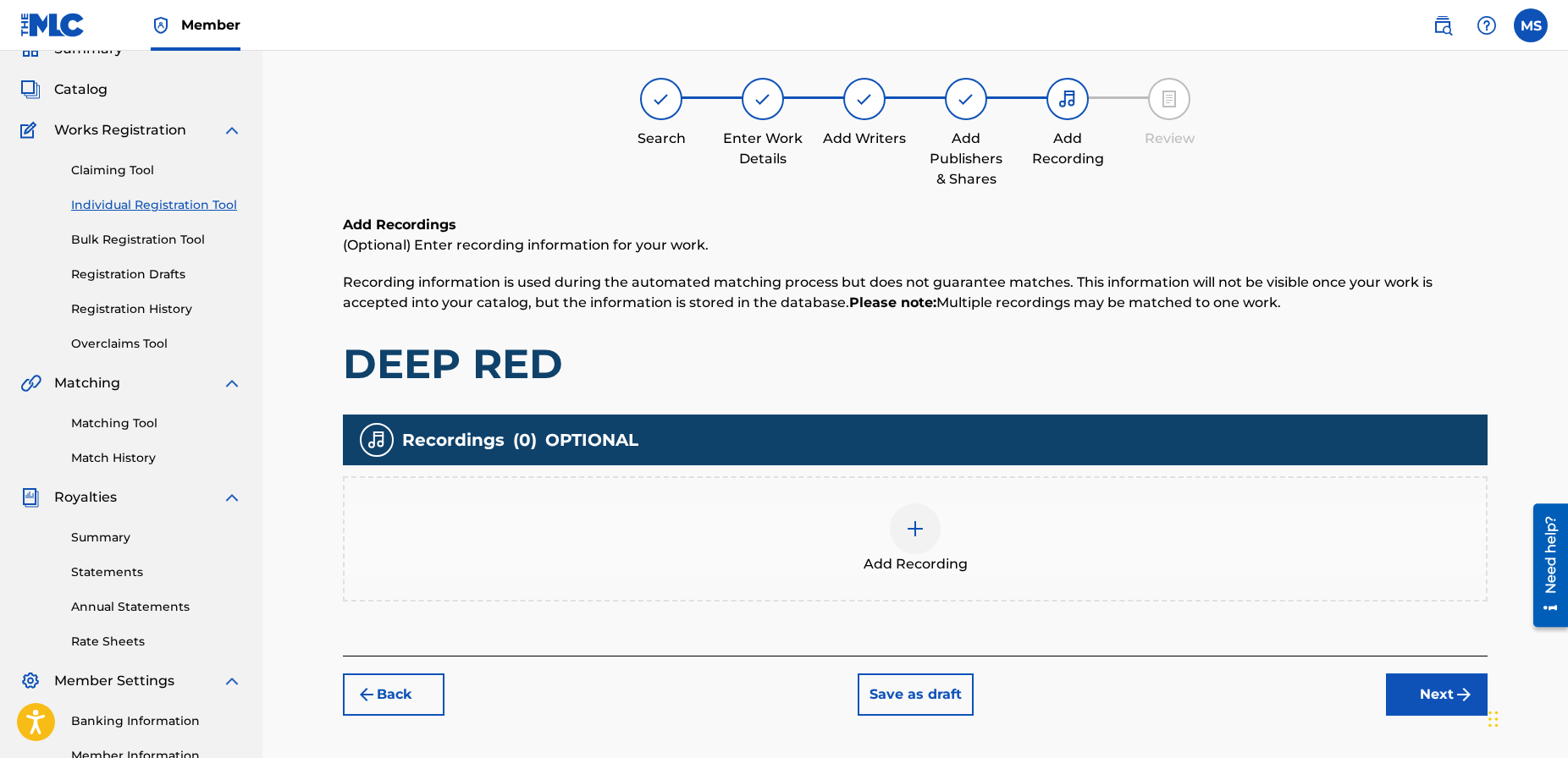
scroll to position [76, 0]
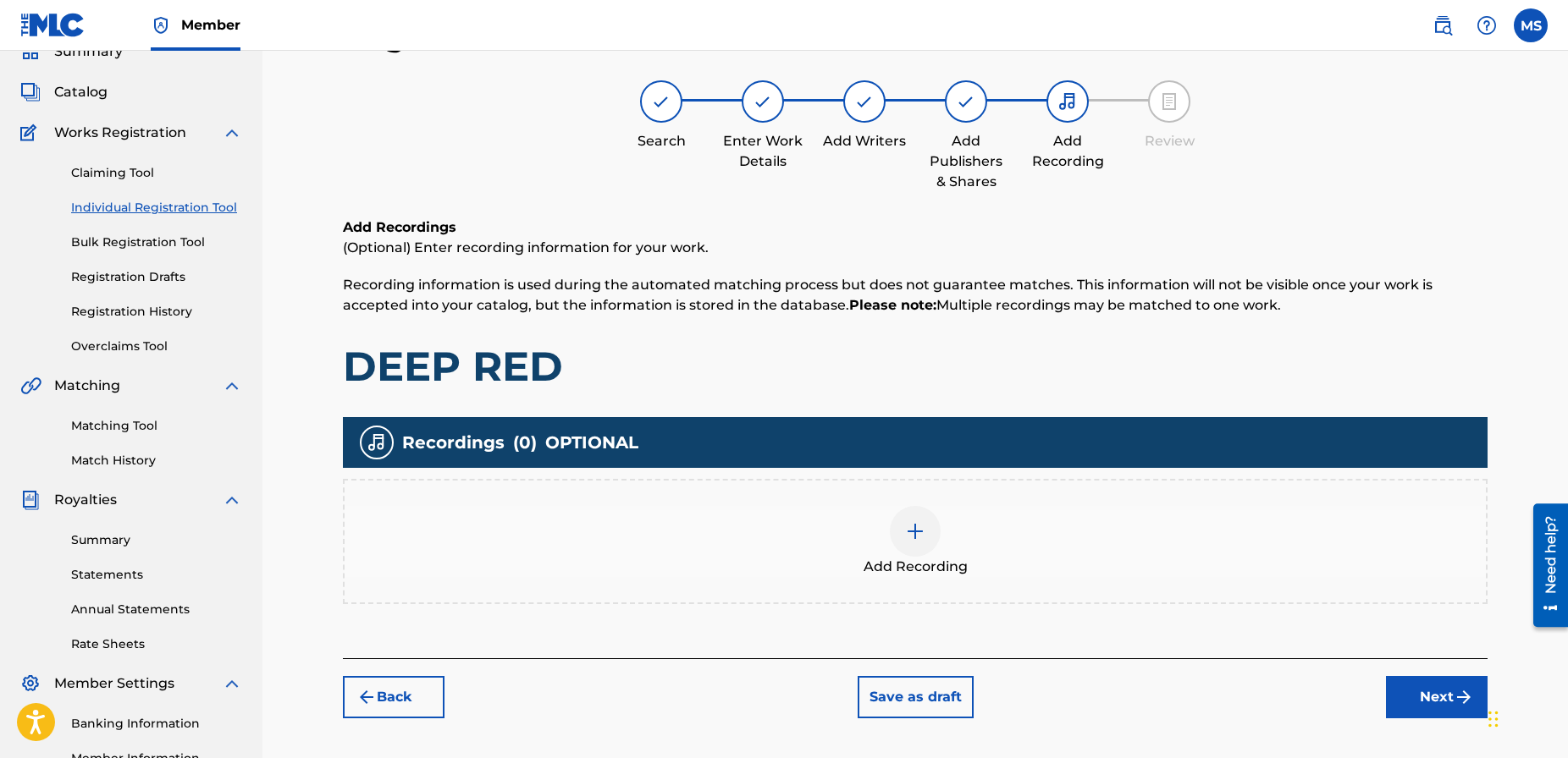
click at [919, 534] on img at bounding box center [916, 531] width 20 height 20
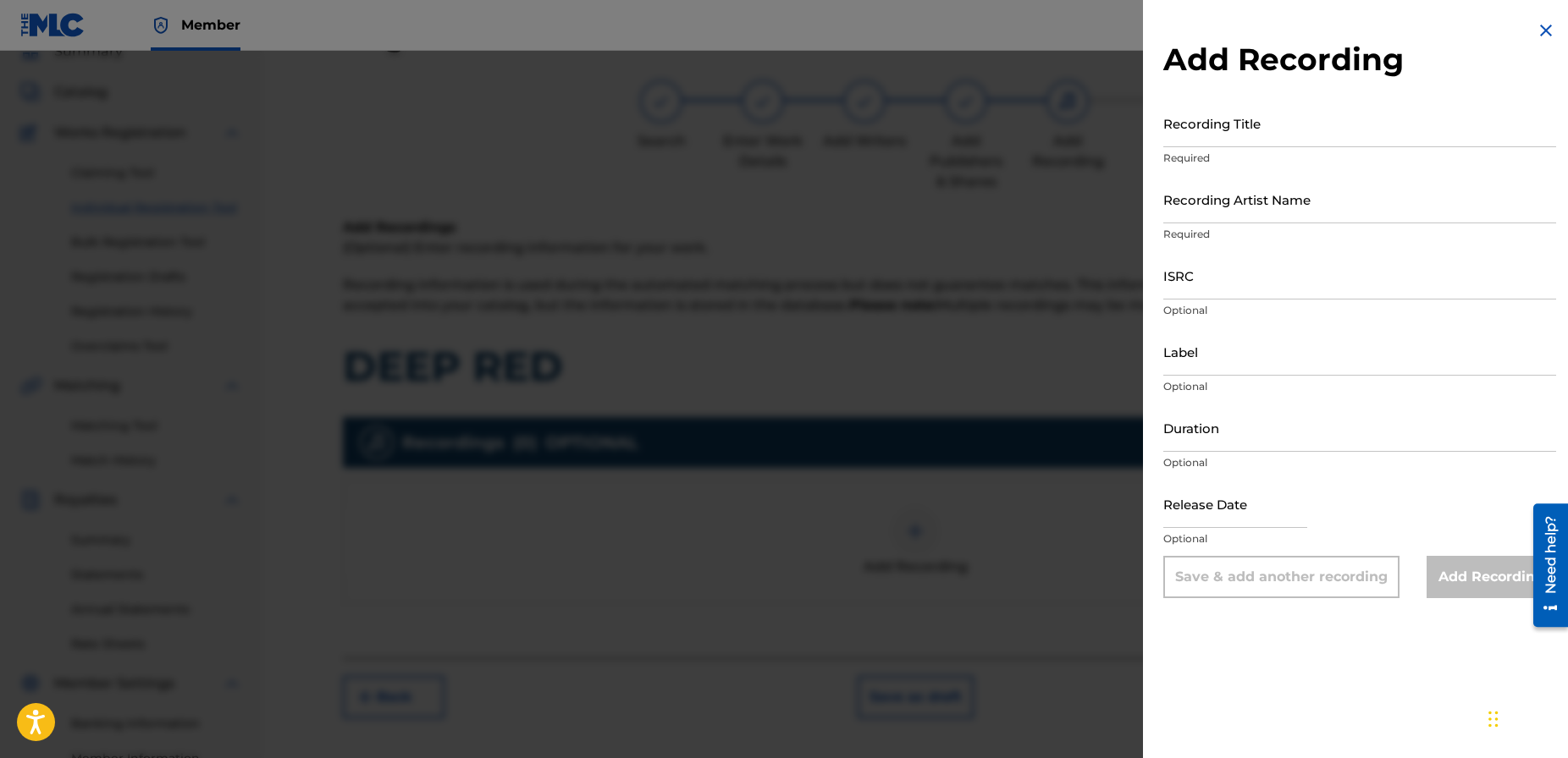
click at [1237, 131] on input "Recording Title" at bounding box center [1359, 123] width 392 height 48
type input "DEEP RED"
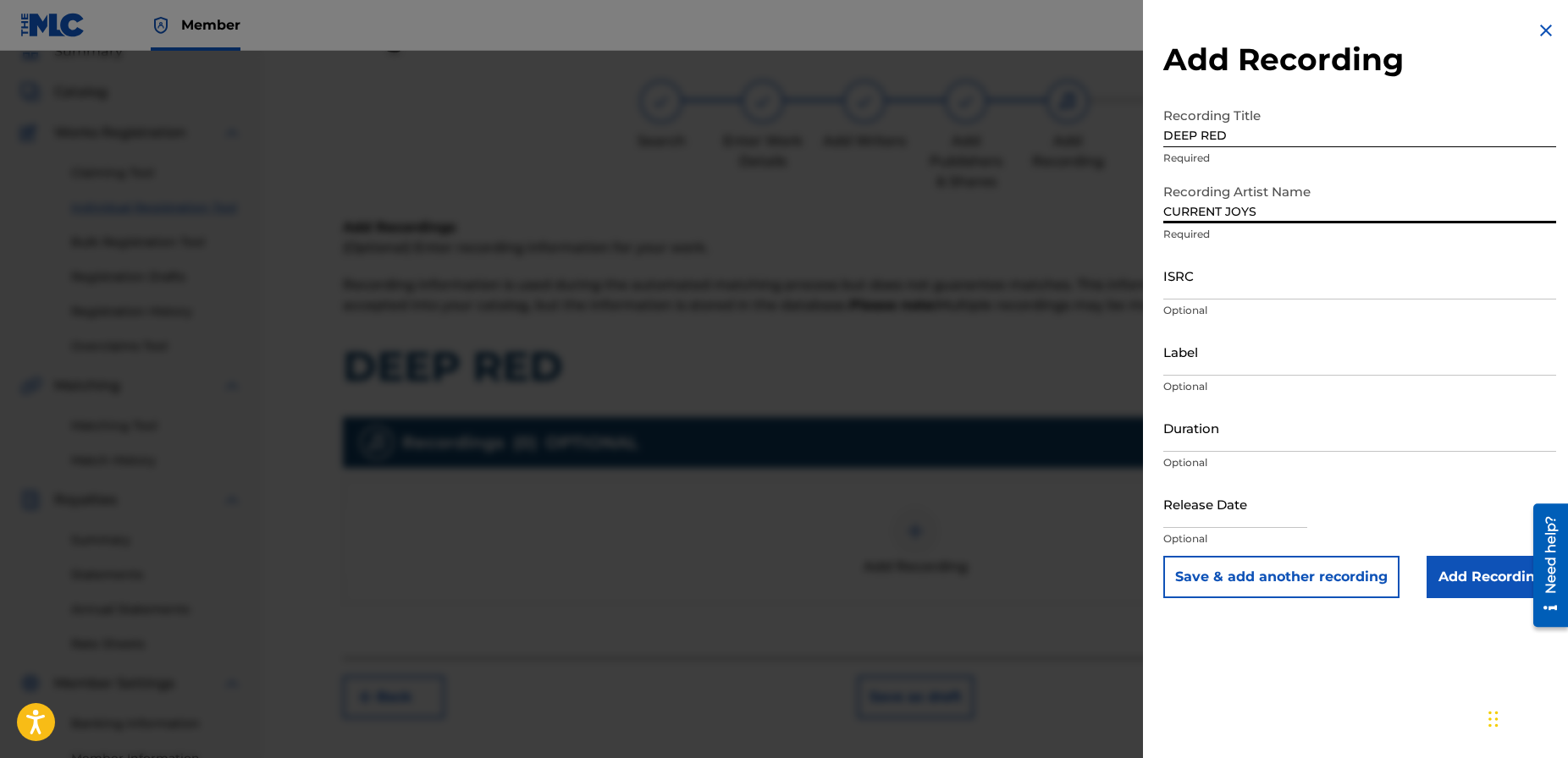
type input "CURRENT JOYS"
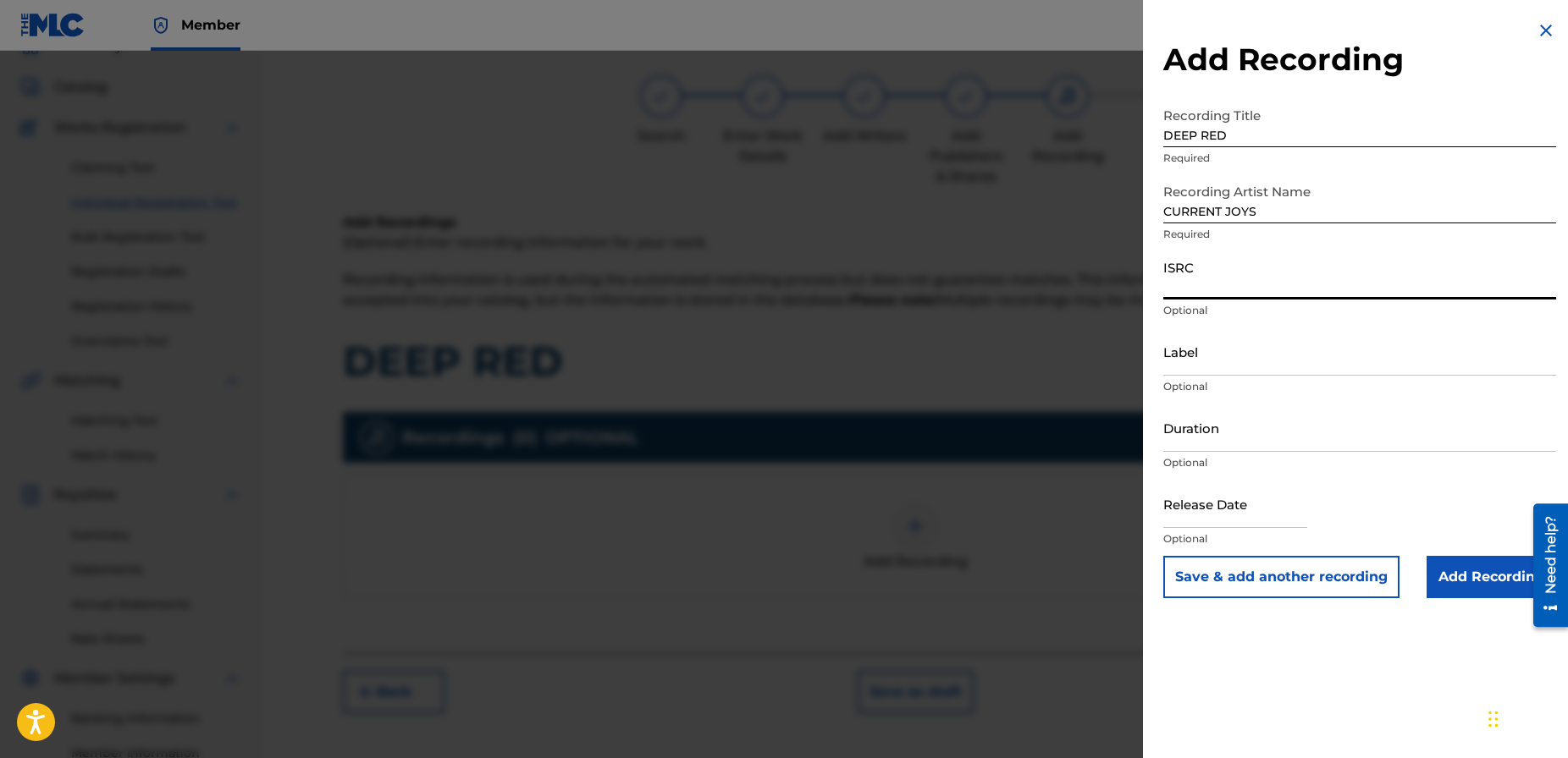
paste input "US-38W-24-49507"
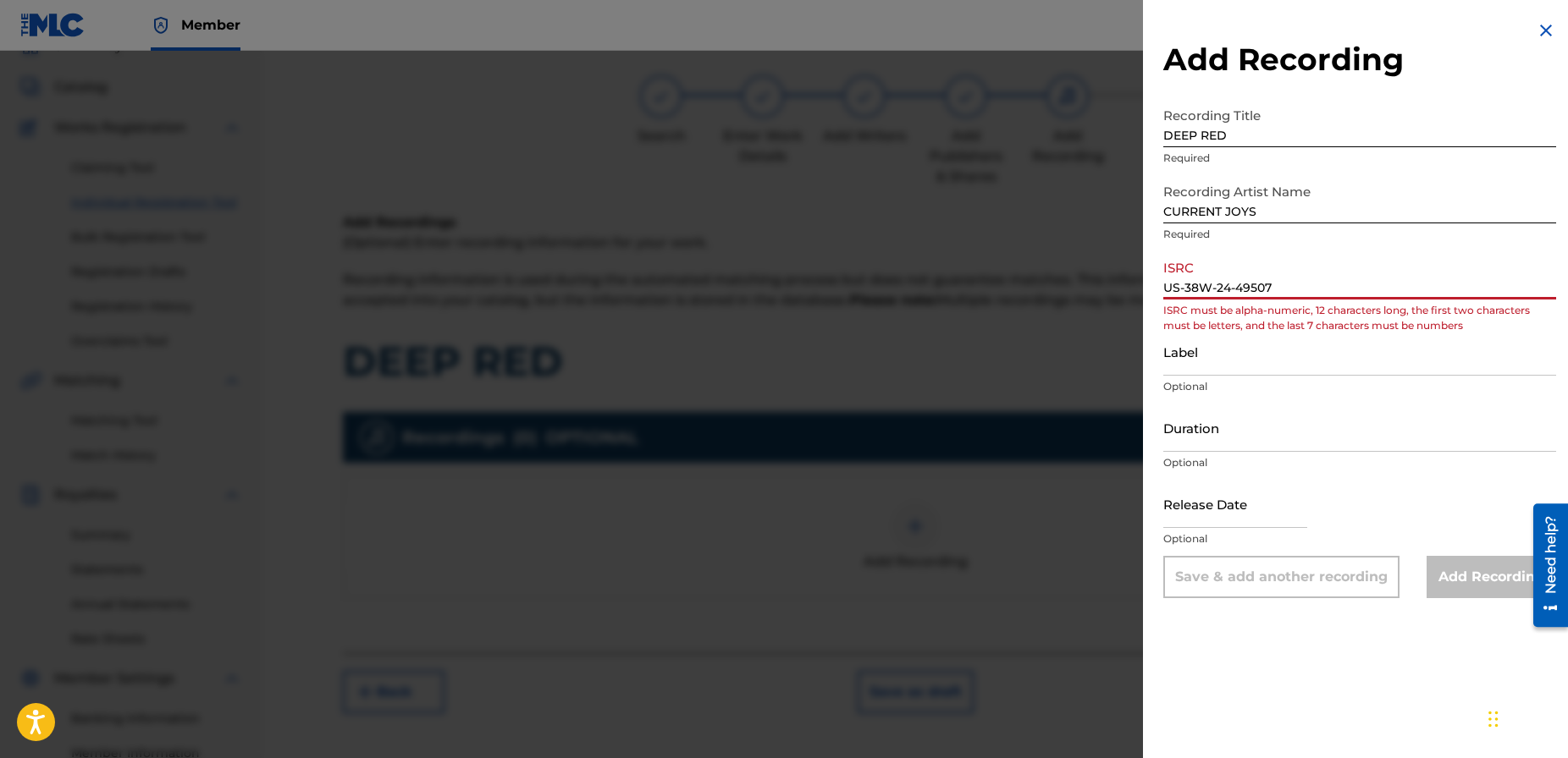
click at [1236, 285] on input "US-38W-24-49507" at bounding box center [1359, 275] width 392 height 48
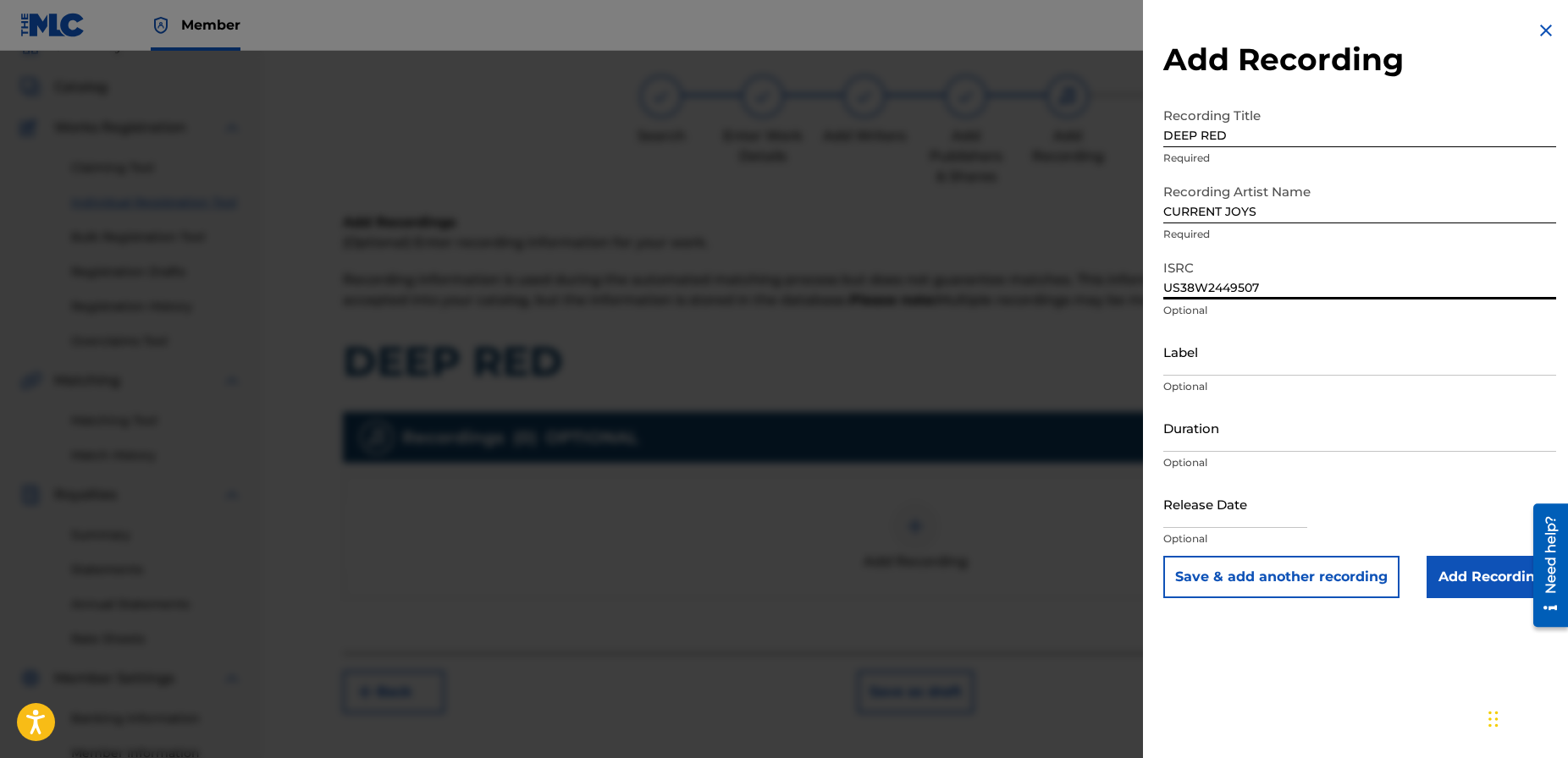
type input "US38W2449507"
click at [1496, 581] on input "Add Recording" at bounding box center [1492, 577] width 130 height 42
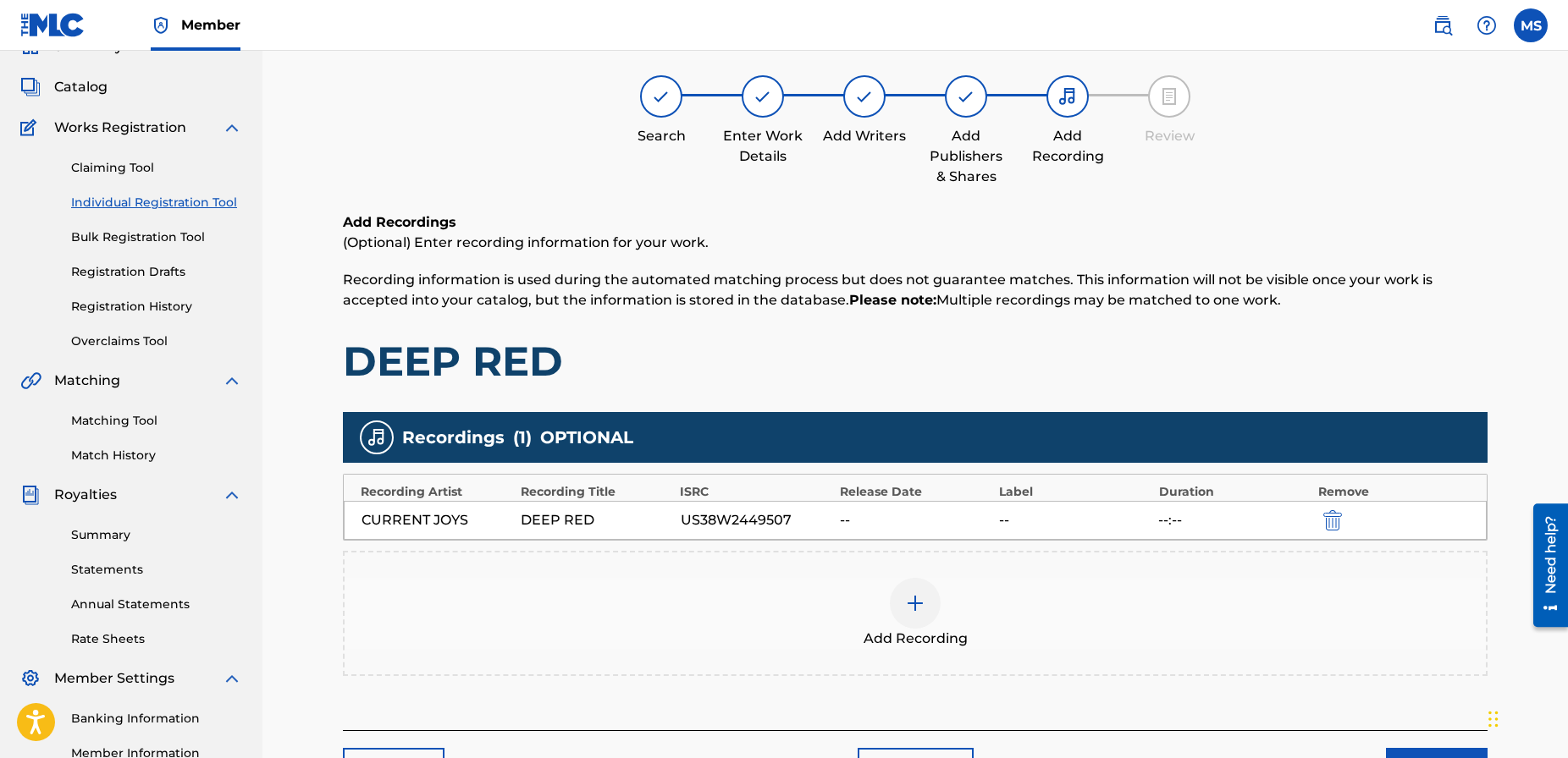
click at [1445, 753] on button "Next" at bounding box center [1436, 769] width 102 height 42
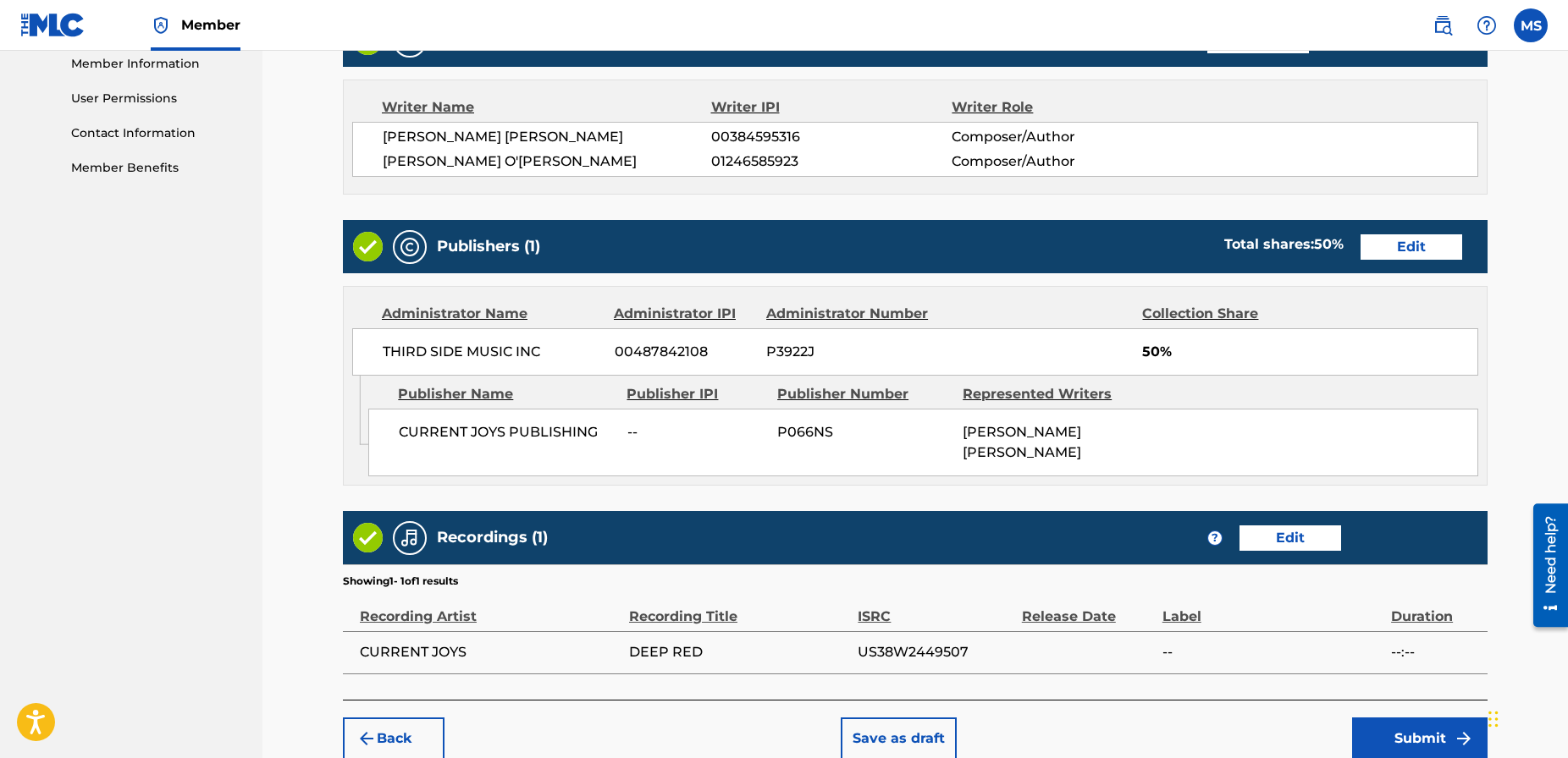
scroll to position [854, 0]
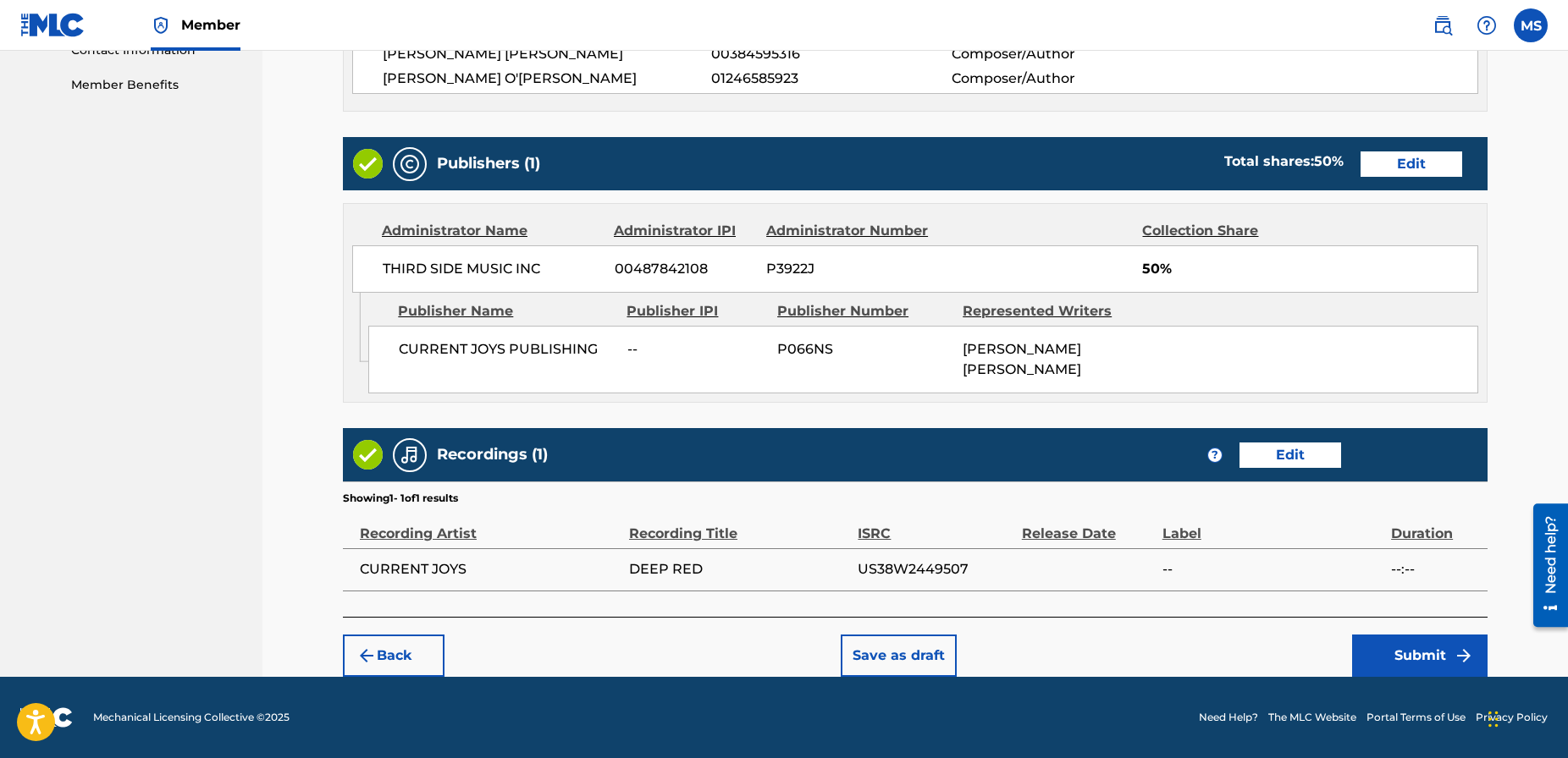
click at [1419, 654] on button "Submit" at bounding box center [1420, 656] width 135 height 42
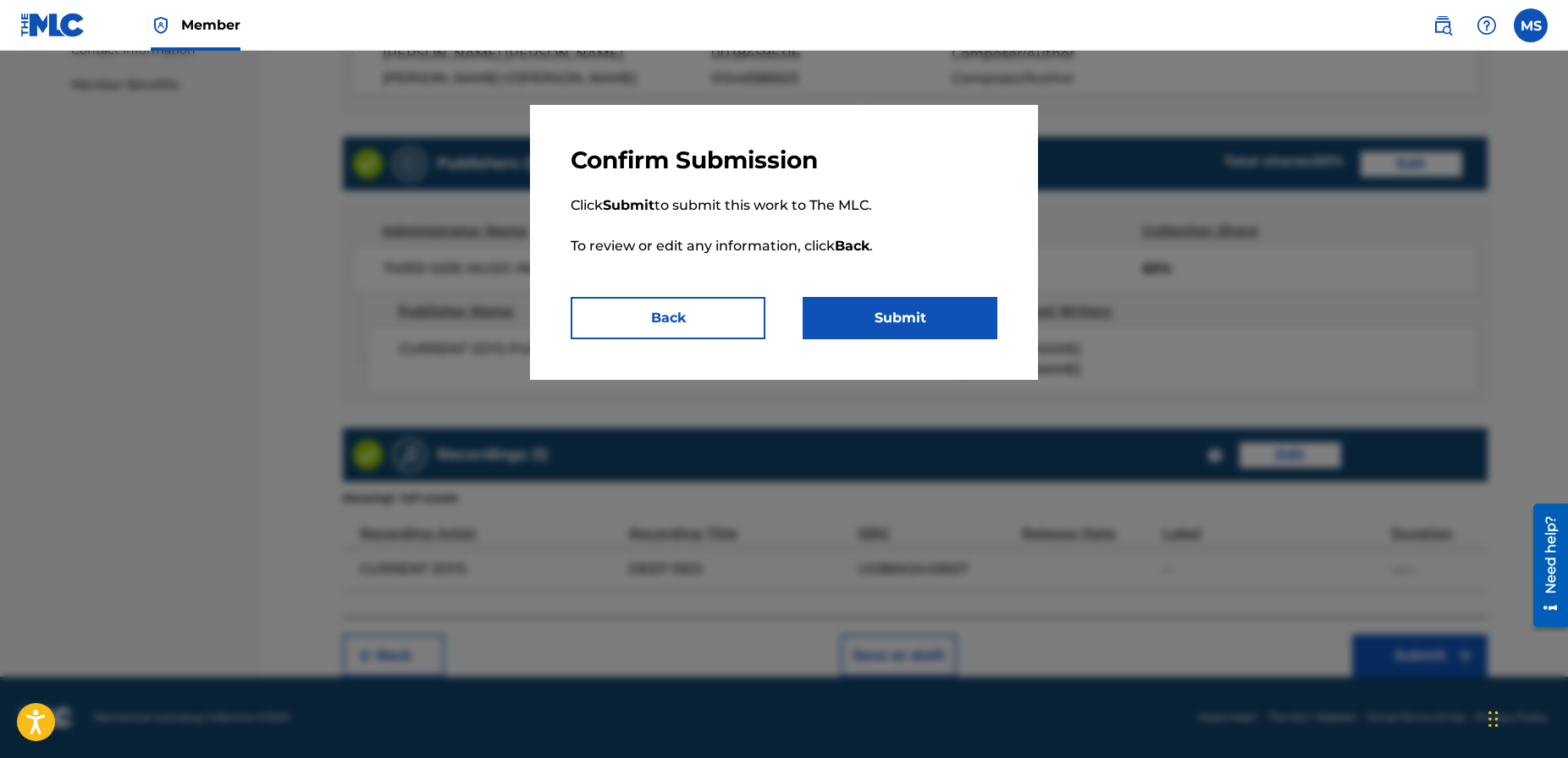
click at [917, 321] on button "Submit" at bounding box center [900, 318] width 195 height 42
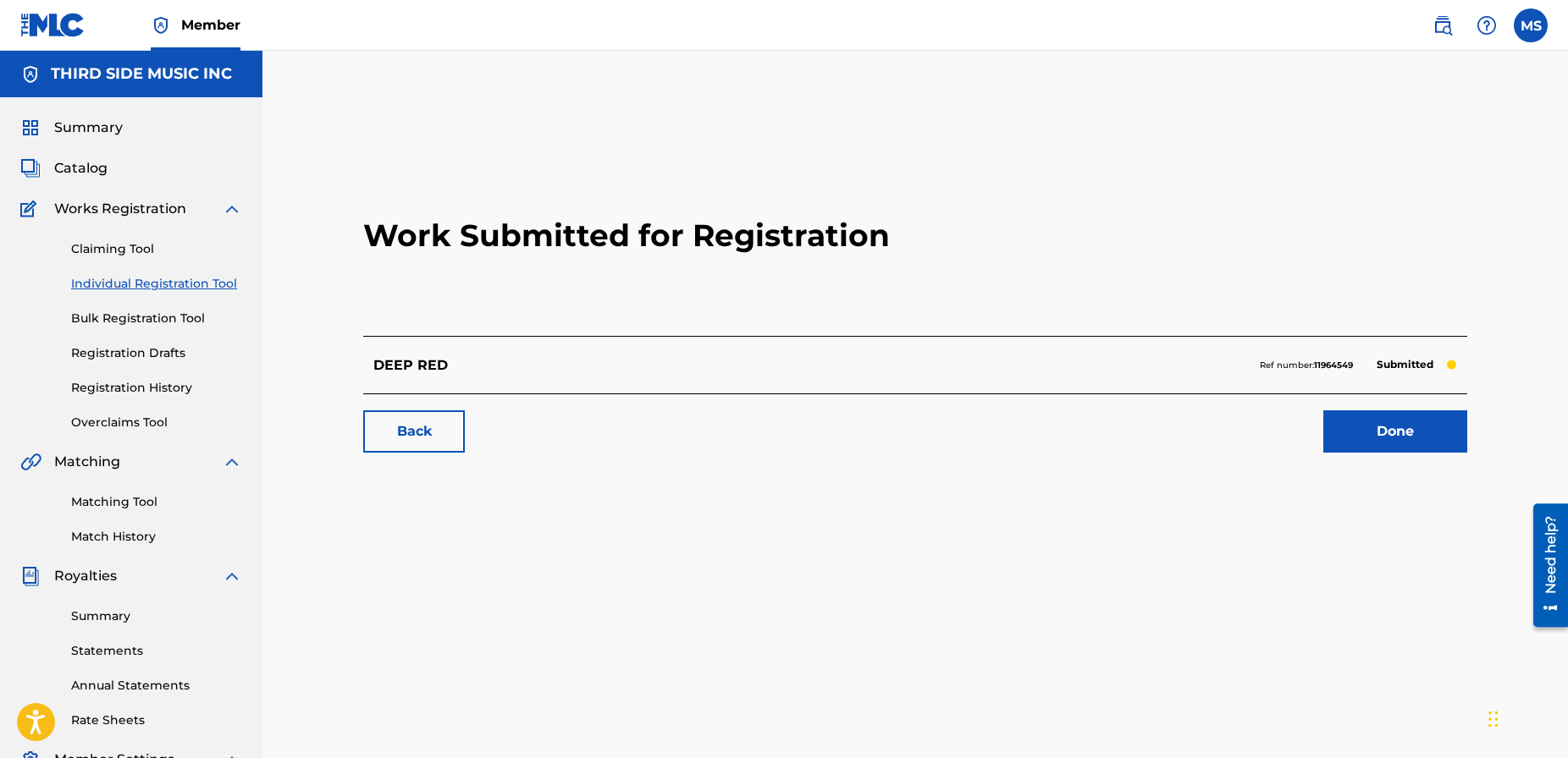
click at [107, 505] on link "Matching Tool" at bounding box center [156, 502] width 171 height 17
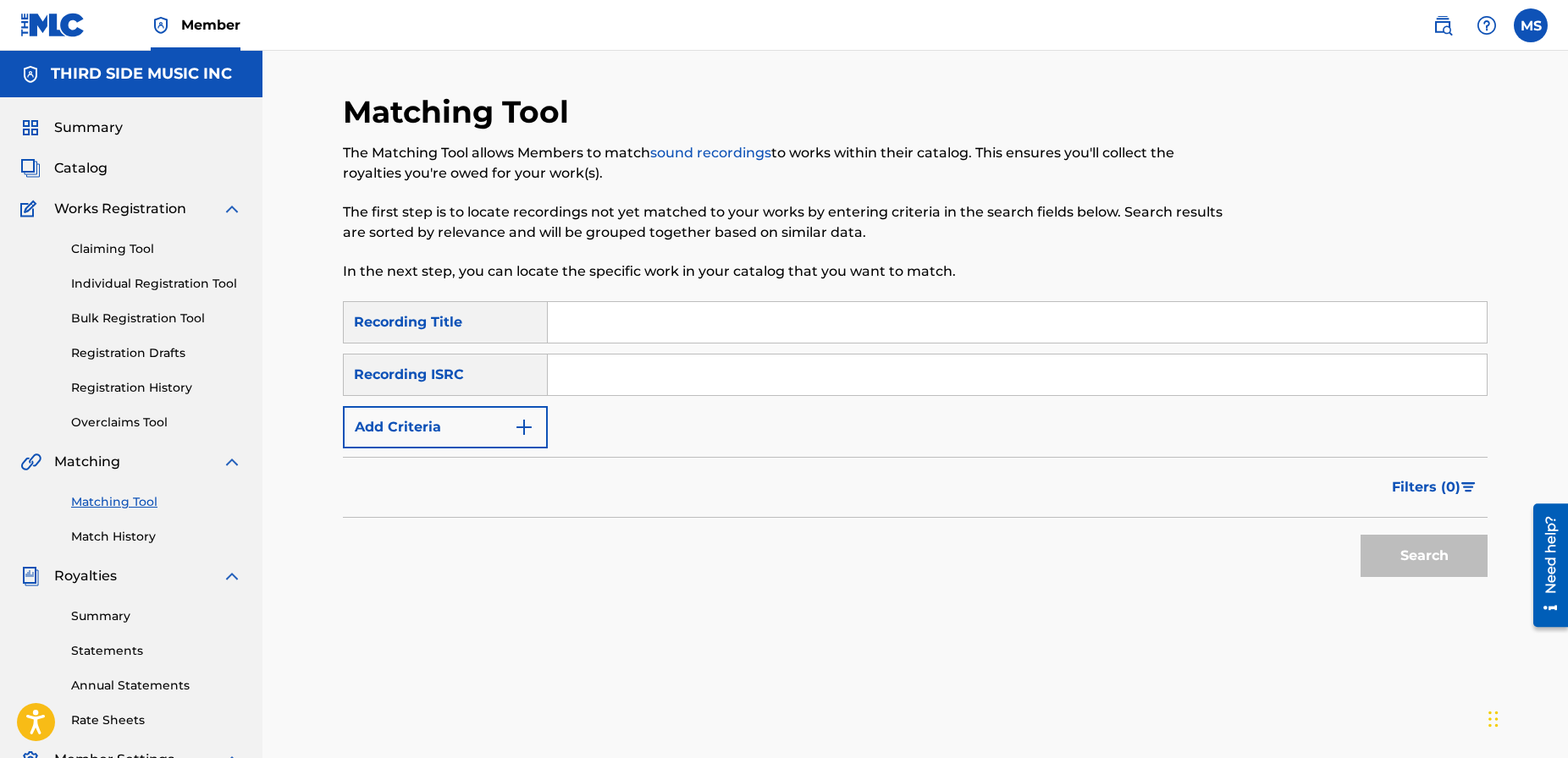
click at [478, 430] on button "Add Criteria" at bounding box center [446, 427] width 205 height 42
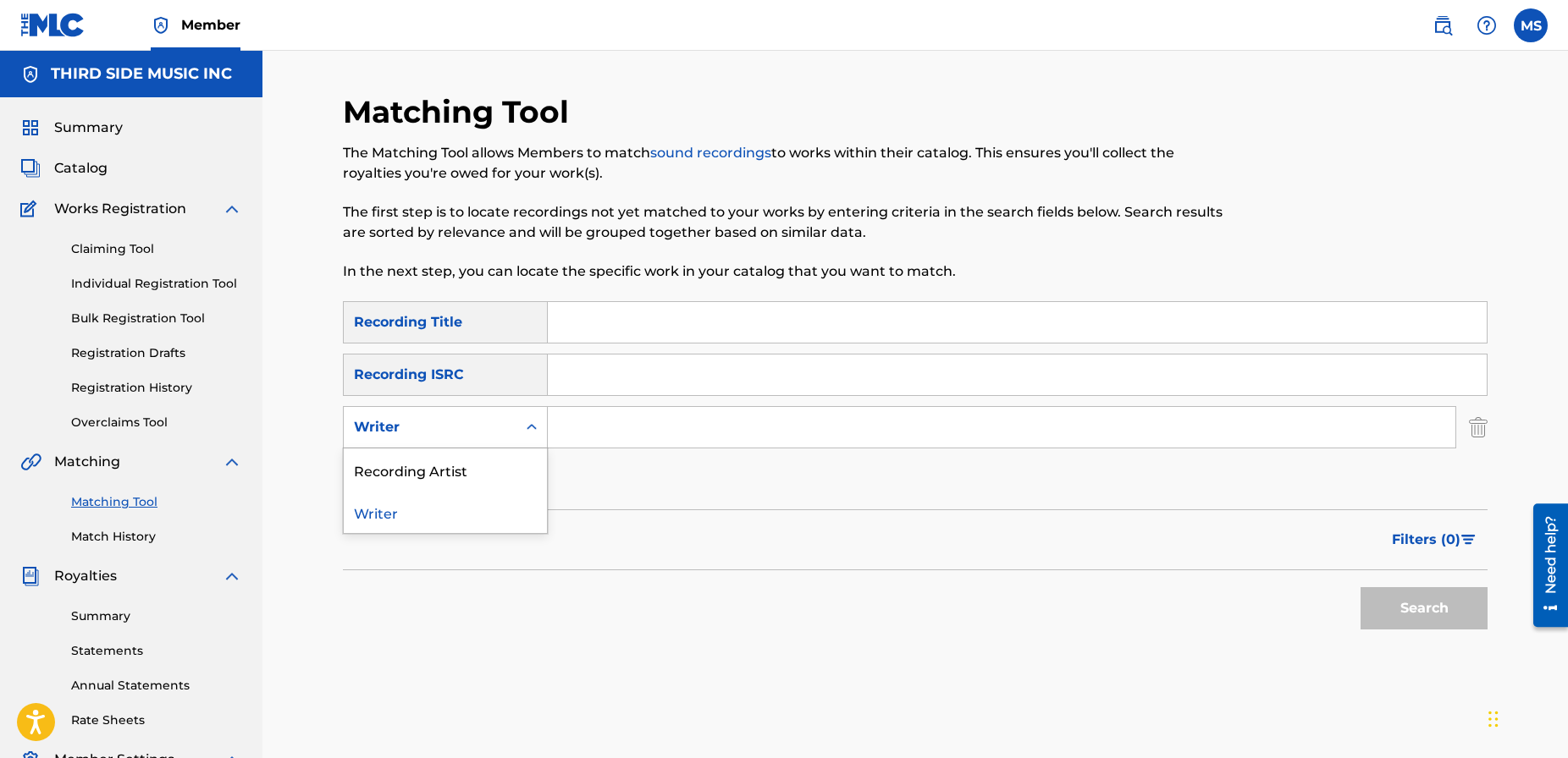
click at [517, 421] on div "Search Form" at bounding box center [532, 427] width 30 height 30
drag, startPoint x: 490, startPoint y: 464, endPoint x: 524, endPoint y: 450, distance: 36.8
click at [489, 461] on div "Recording Artist" at bounding box center [446, 470] width 203 height 42
click at [590, 427] on input "Search Form" at bounding box center [1002, 427] width 908 height 40
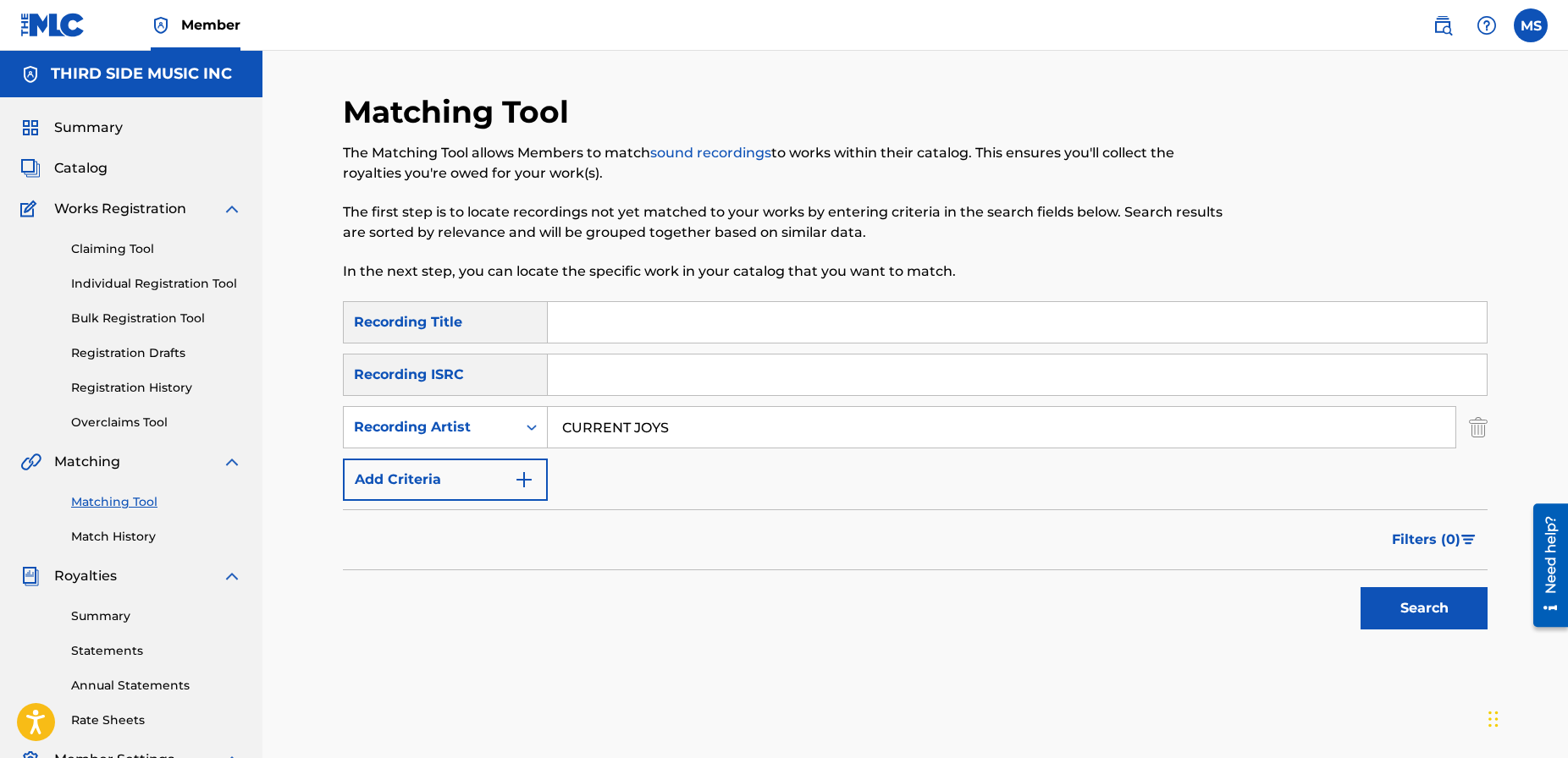
type input "CURRENT JOYS"
click at [1360, 587] on button "Search" at bounding box center [1423, 608] width 127 height 42
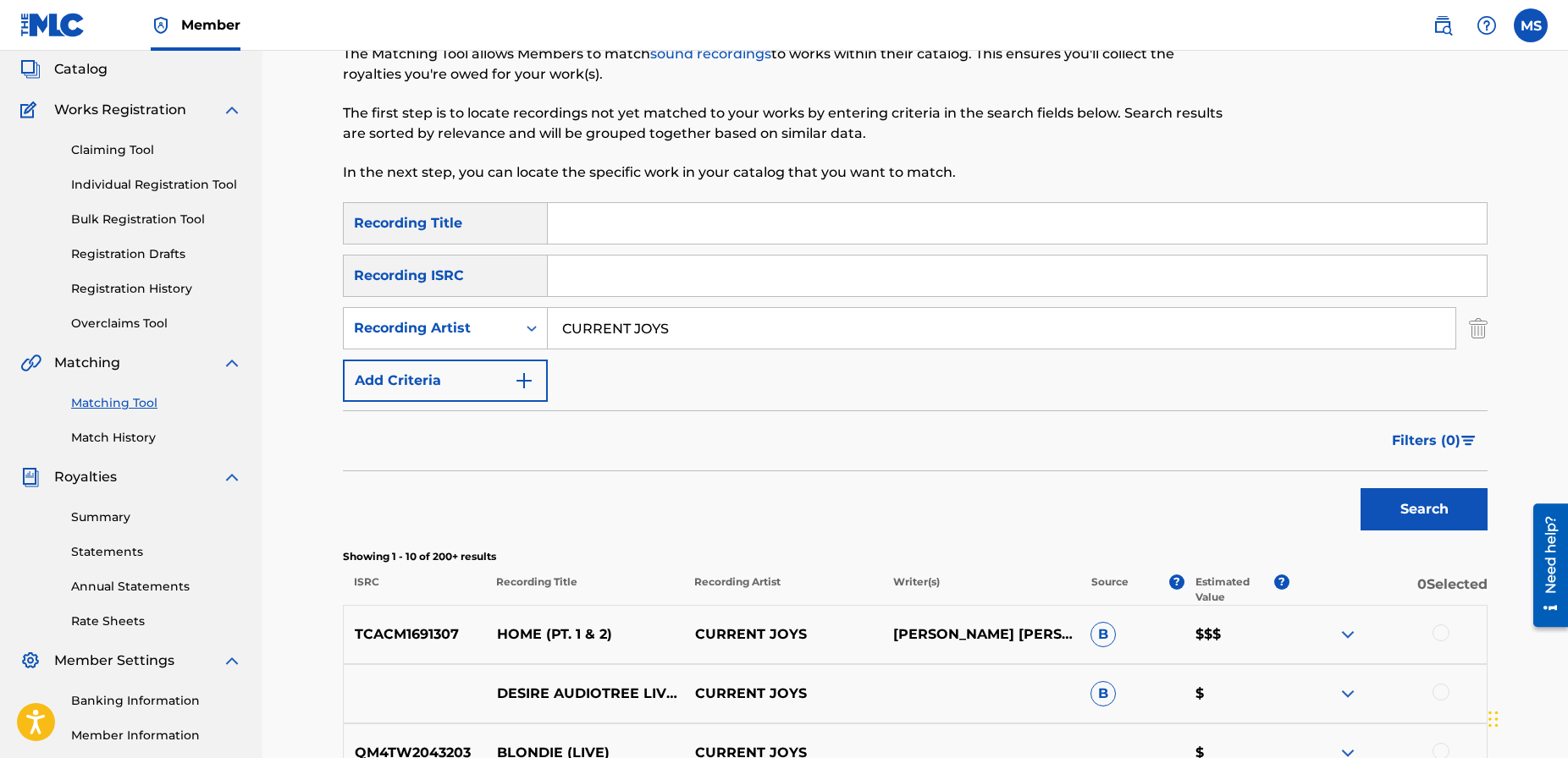
scroll to position [108, 0]
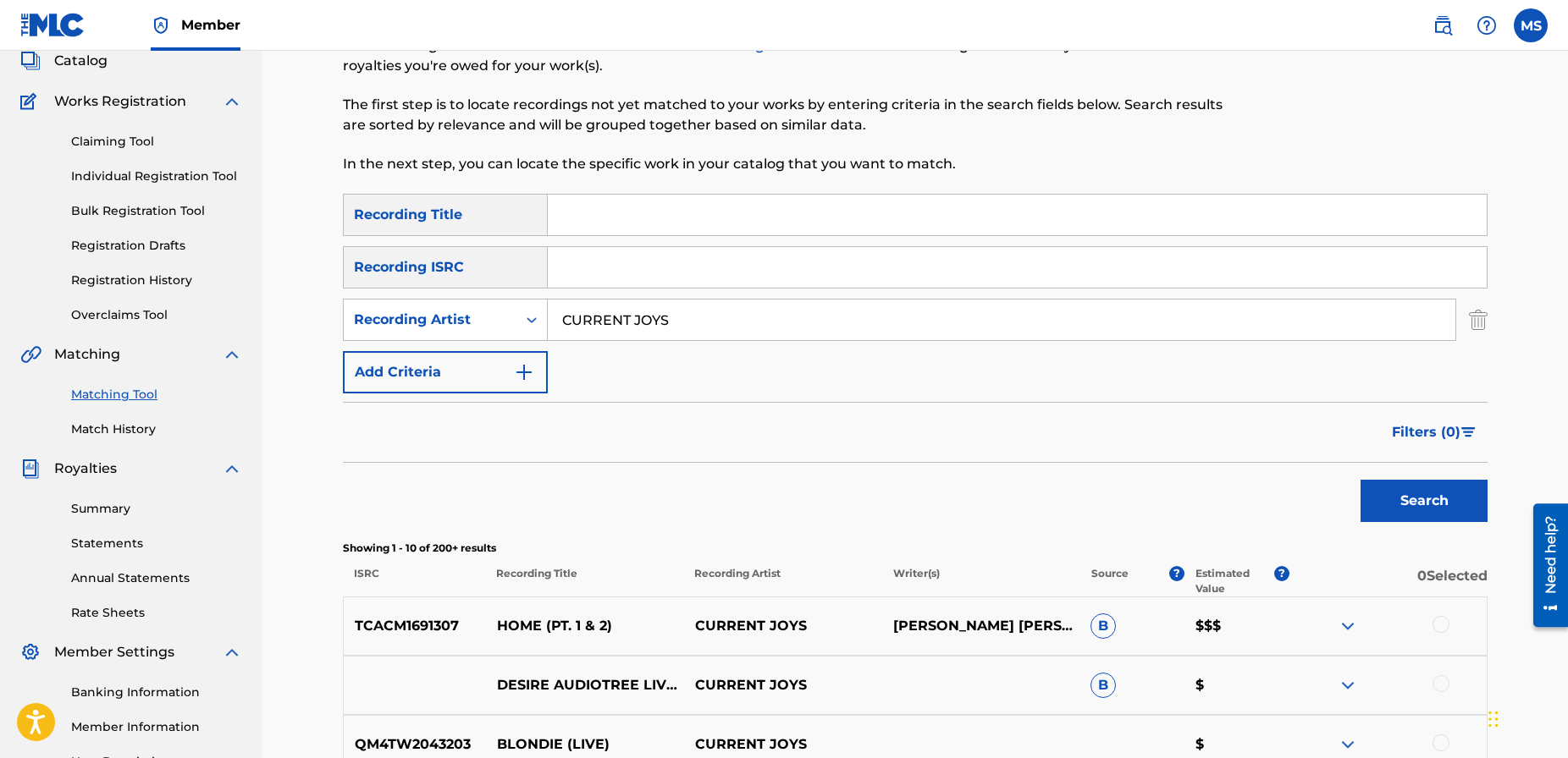
click at [1463, 426] on button "Filters ( 0 )" at bounding box center [1435, 432] width 106 height 42
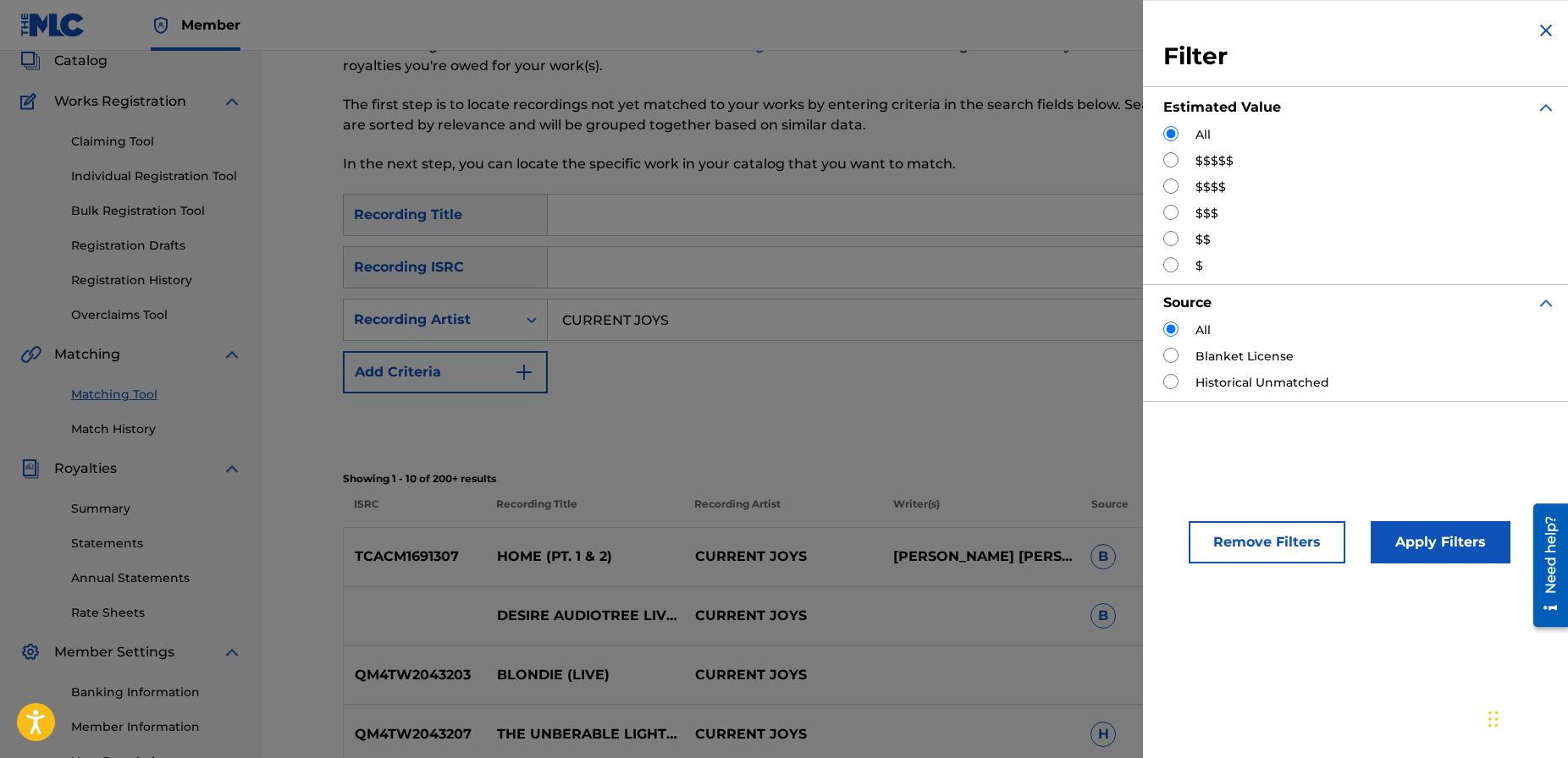
click at [1215, 165] on label "$$$$$" at bounding box center [1215, 161] width 38 height 17
click at [1169, 159] on input "Search Form" at bounding box center [1171, 160] width 16 height 16
radio input "true"
click at [1424, 542] on button "Apply Filters" at bounding box center [1441, 542] width 140 height 42
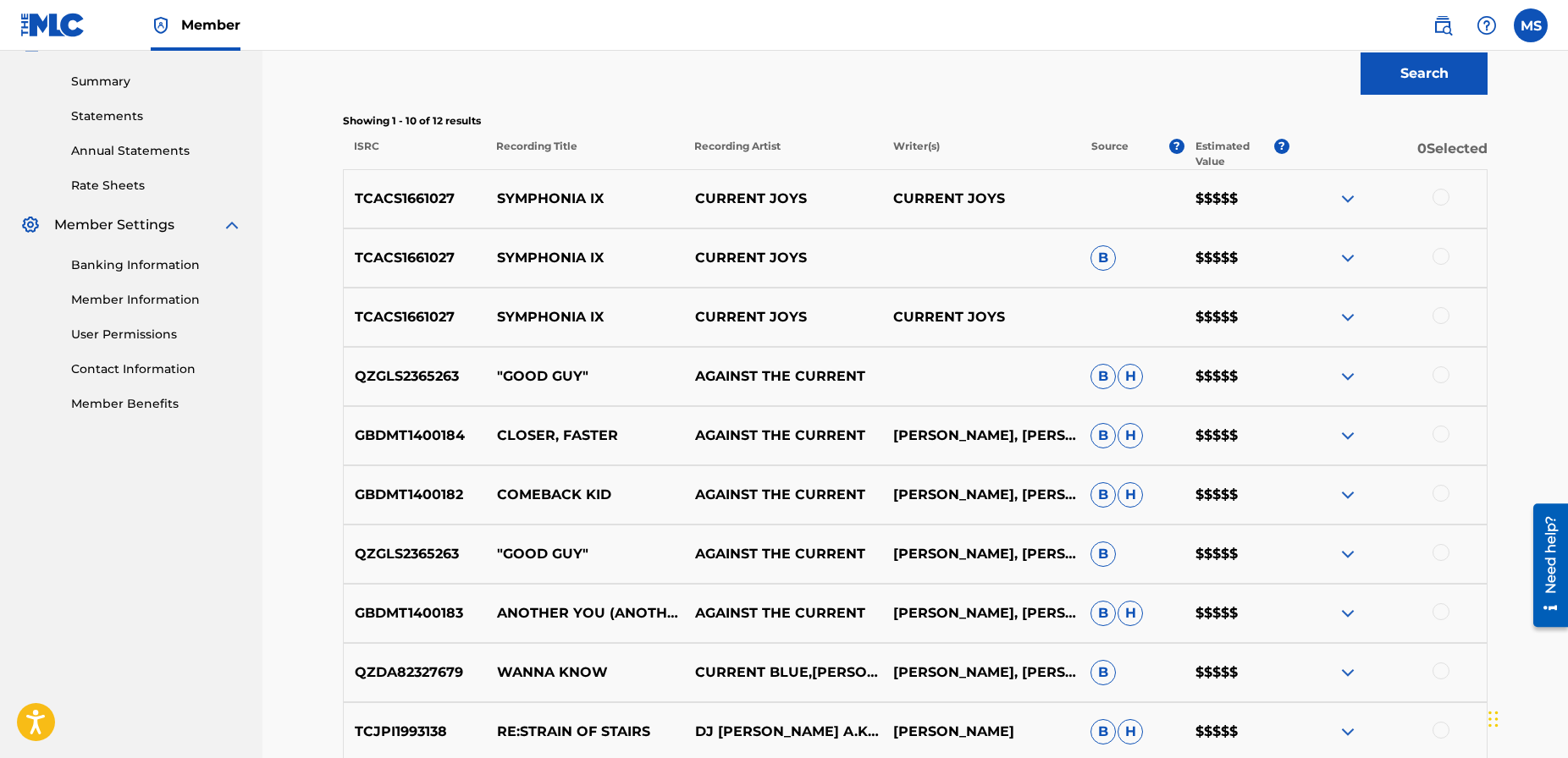
scroll to position [537, 0]
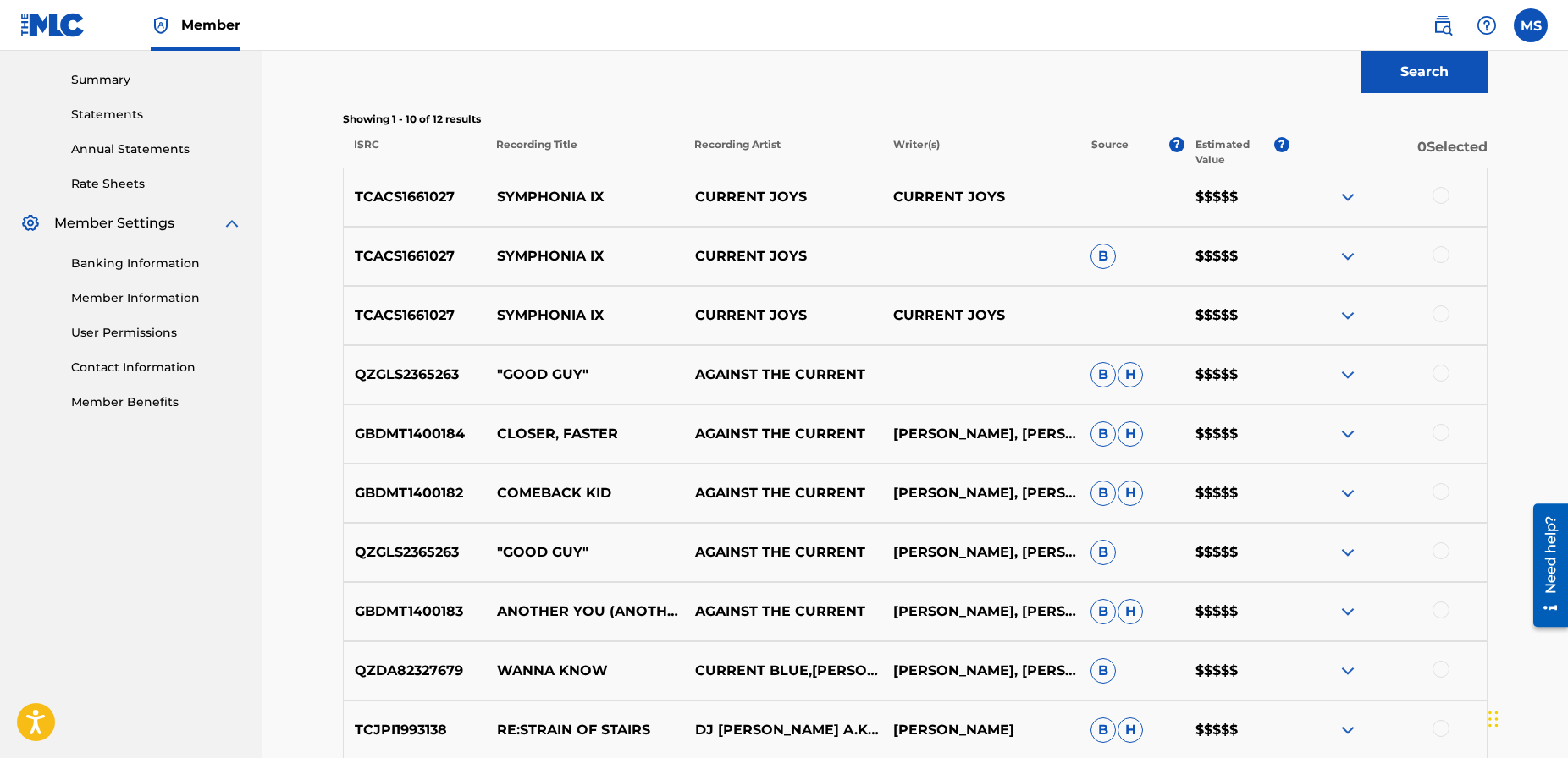
click at [1343, 199] on img at bounding box center [1348, 198] width 20 height 20
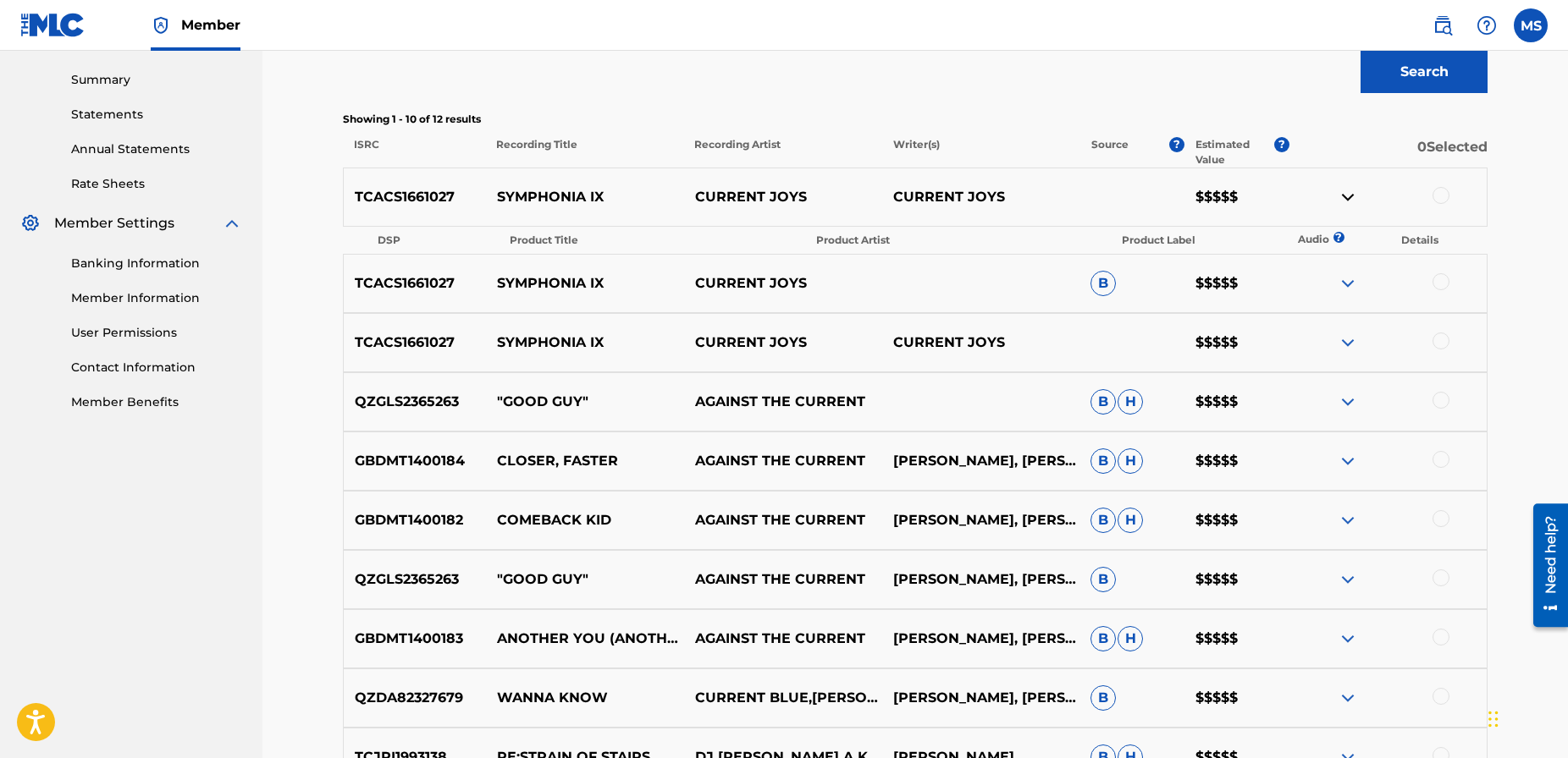
click at [1343, 199] on img at bounding box center [1348, 198] width 20 height 20
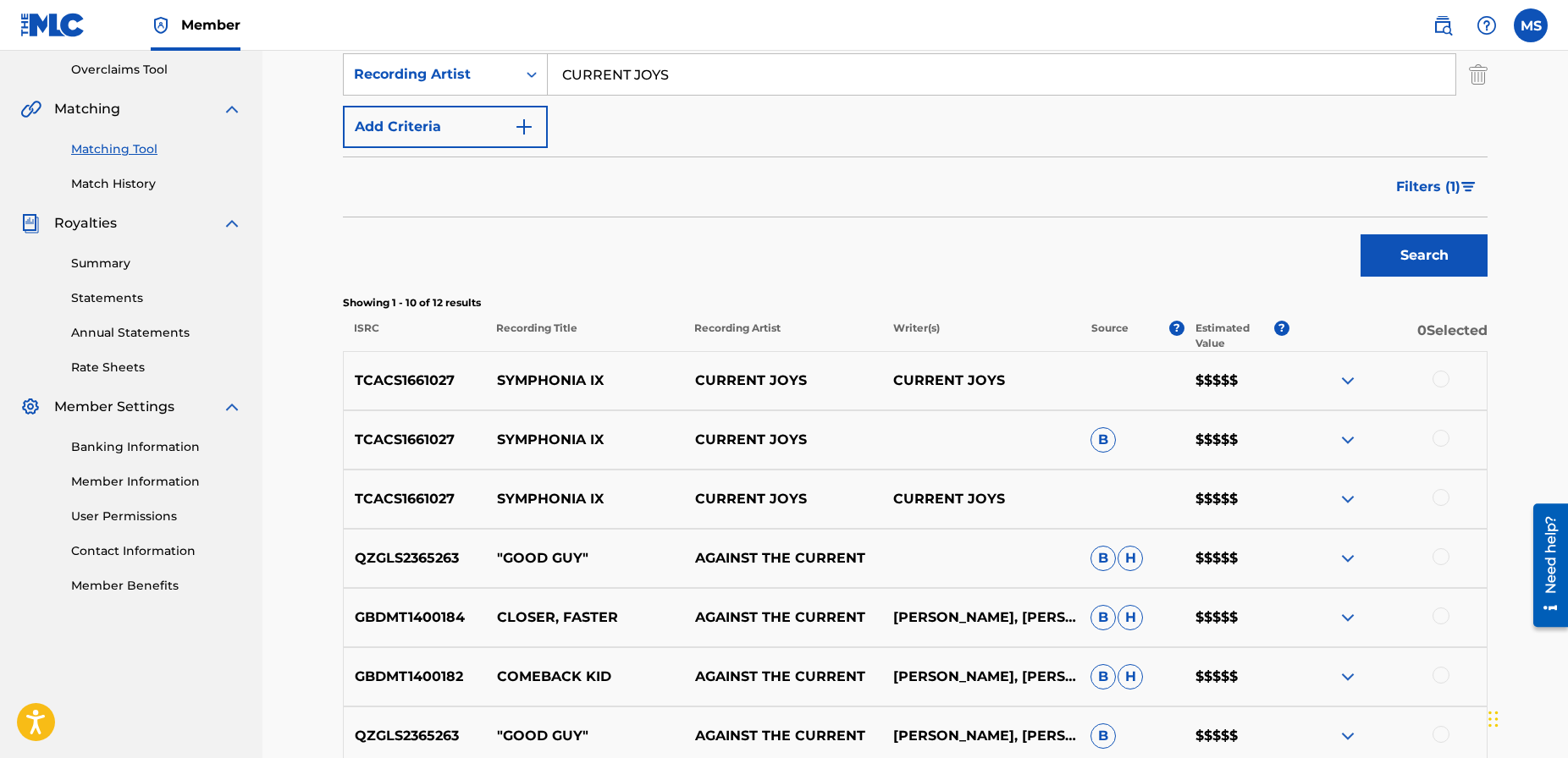
scroll to position [351, 0]
click at [1467, 194] on button "Filters ( 1 )" at bounding box center [1436, 188] width 102 height 42
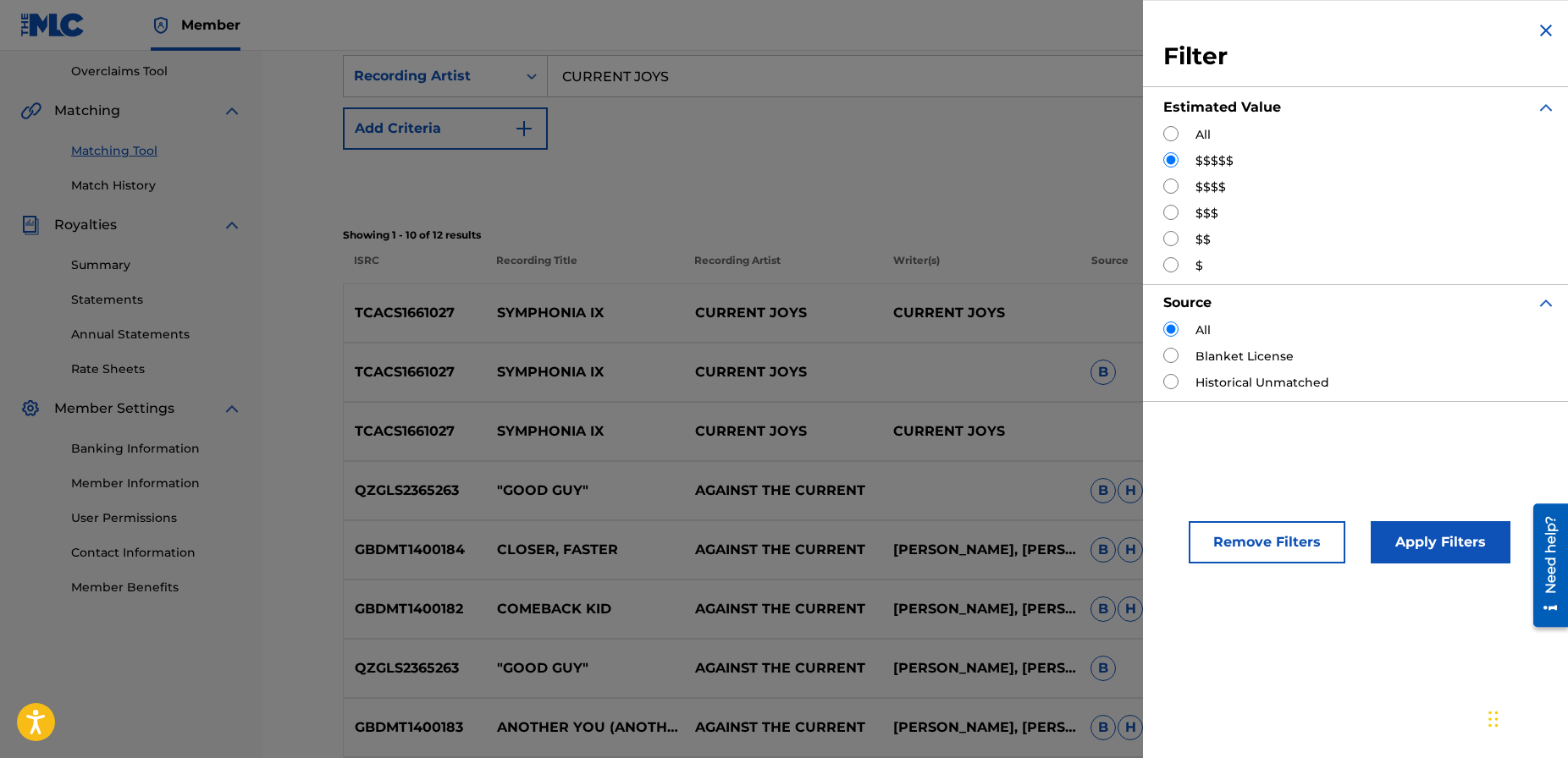
click at [1177, 187] on input "Search Form" at bounding box center [1171, 186] width 16 height 16
radio input "true"
click at [1406, 547] on button "Apply Filters" at bounding box center [1441, 542] width 140 height 42
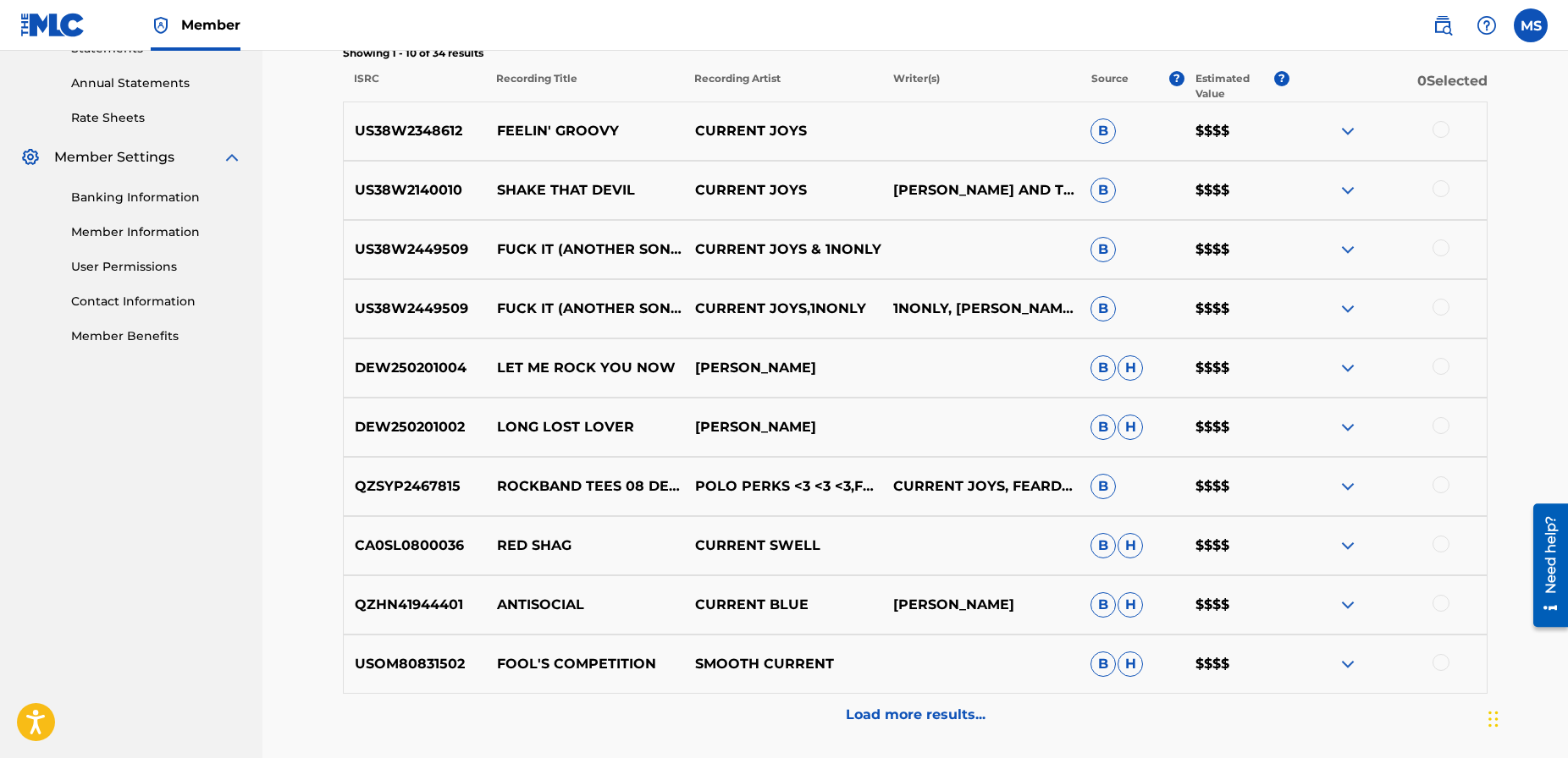
scroll to position [607, 0]
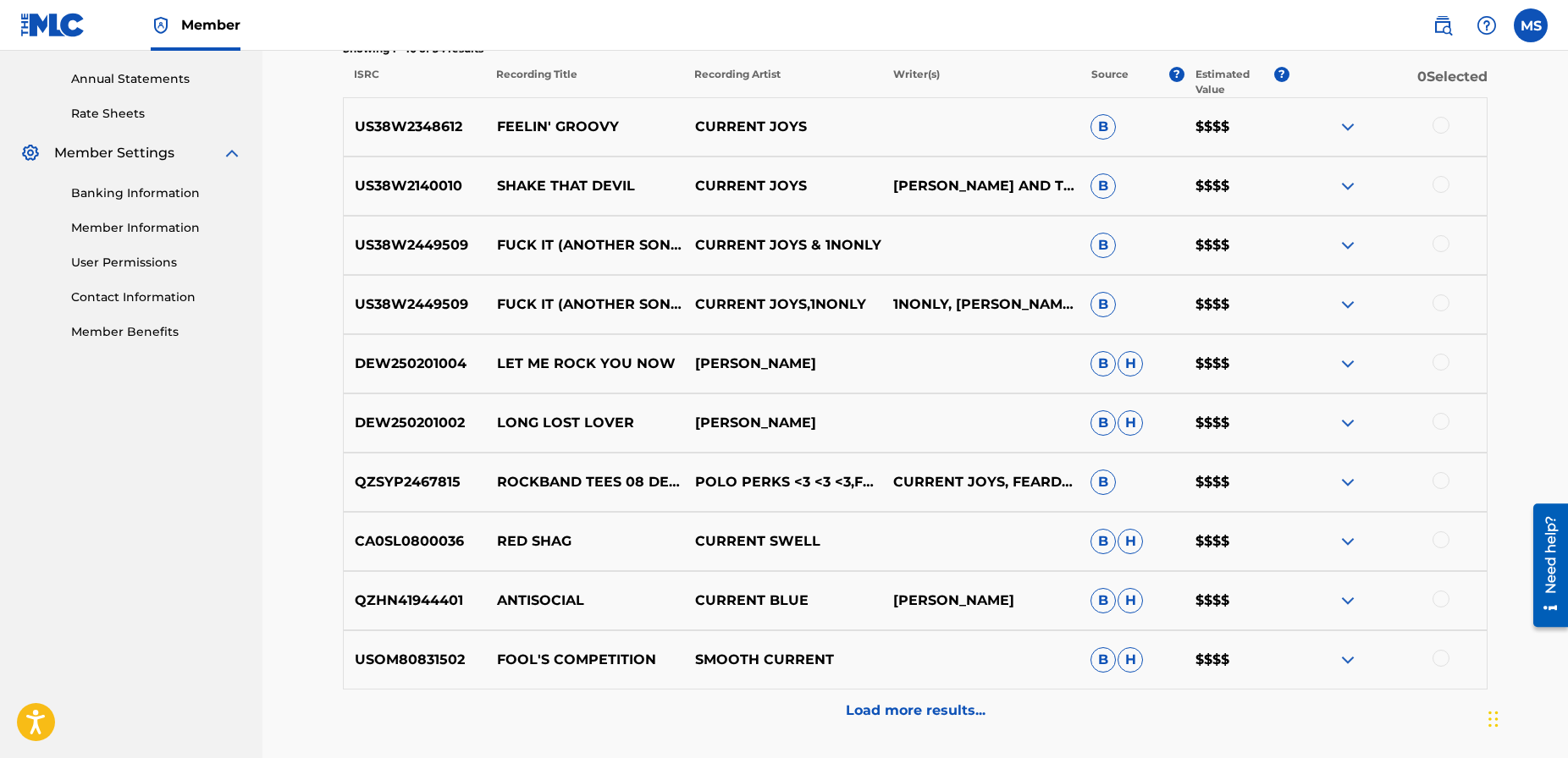
click at [894, 708] on p "Load more results..." at bounding box center [916, 710] width 140 height 20
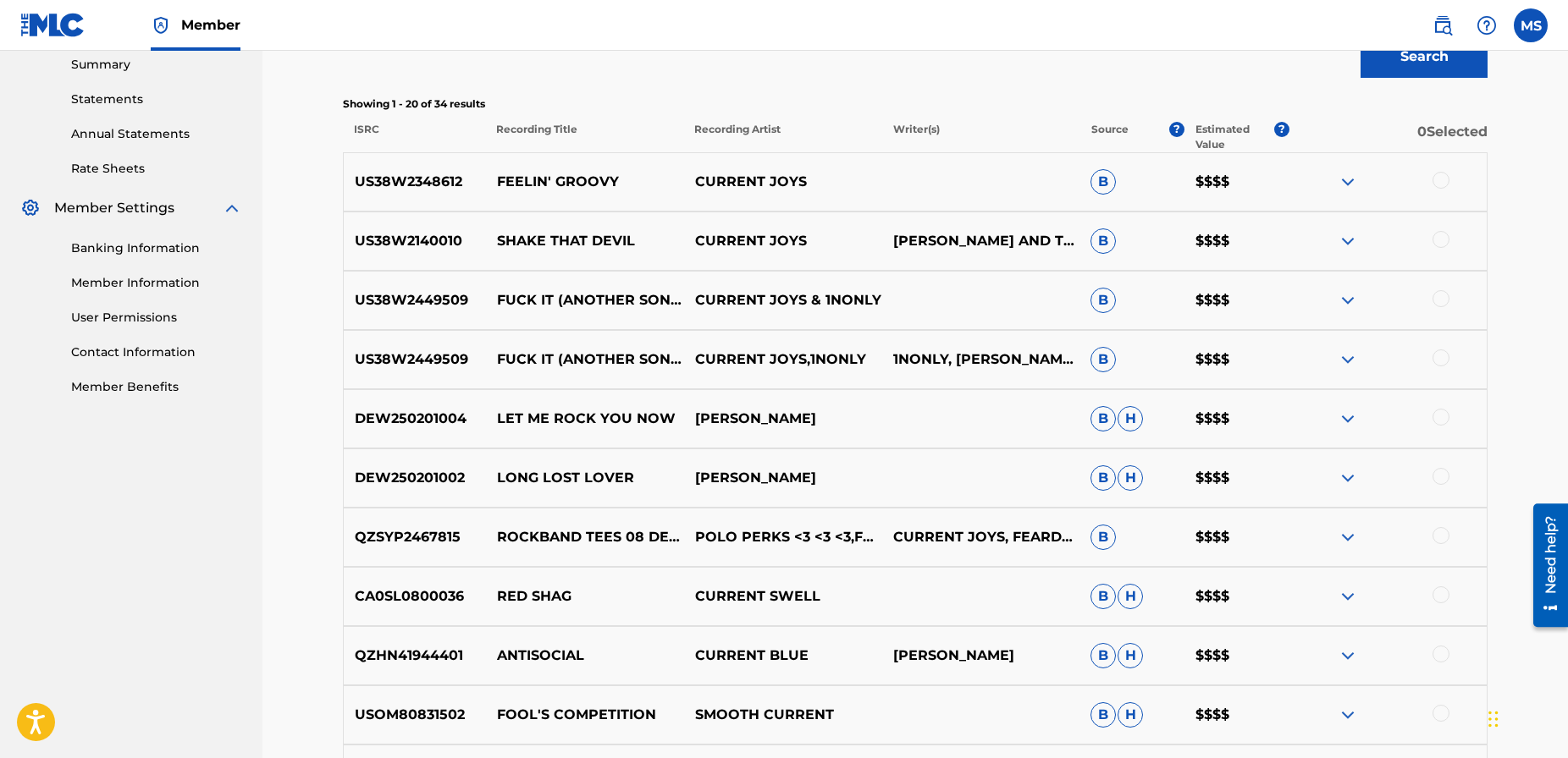
scroll to position [550, 0]
